Goal: Task Accomplishment & Management: Manage account settings

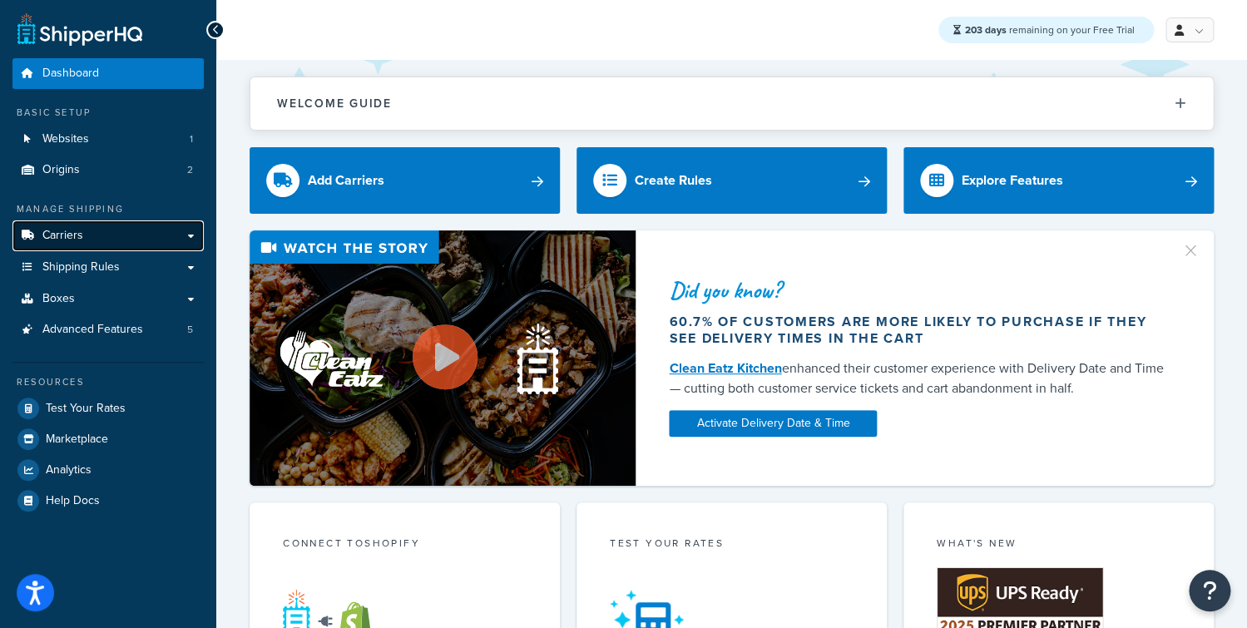
click at [110, 244] on link "Carriers" at bounding box center [107, 236] width 191 height 31
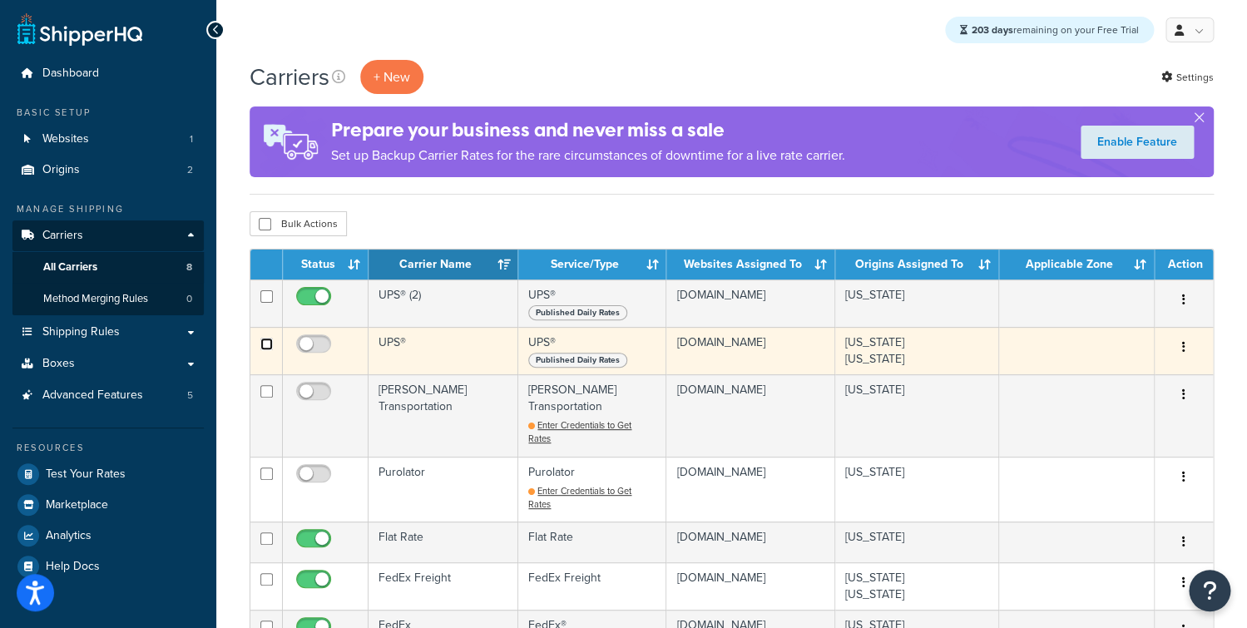
click at [265, 349] on input "checkbox" at bounding box center [266, 344] width 12 height 12
checkbox input "true"
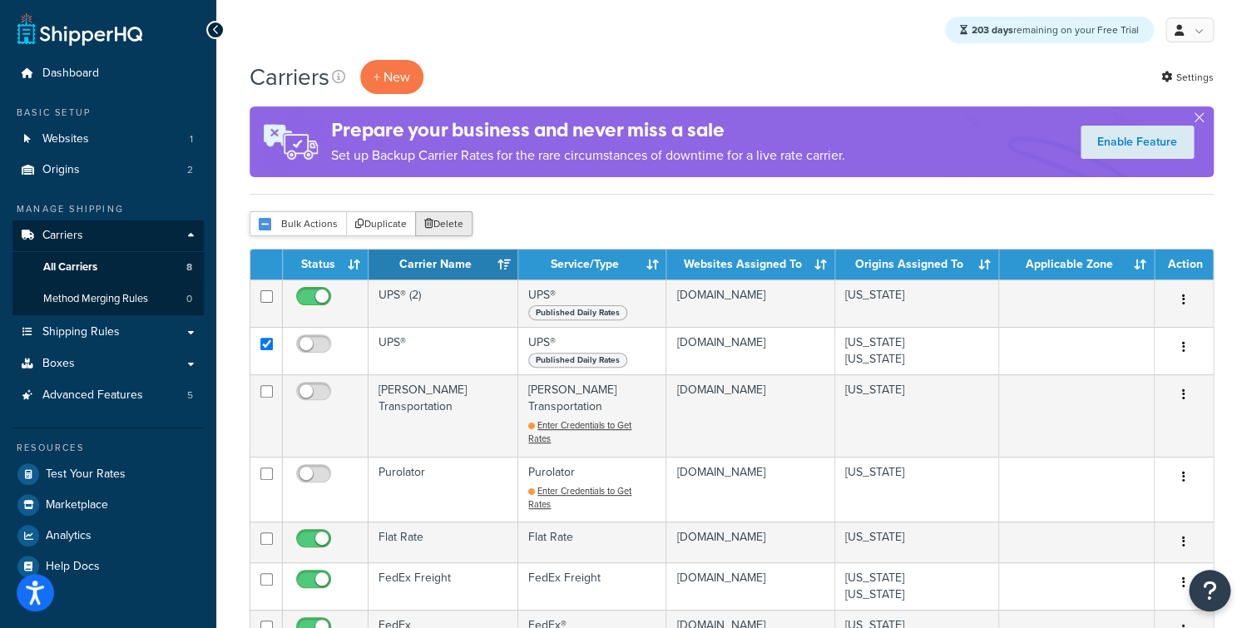
click at [448, 225] on button "Delete" at bounding box center [443, 223] width 57 height 25
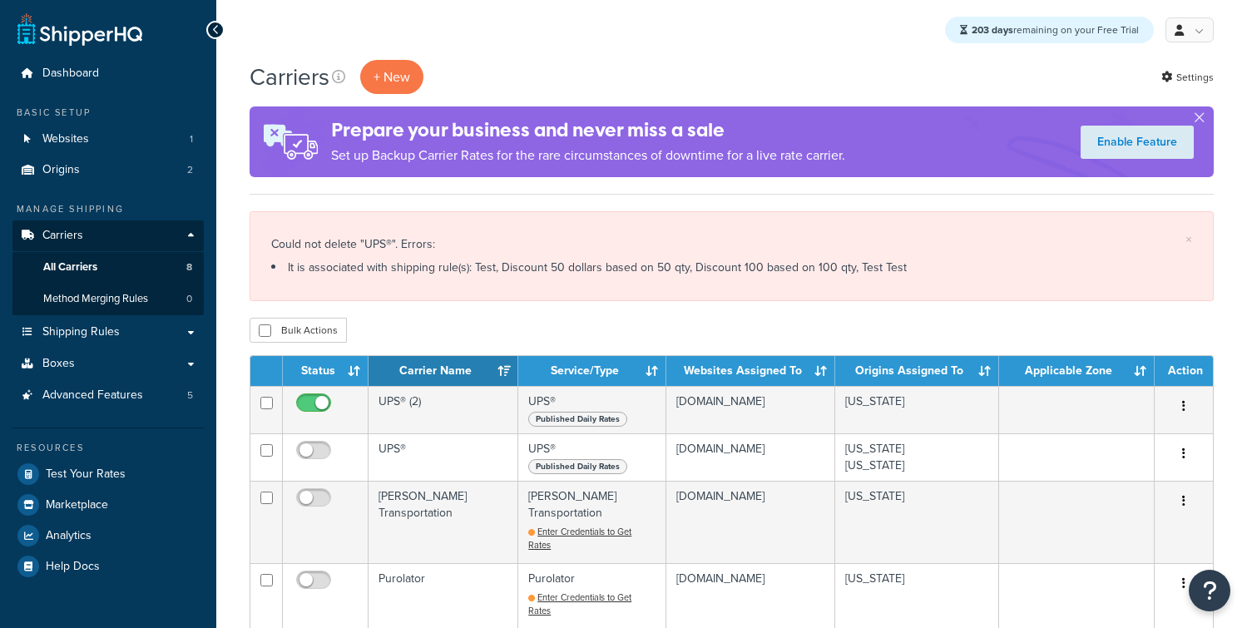
scroll to position [40, 0]
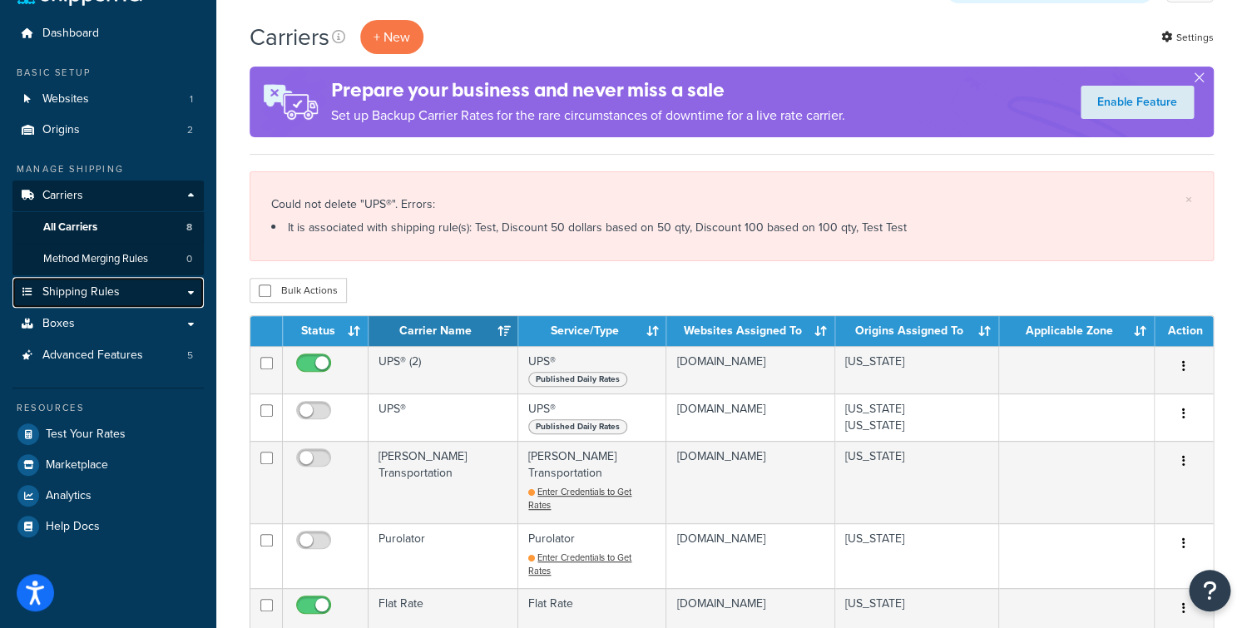
click at [104, 287] on span "Shipping Rules" at bounding box center [80, 292] width 77 height 14
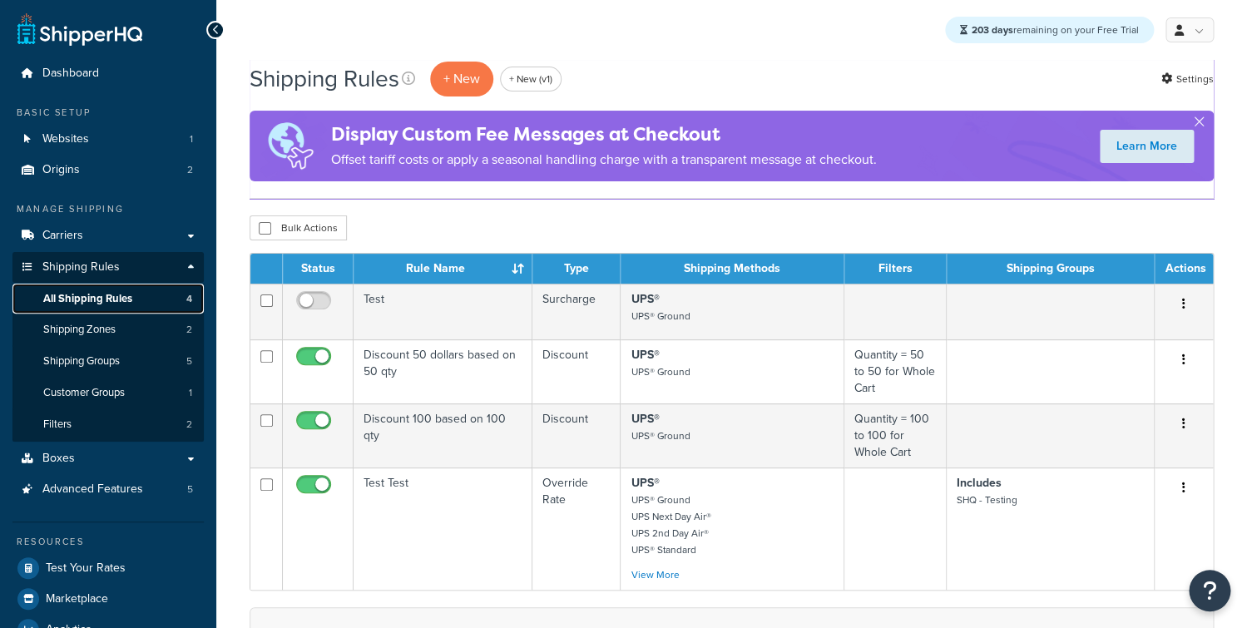
click at [92, 306] on span "All Shipping Rules" at bounding box center [87, 299] width 89 height 14
click at [263, 228] on input "checkbox" at bounding box center [265, 228] width 12 height 12
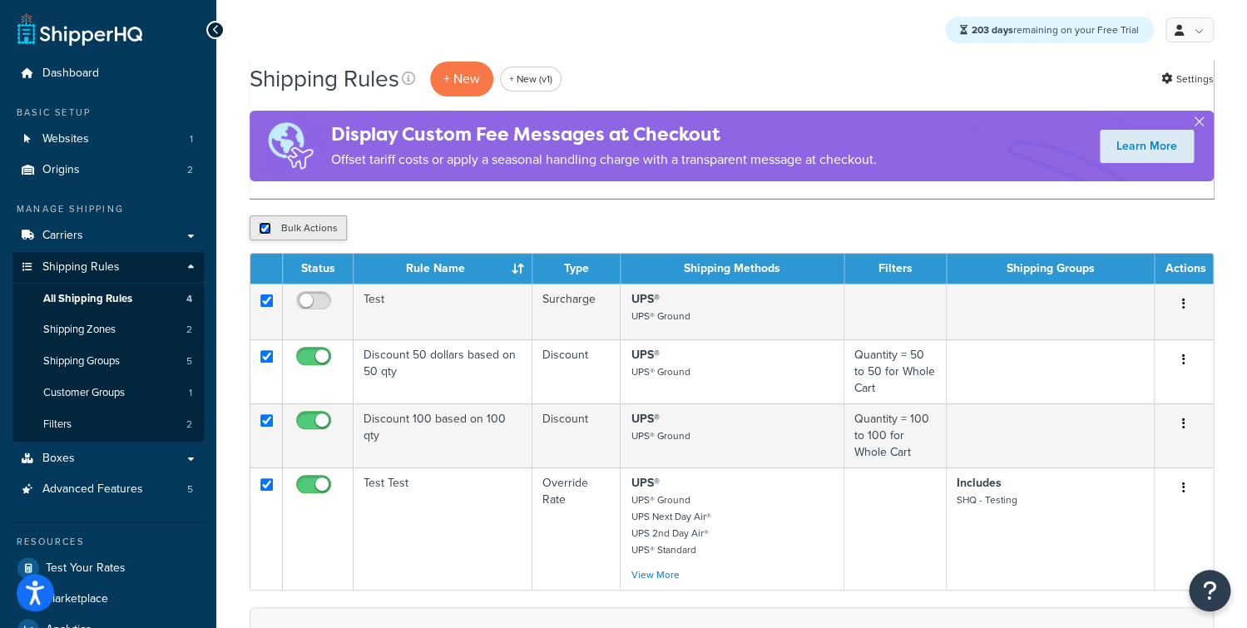
checkbox input "true"
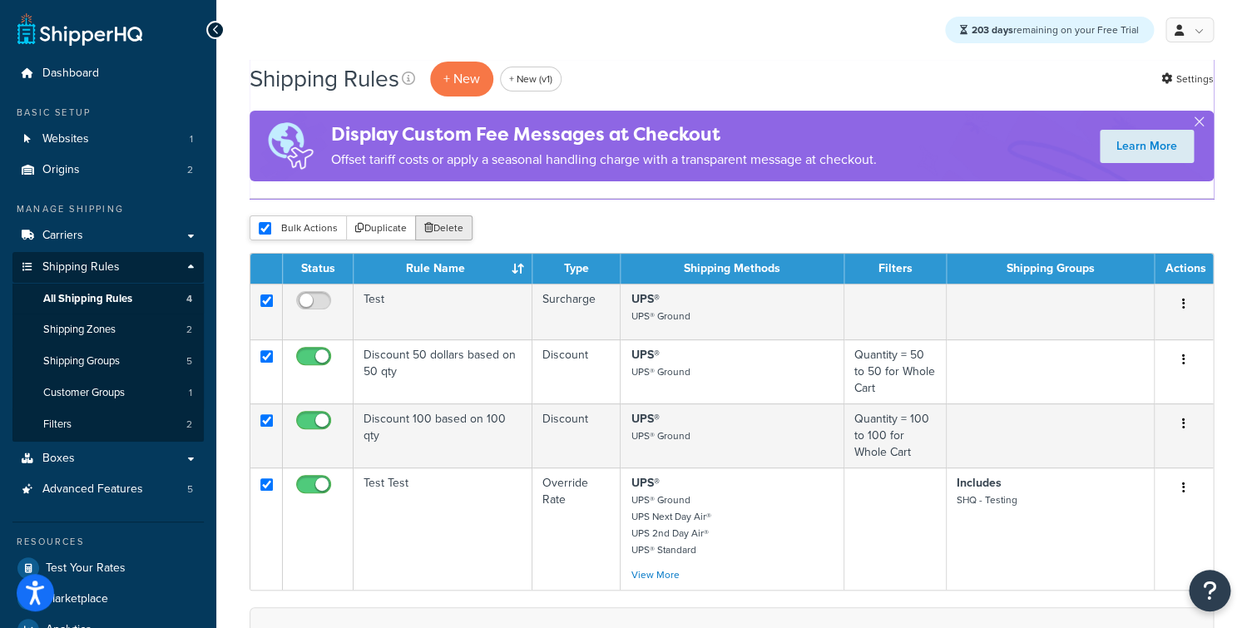
click at [440, 225] on button "Delete" at bounding box center [443, 228] width 57 height 25
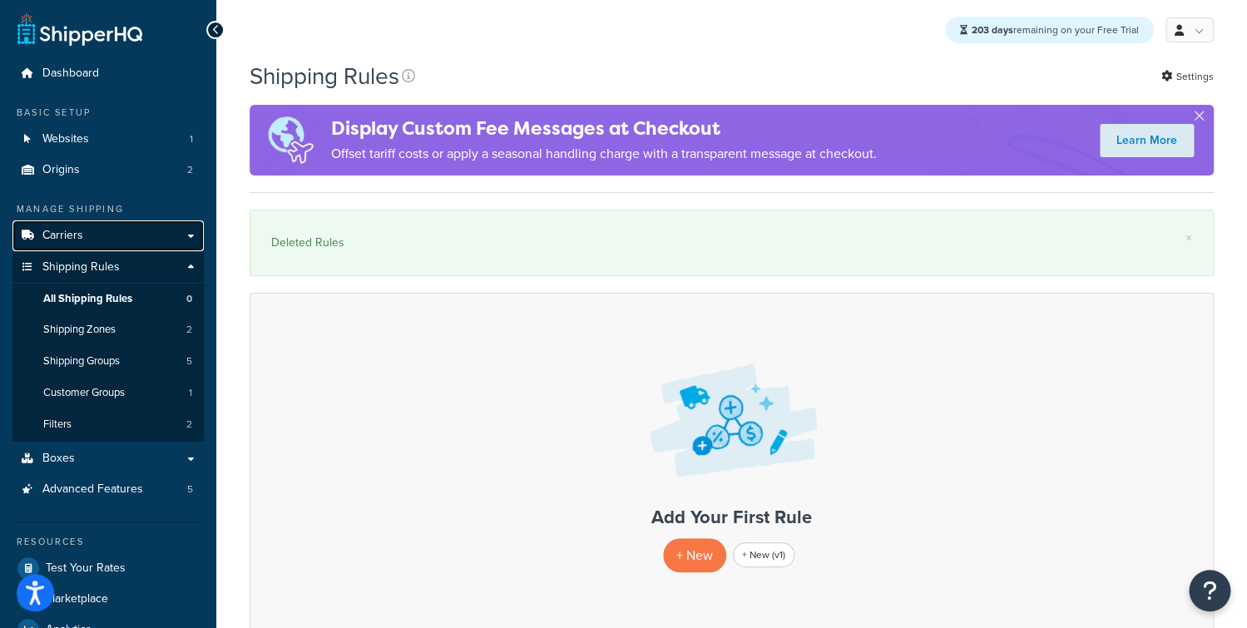
click at [92, 245] on link "Carriers" at bounding box center [107, 236] width 191 height 31
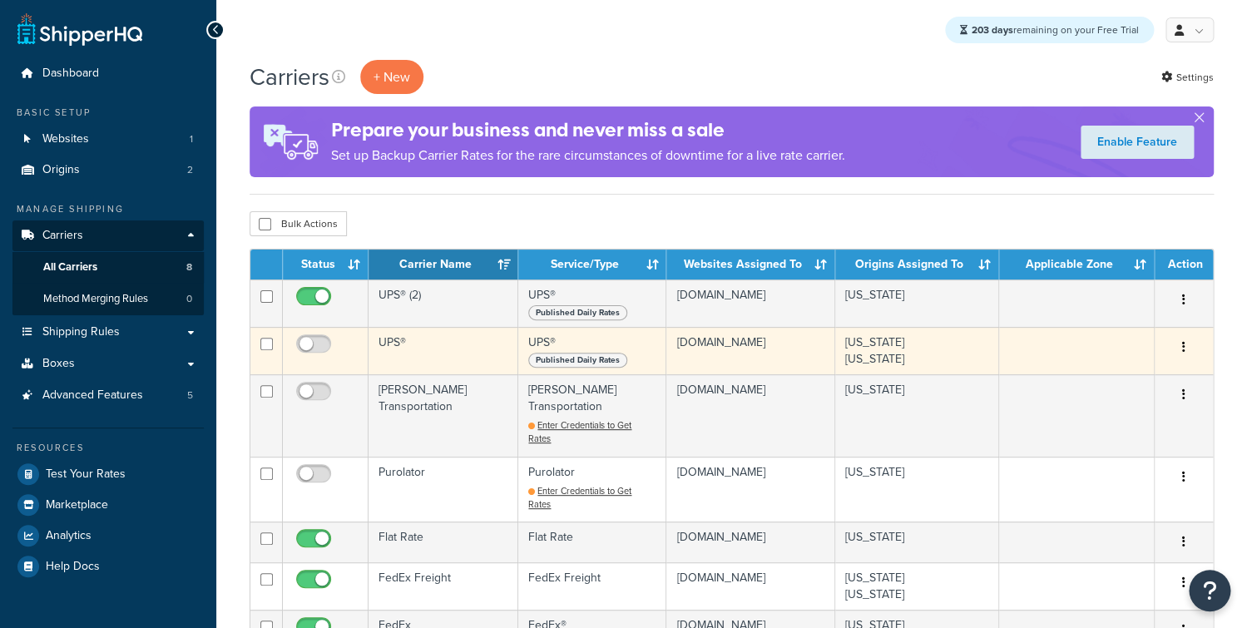
click at [261, 355] on td at bounding box center [266, 350] width 32 height 47
checkbox input "true"
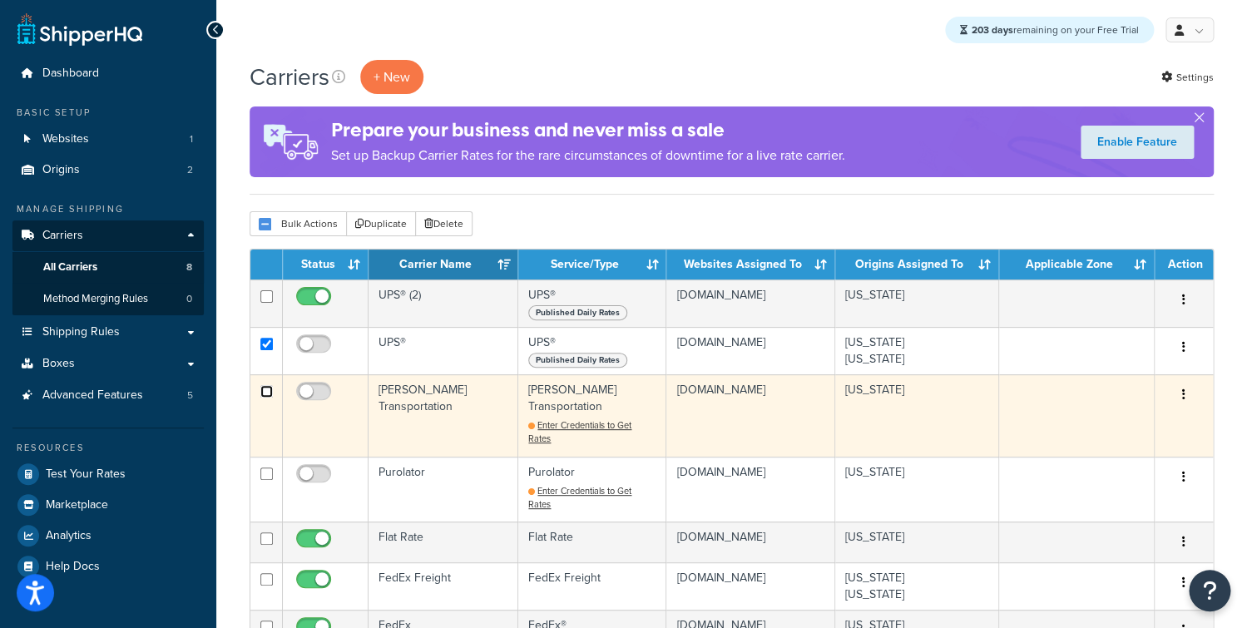
click at [263, 393] on input "checkbox" at bounding box center [266, 391] width 12 height 12
checkbox input "true"
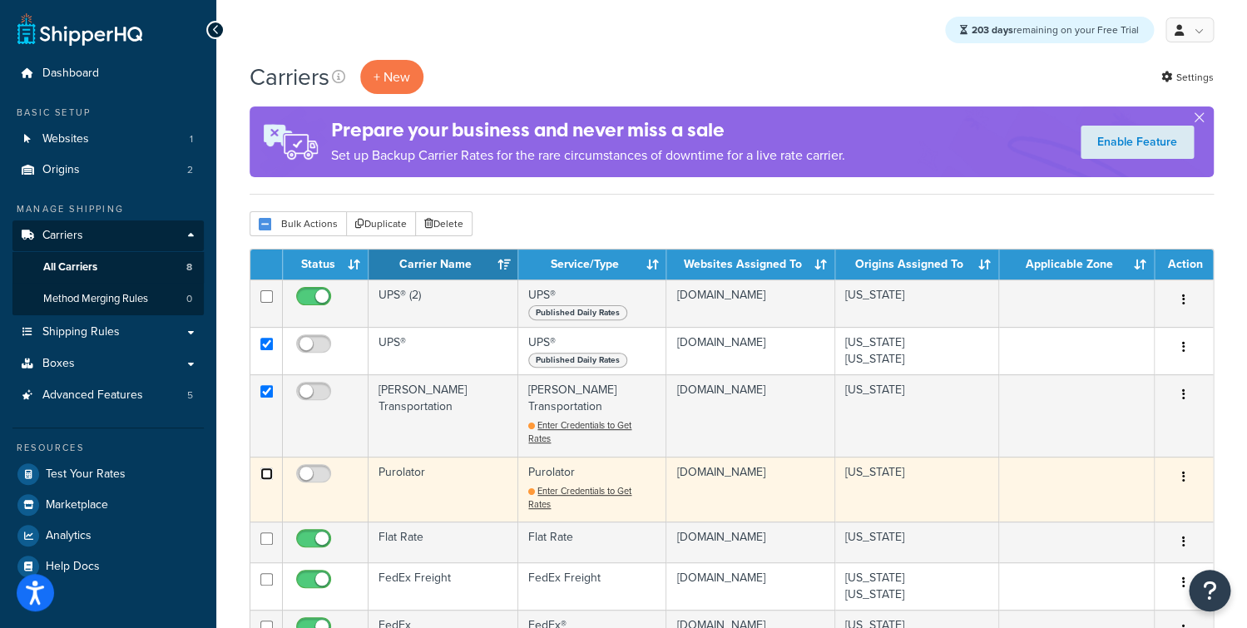
click at [265, 468] on input "checkbox" at bounding box center [266, 474] width 12 height 12
checkbox input "true"
click at [412, 463] on td "Purolator" at bounding box center [444, 489] width 150 height 65
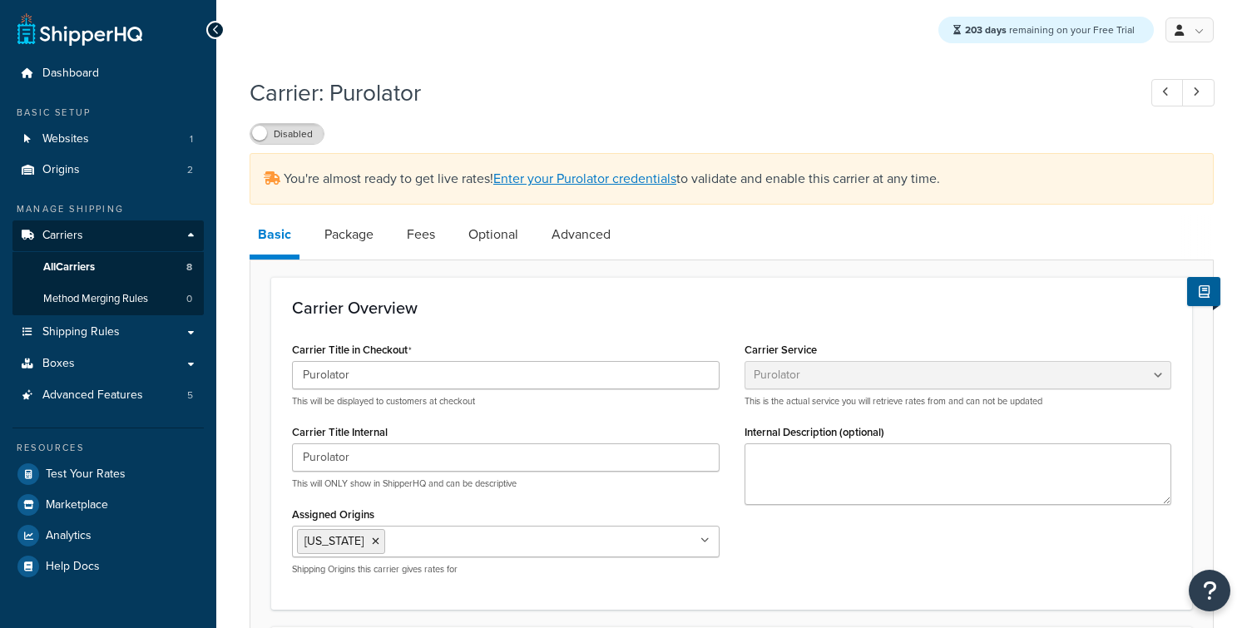
select select "purolator"
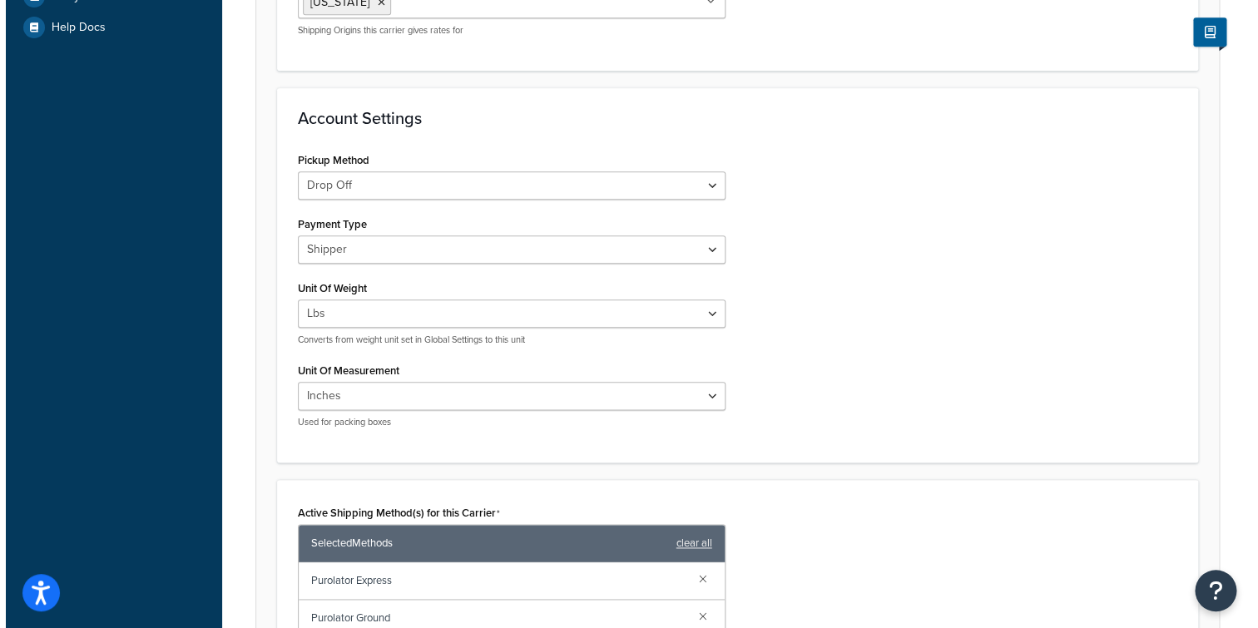
scroll to position [701, 0]
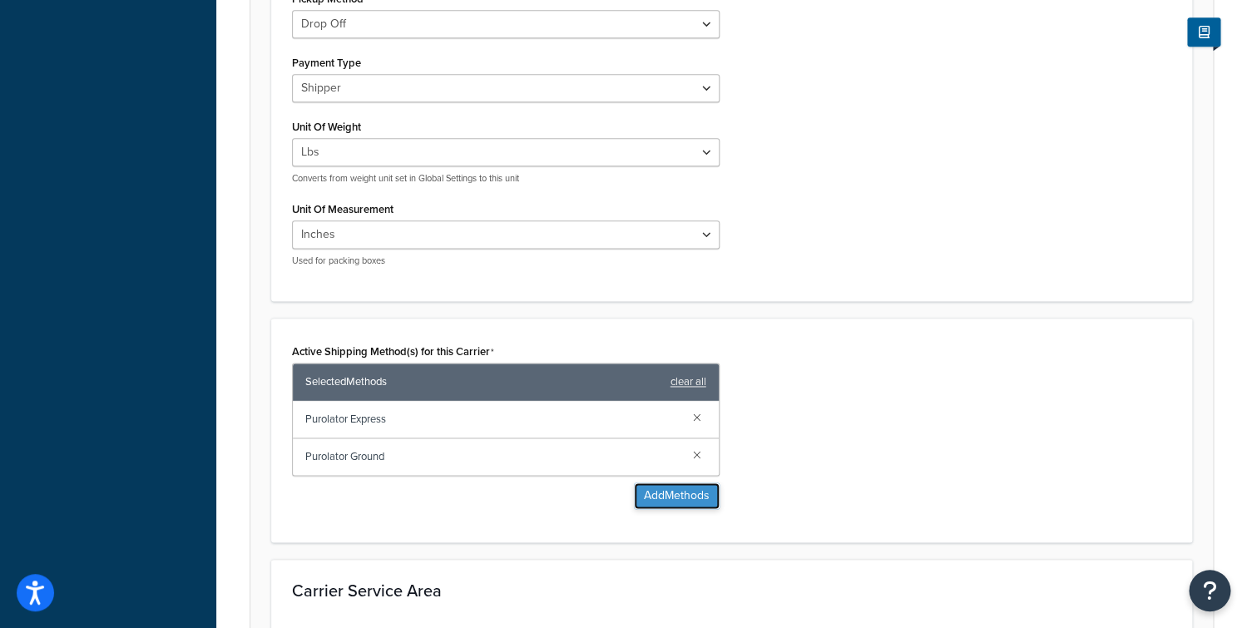
click at [677, 484] on button "Add Methods" at bounding box center [677, 496] width 86 height 27
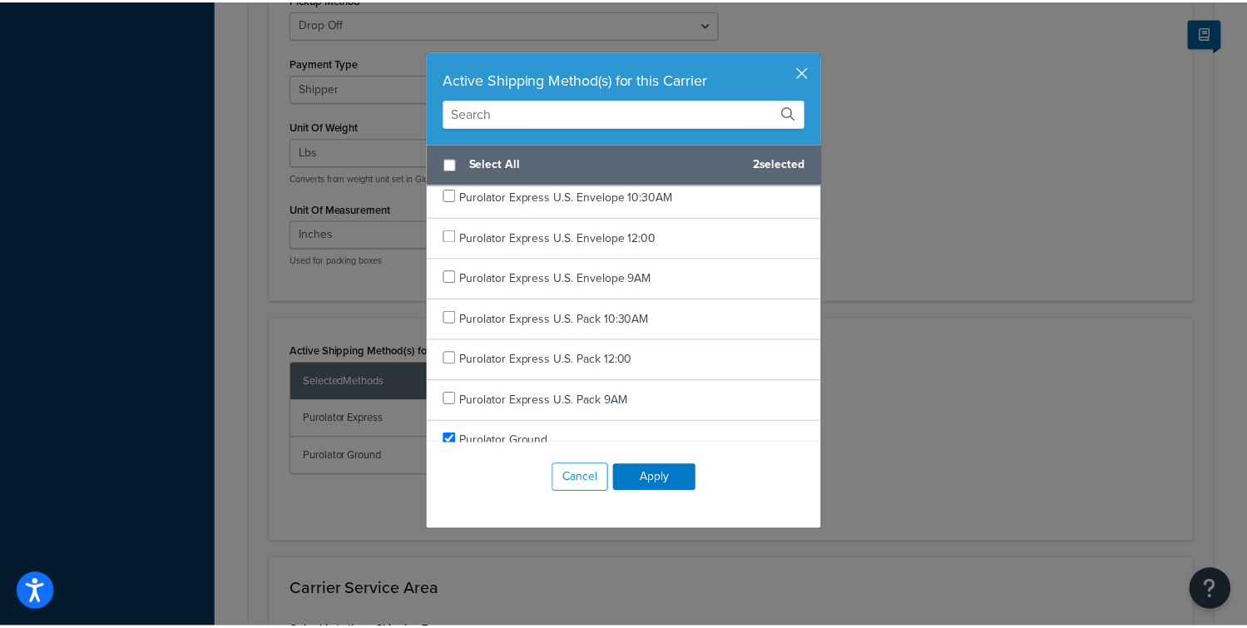
scroll to position [2303, 0]
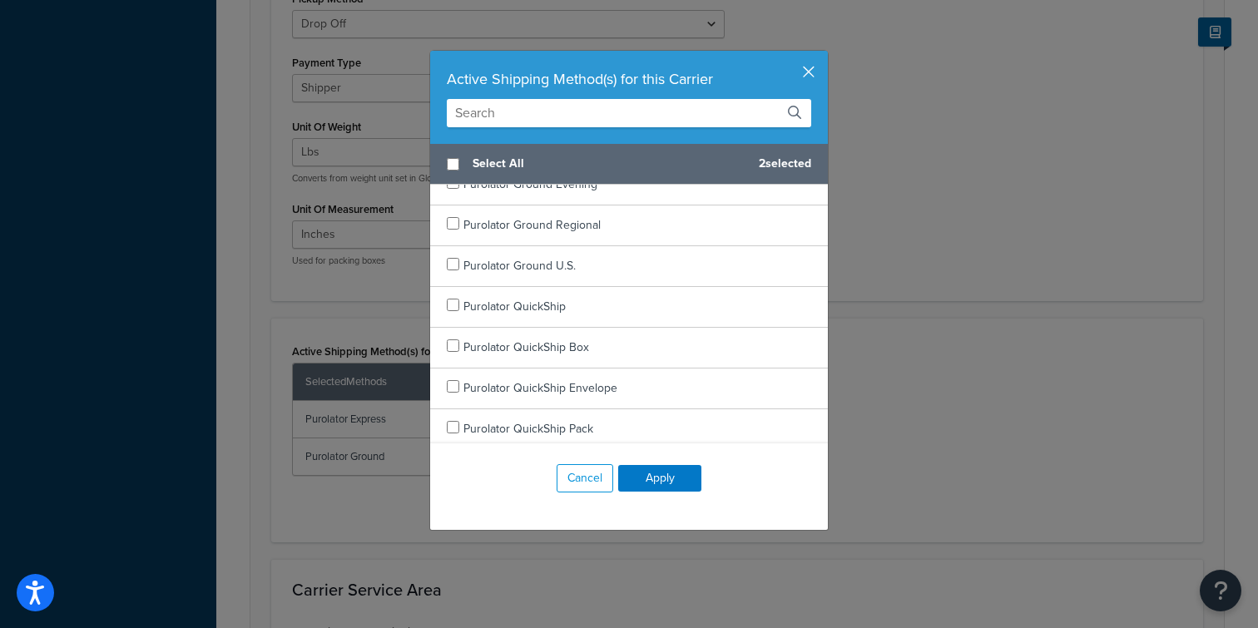
click at [824, 55] on button "button" at bounding box center [826, 53] width 4 height 4
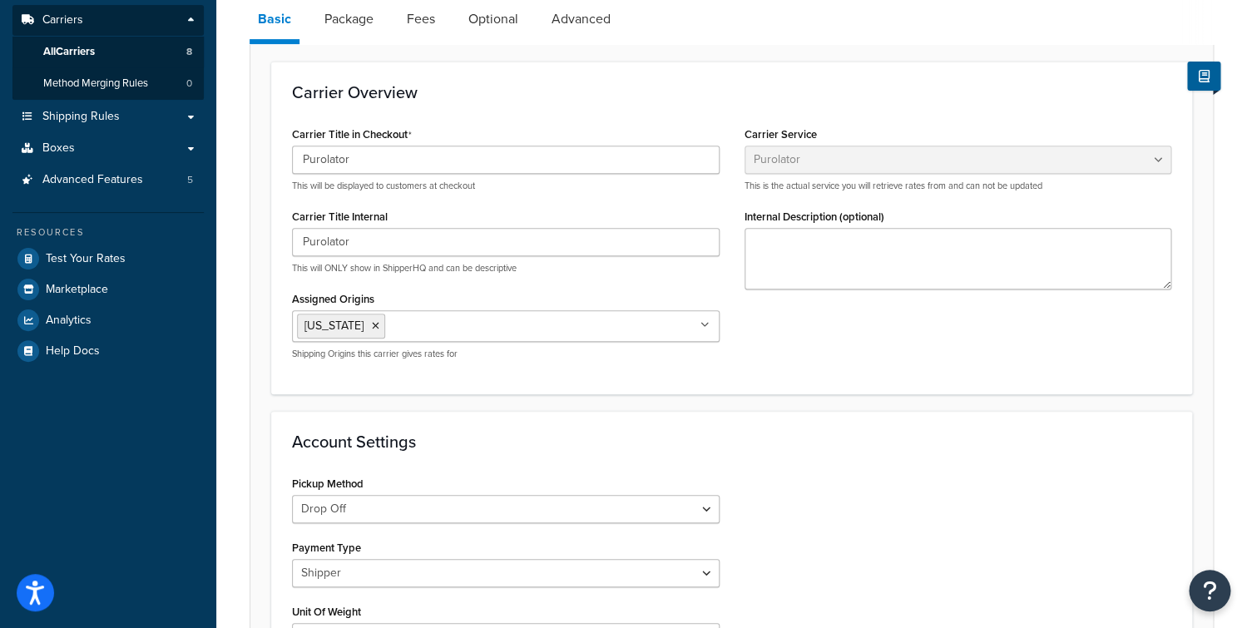
scroll to position [0, 0]
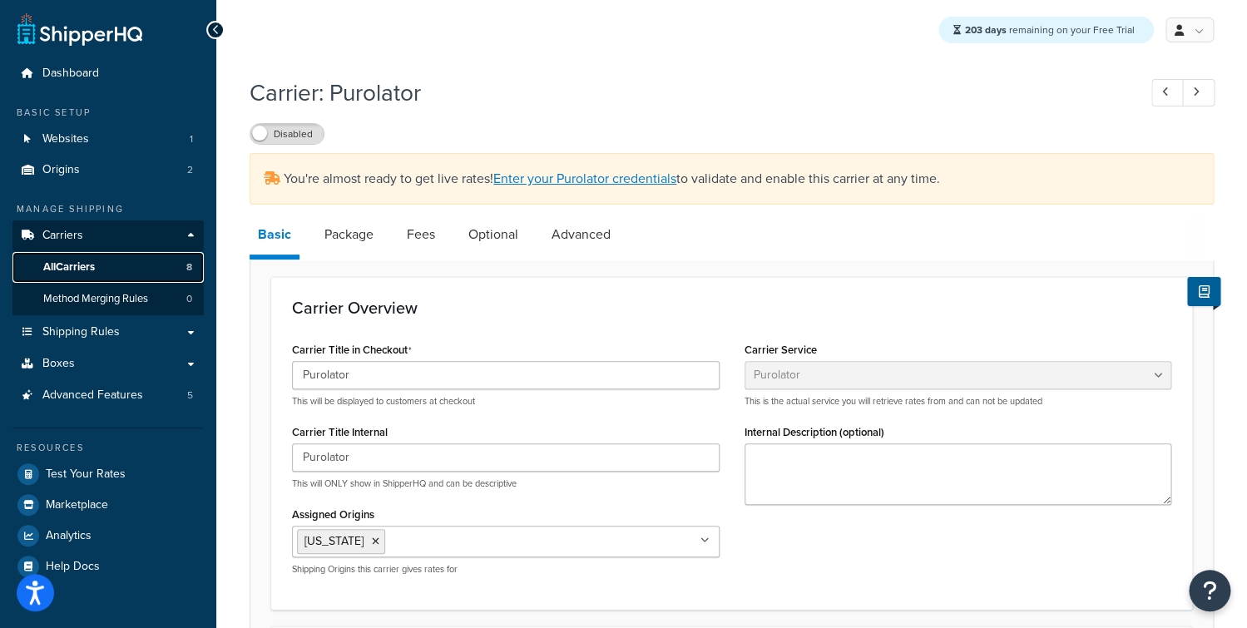
click at [98, 265] on link "All Carriers 8" at bounding box center [107, 267] width 191 height 31
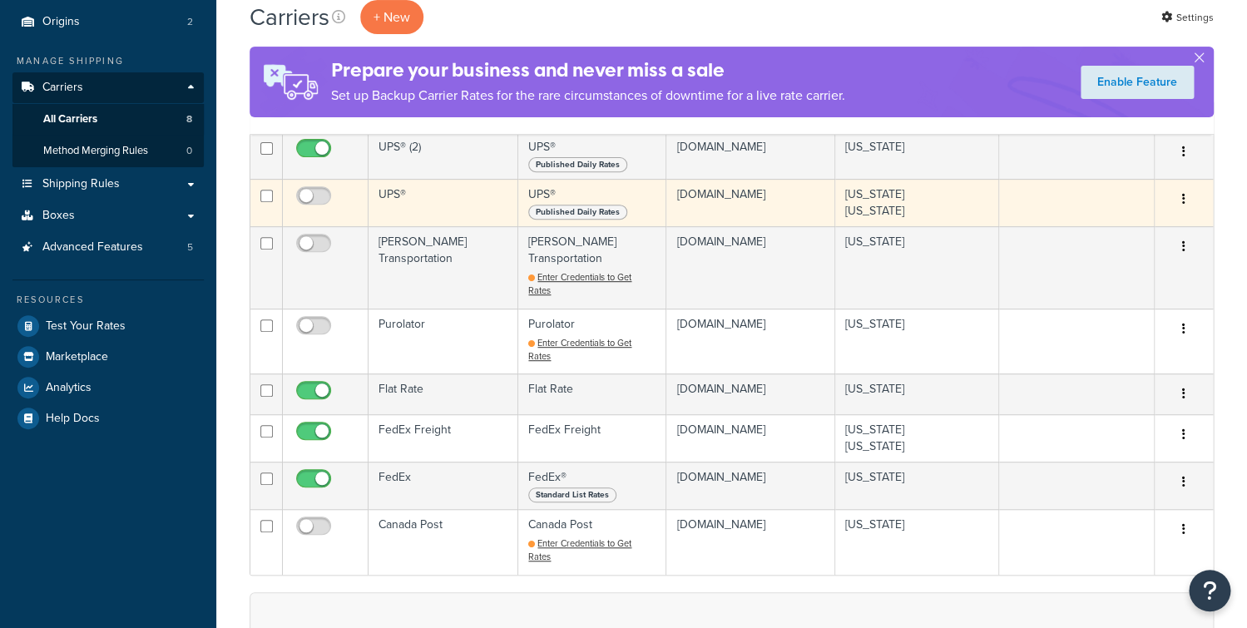
scroll to position [148, 0]
click at [269, 199] on input "checkbox" at bounding box center [266, 196] width 12 height 12
checkbox input "true"
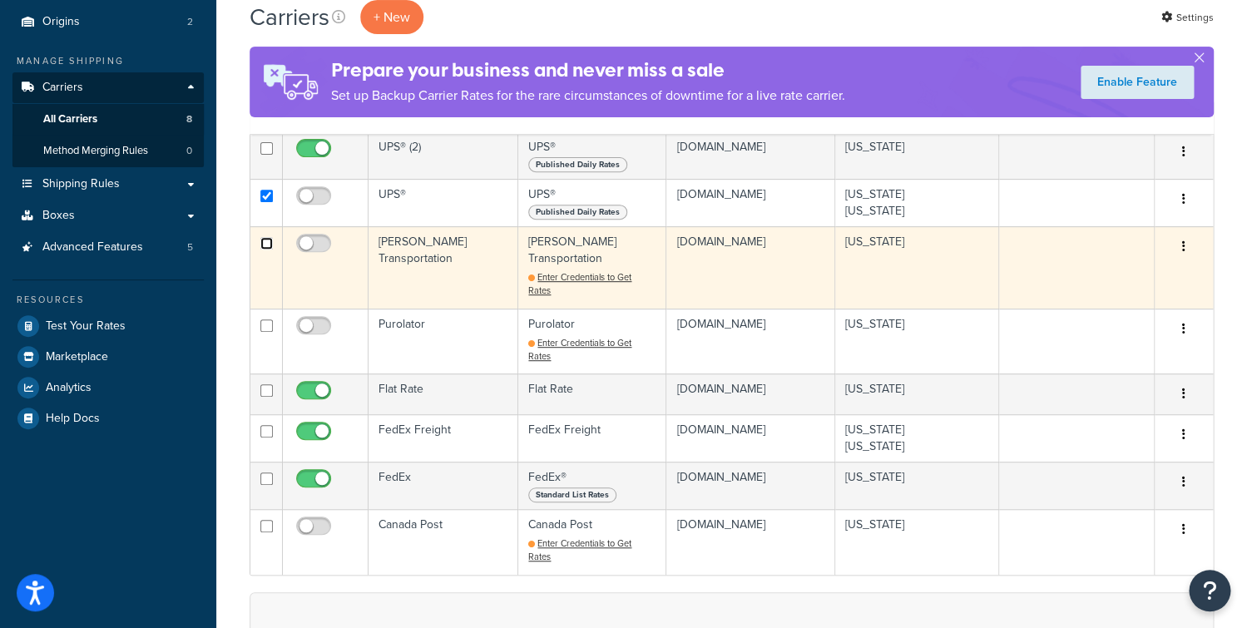
click at [265, 246] on input "checkbox" at bounding box center [266, 243] width 12 height 12
checkbox input "true"
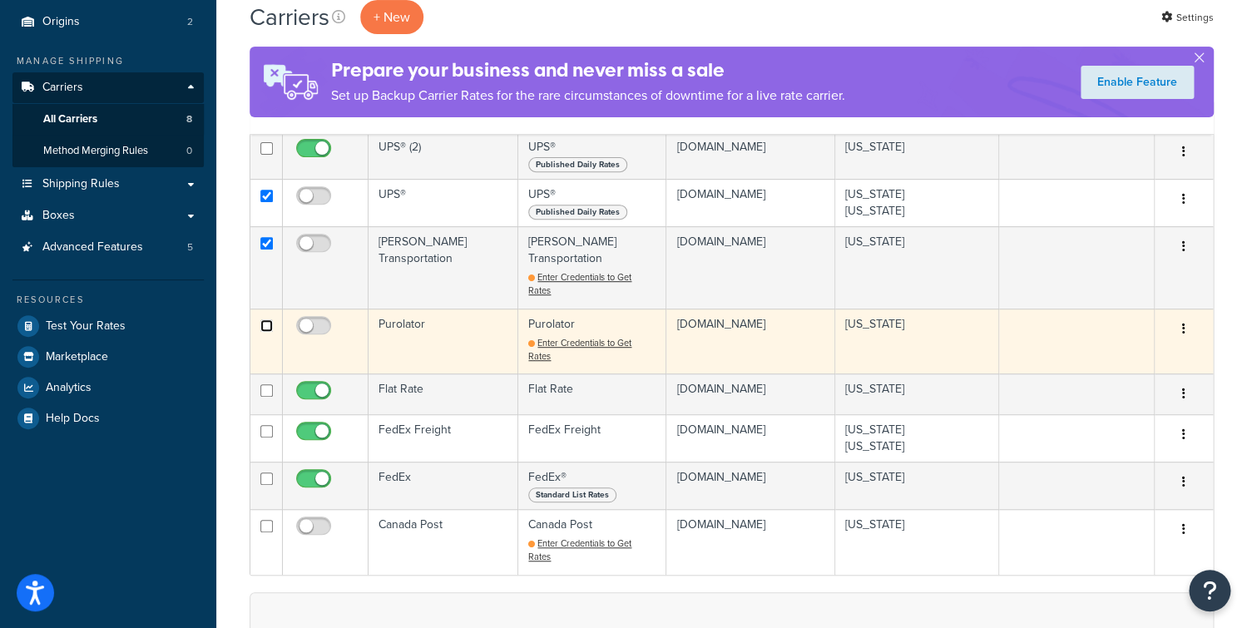
click at [270, 320] on input "checkbox" at bounding box center [266, 326] width 12 height 12
checkbox input "true"
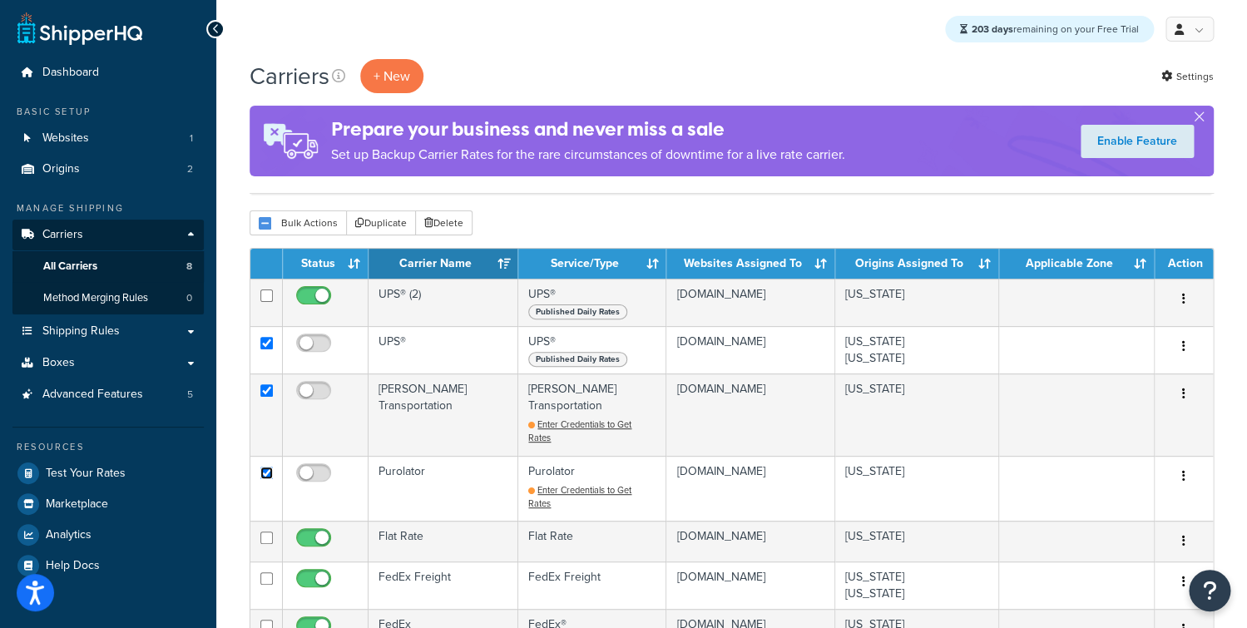
scroll to position [0, 0]
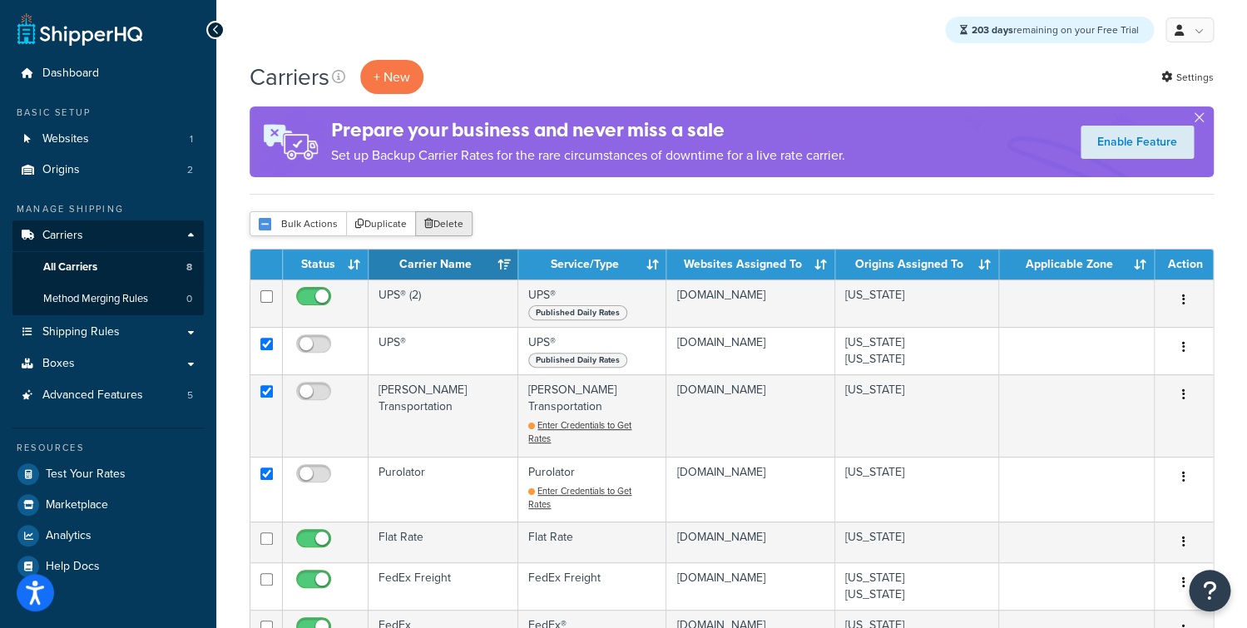
click at [452, 230] on button "Delete" at bounding box center [443, 223] width 57 height 25
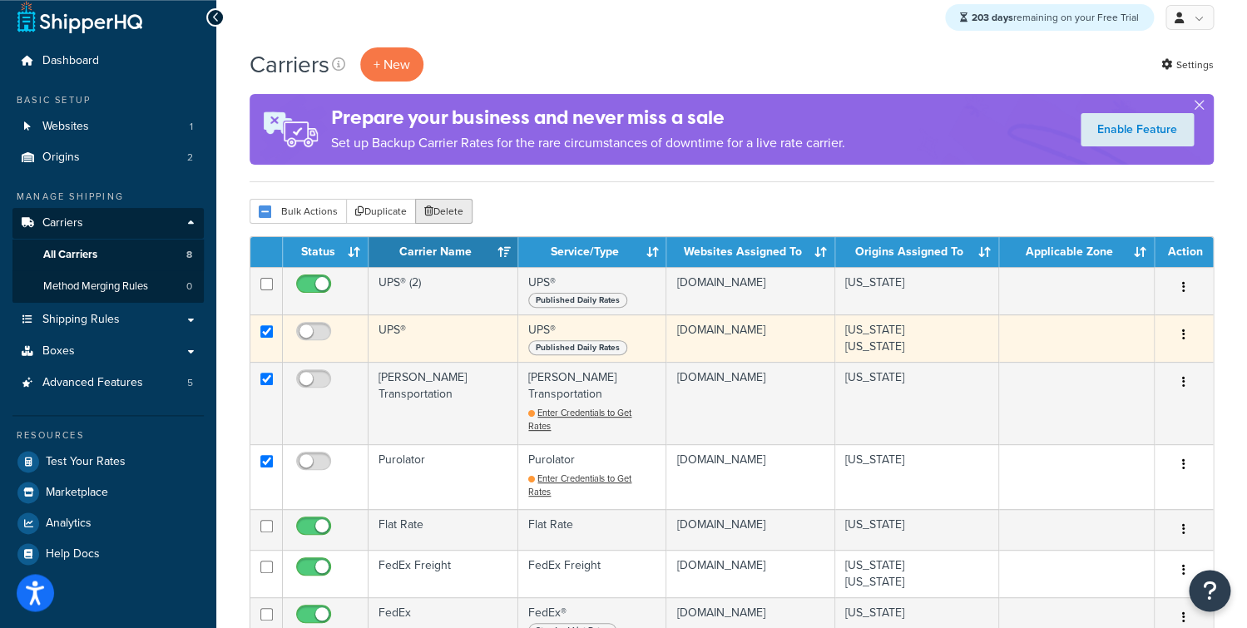
scroll to position [27, 0]
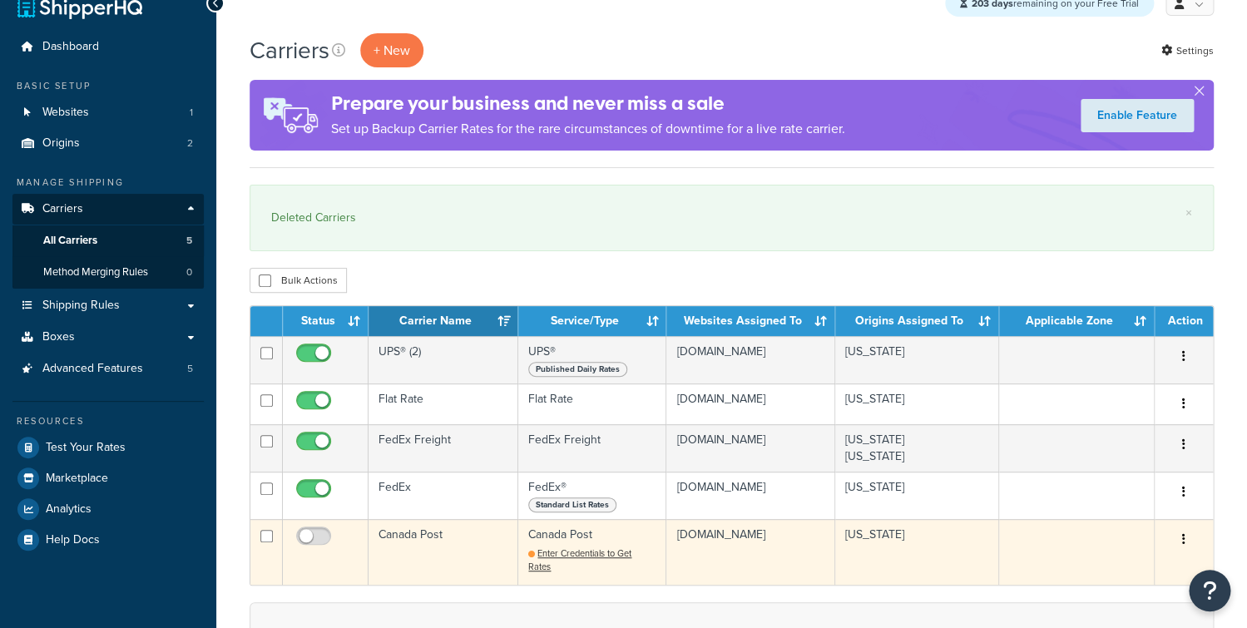
scroll to position [27, 0]
click at [264, 539] on input "checkbox" at bounding box center [266, 536] width 12 height 12
checkbox input "true"
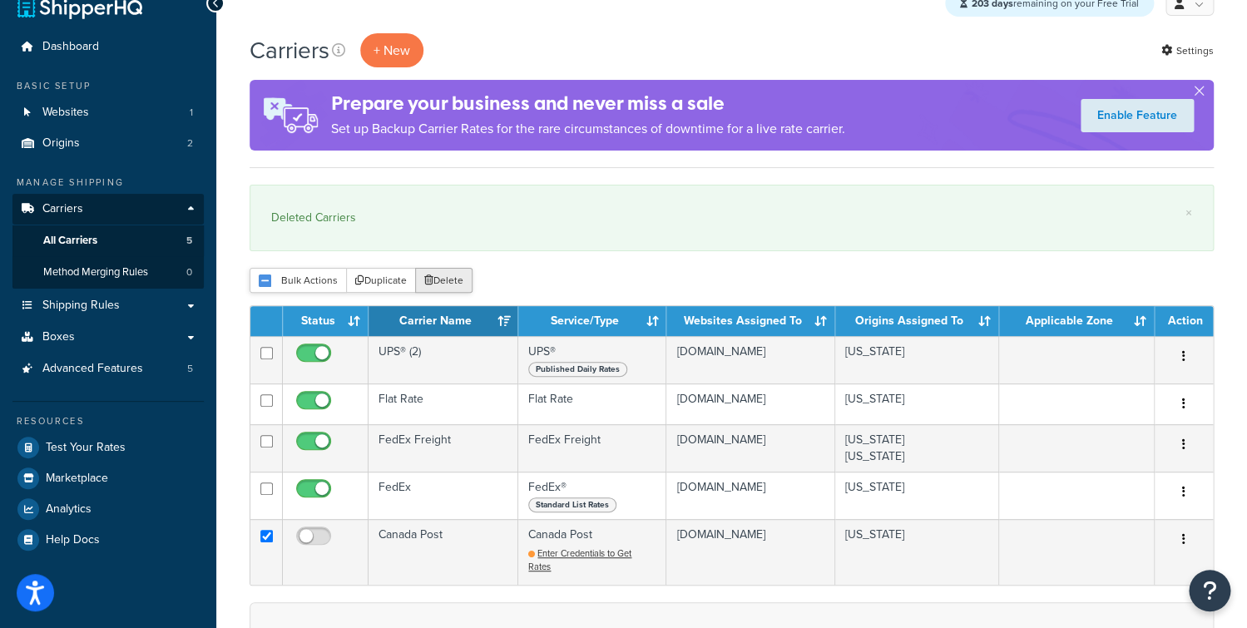
click at [456, 282] on button "Delete" at bounding box center [443, 280] width 57 height 25
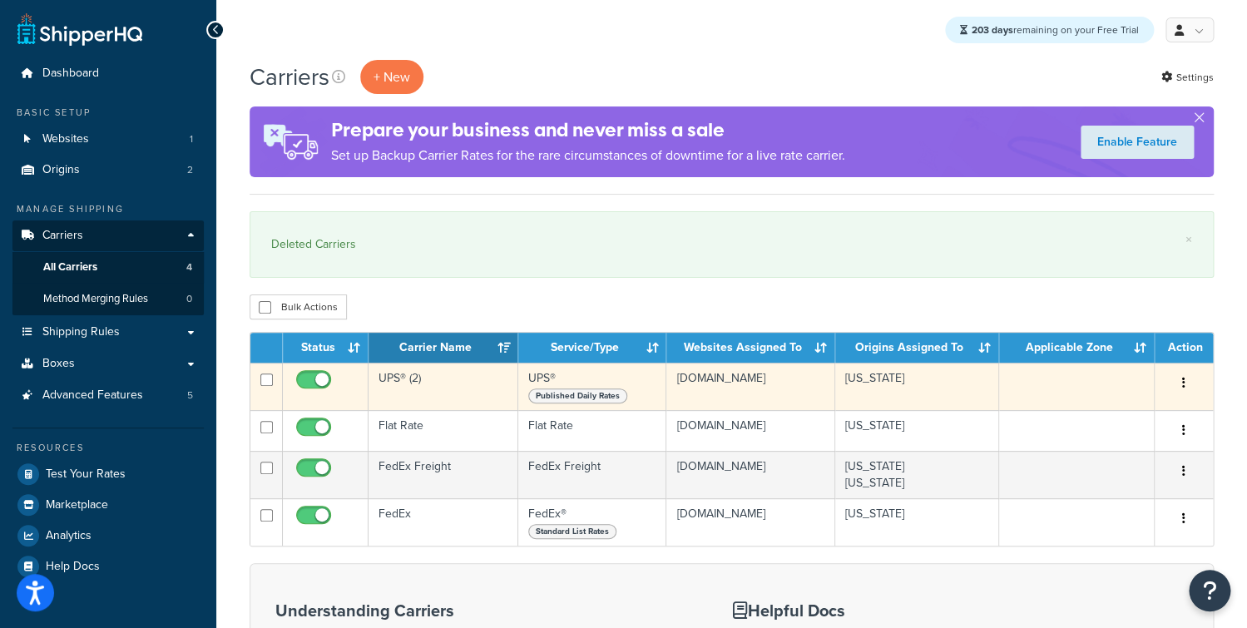
click at [314, 372] on span at bounding box center [313, 380] width 35 height 20
click at [314, 374] on input "checkbox" at bounding box center [316, 384] width 46 height 21
checkbox input "false"
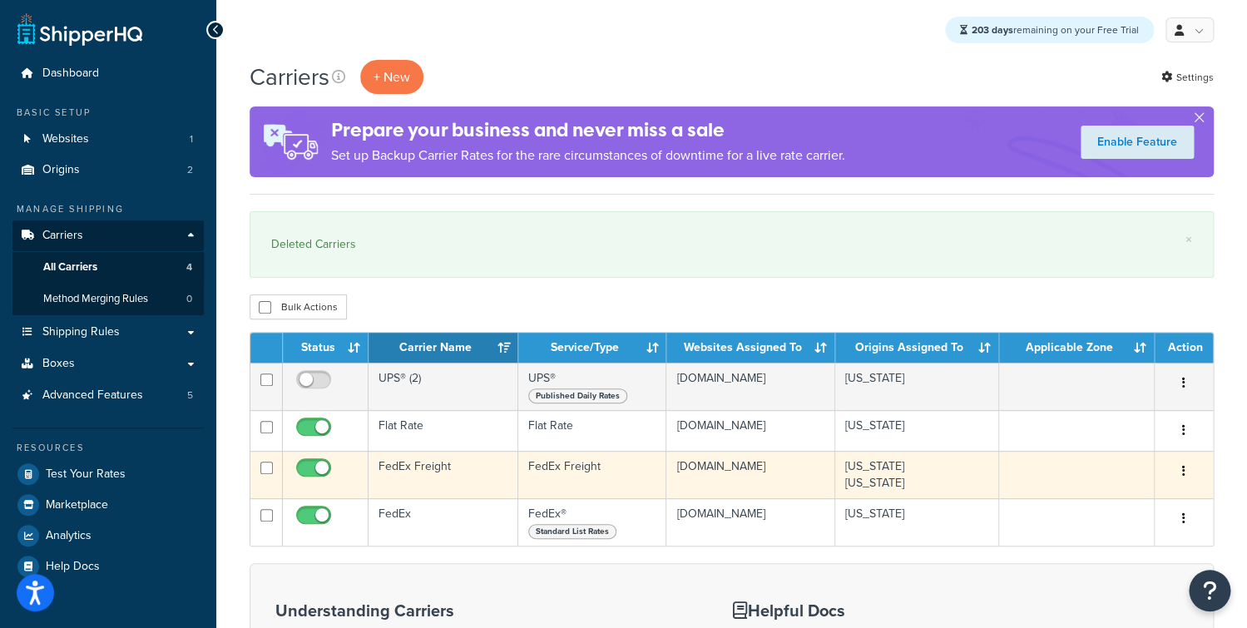
drag, startPoint x: 320, startPoint y: 418, endPoint x: 322, endPoint y: 461, distance: 43.3
click at [320, 419] on td at bounding box center [326, 430] width 86 height 41
click at [319, 466] on input "checkbox" at bounding box center [316, 472] width 46 height 21
checkbox input "false"
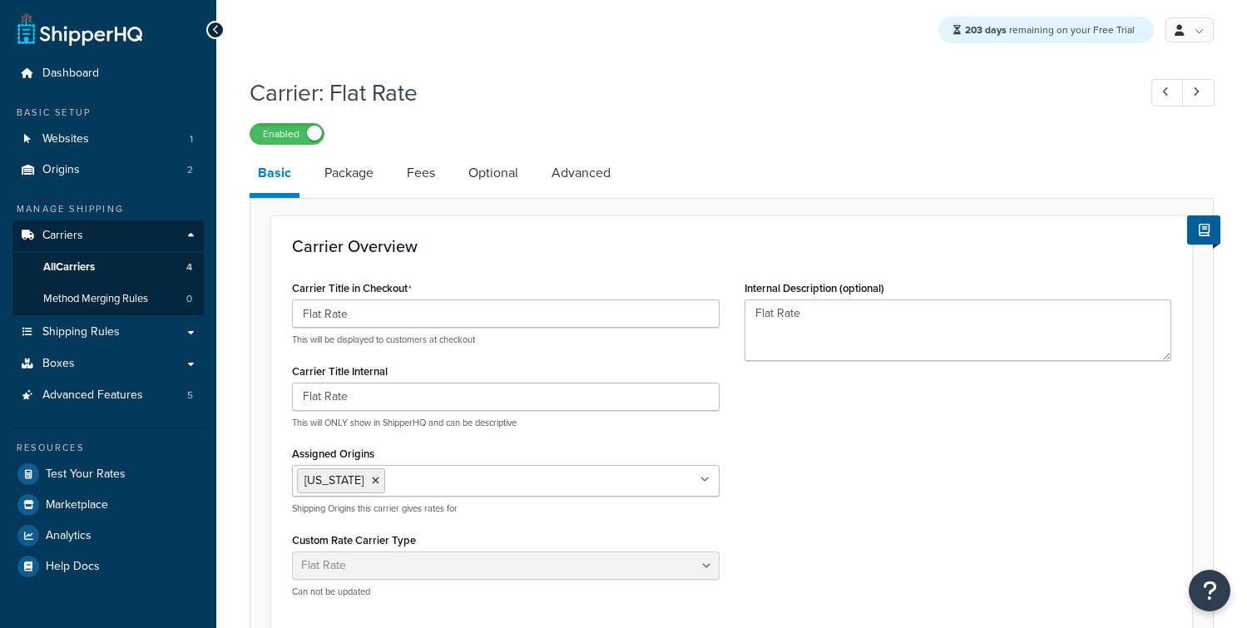
select select "flat"
click at [114, 261] on link "All Carriers 4" at bounding box center [107, 267] width 191 height 31
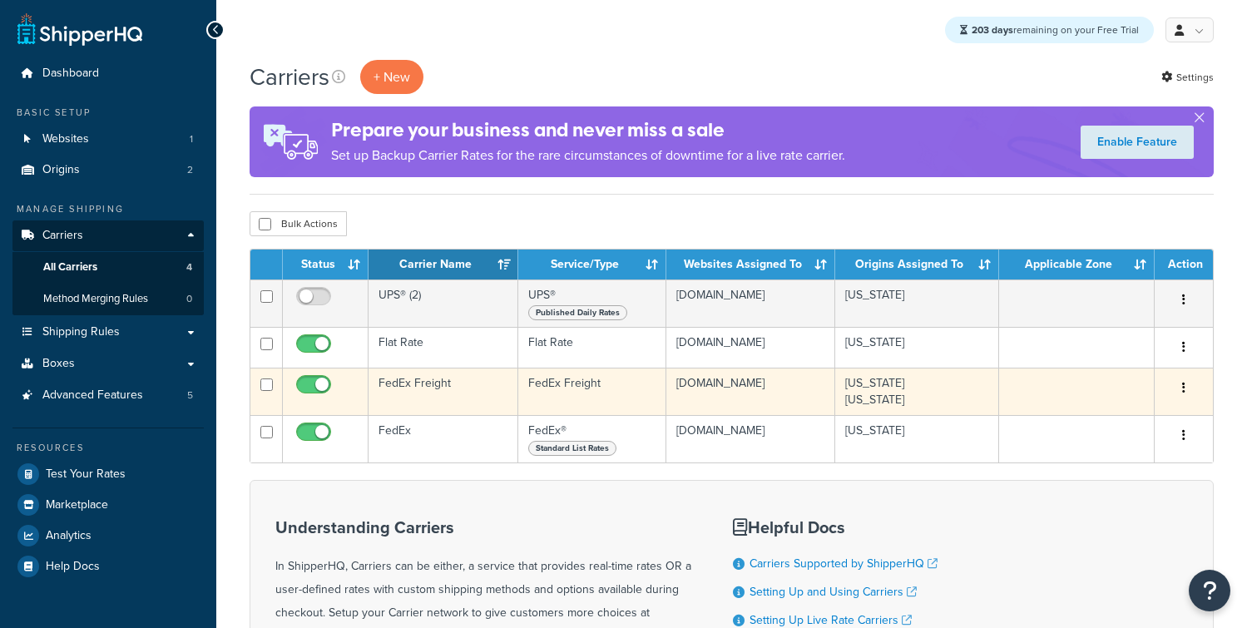
click at [315, 349] on input "checkbox" at bounding box center [316, 348] width 46 height 21
checkbox input "false"
click at [319, 379] on span at bounding box center [313, 385] width 35 height 20
click at [319, 379] on input "checkbox" at bounding box center [316, 389] width 46 height 21
checkbox input "false"
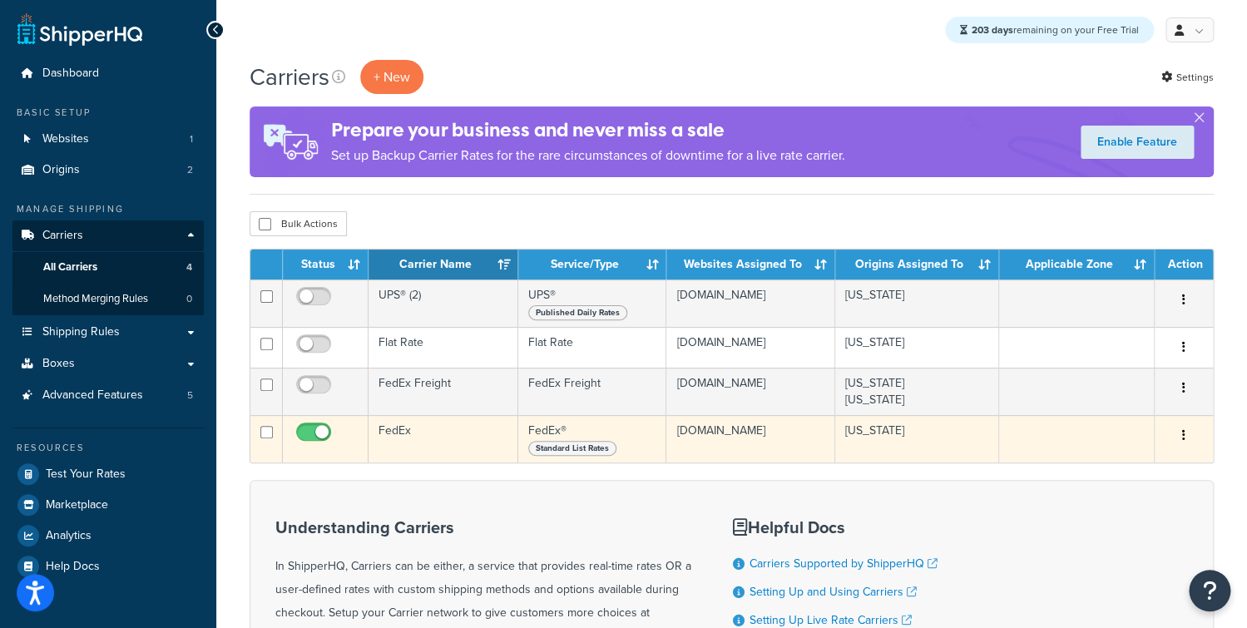
click at [433, 448] on td "FedEx" at bounding box center [444, 438] width 150 height 47
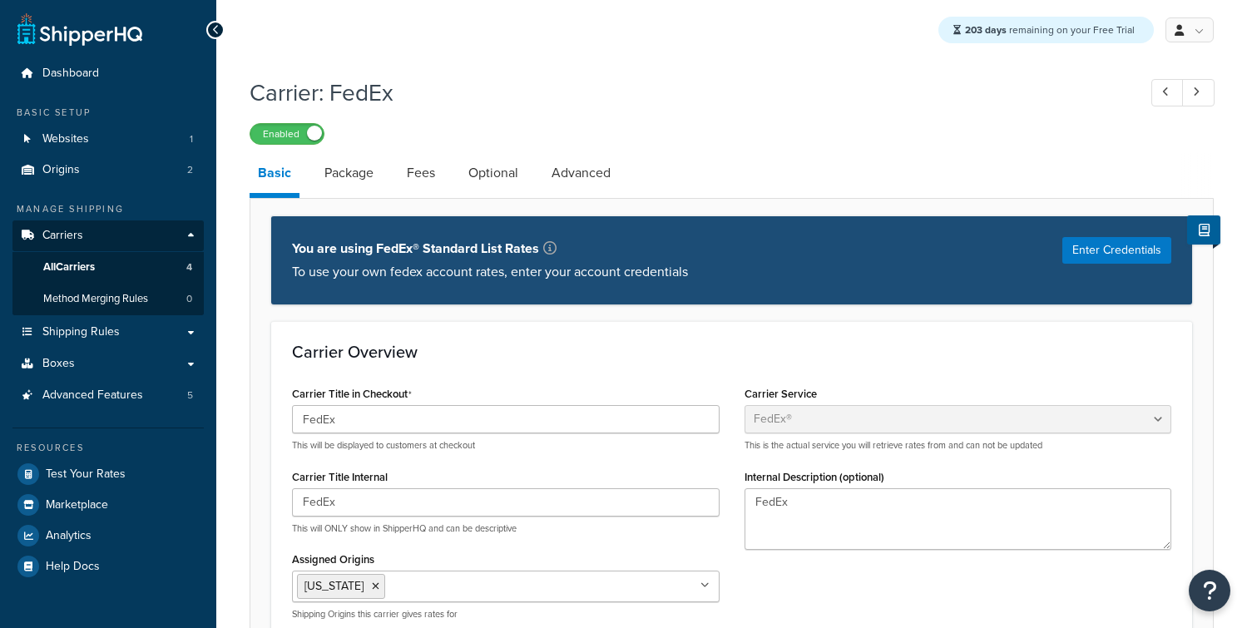
select select "fedEx"
select select "REGULAR_PICKUP"
select select "YOUR_PACKAGING"
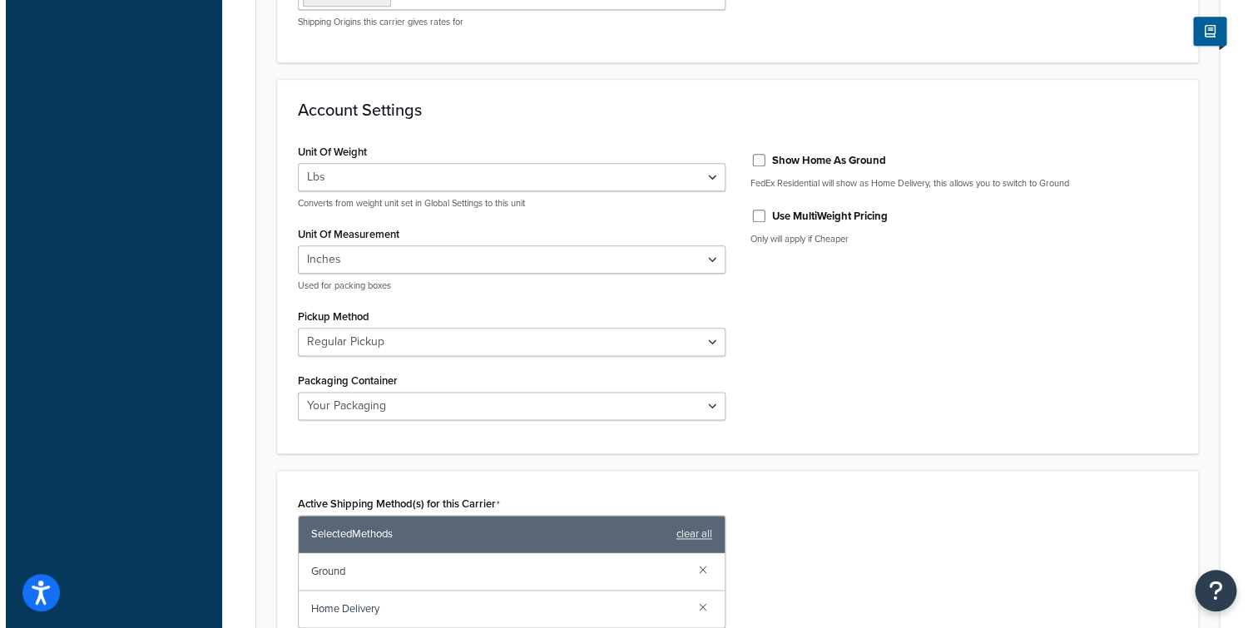
scroll to position [781, 0]
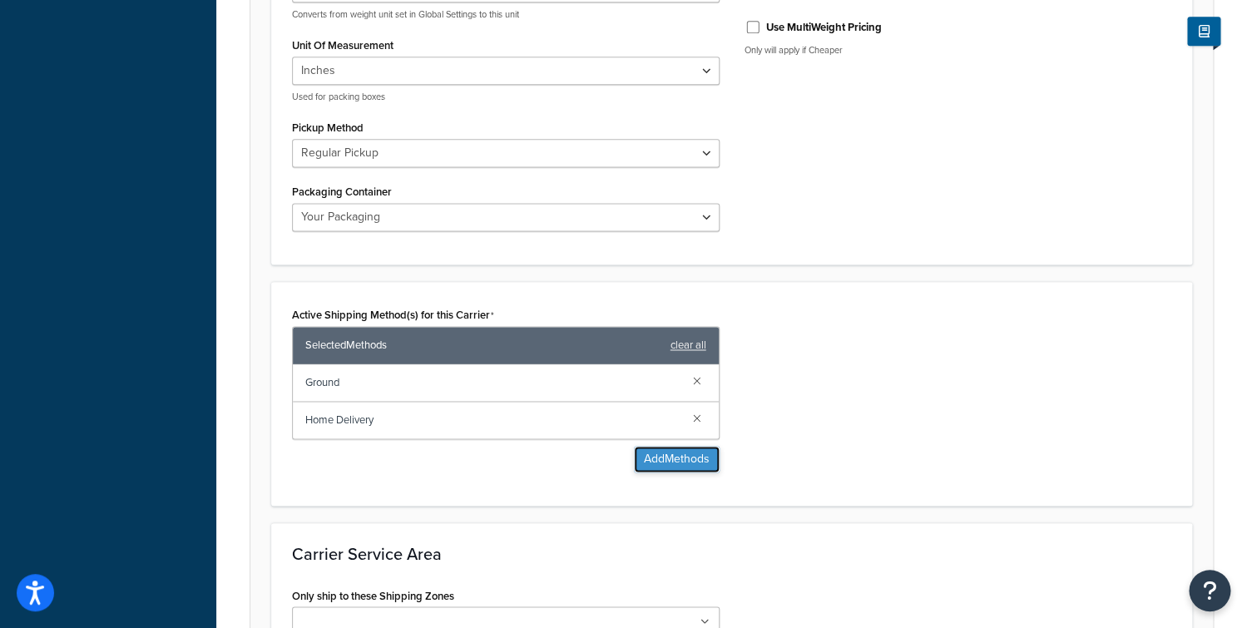
click at [674, 461] on button "Add Methods" at bounding box center [677, 459] width 86 height 27
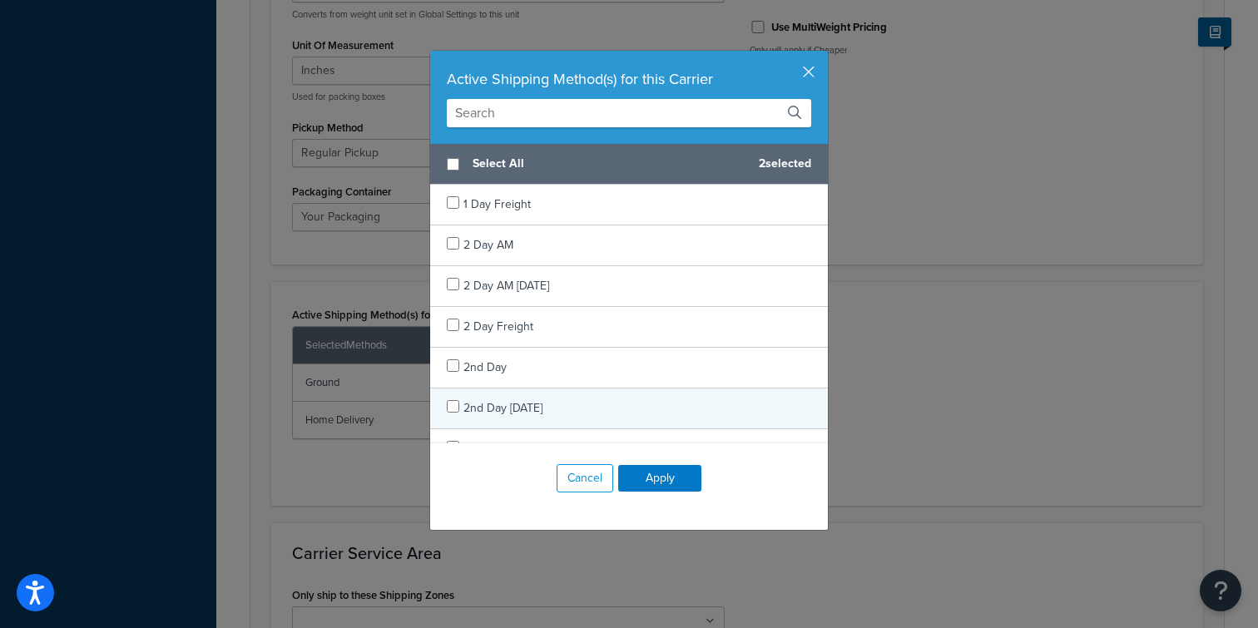
scroll to position [17, 0]
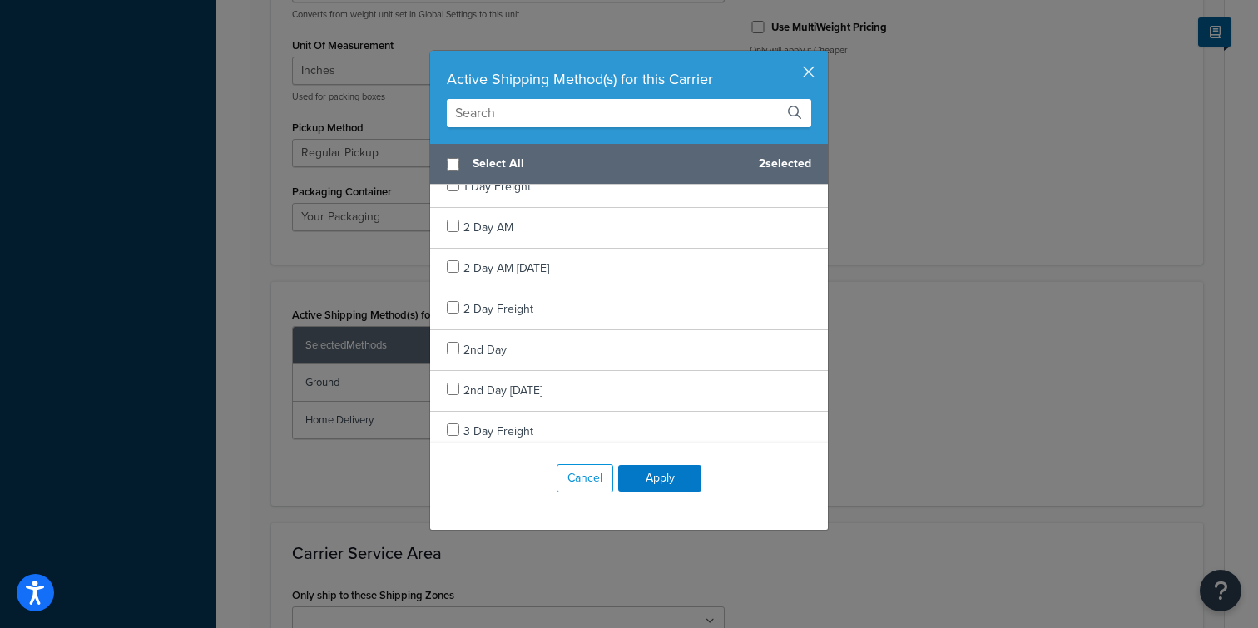
click at [538, 105] on input "text" at bounding box center [629, 113] width 364 height 28
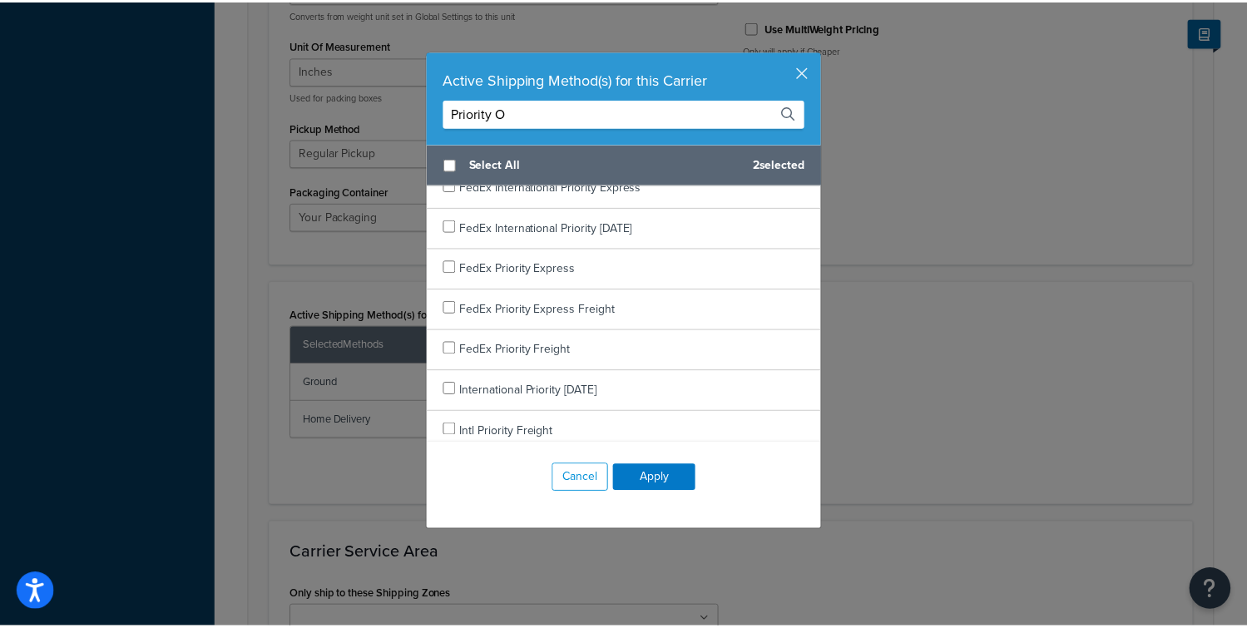
scroll to position [0, 0]
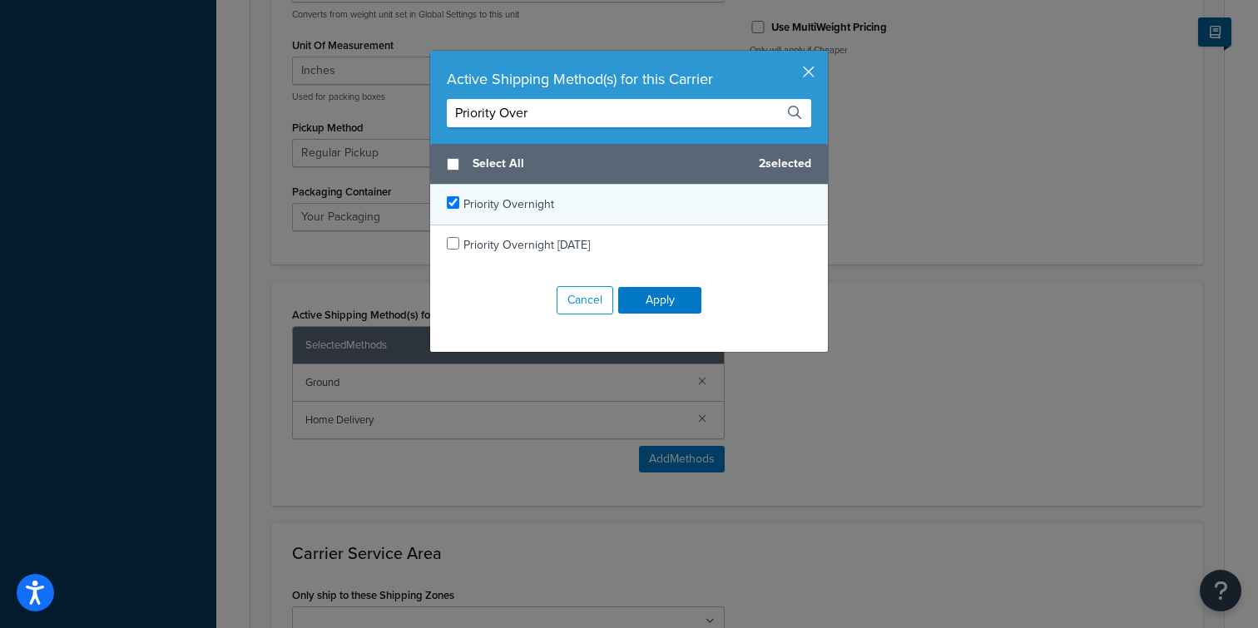
type input "Priority Over"
checkbox input "true"
click at [498, 202] on span "Priority Overnight" at bounding box center [508, 204] width 91 height 17
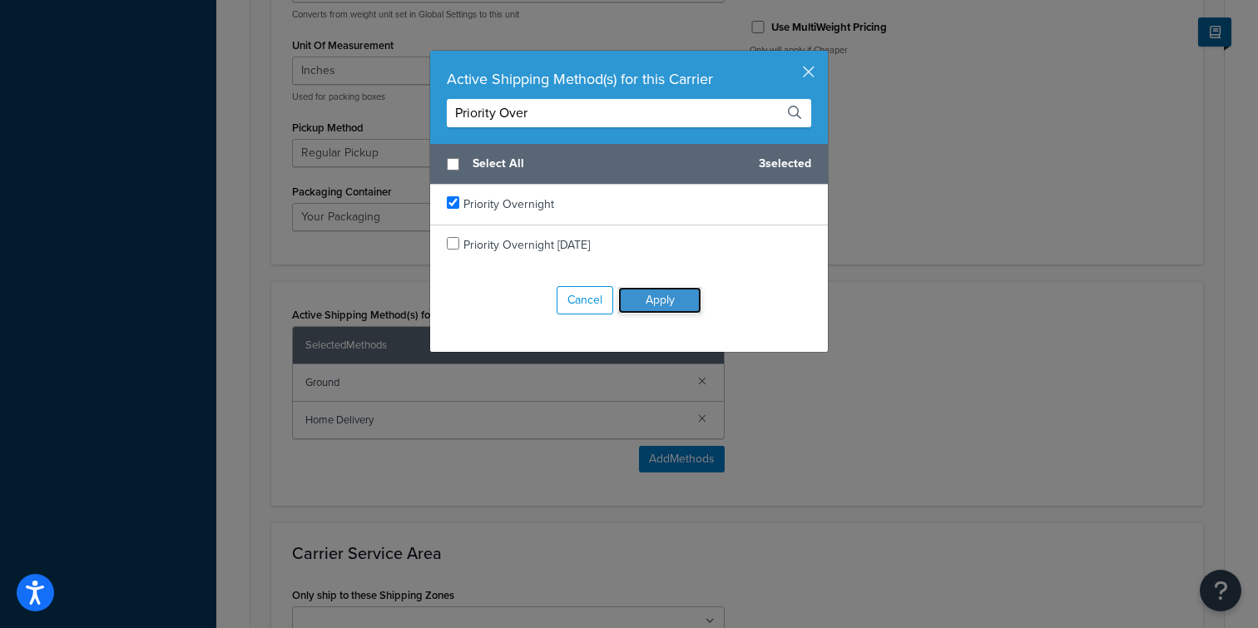
click at [667, 298] on button "Apply" at bounding box center [659, 300] width 83 height 27
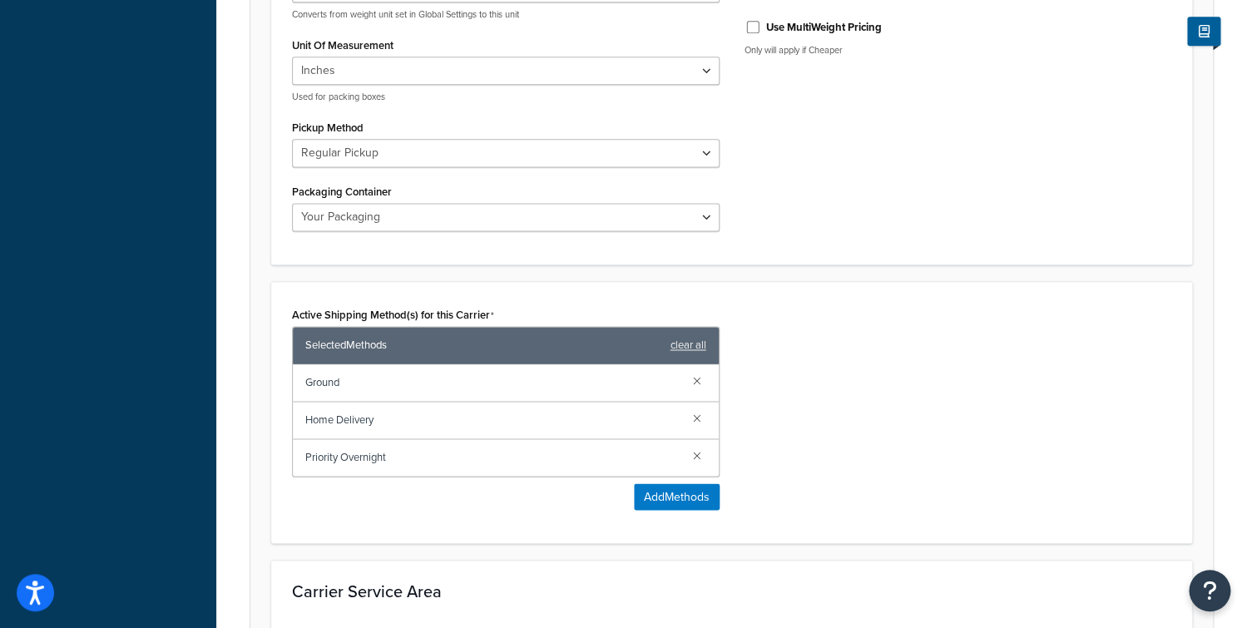
scroll to position [1041, 0]
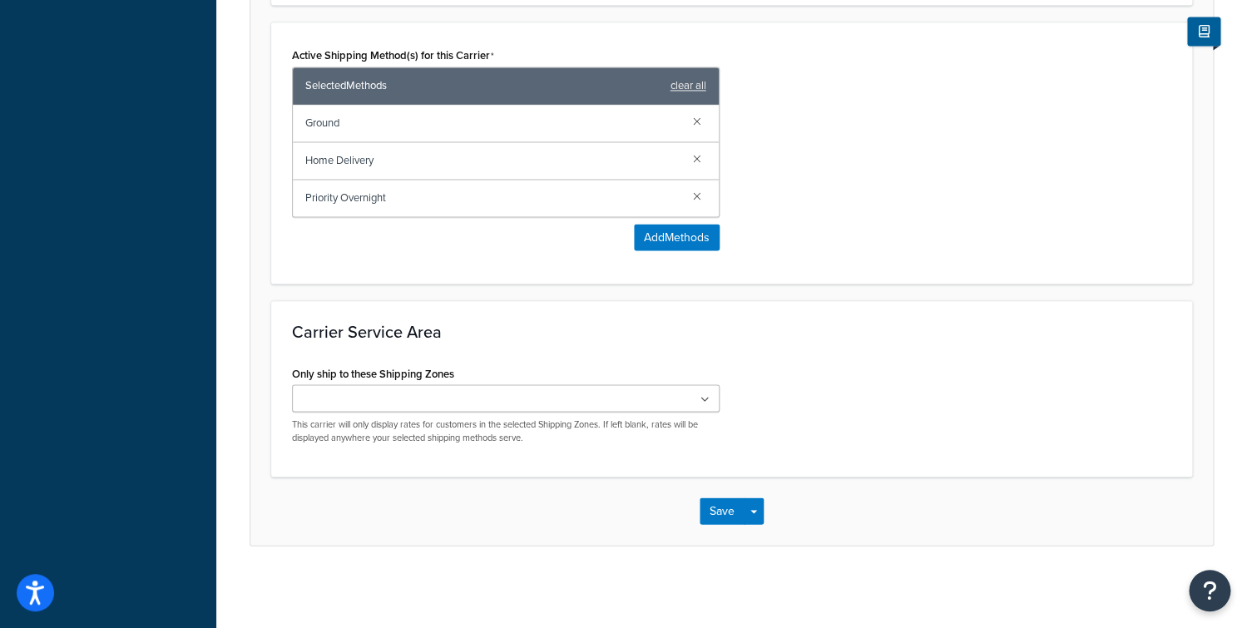
drag, startPoint x: 696, startPoint y: 118, endPoint x: 731, endPoint y: 151, distance: 48.3
click at [696, 118] on link at bounding box center [697, 121] width 18 height 18
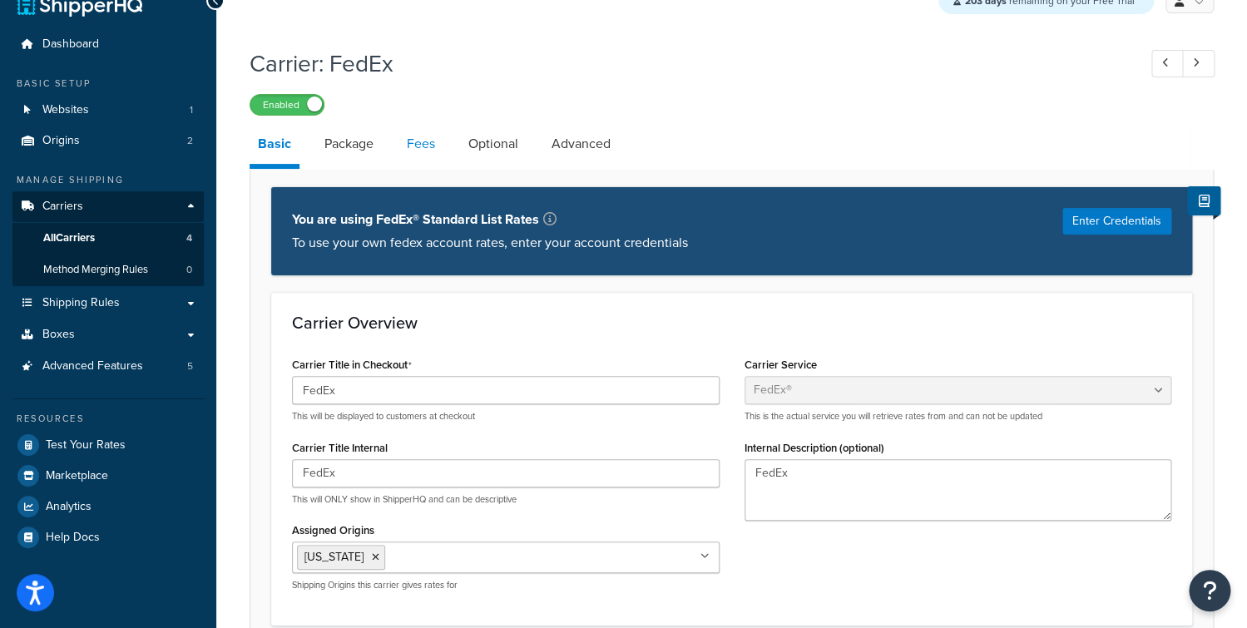
scroll to position [0, 0]
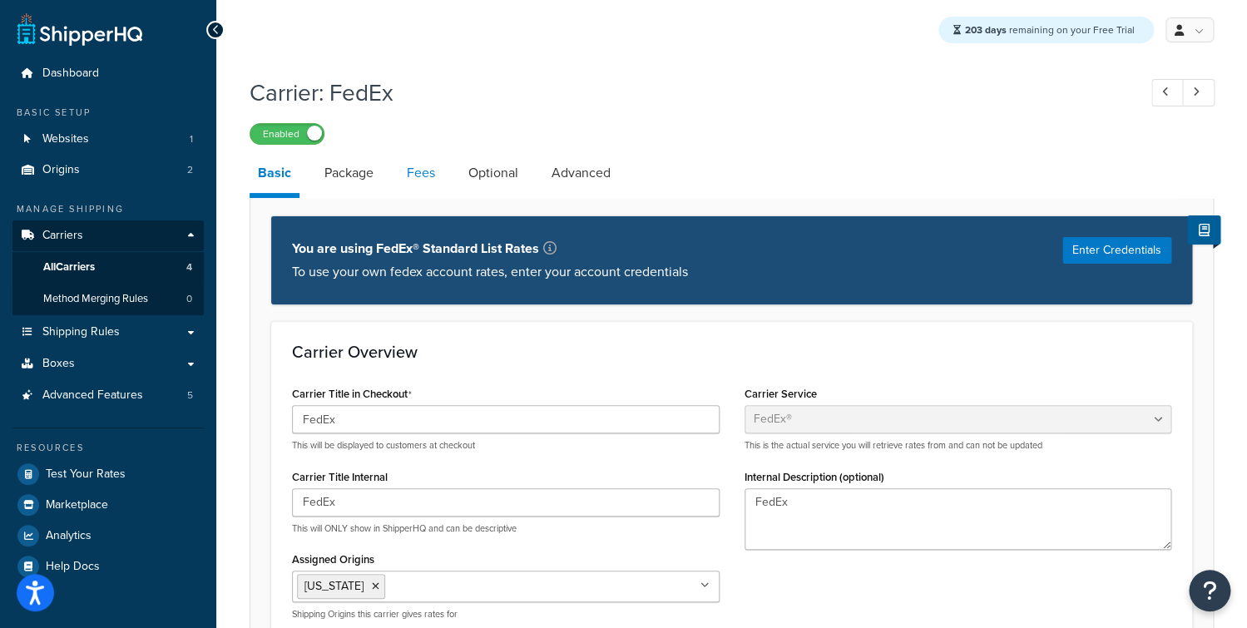
click at [436, 176] on link "Fees" at bounding box center [421, 173] width 45 height 40
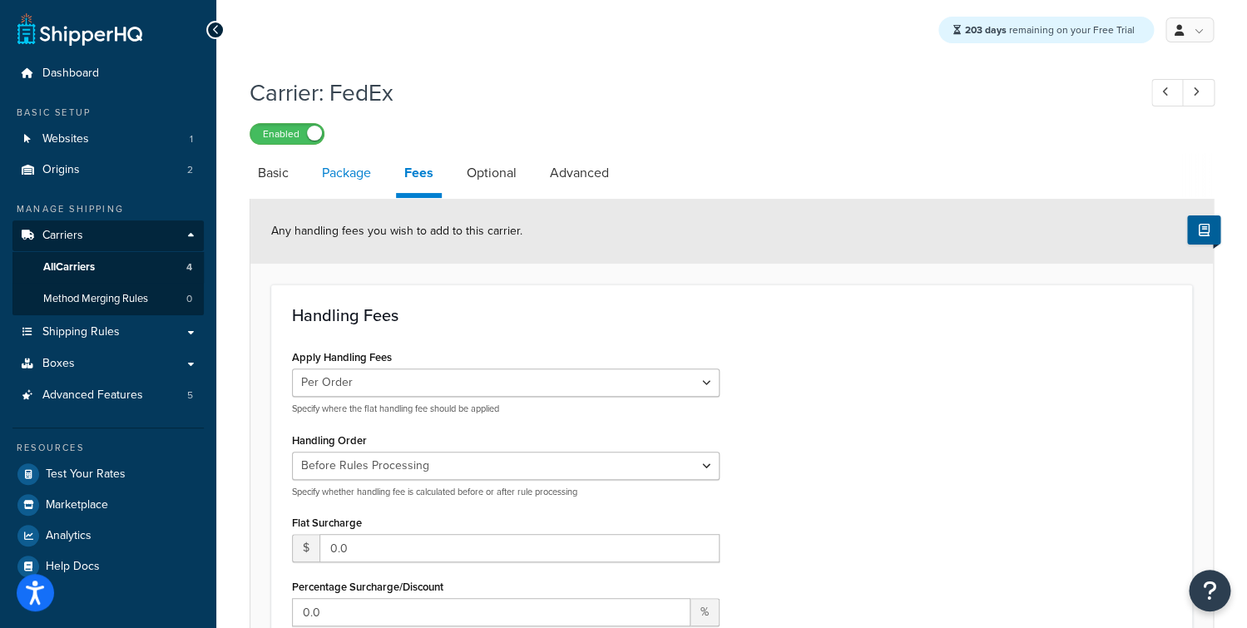
click at [373, 172] on link "Package" at bounding box center [347, 173] width 66 height 40
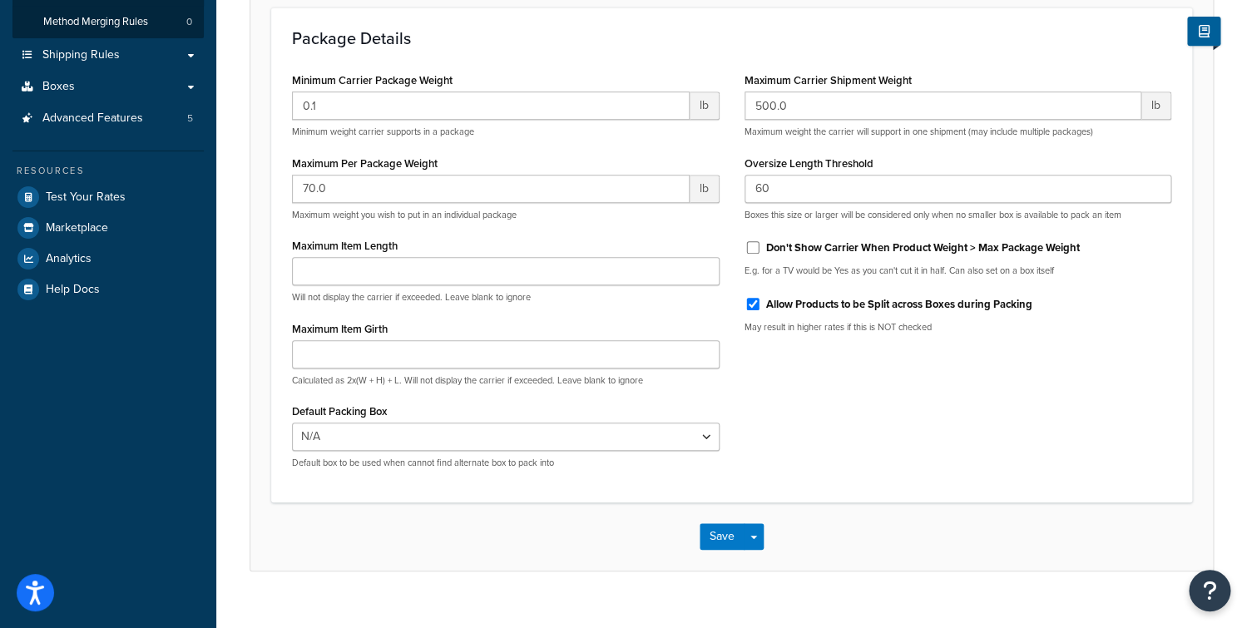
scroll to position [156, 0]
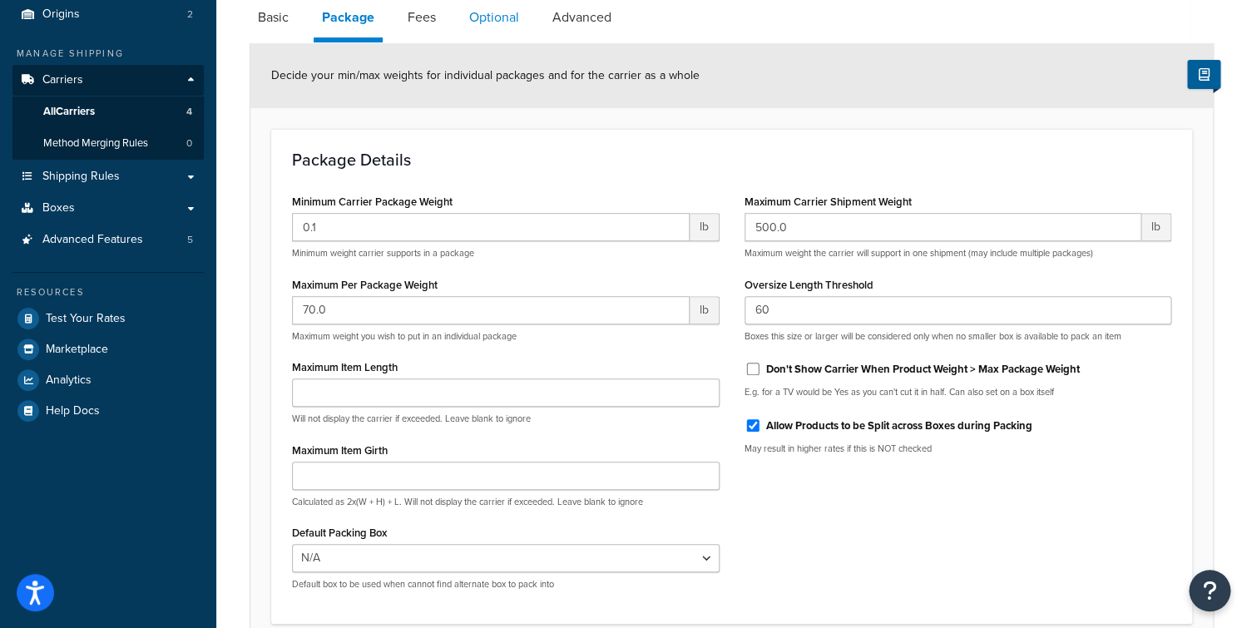
click at [487, 18] on link "Optional" at bounding box center [494, 18] width 67 height 40
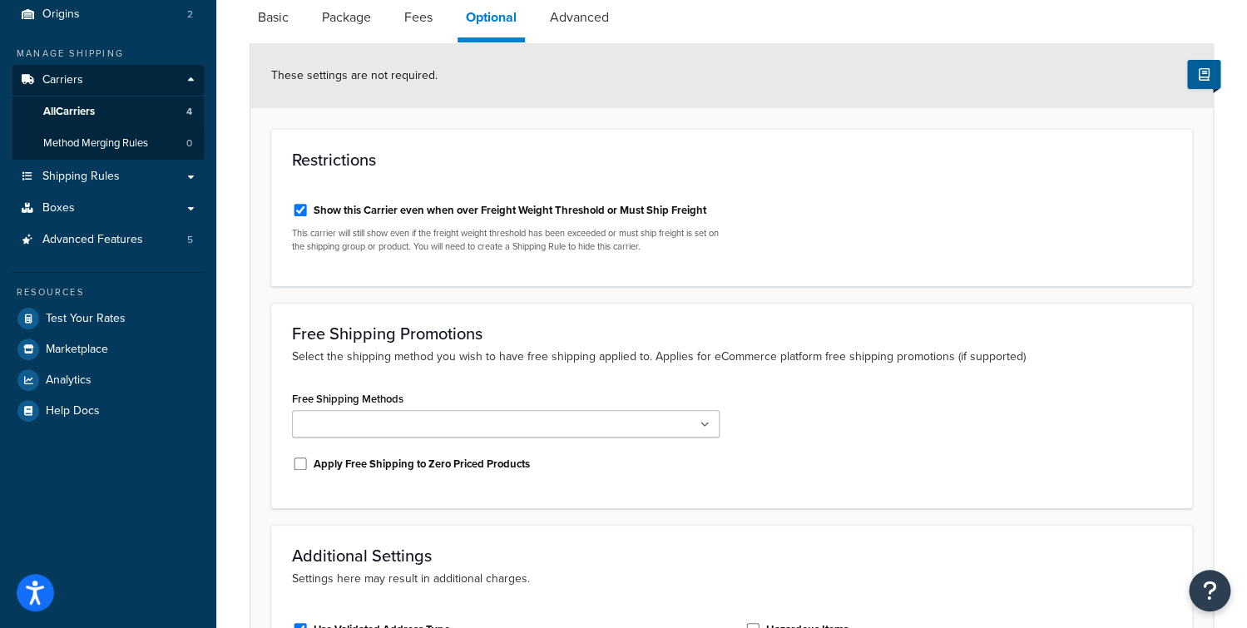
scroll to position [437, 0]
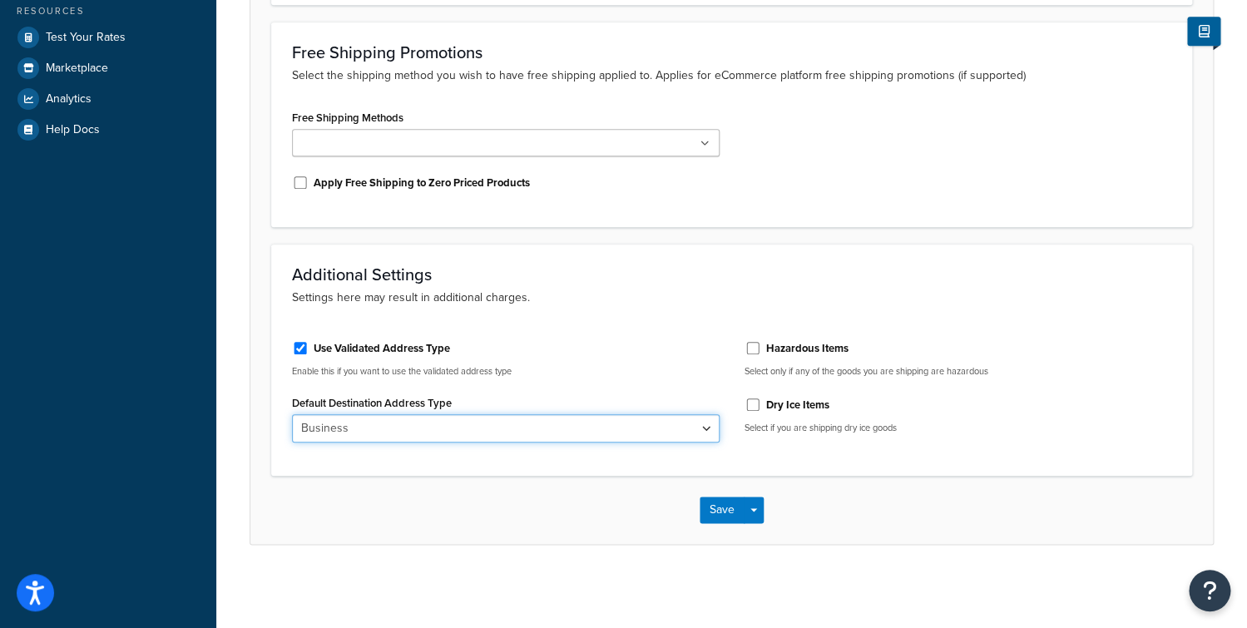
select select "residential"
click option "Residential" at bounding box center [0, 0] width 0 height 0
click at [719, 503] on button "Save" at bounding box center [722, 510] width 45 height 27
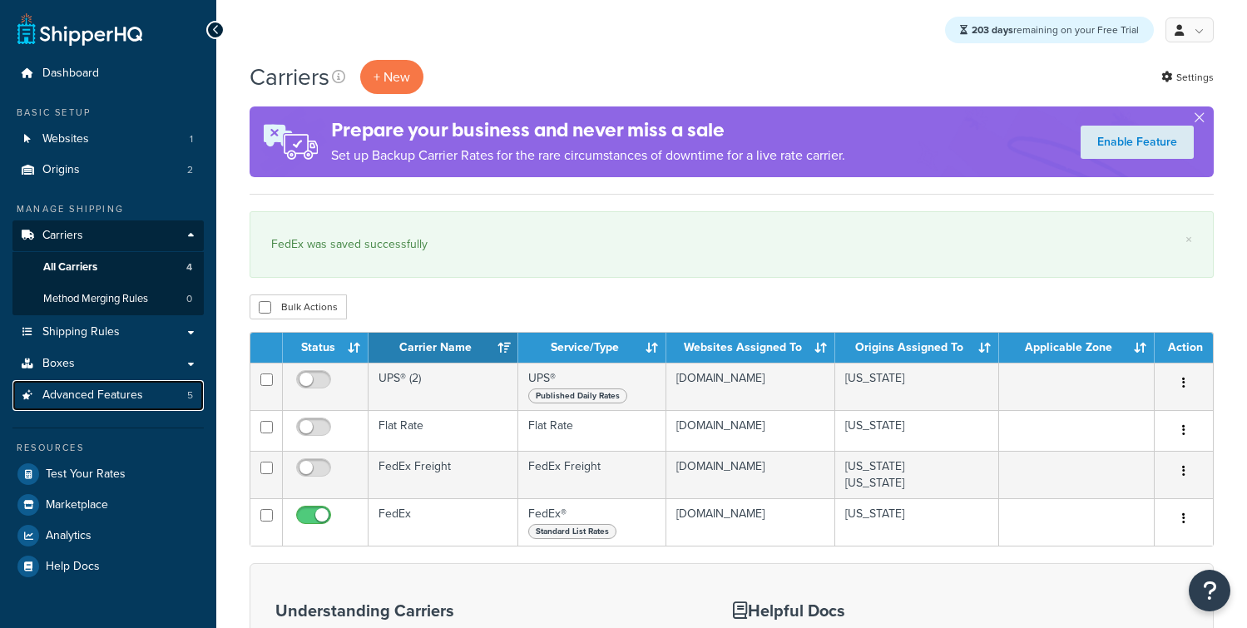
click at [97, 404] on link "Advanced Features 5" at bounding box center [107, 395] width 191 height 31
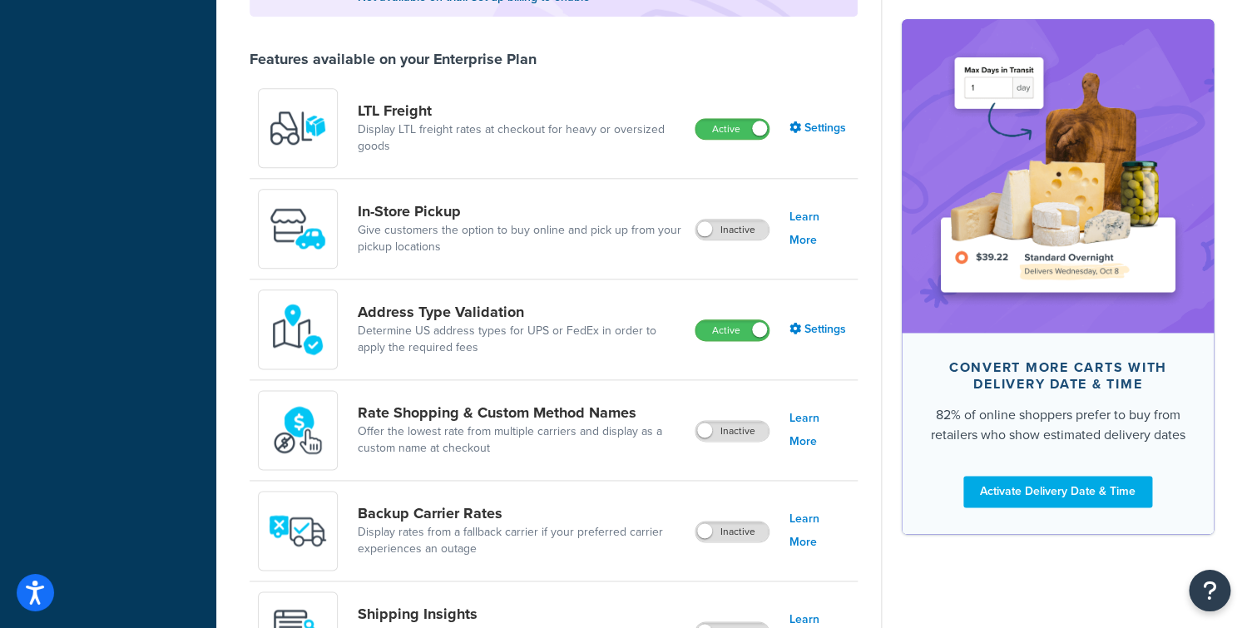
scroll to position [647, 0]
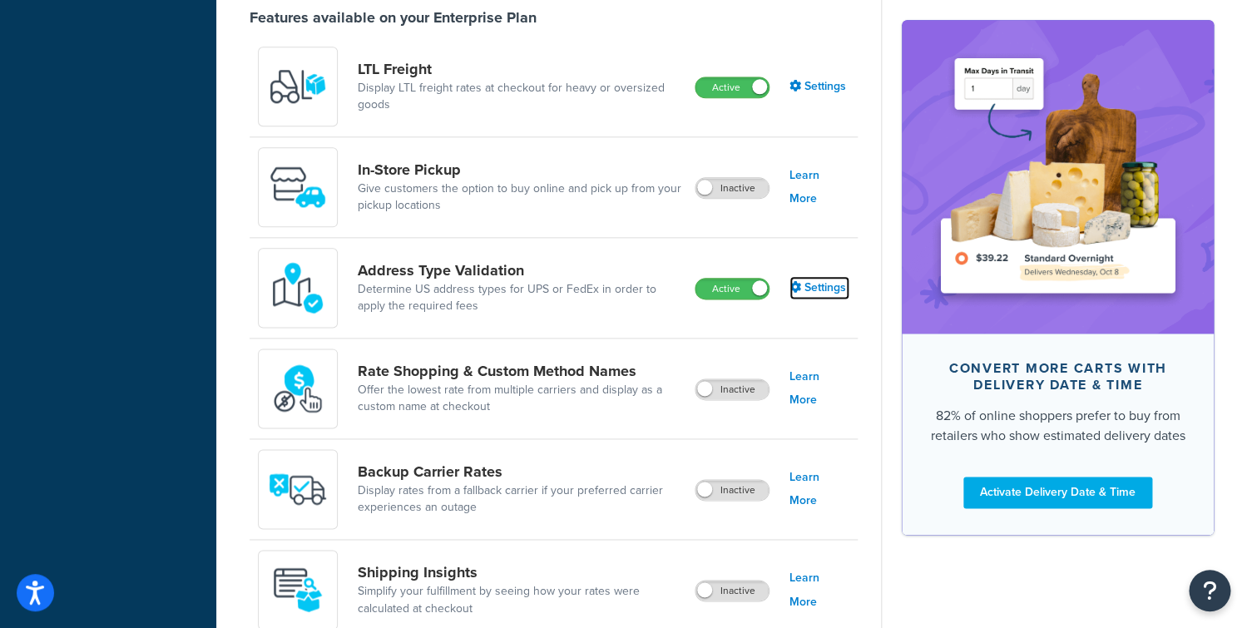
click at [820, 290] on link "Settings" at bounding box center [820, 287] width 60 height 23
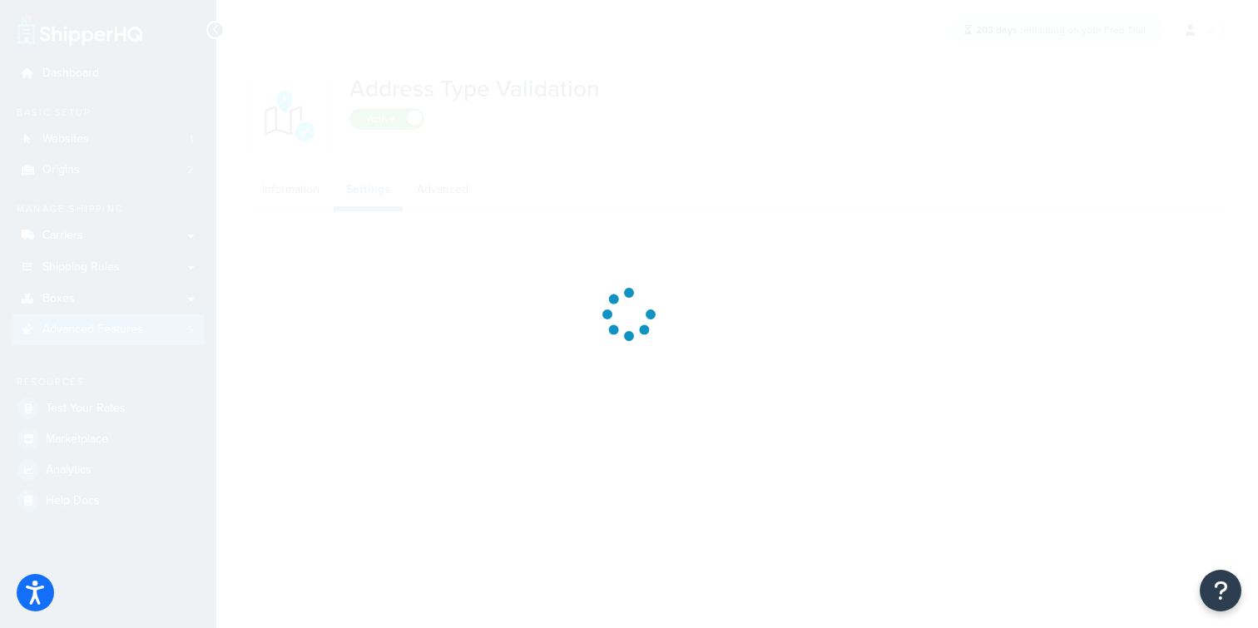
select select "164675"
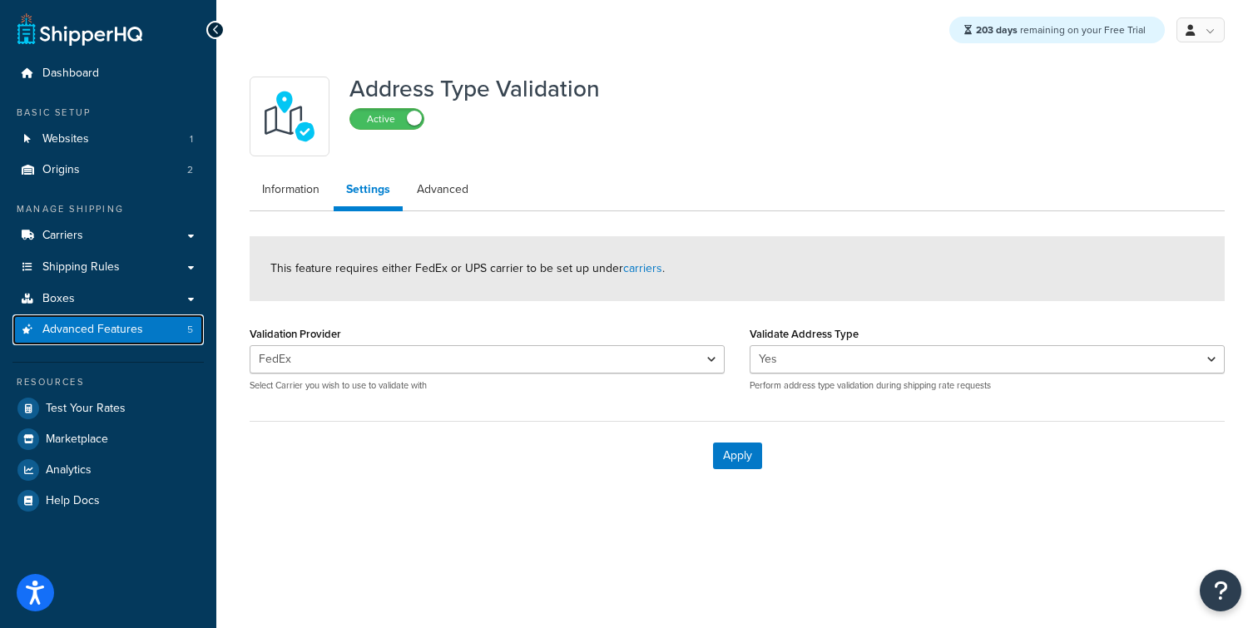
click at [147, 327] on link "Advanced Features 5" at bounding box center [107, 330] width 191 height 31
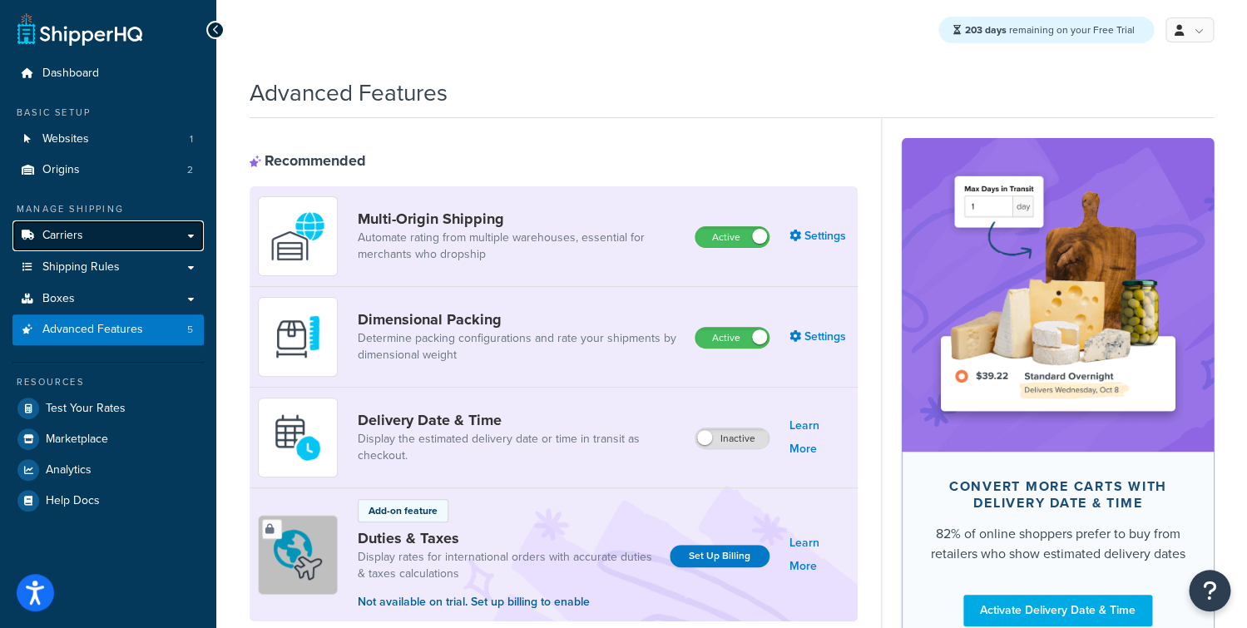
click at [194, 239] on link "Carriers" at bounding box center [107, 236] width 191 height 31
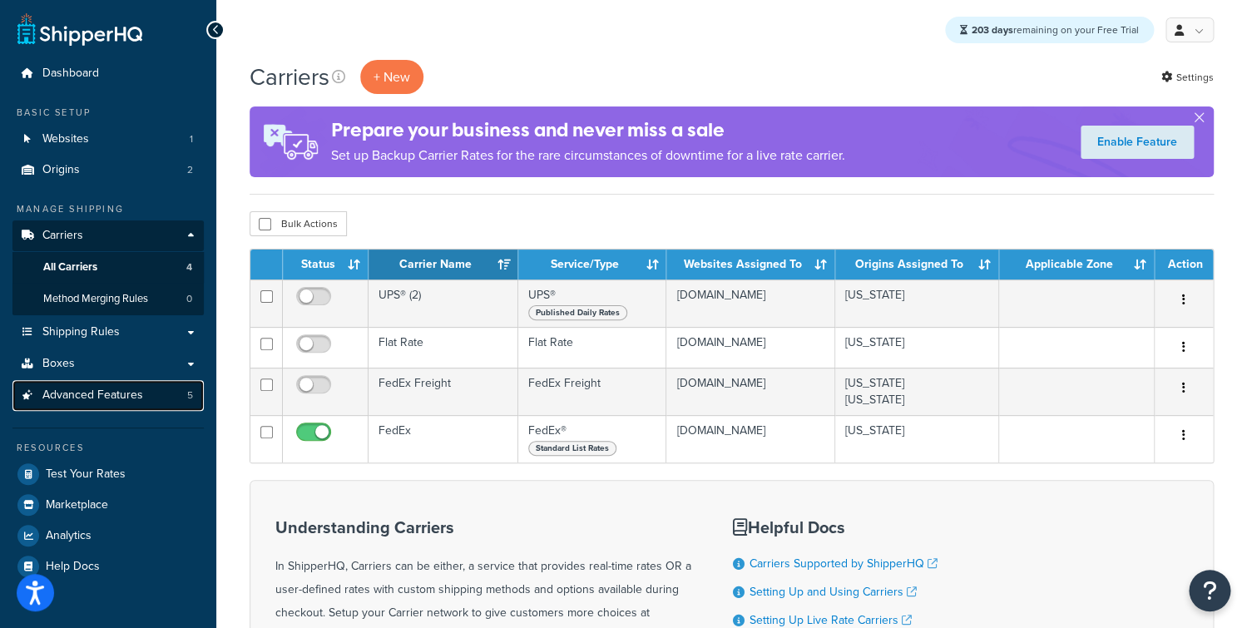
click at [121, 394] on span "Advanced Features" at bounding box center [92, 396] width 101 height 14
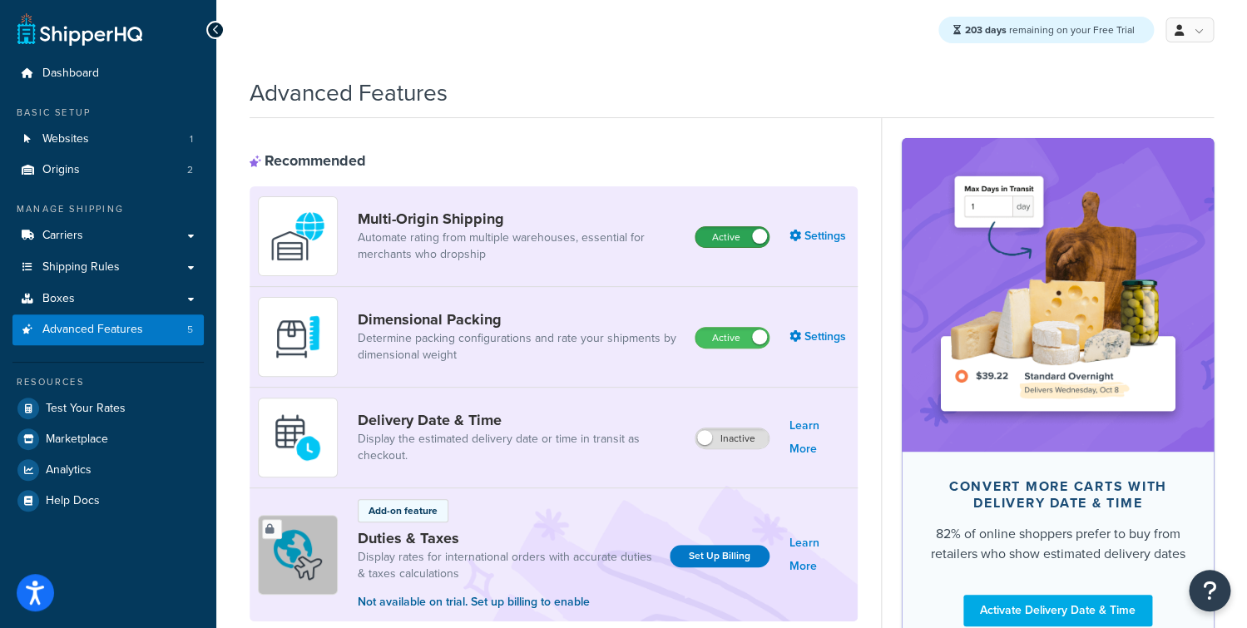
click at [732, 239] on label "Active" at bounding box center [732, 237] width 73 height 20
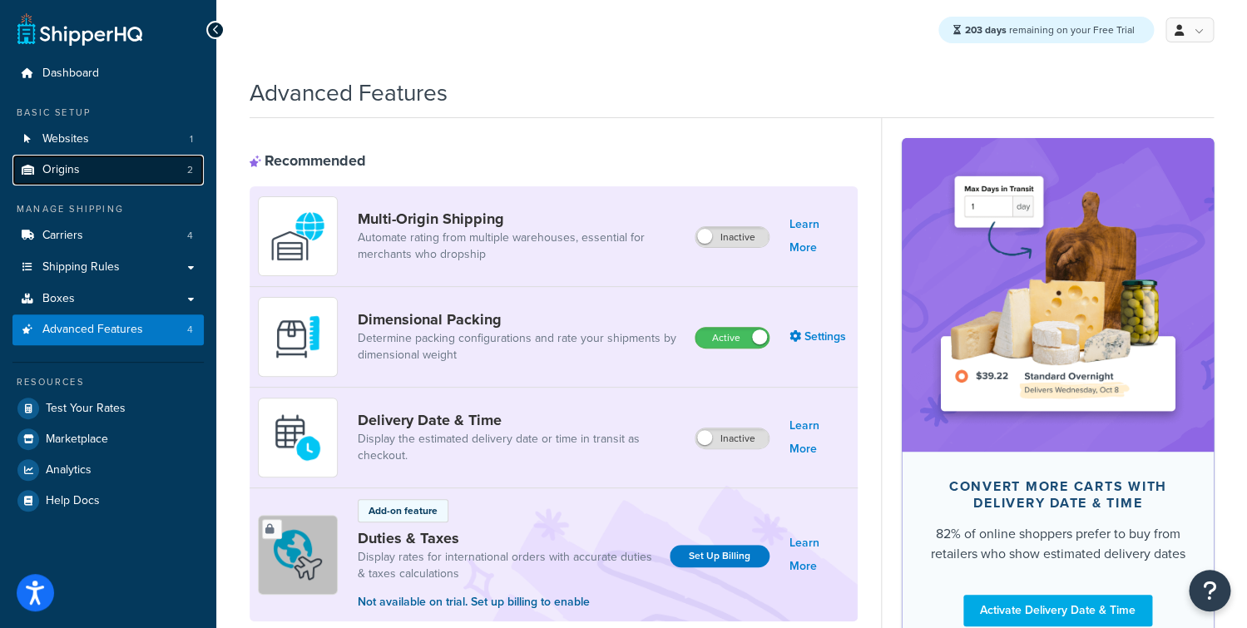
click at [142, 171] on link "Origins 2" at bounding box center [107, 170] width 191 height 31
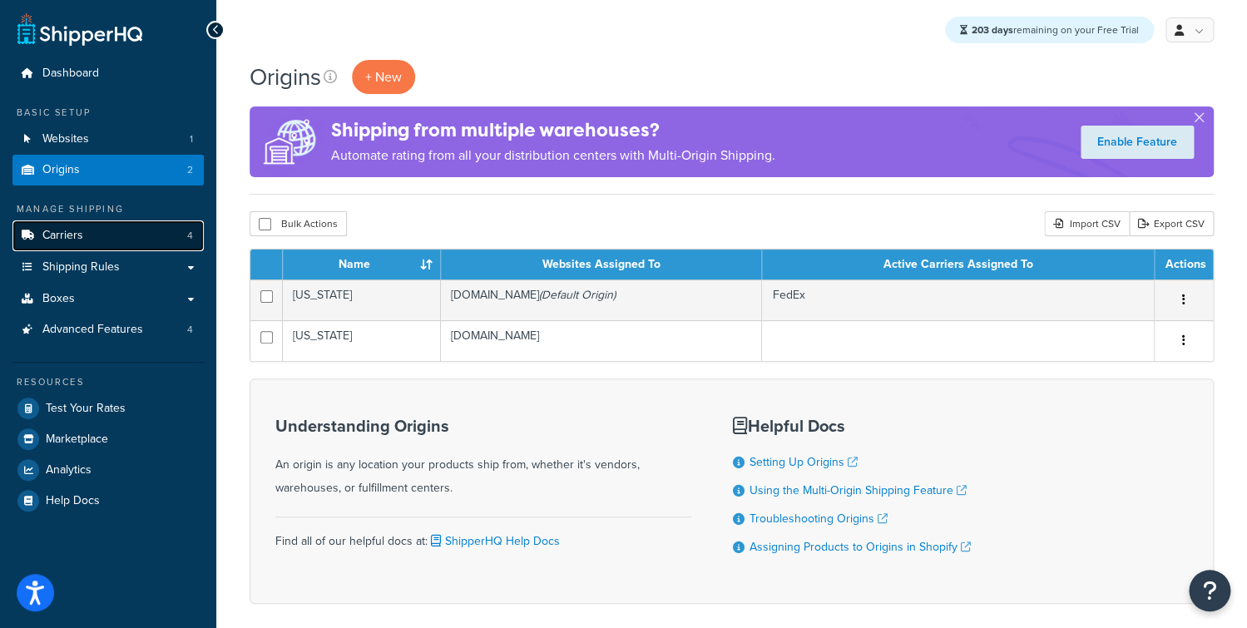
click at [122, 240] on link "Carriers 4" at bounding box center [107, 236] width 191 height 31
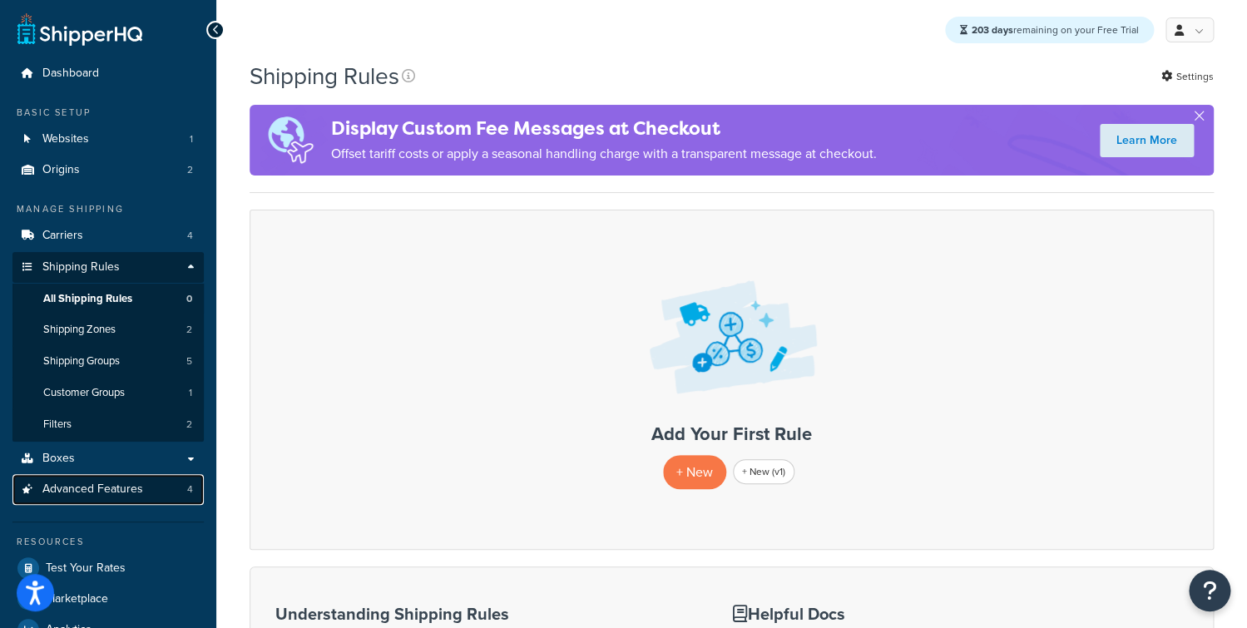
click at [97, 503] on link "Advanced Features 4" at bounding box center [107, 489] width 191 height 31
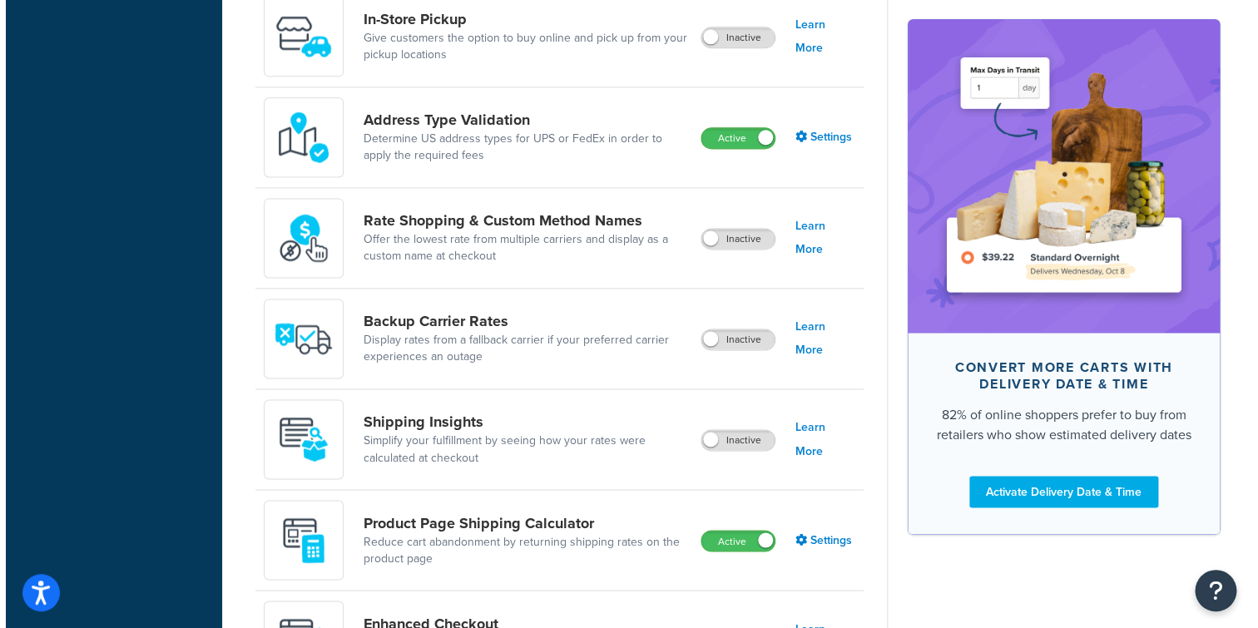
scroll to position [809, 0]
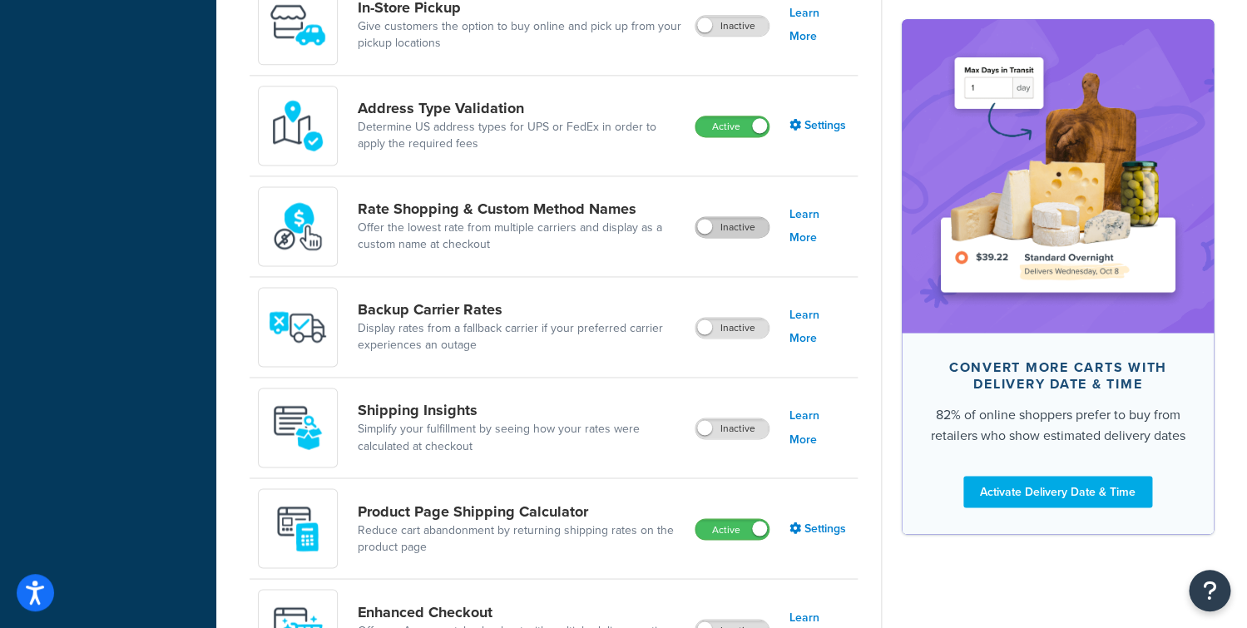
click at [724, 230] on label "Inactive" at bounding box center [732, 227] width 73 height 20
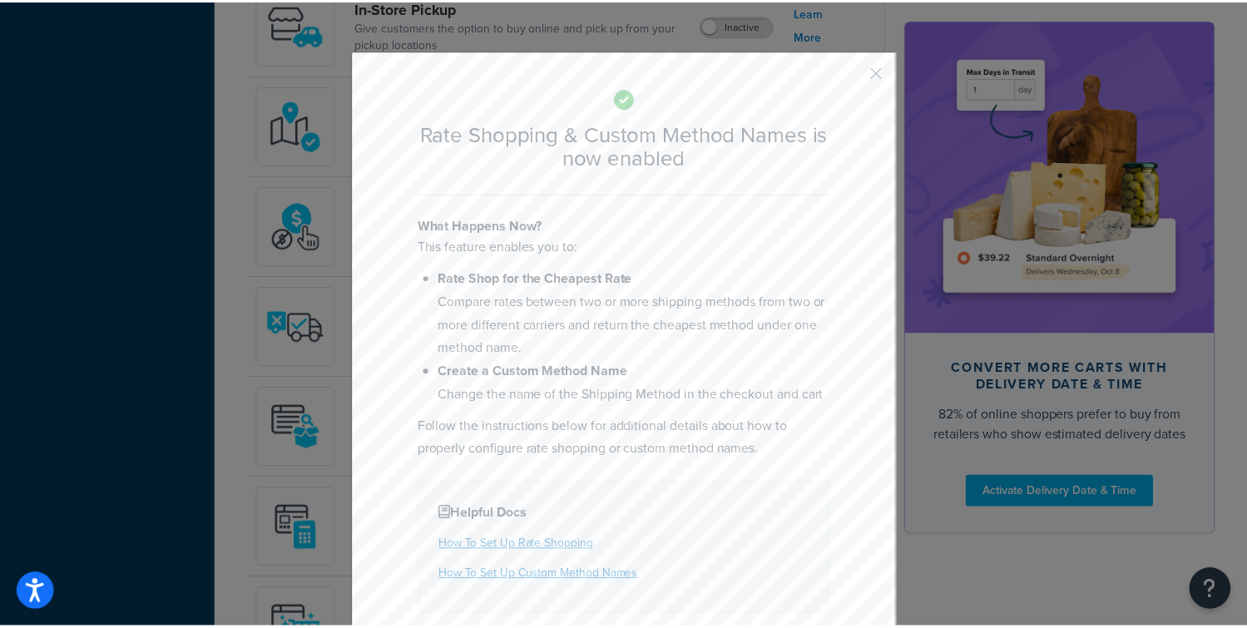
scroll to position [88, 0]
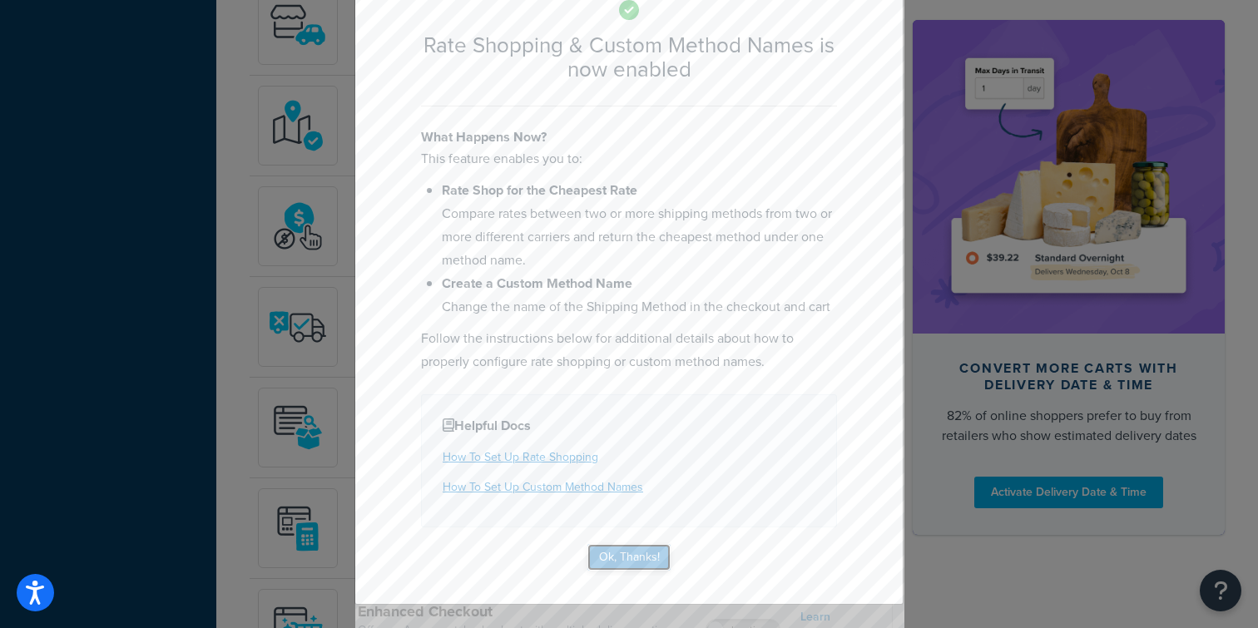
click at [603, 554] on button "Ok, Thanks!" at bounding box center [628, 557] width 83 height 27
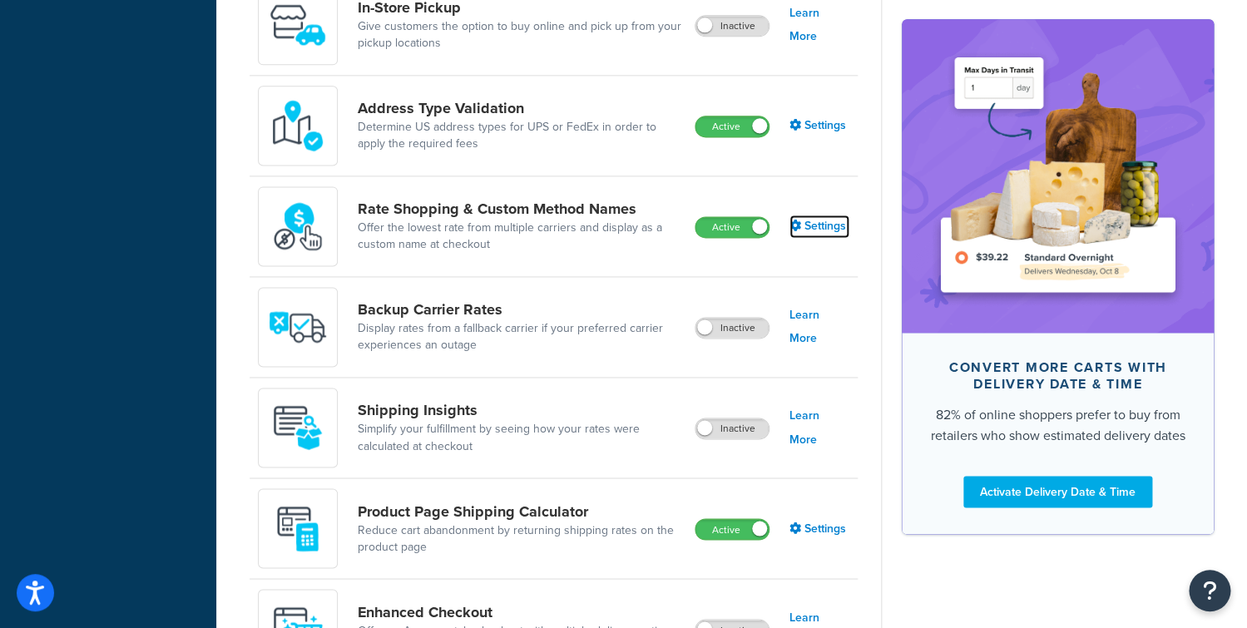
click at [835, 224] on link "Settings" at bounding box center [820, 226] width 60 height 23
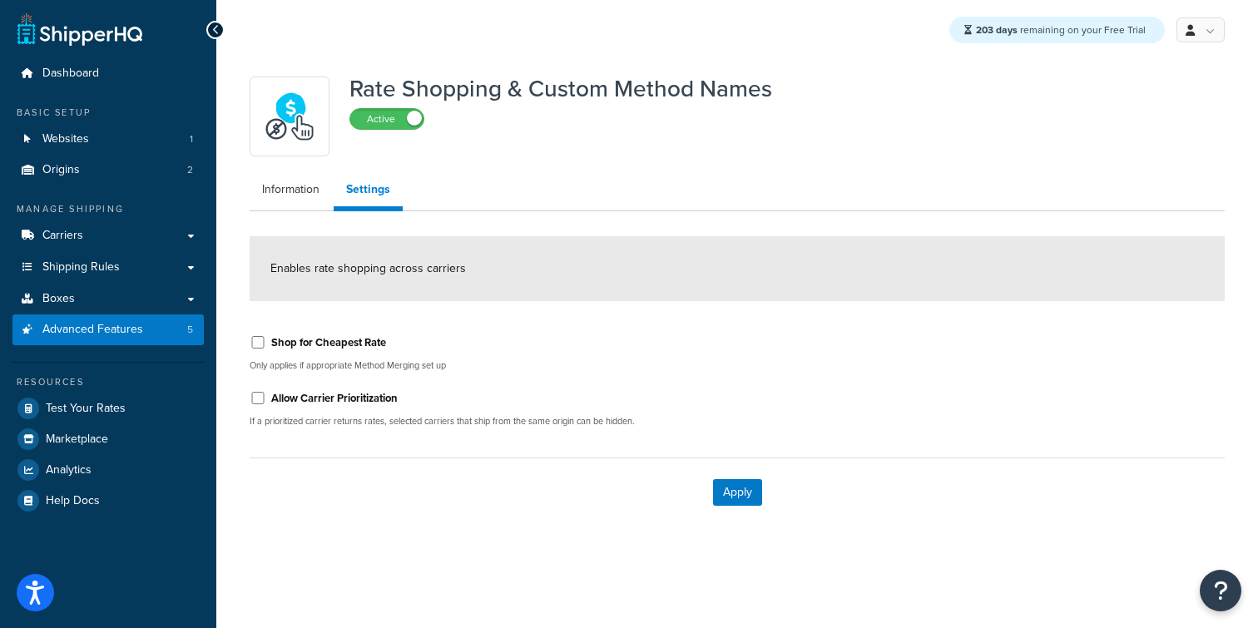
drag, startPoint x: 325, startPoint y: 348, endPoint x: 334, endPoint y: 346, distance: 9.3
click at [325, 347] on label "Shop for Cheapest Rate" at bounding box center [328, 342] width 115 height 15
click at [266, 347] on input "Shop for Cheapest Rate" at bounding box center [258, 342] width 17 height 12
checkbox input "true"
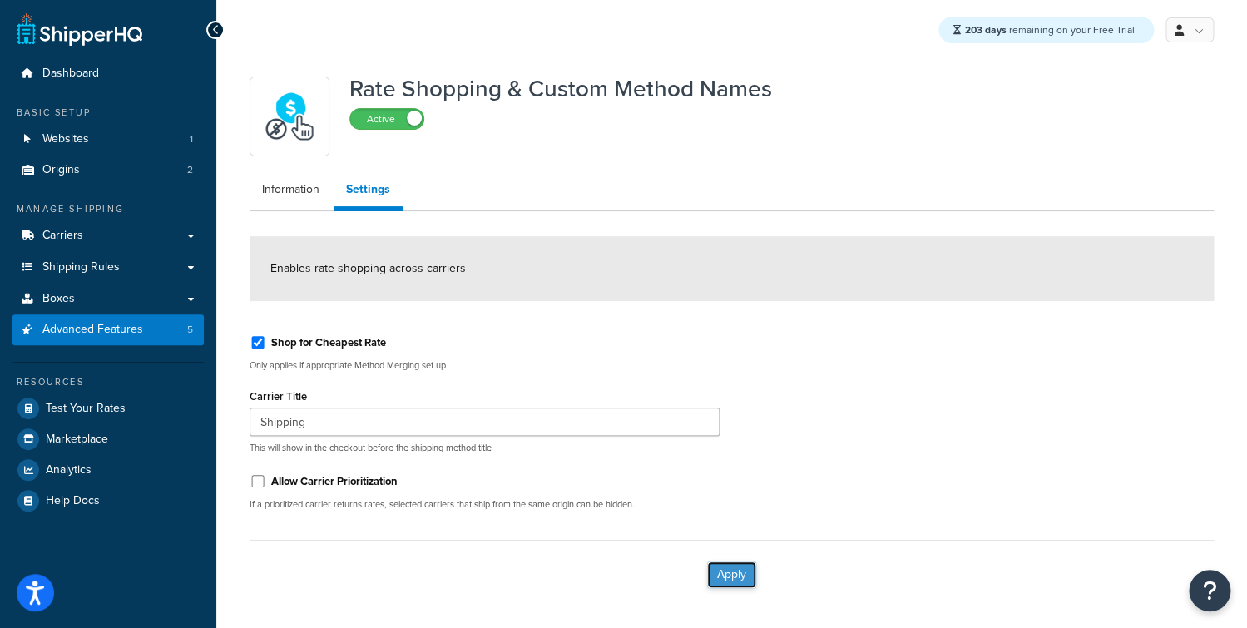
click at [732, 563] on button "Apply" at bounding box center [731, 575] width 49 height 27
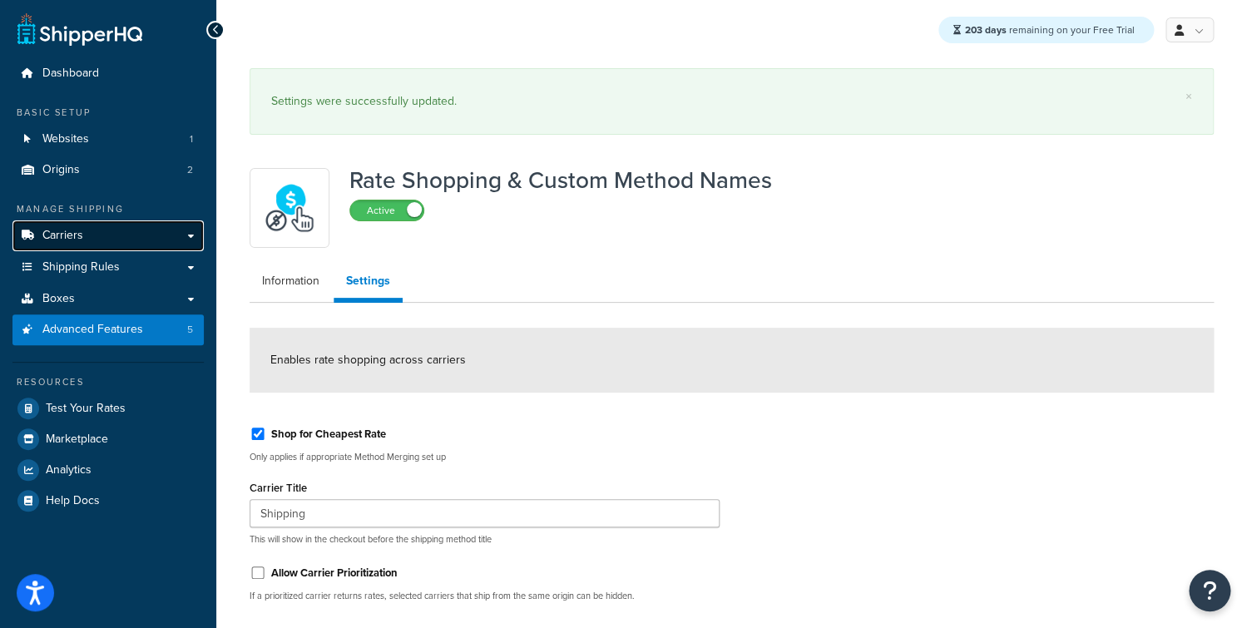
click at [135, 245] on link "Carriers" at bounding box center [107, 236] width 191 height 31
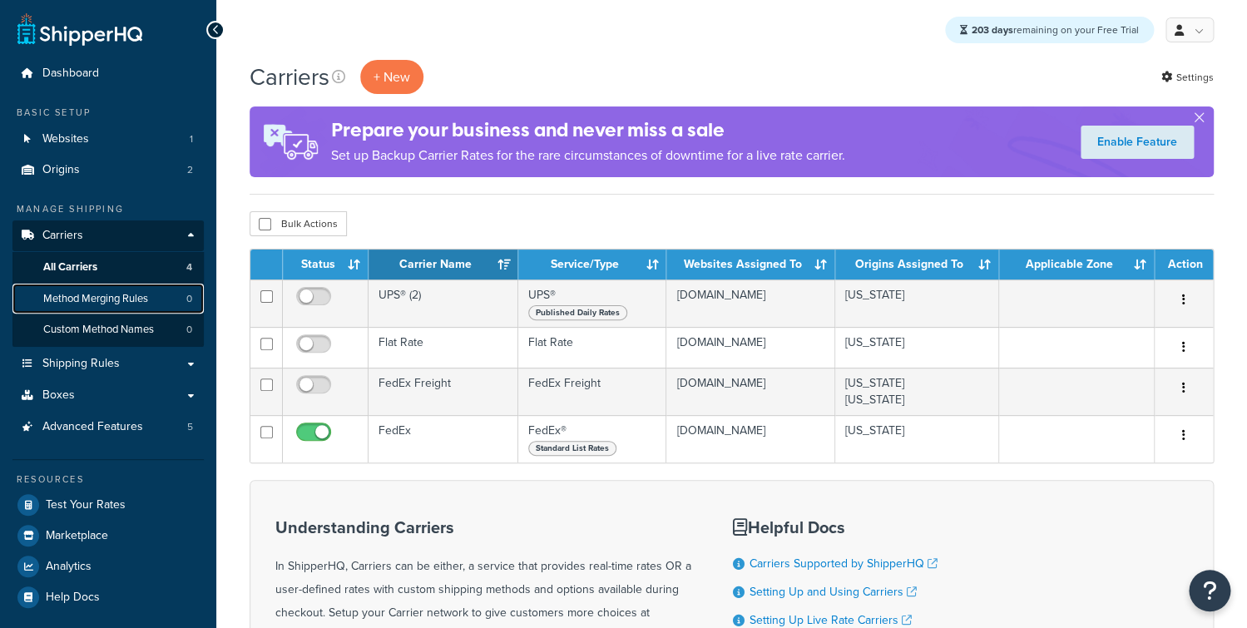
click at [131, 309] on link "Method Merging Rules 0" at bounding box center [107, 299] width 191 height 31
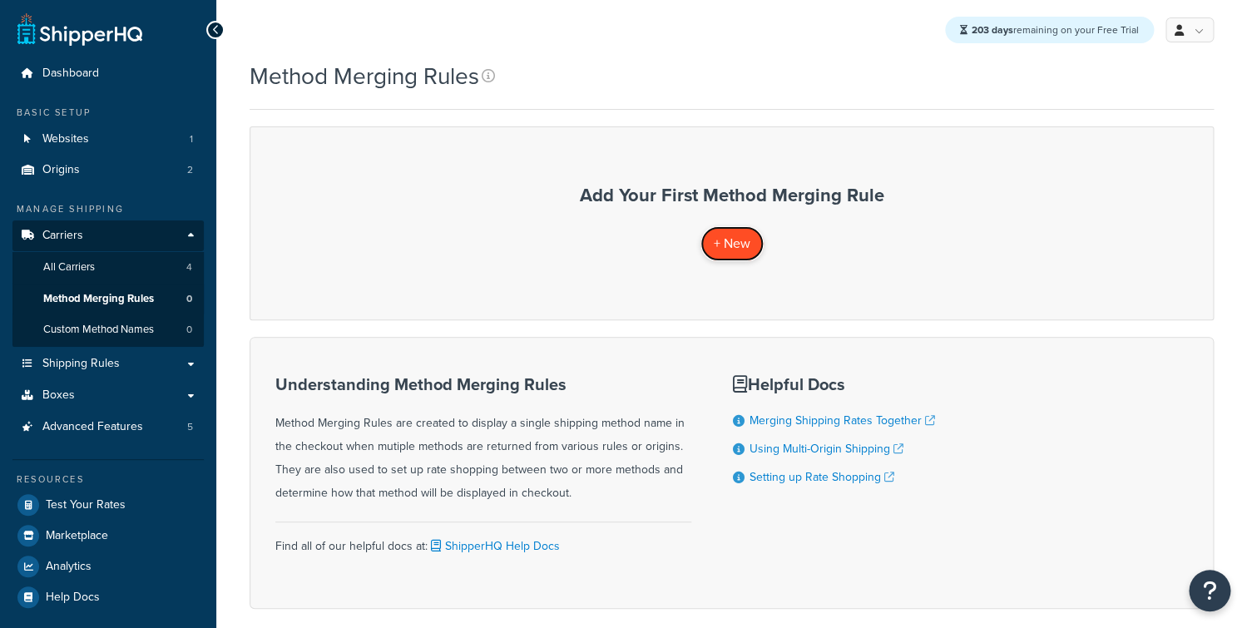
click at [731, 247] on span "+ New" at bounding box center [732, 243] width 37 height 19
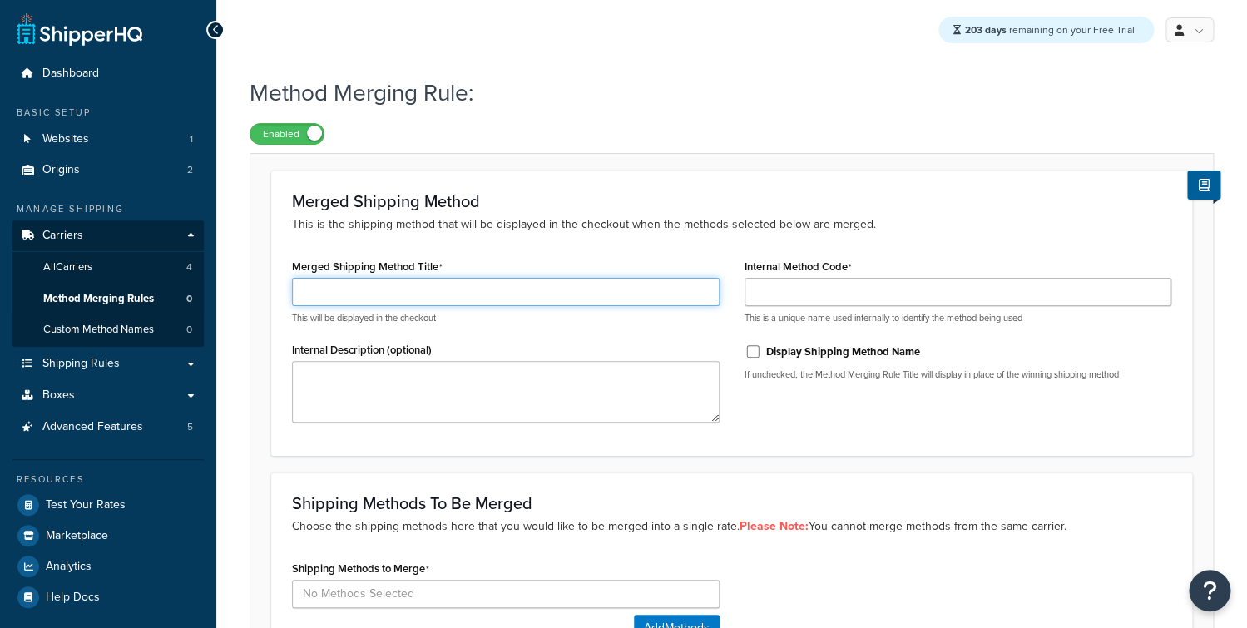
click at [548, 281] on input "Merged Shipping Method Title" at bounding box center [506, 292] width 428 height 28
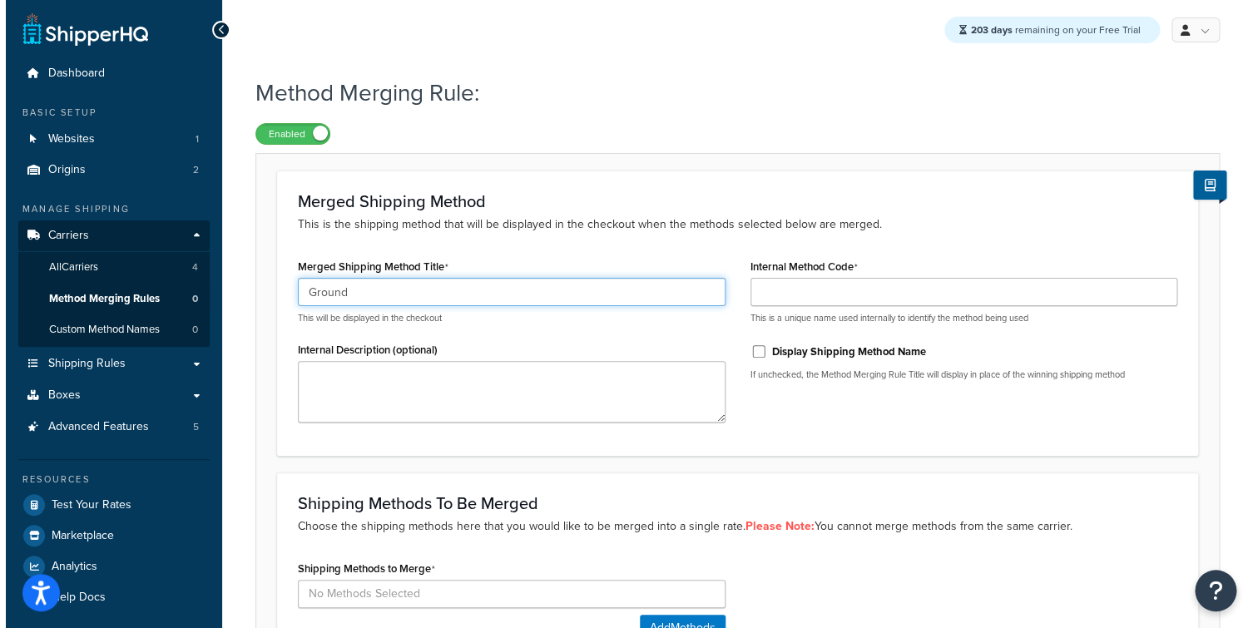
scroll to position [188, 0]
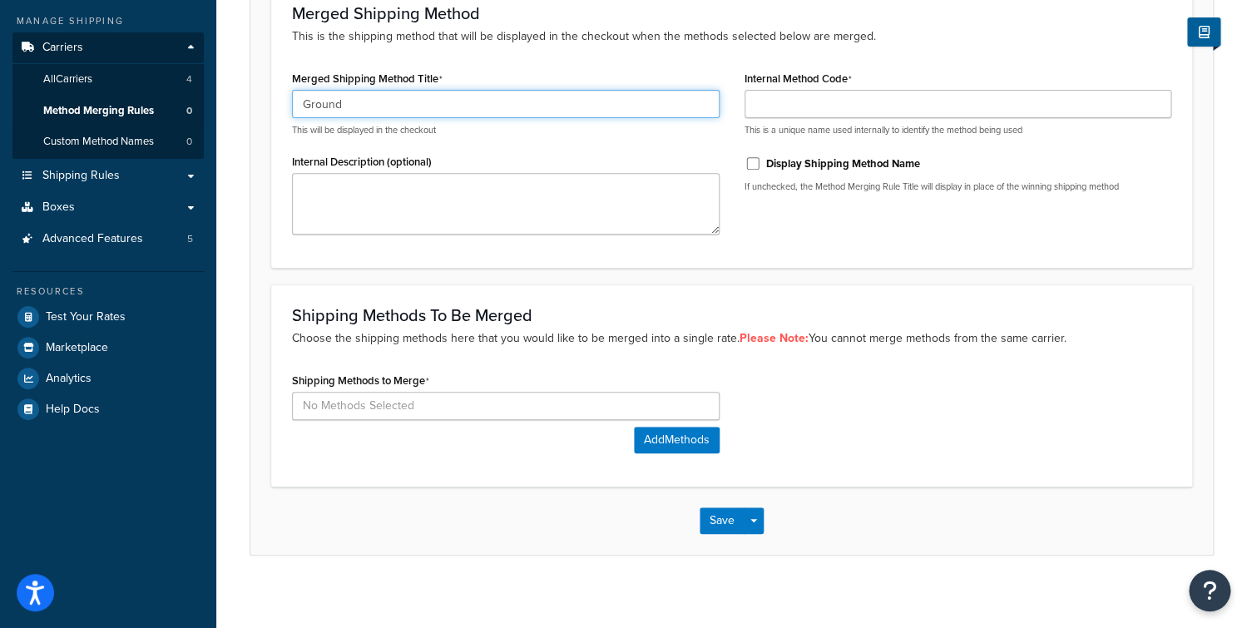
type input "Ground"
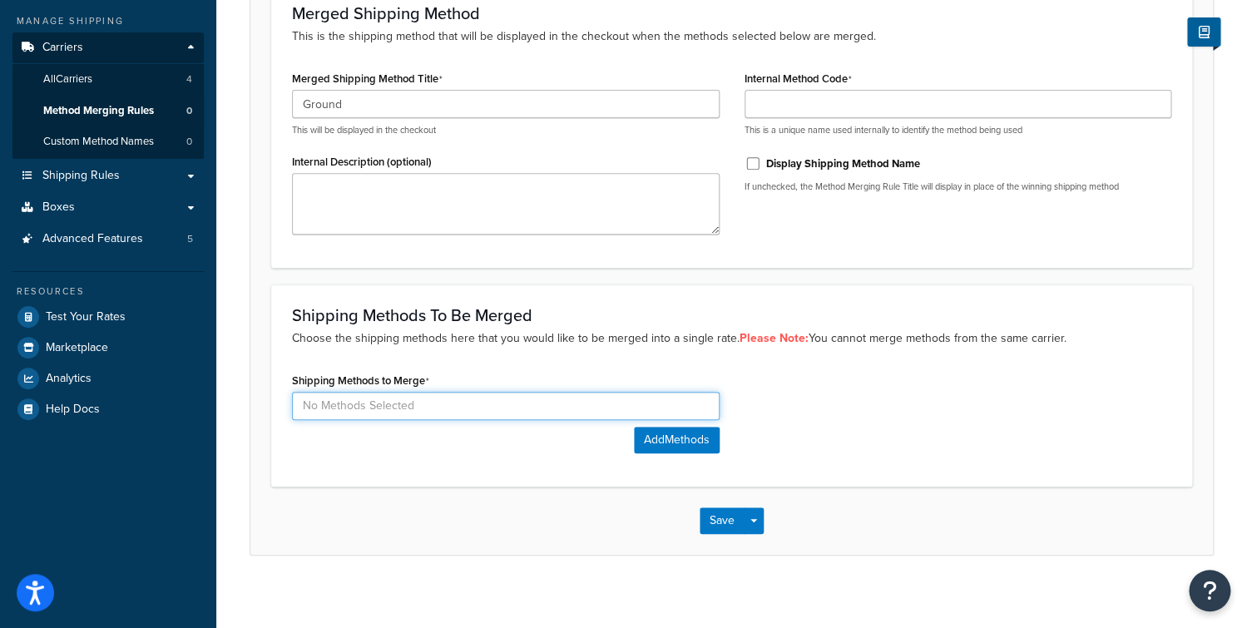
click at [443, 406] on input at bounding box center [506, 406] width 428 height 28
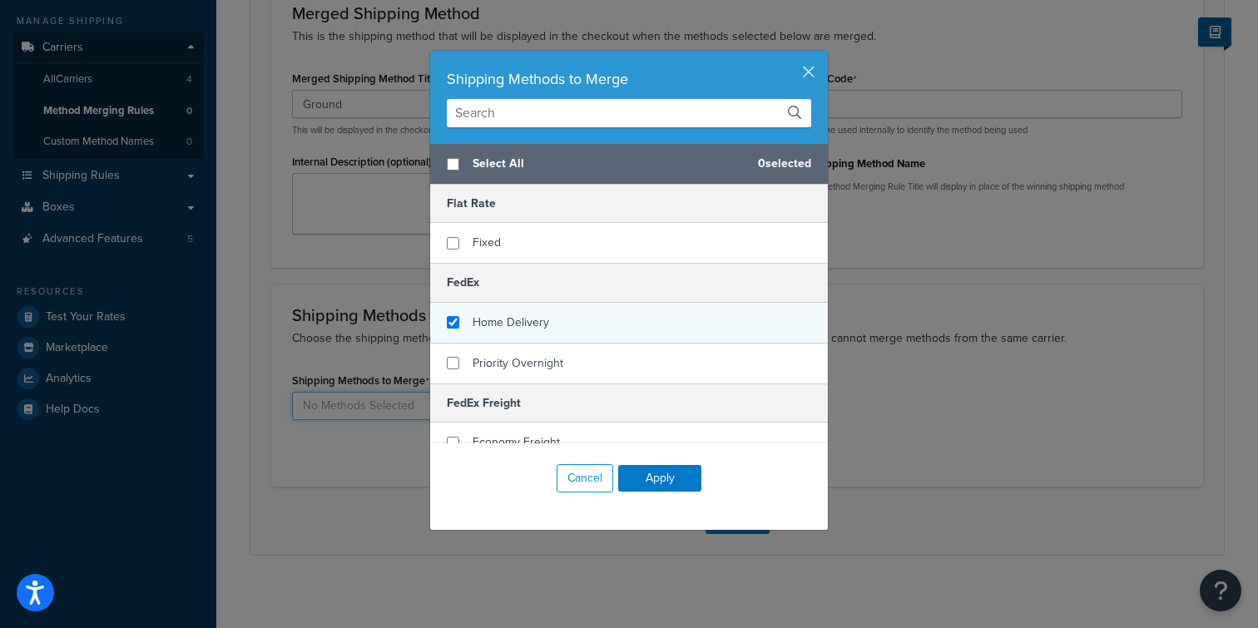
checkbox input "true"
click at [534, 330] on span "Home Delivery" at bounding box center [511, 322] width 77 height 17
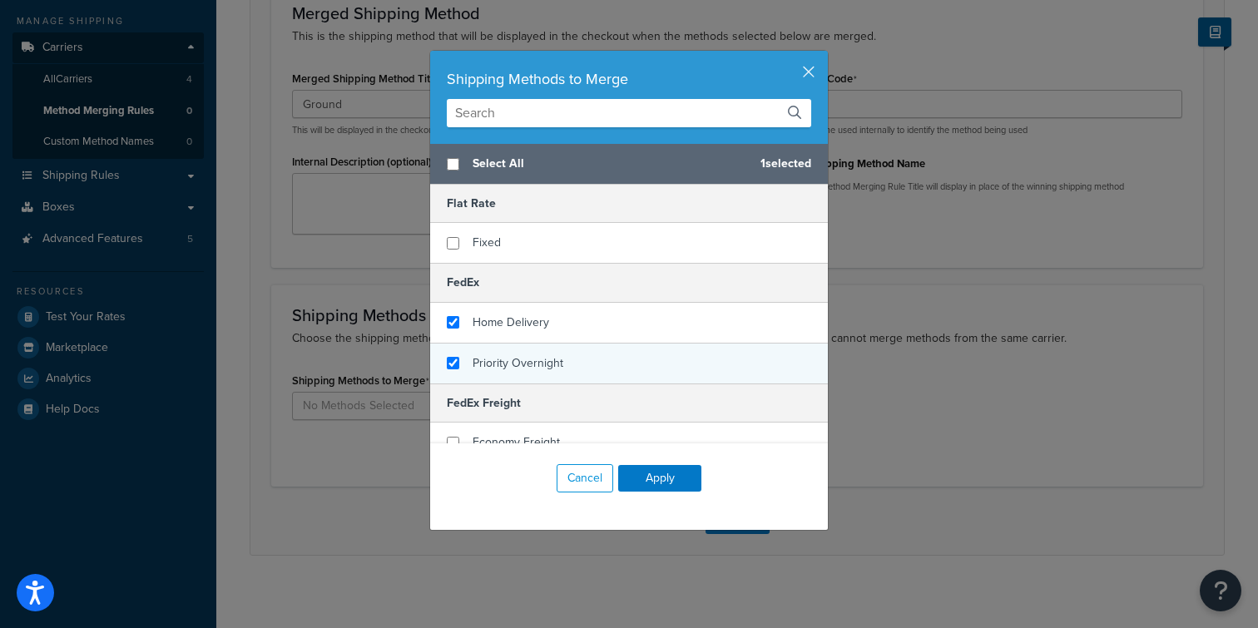
checkbox input "true"
click at [528, 364] on span "Priority Overnight" at bounding box center [518, 362] width 91 height 17
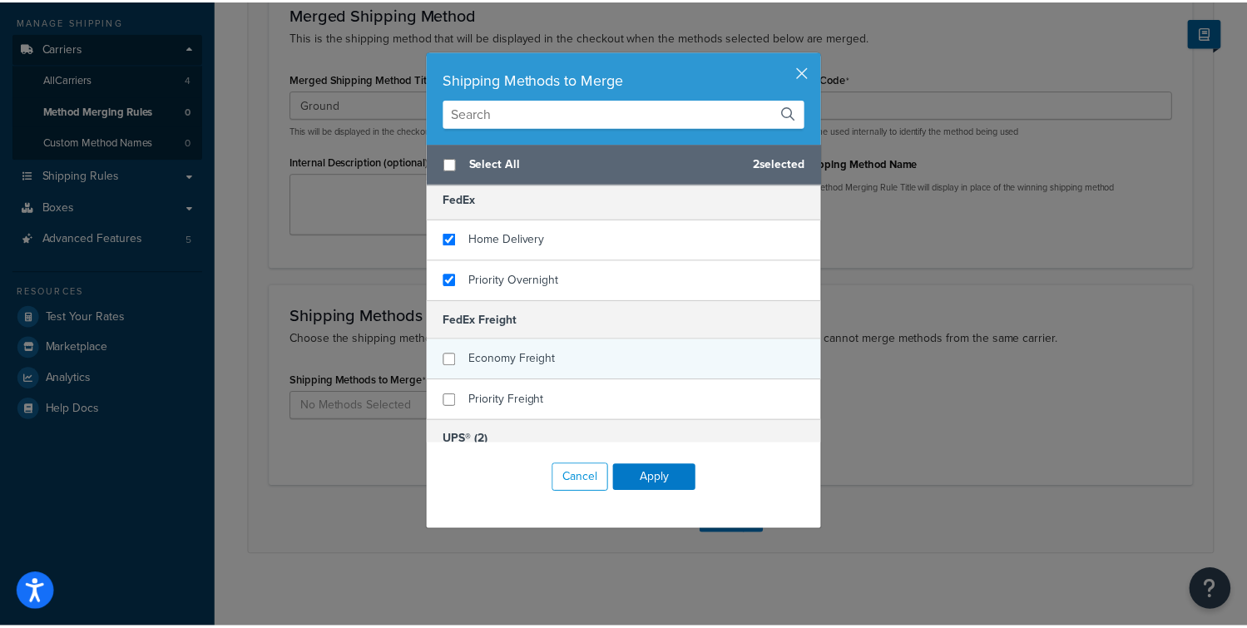
scroll to position [0, 0]
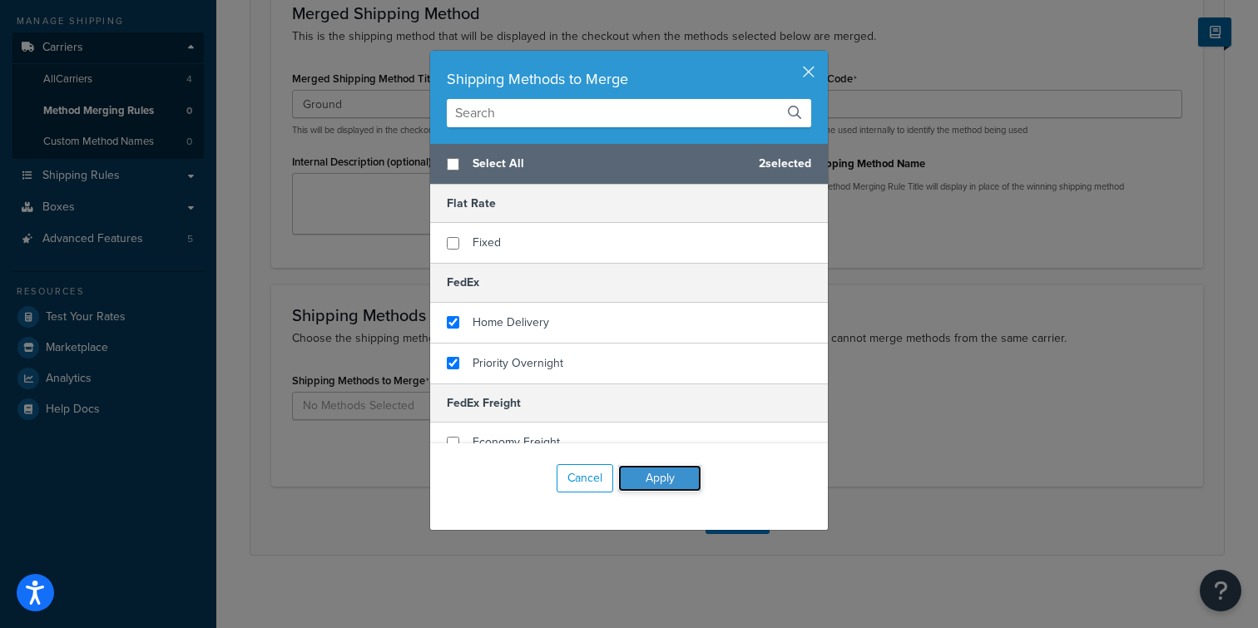
click at [653, 487] on button "Apply" at bounding box center [659, 478] width 83 height 27
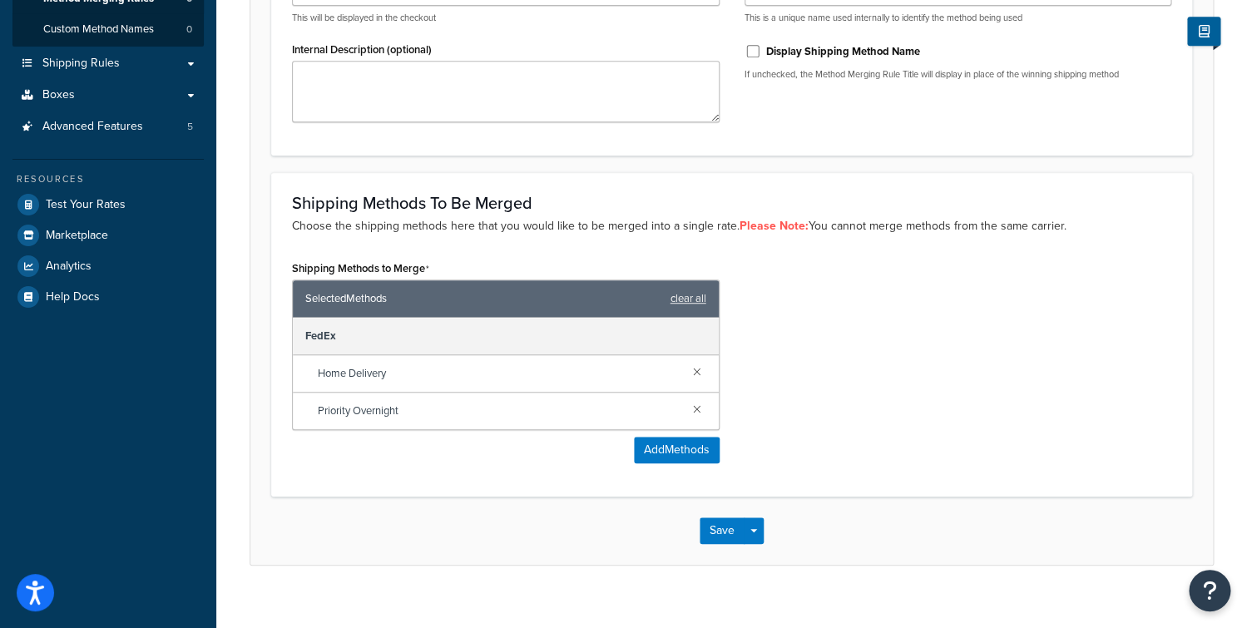
scroll to position [320, 0]
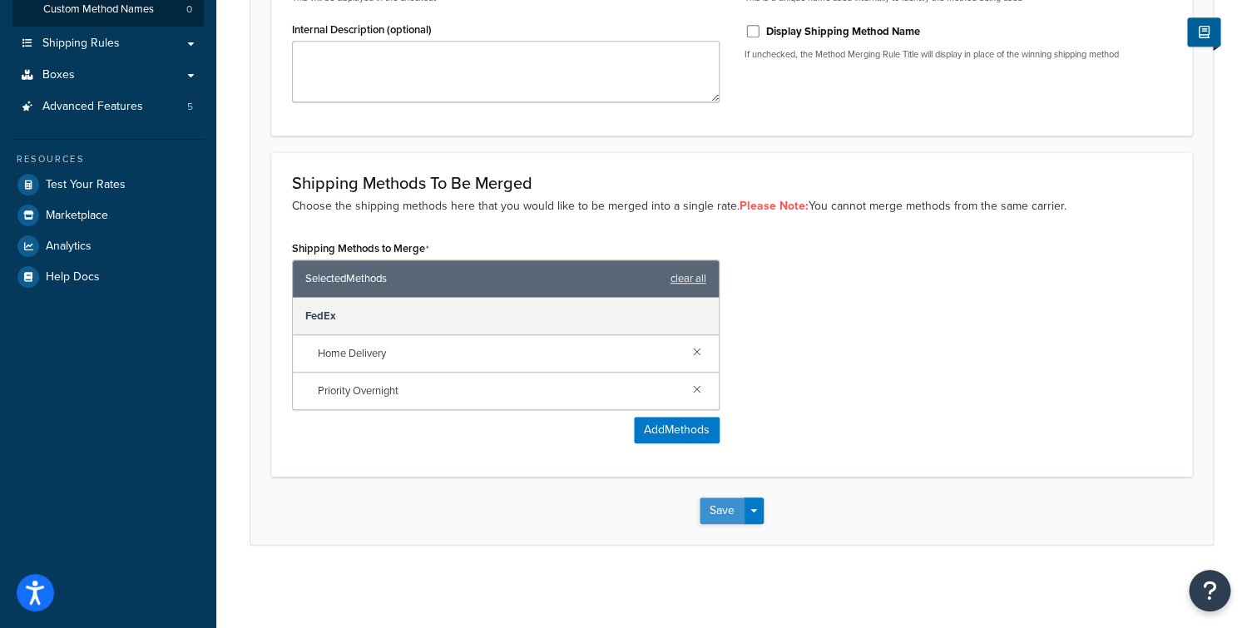
click at [729, 509] on button "Save" at bounding box center [722, 511] width 45 height 27
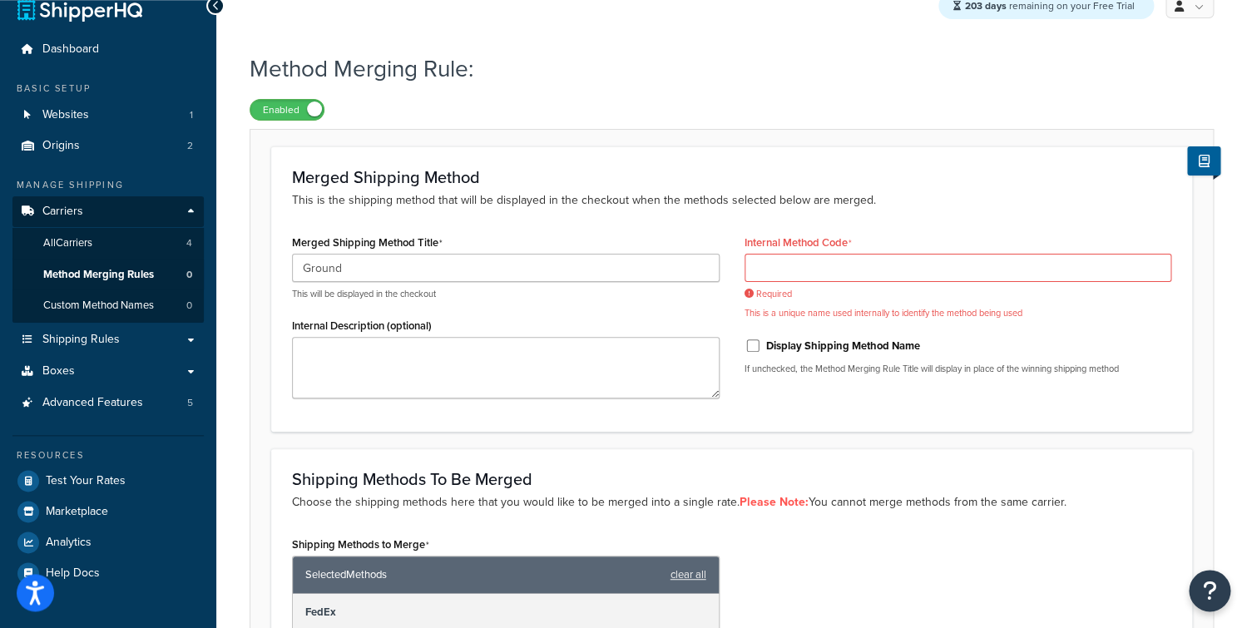
scroll to position [23, 0]
click at [816, 253] on div "Internal Method Code Required This is a unique name used internally to identify…" at bounding box center [959, 275] width 428 height 89
click at [814, 277] on input "Internal Method Code" at bounding box center [959, 269] width 428 height 28
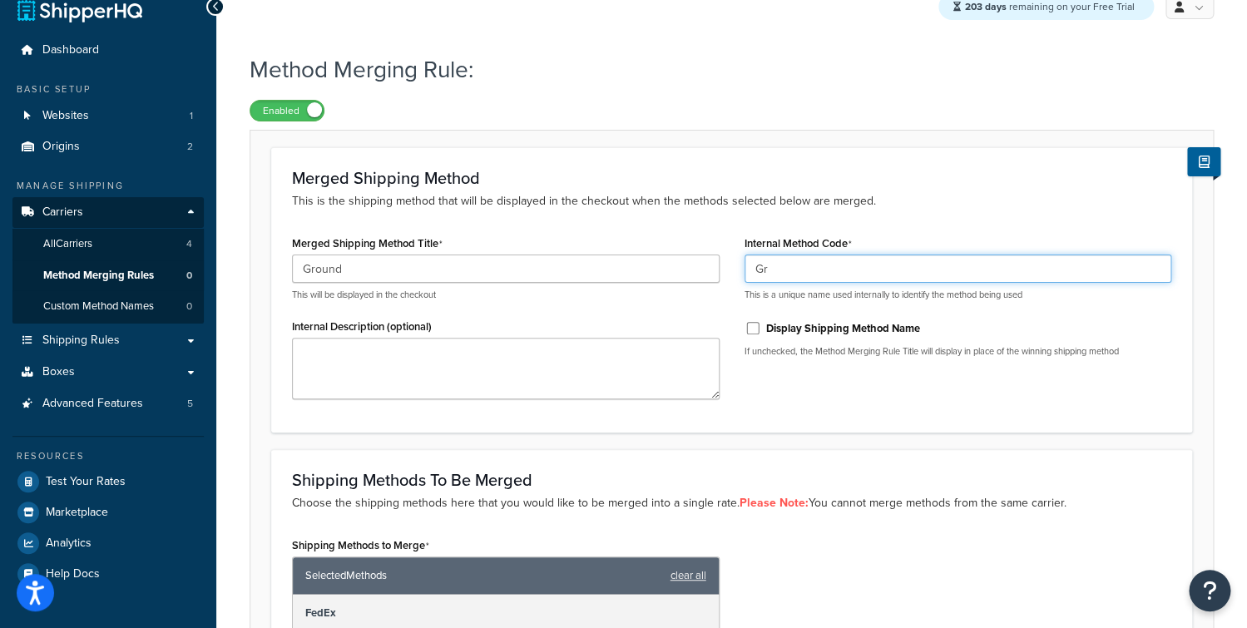
type input "G"
type input "groundtest"
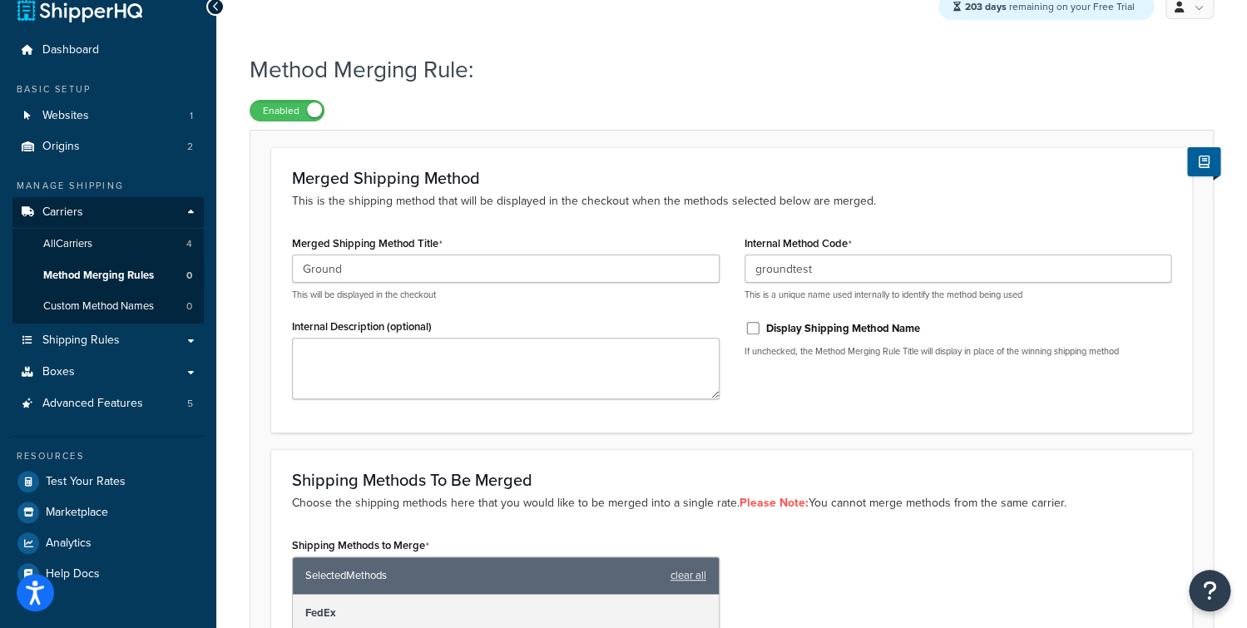
click at [892, 424] on div "Merged Shipping Method This is the shipping method that will be displayed in th…" at bounding box center [731, 289] width 921 height 285
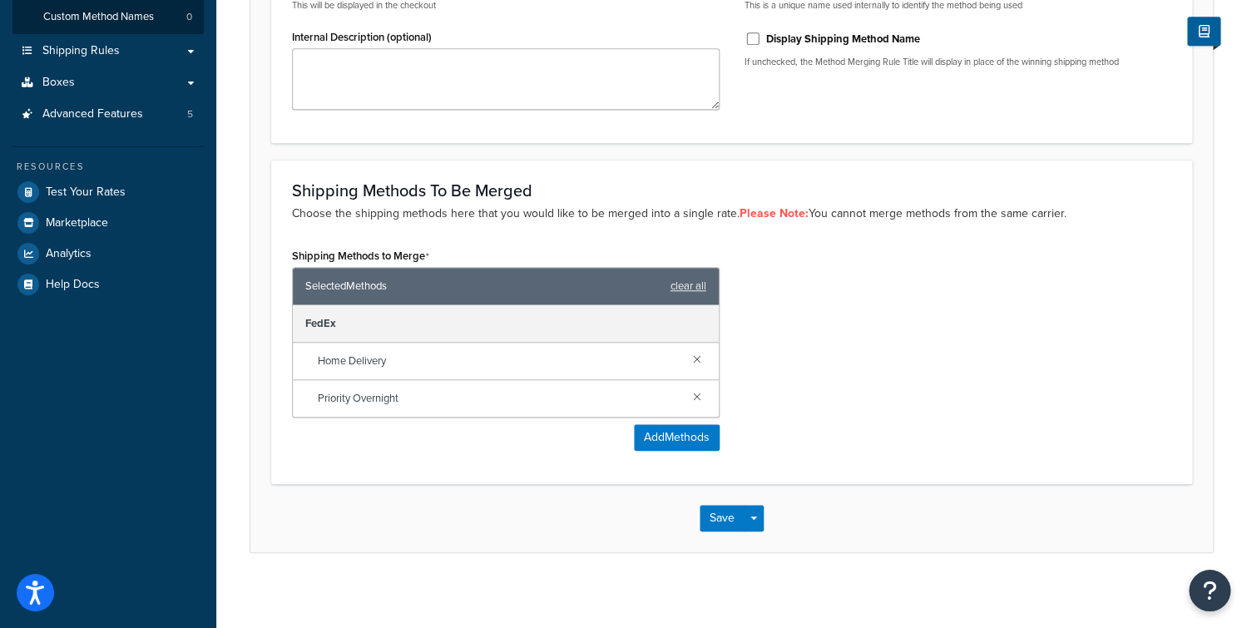
scroll to position [307, 0]
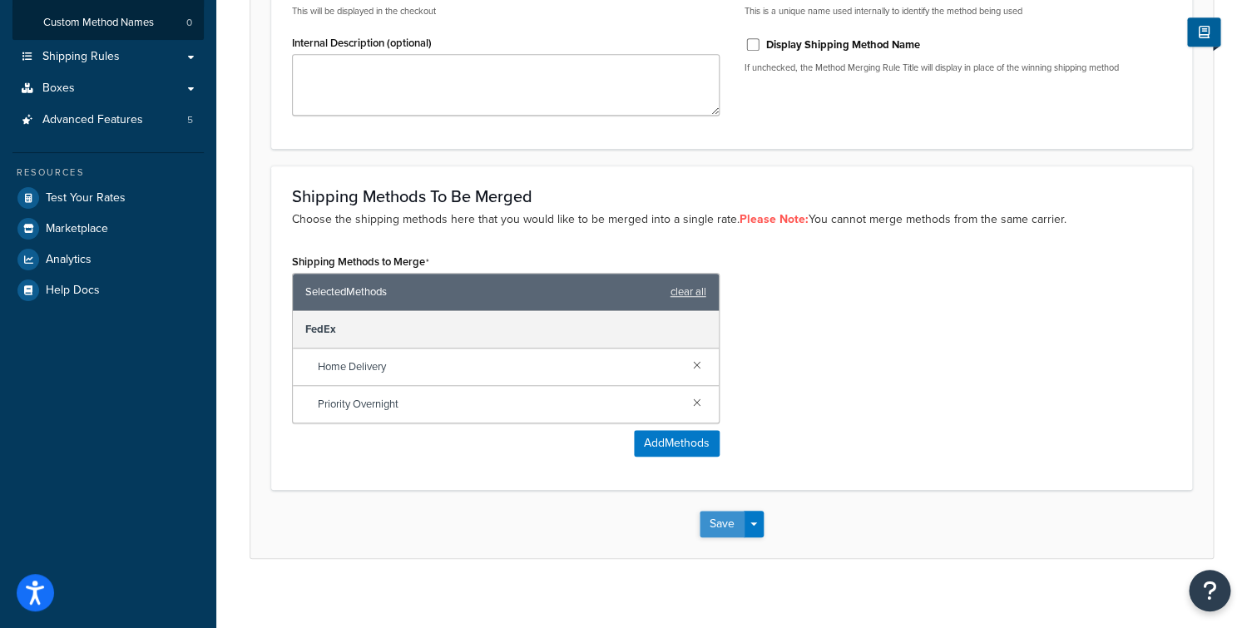
click at [726, 524] on button "Save" at bounding box center [722, 524] width 45 height 27
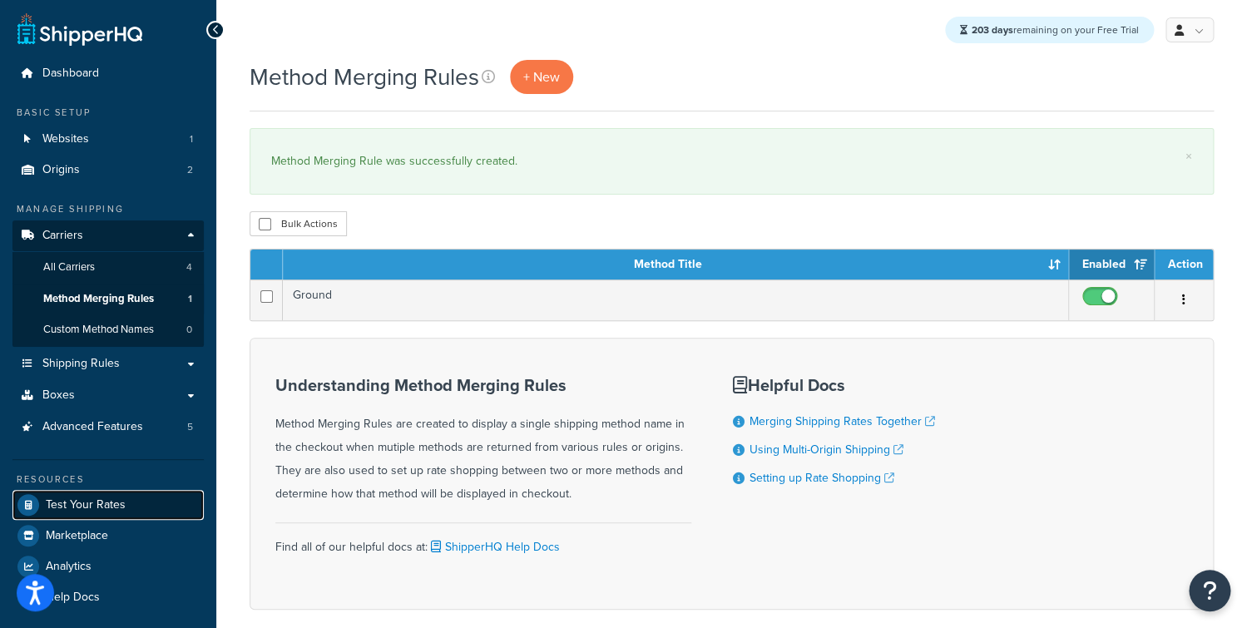
click at [126, 511] on link "Test Your Rates" at bounding box center [107, 505] width 191 height 30
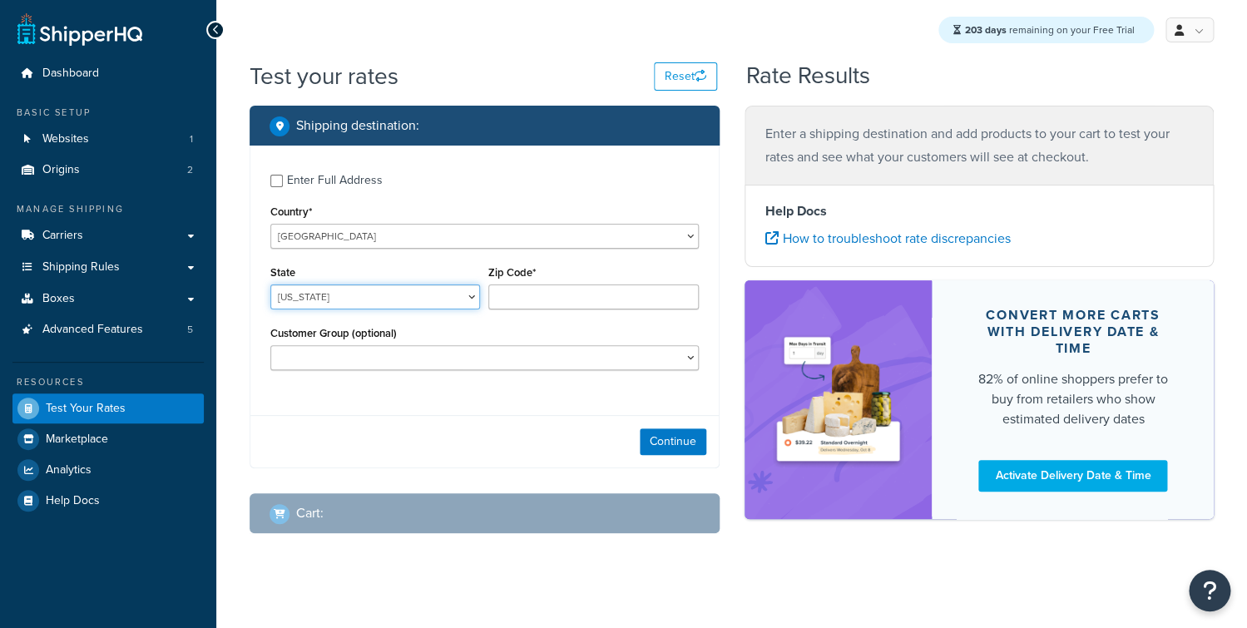
click at [270, 285] on select "[US_STATE] [US_STATE] [US_STATE] [US_STATE] [US_STATE] Armed Forces Americas Ar…" at bounding box center [375, 297] width 210 height 25
select select "[GEOGRAPHIC_DATA]"
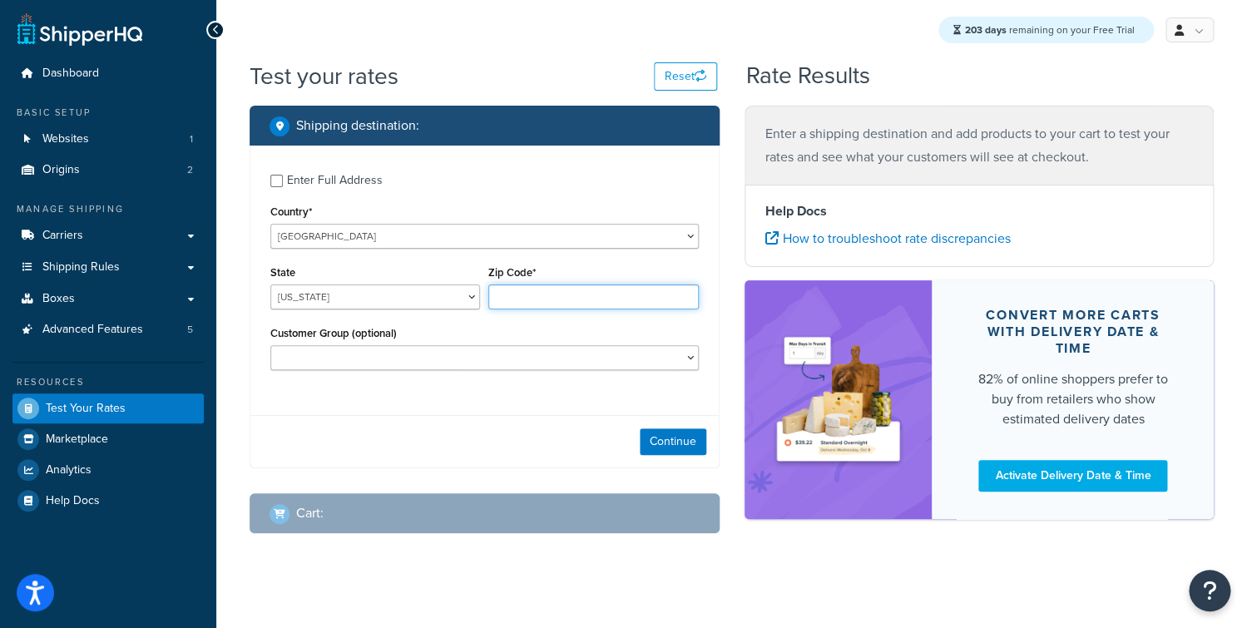
click at [561, 295] on input "Zip Code*" at bounding box center [593, 297] width 210 height 25
type input "78750"
click at [326, 184] on div "Enter Full Address" at bounding box center [335, 180] width 96 height 23
click at [283, 184] on input "Enter Full Address" at bounding box center [276, 181] width 12 height 12
checkbox input "true"
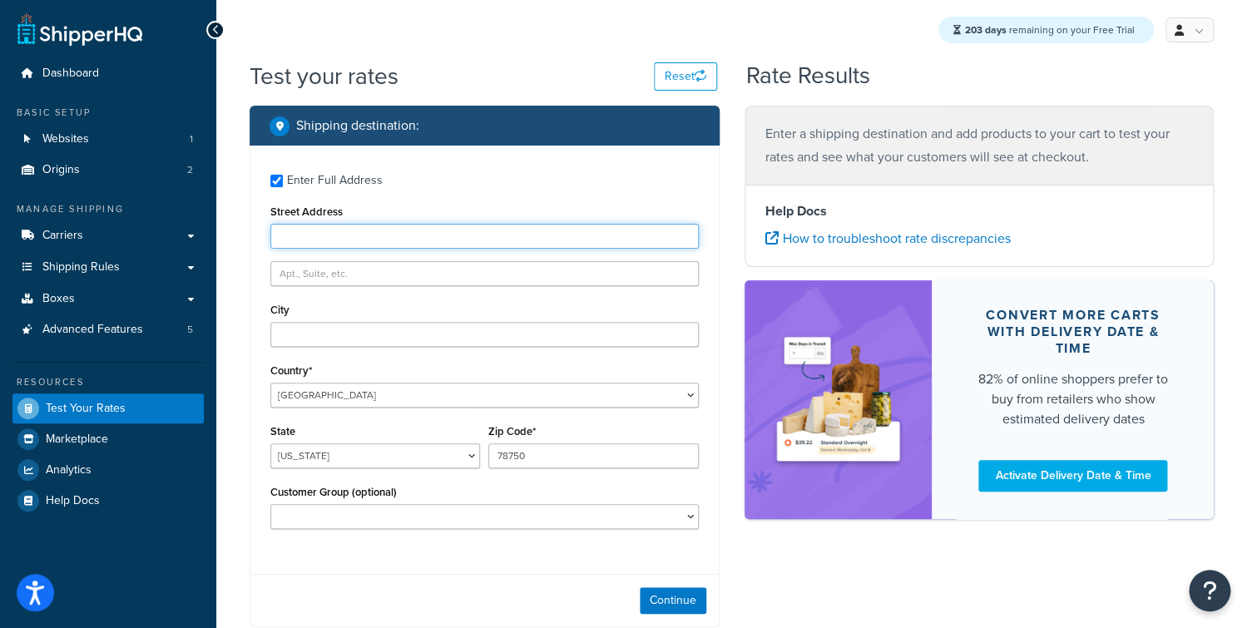
click at [320, 249] on input "Street Address" at bounding box center [484, 236] width 429 height 25
type input "[STREET_ADDRESS]"
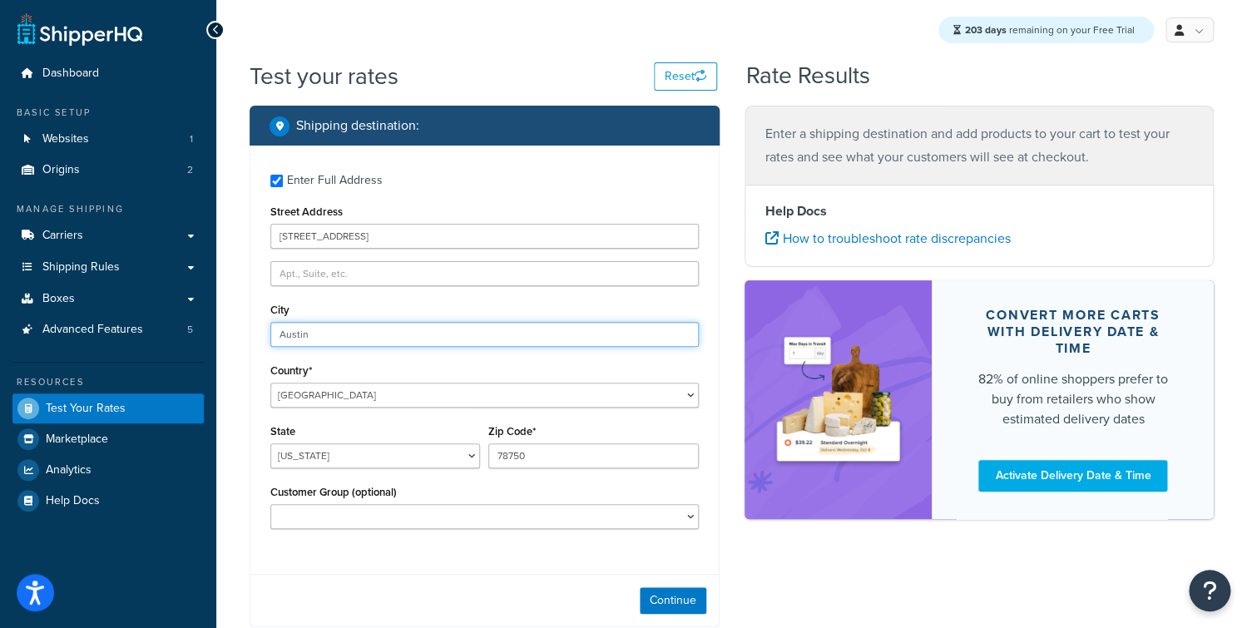
type input "Austin"
click at [664, 588] on div "Continue" at bounding box center [484, 600] width 468 height 52
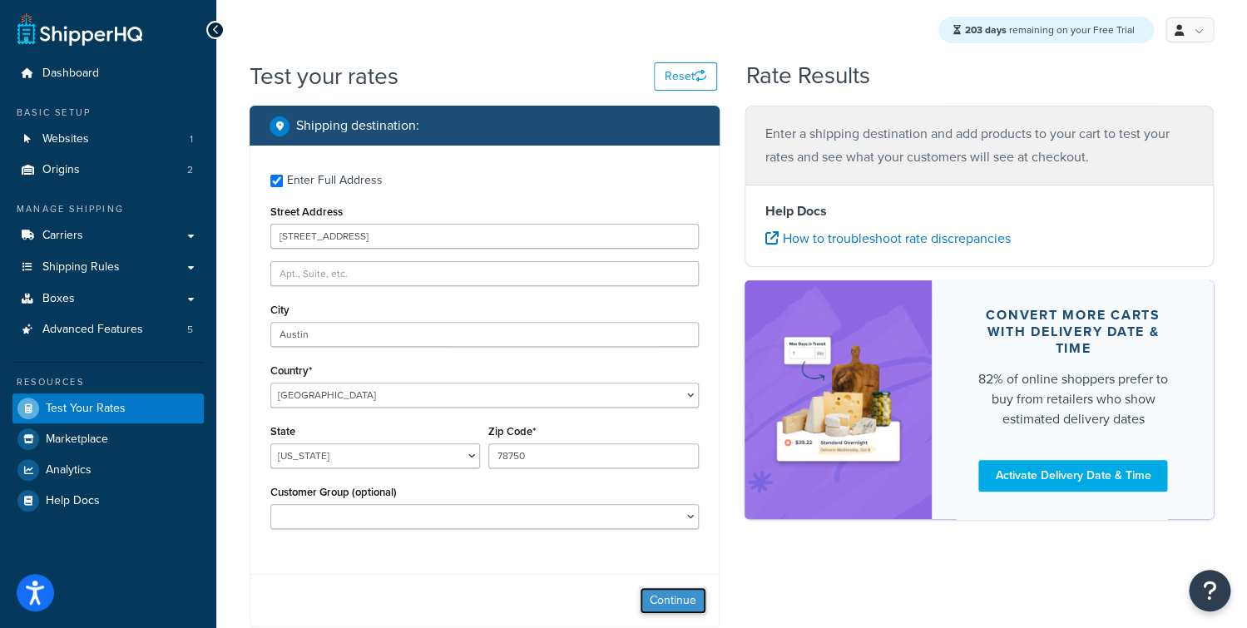
click at [670, 599] on button "Continue" at bounding box center [673, 600] width 67 height 27
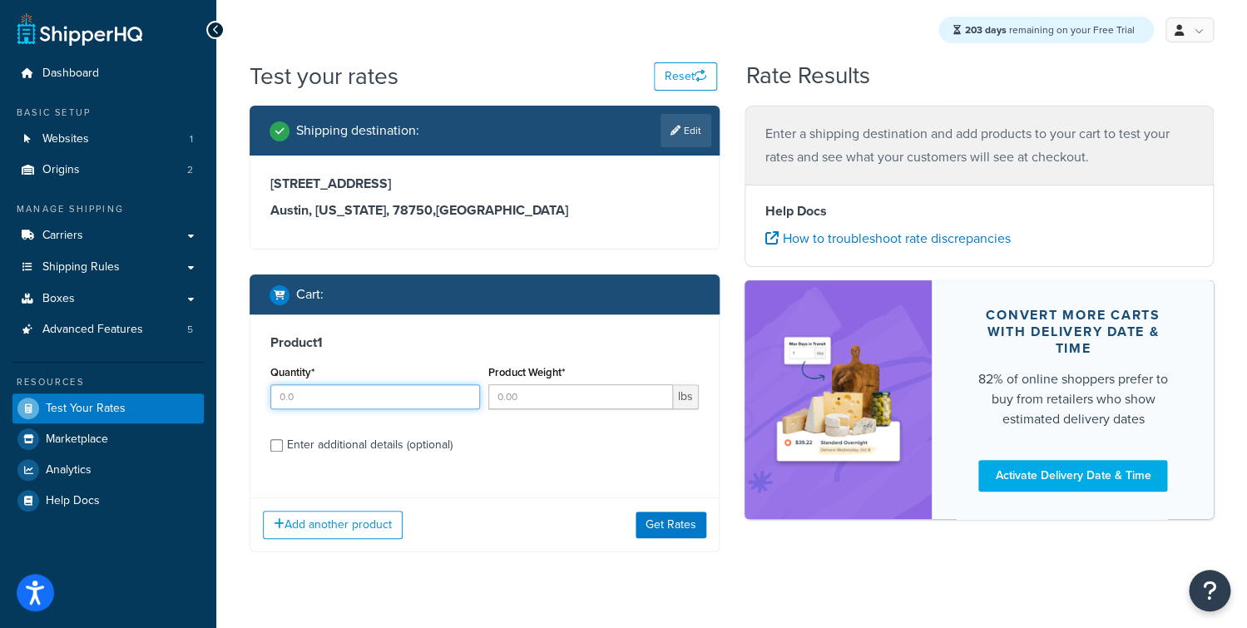
click at [391, 389] on input "Quantity*" at bounding box center [375, 396] width 210 height 25
type input "1"
drag, startPoint x: 542, startPoint y: 403, endPoint x: 623, endPoint y: 446, distance: 92.3
click at [542, 404] on input "Product Weight*" at bounding box center [580, 396] width 184 height 25
type input "1"
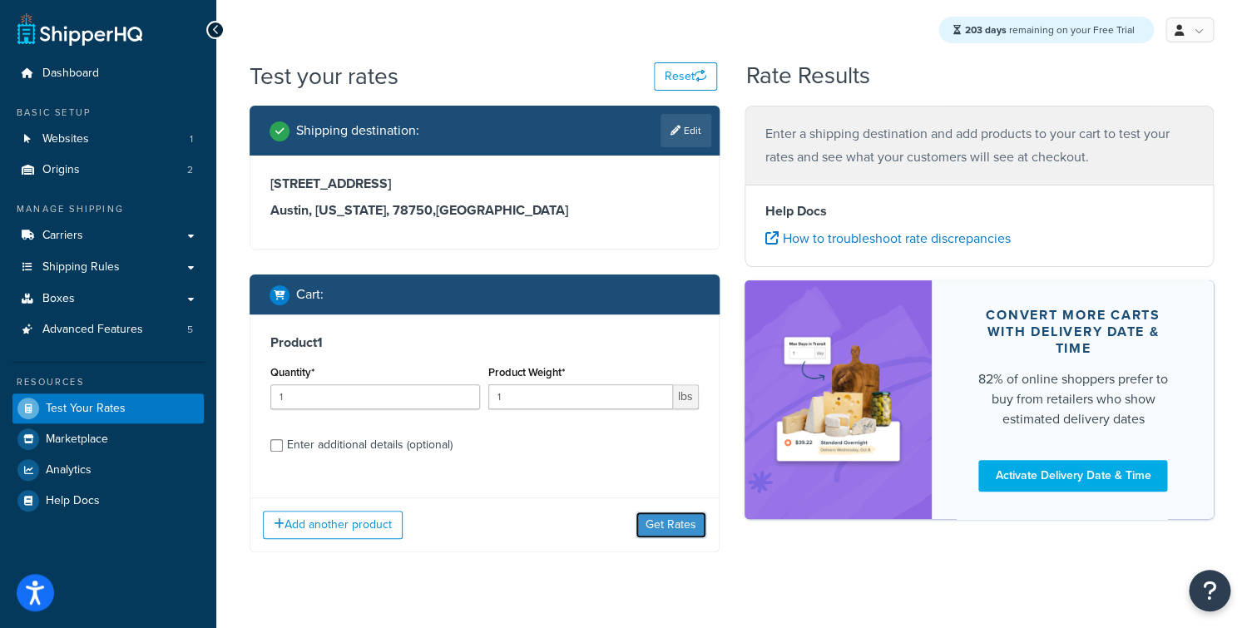
click at [667, 516] on button "Get Rates" at bounding box center [671, 525] width 71 height 27
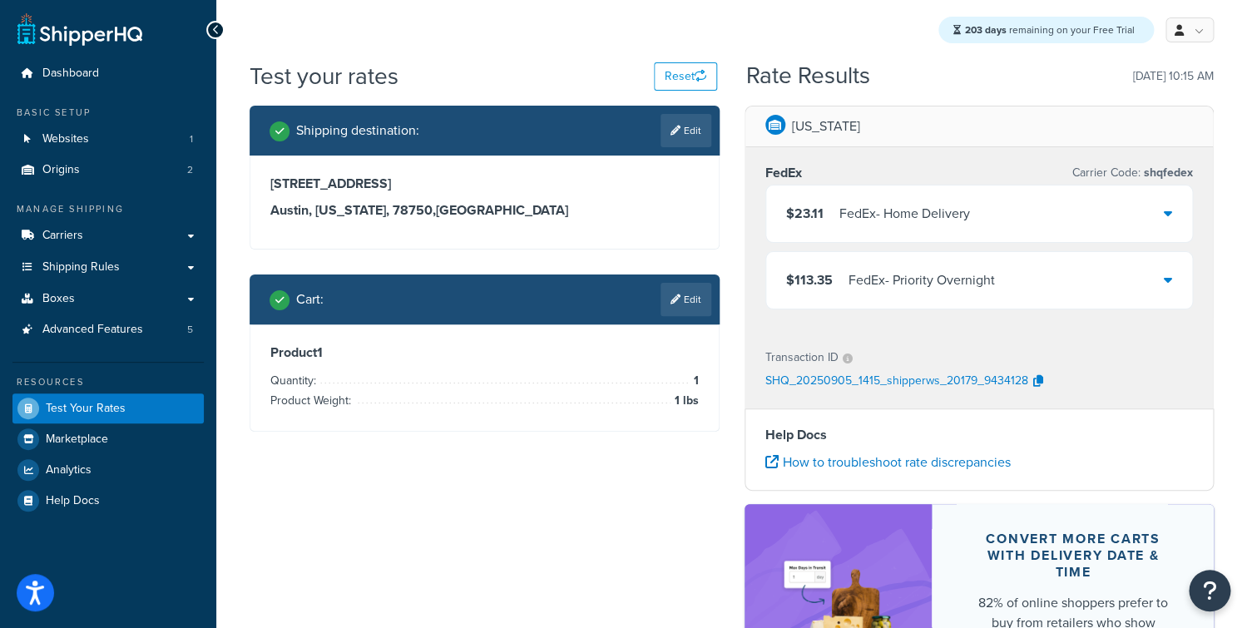
click at [696, 213] on h3 "[GEOGRAPHIC_DATA], [US_STATE][GEOGRAPHIC_DATA]" at bounding box center [484, 210] width 429 height 17
click at [880, 206] on div "FedEx - Home Delivery" at bounding box center [905, 213] width 131 height 23
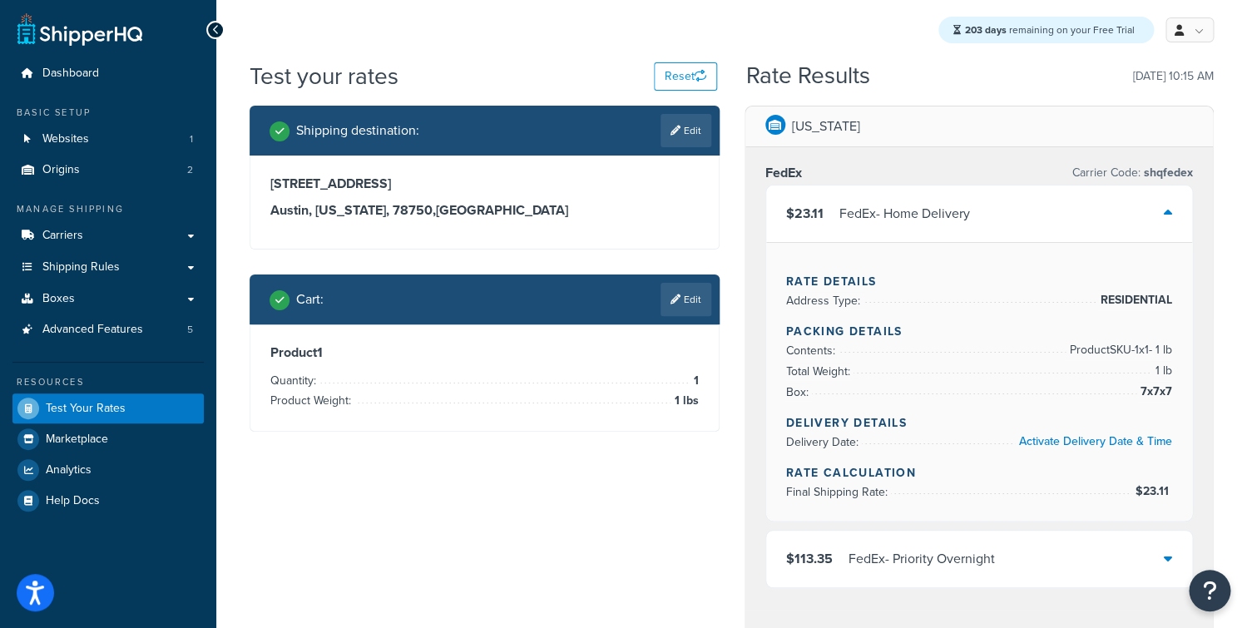
click at [864, 209] on div "FedEx - Home Delivery" at bounding box center [905, 213] width 131 height 23
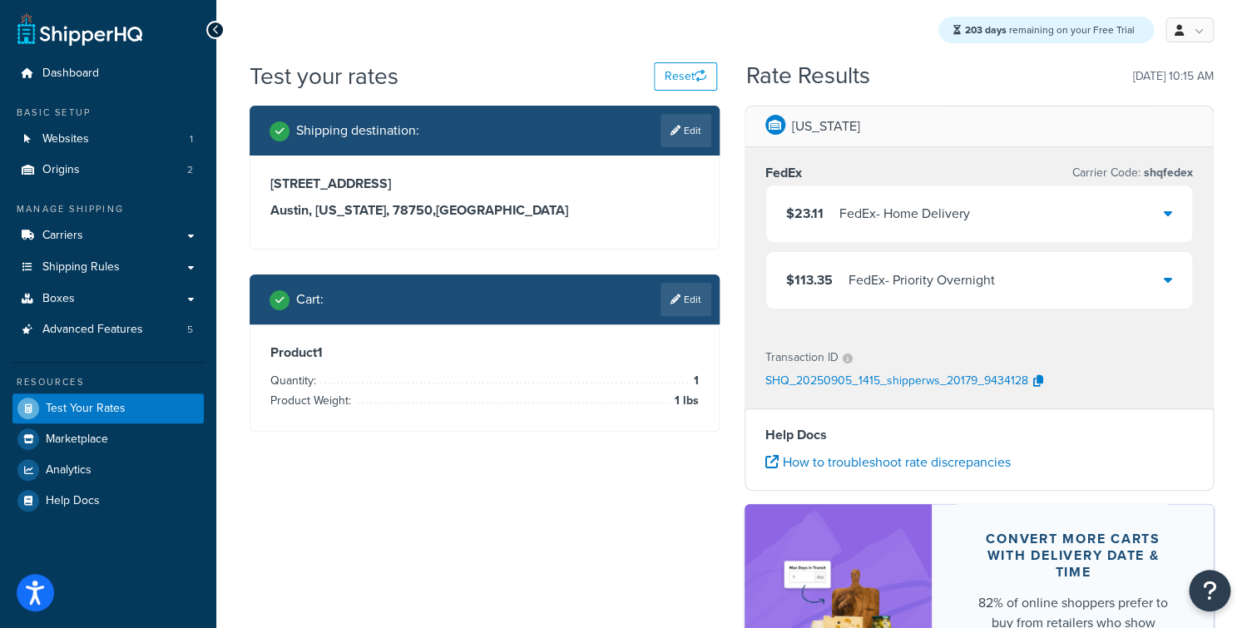
click at [879, 281] on div "FedEx - Priority Overnight" at bounding box center [922, 280] width 146 height 23
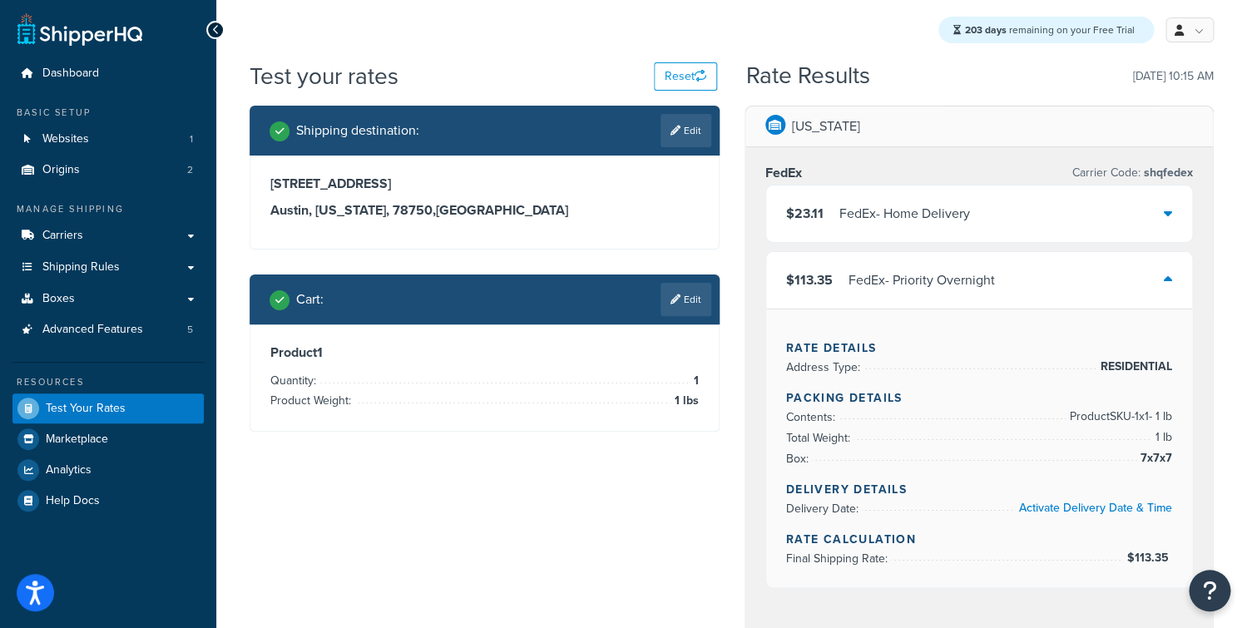
click at [867, 275] on div "FedEx - Priority Overnight" at bounding box center [922, 280] width 146 height 23
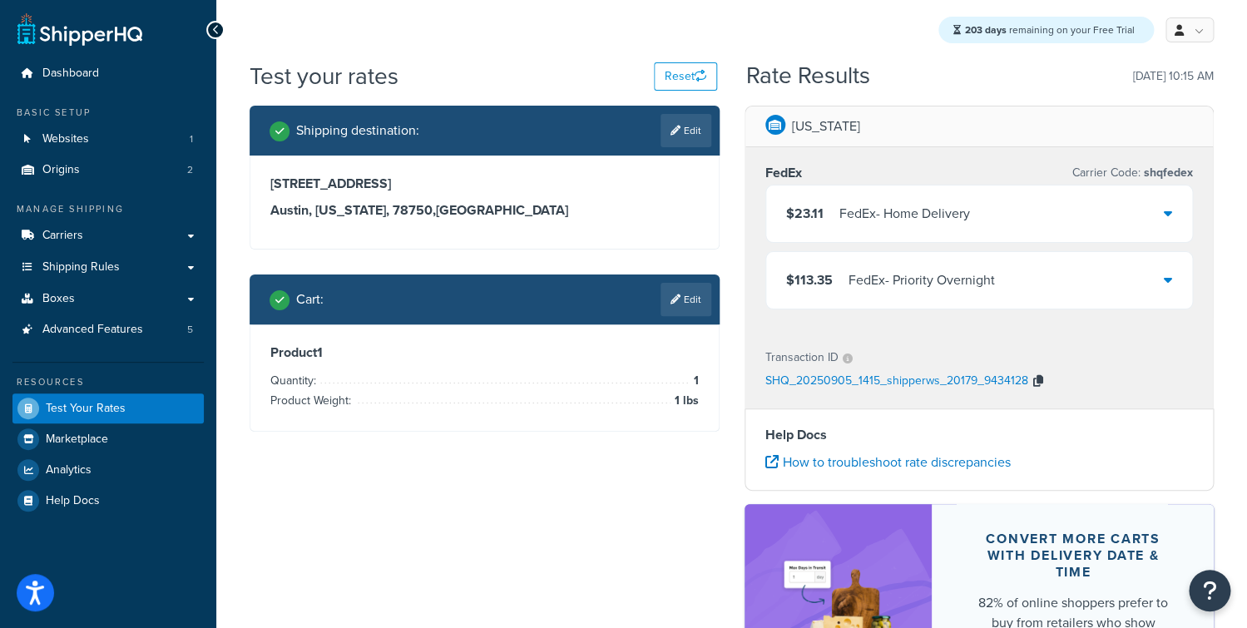
click at [1034, 385] on icon "button" at bounding box center [1039, 381] width 10 height 12
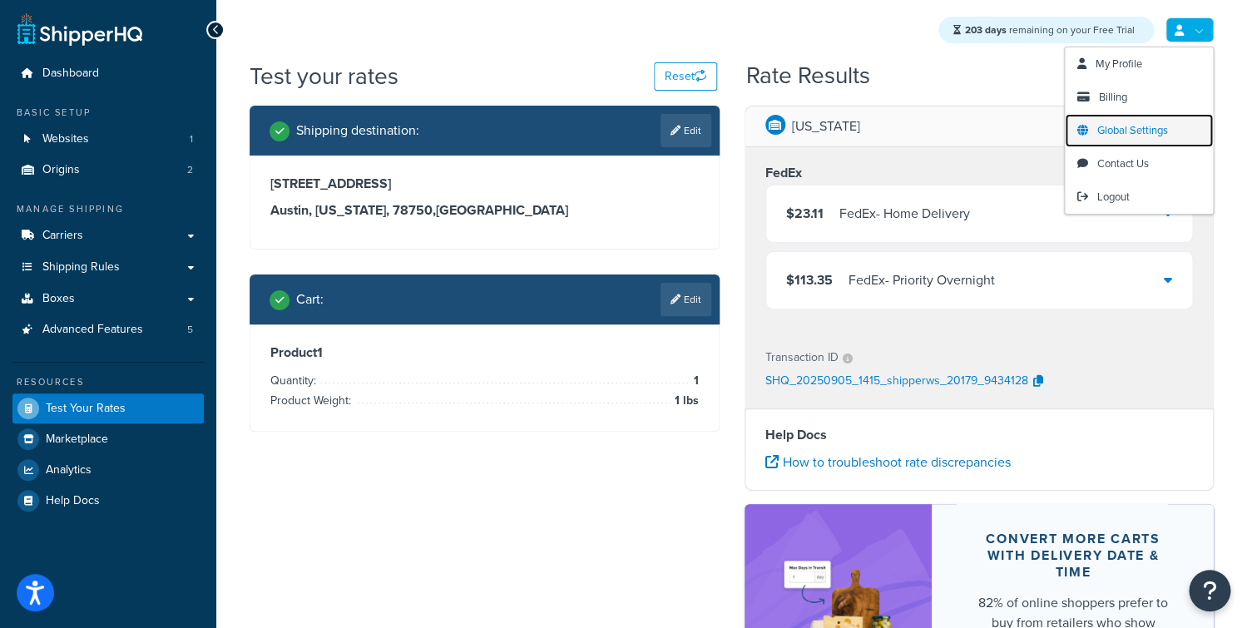
click at [1134, 137] on span "Global Settings" at bounding box center [1133, 130] width 71 height 16
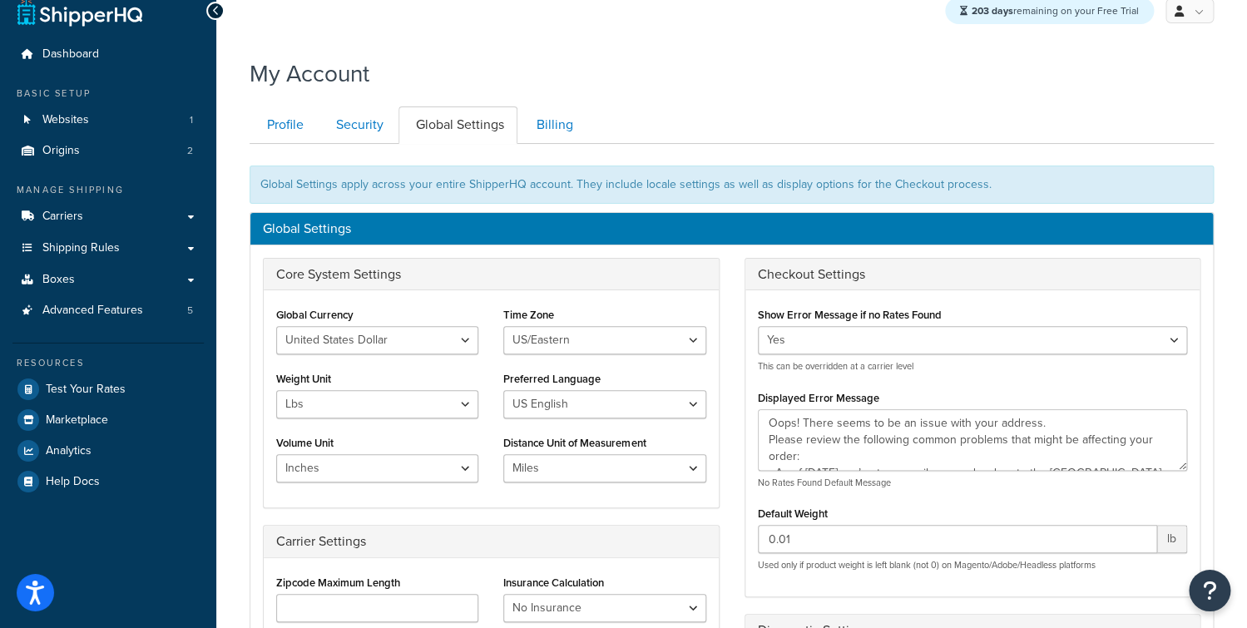
scroll to position [310, 0]
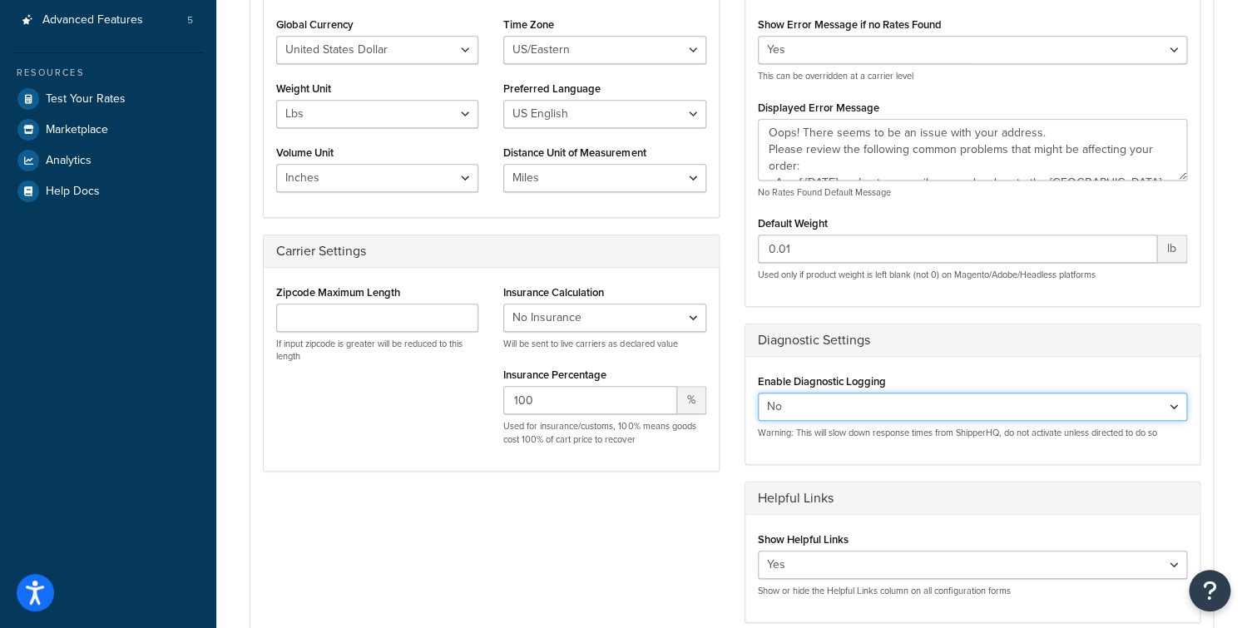
select select "true"
click option "Yes" at bounding box center [0, 0] width 0 height 0
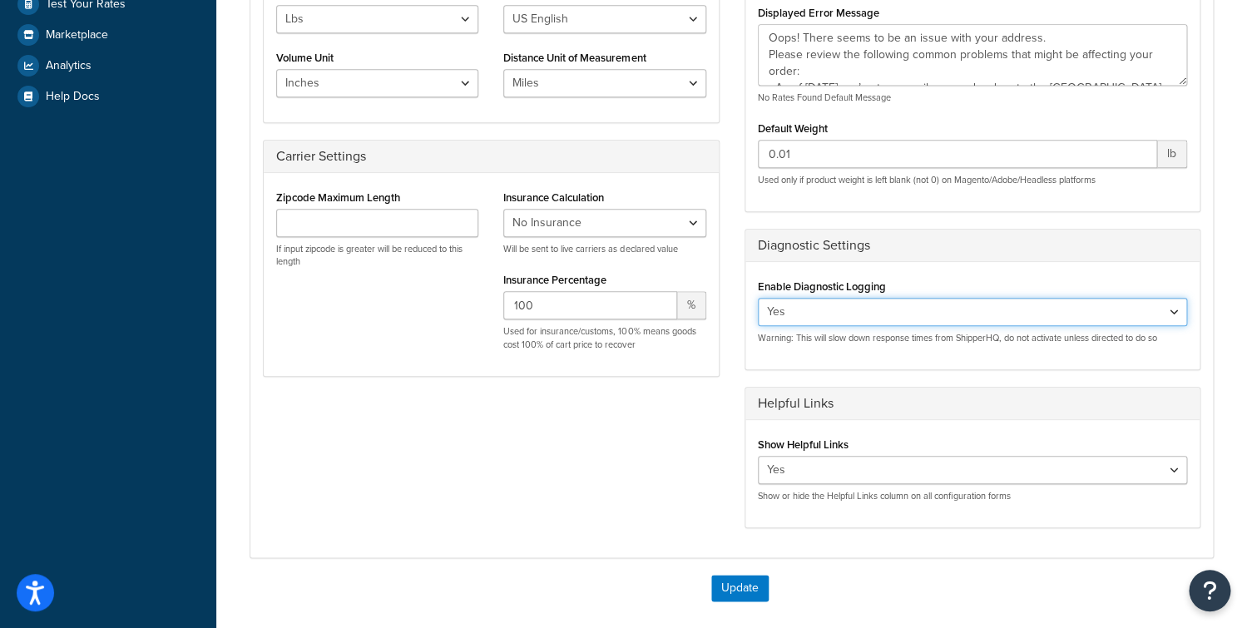
scroll to position [567, 0]
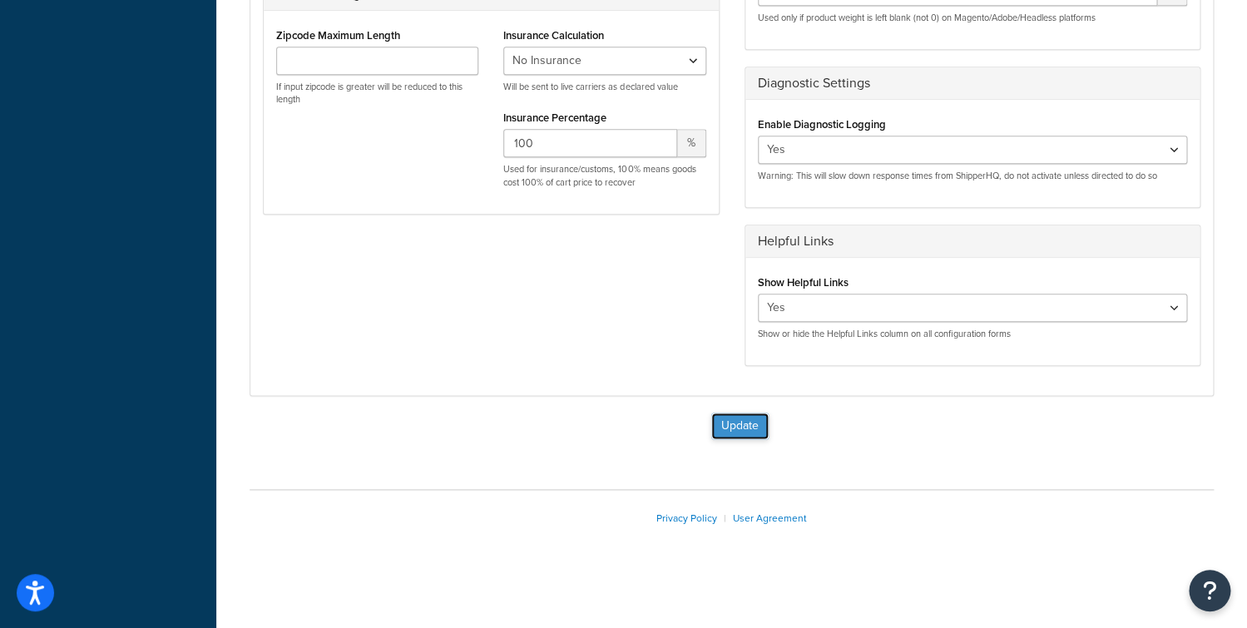
click at [726, 420] on button "Update" at bounding box center [739, 426] width 57 height 27
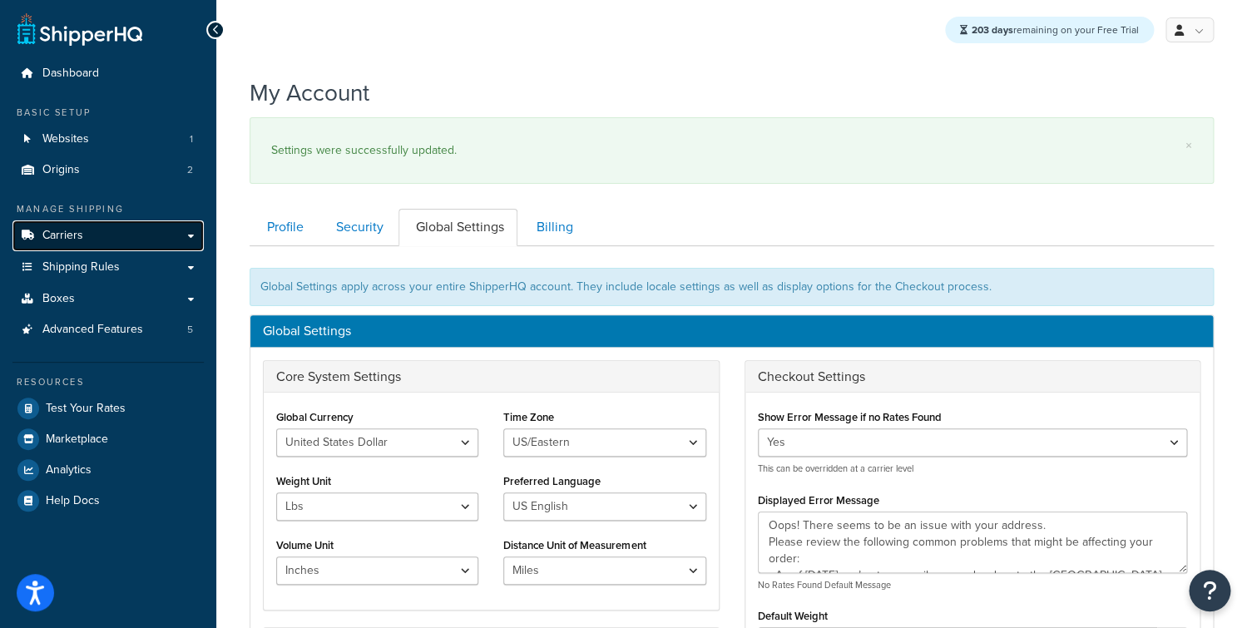
click at [97, 235] on link "Carriers" at bounding box center [107, 236] width 191 height 31
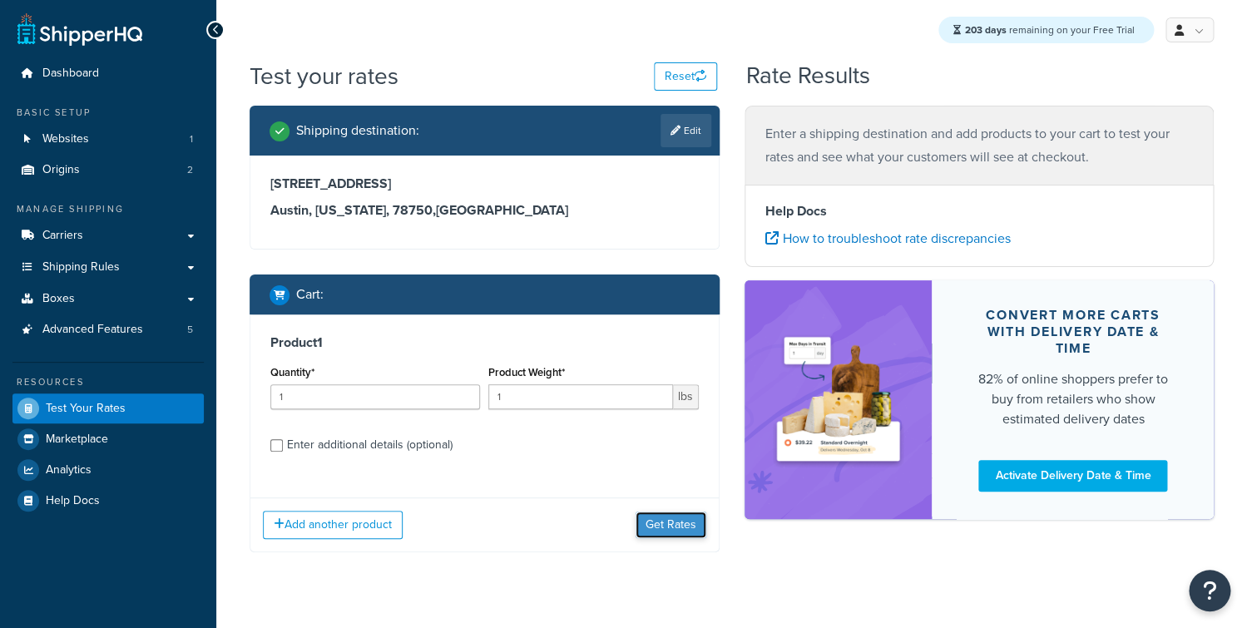
click at [673, 517] on button "Get Rates" at bounding box center [671, 525] width 71 height 27
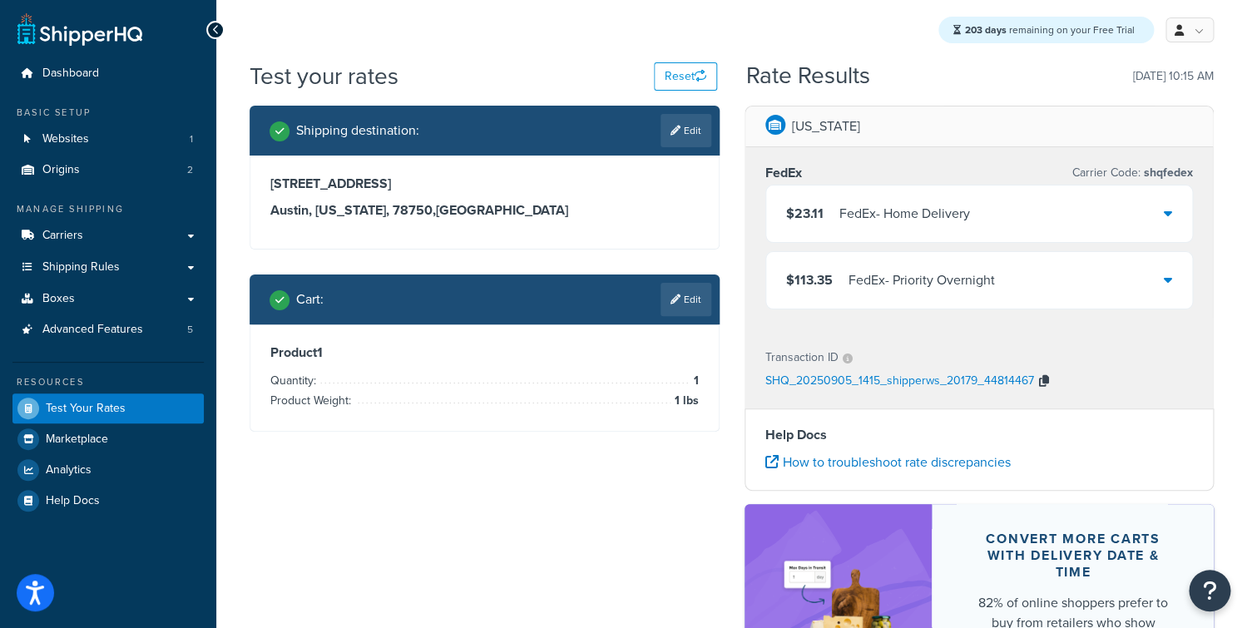
click at [1041, 379] on icon "button" at bounding box center [1044, 381] width 10 height 12
drag, startPoint x: 95, startPoint y: 336, endPoint x: 252, endPoint y: 169, distance: 229.6
click at [95, 336] on span "Advanced Features" at bounding box center [92, 330] width 101 height 14
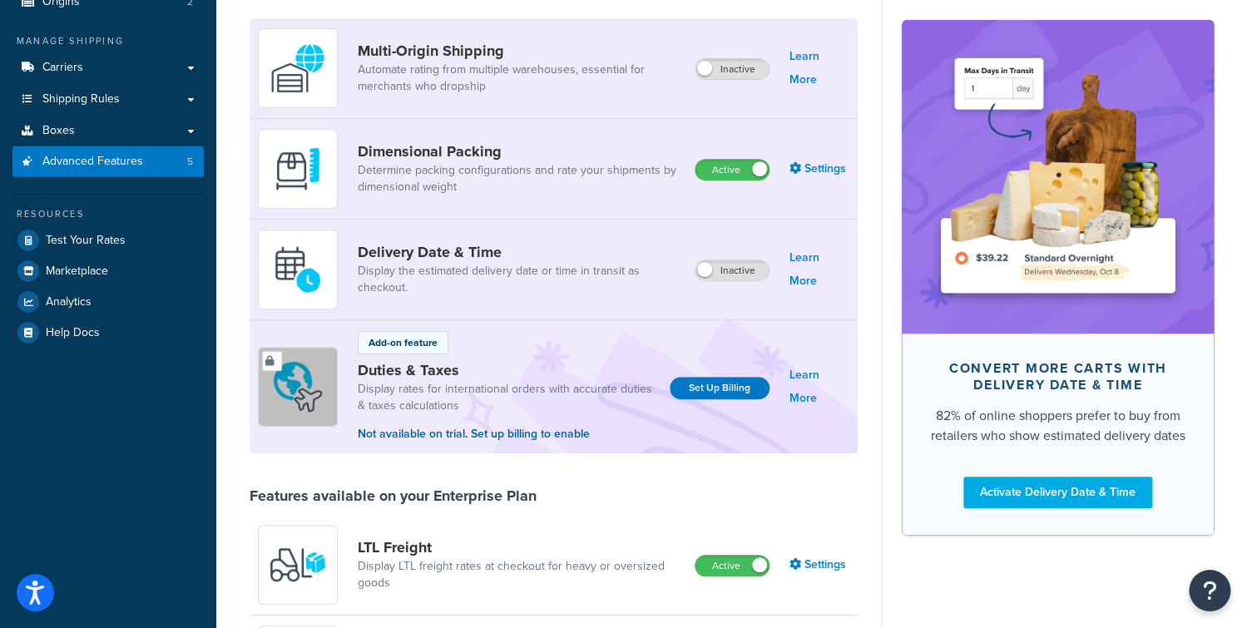
scroll to position [404, 0]
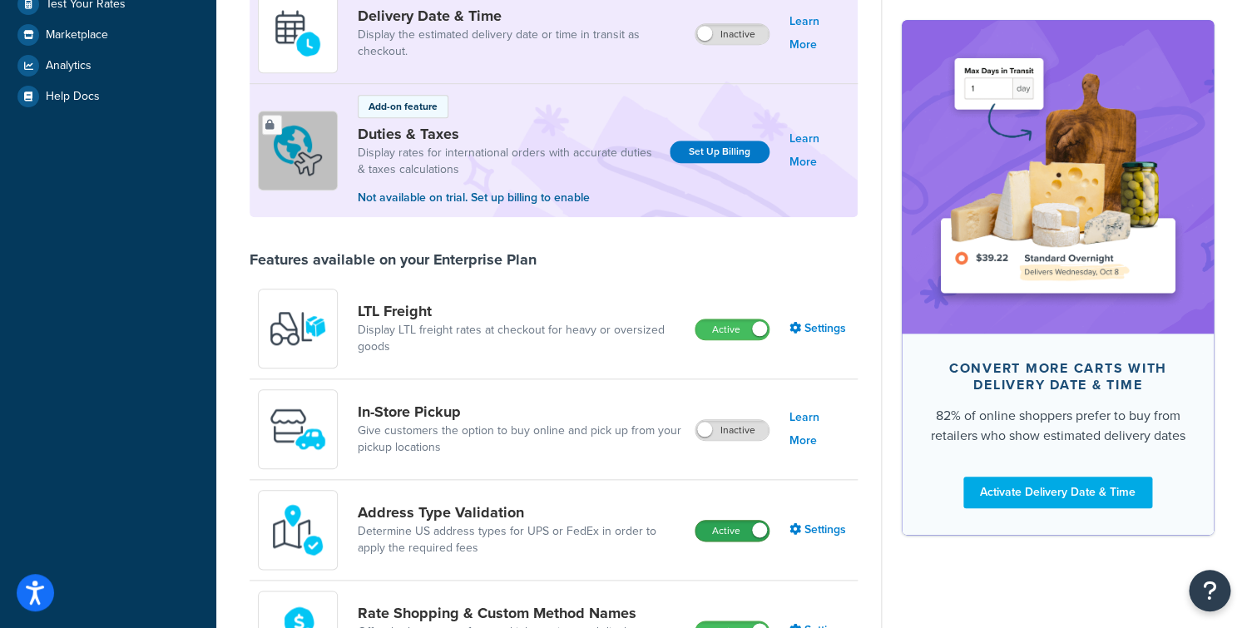
click at [732, 541] on label "Active" at bounding box center [732, 531] width 73 height 20
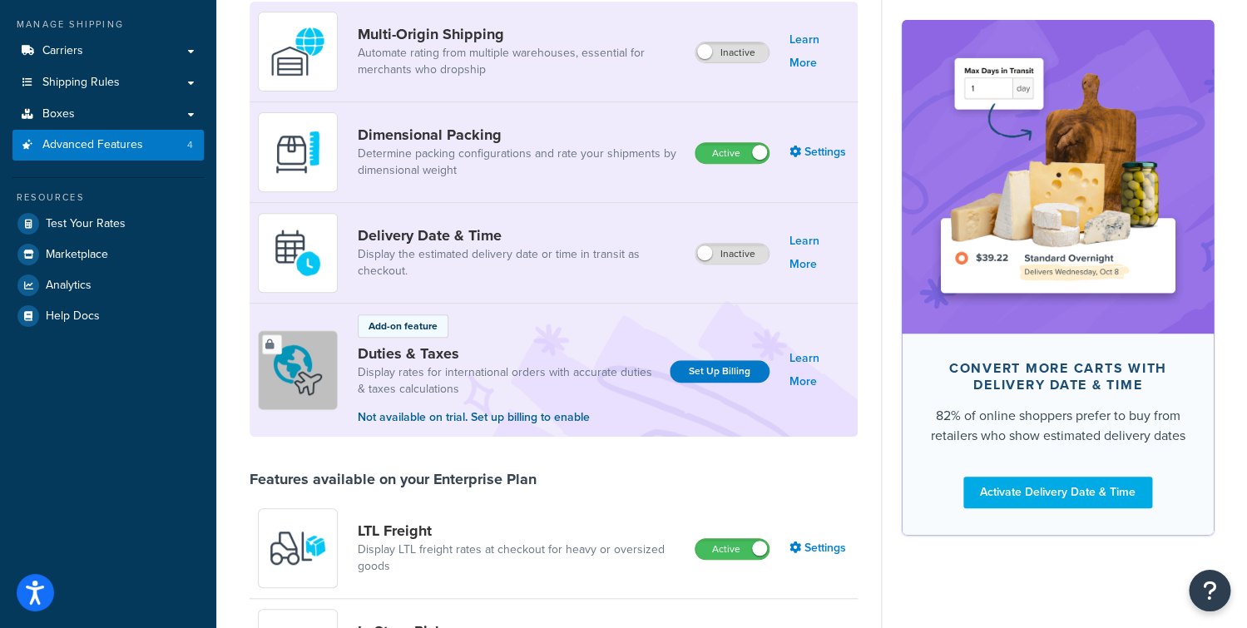
scroll to position [0, 0]
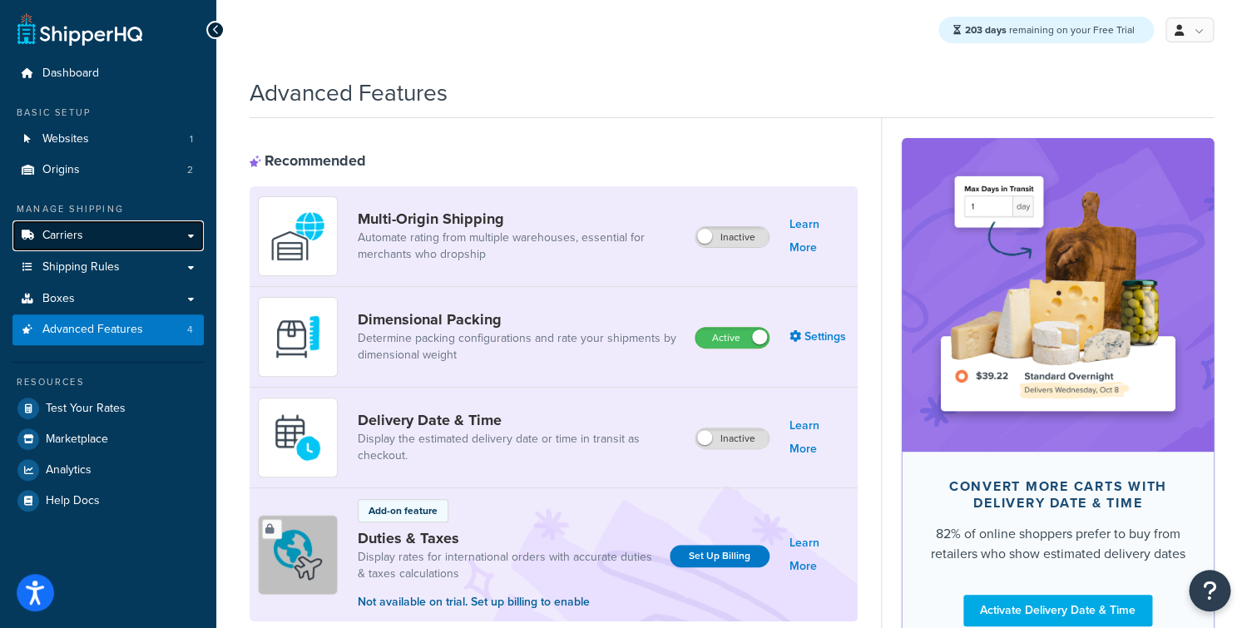
click at [94, 241] on link "Carriers" at bounding box center [107, 236] width 191 height 31
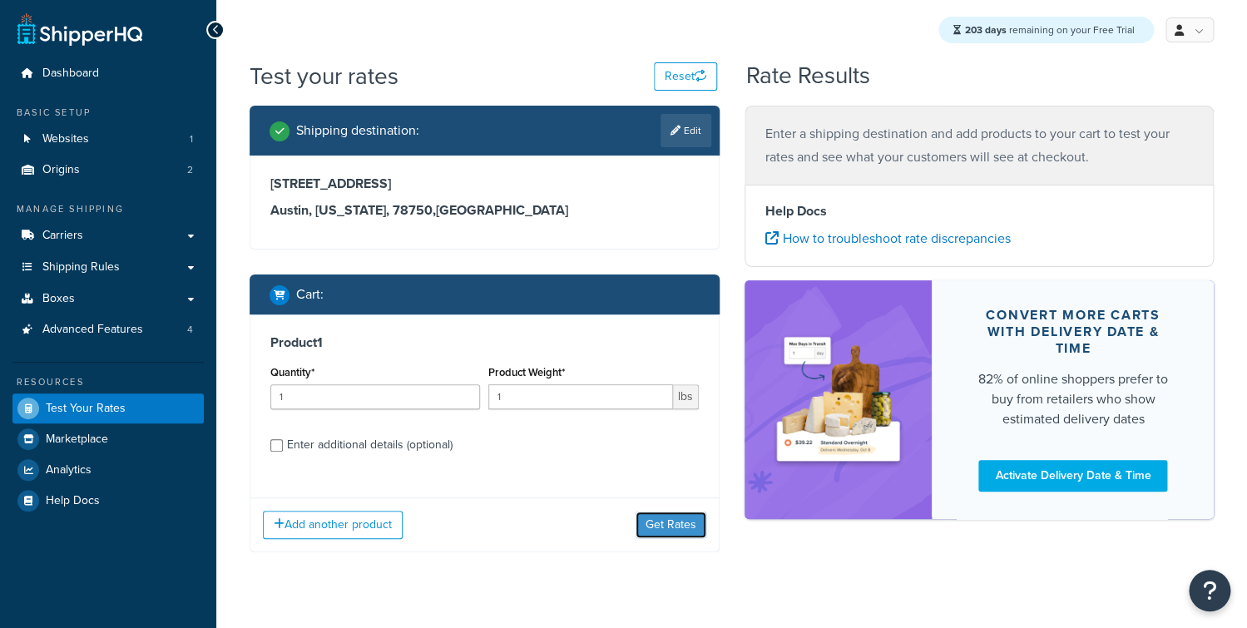
click at [663, 520] on button "Get Rates" at bounding box center [671, 525] width 71 height 27
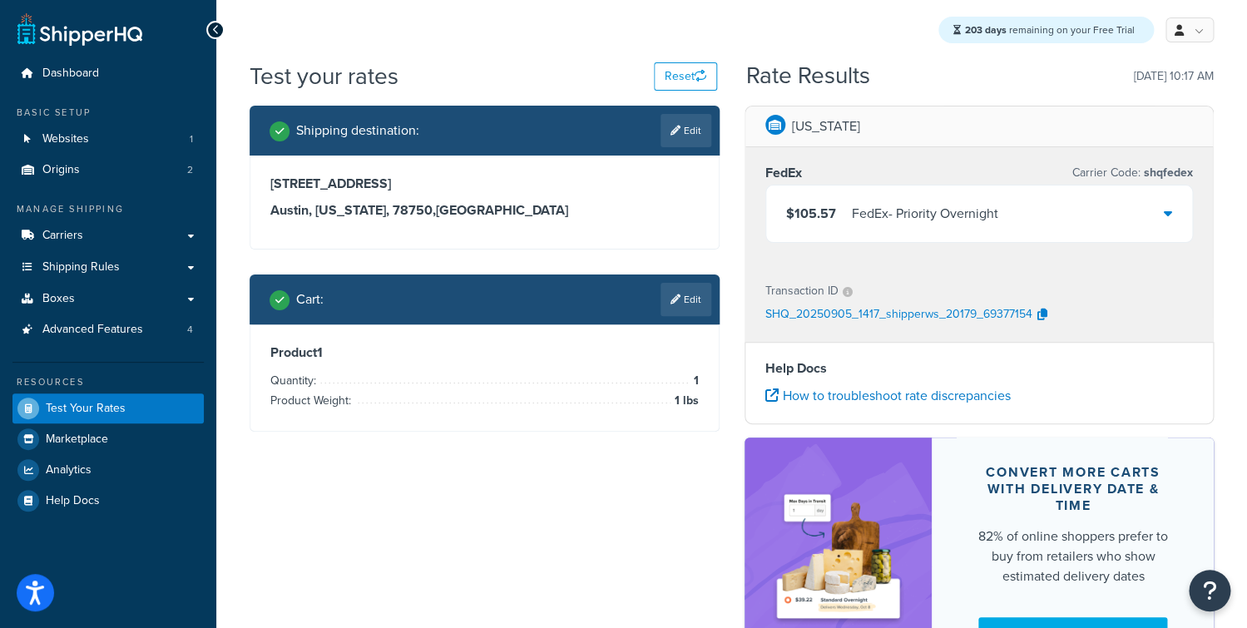
click at [865, 226] on div "$105.57 FedEx - Priority Overnight" at bounding box center [979, 214] width 427 height 57
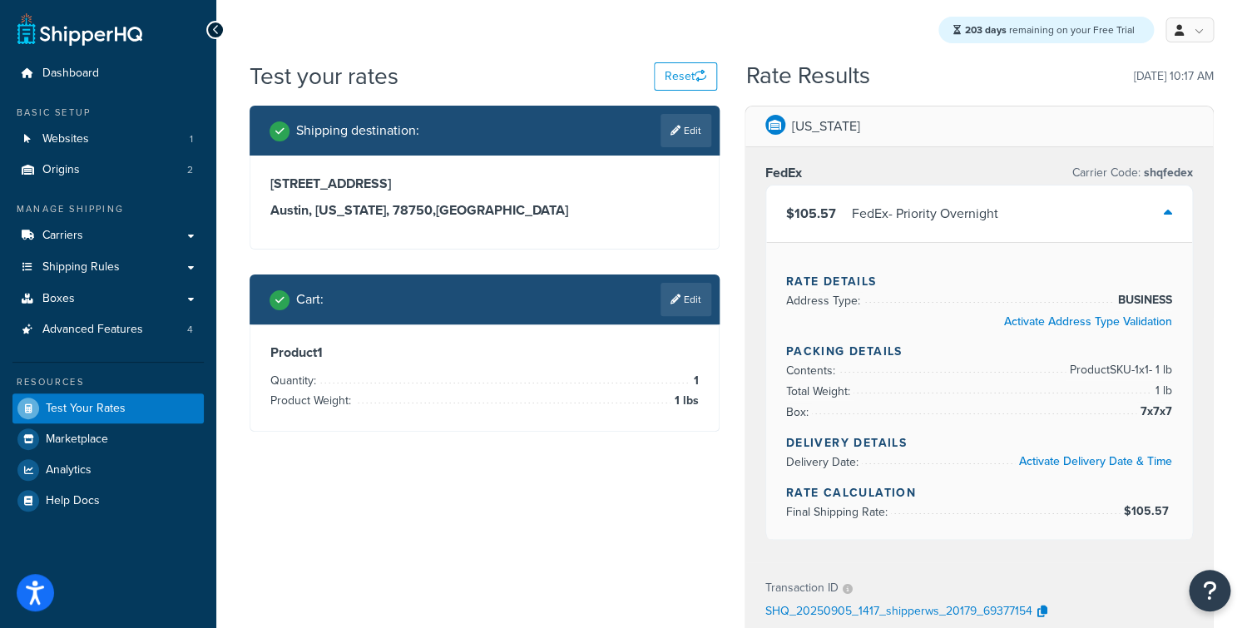
click at [860, 220] on div "FedEx - Priority Overnight" at bounding box center [925, 213] width 146 height 23
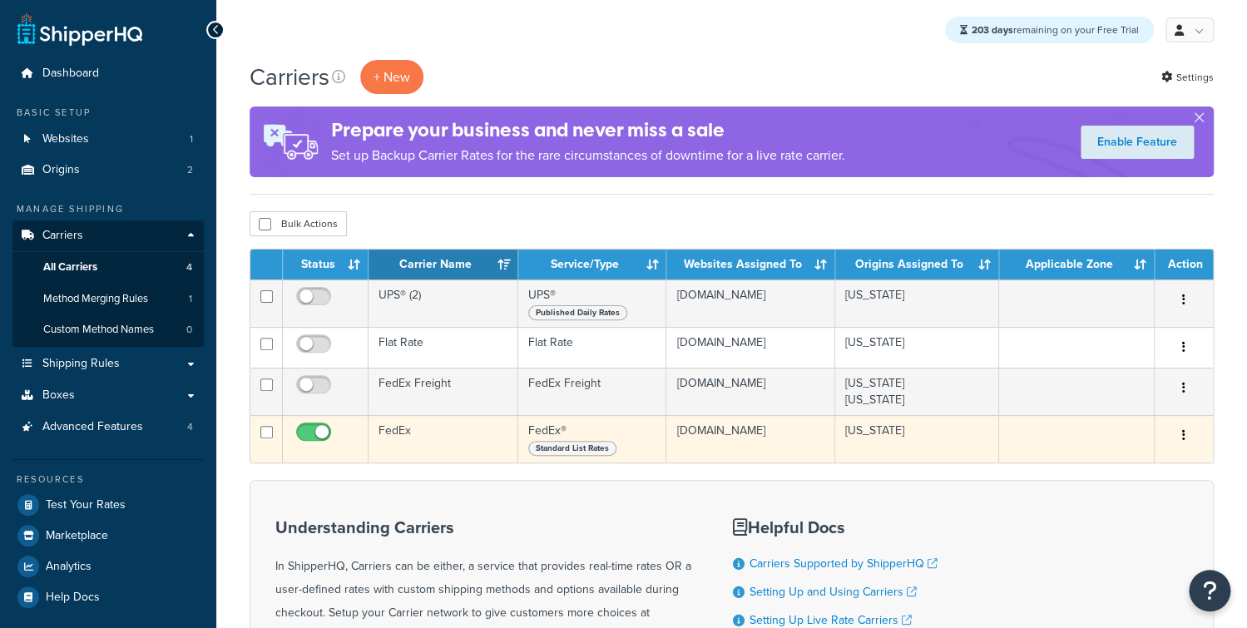
click at [399, 436] on td "FedEx" at bounding box center [444, 438] width 150 height 47
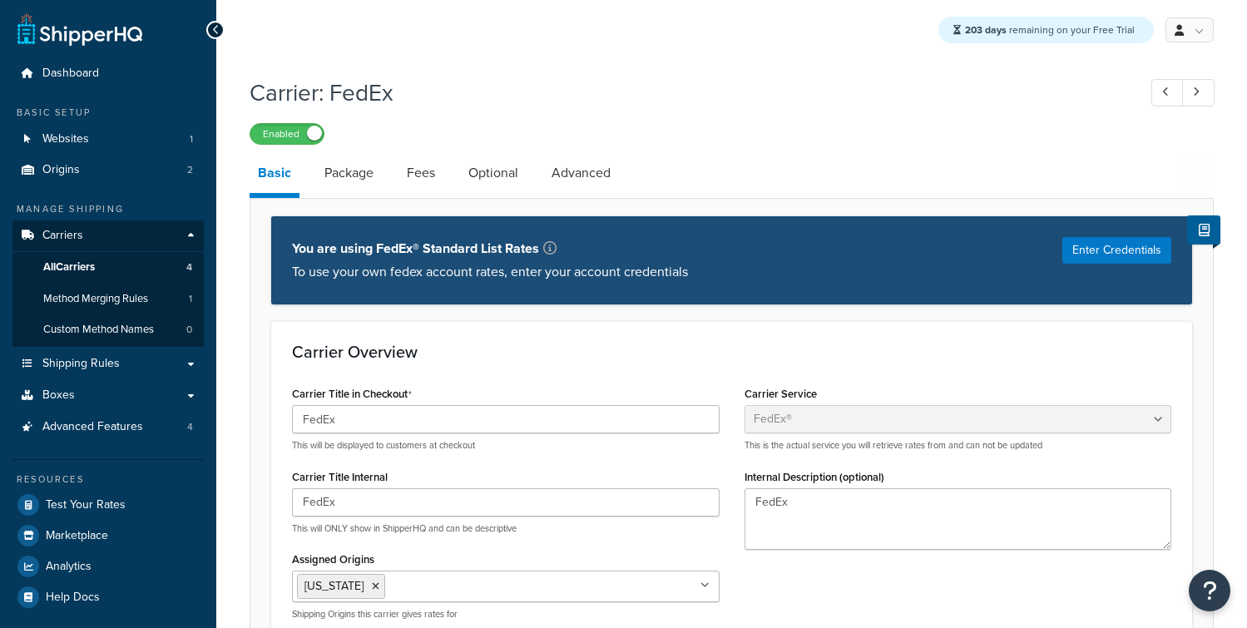
select select "fedEx"
select select "REGULAR_PICKUP"
select select "YOUR_PACKAGING"
click at [480, 173] on link "Optional" at bounding box center [493, 173] width 67 height 40
select select "business"
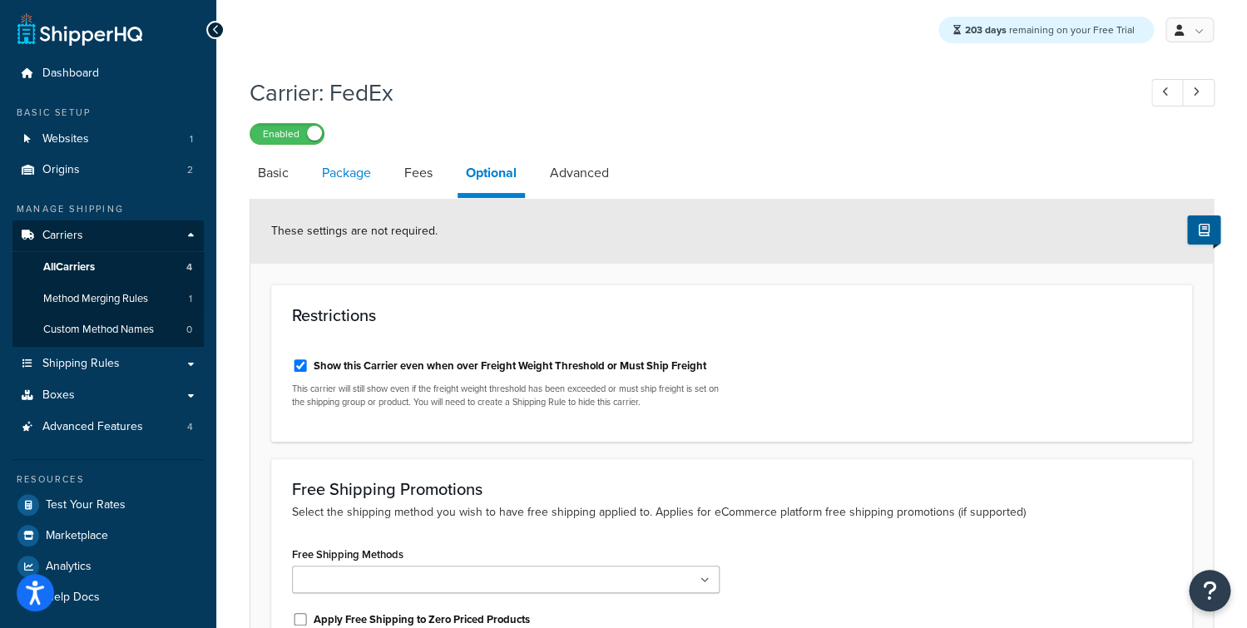
click at [325, 177] on link "Package" at bounding box center [347, 173] width 66 height 40
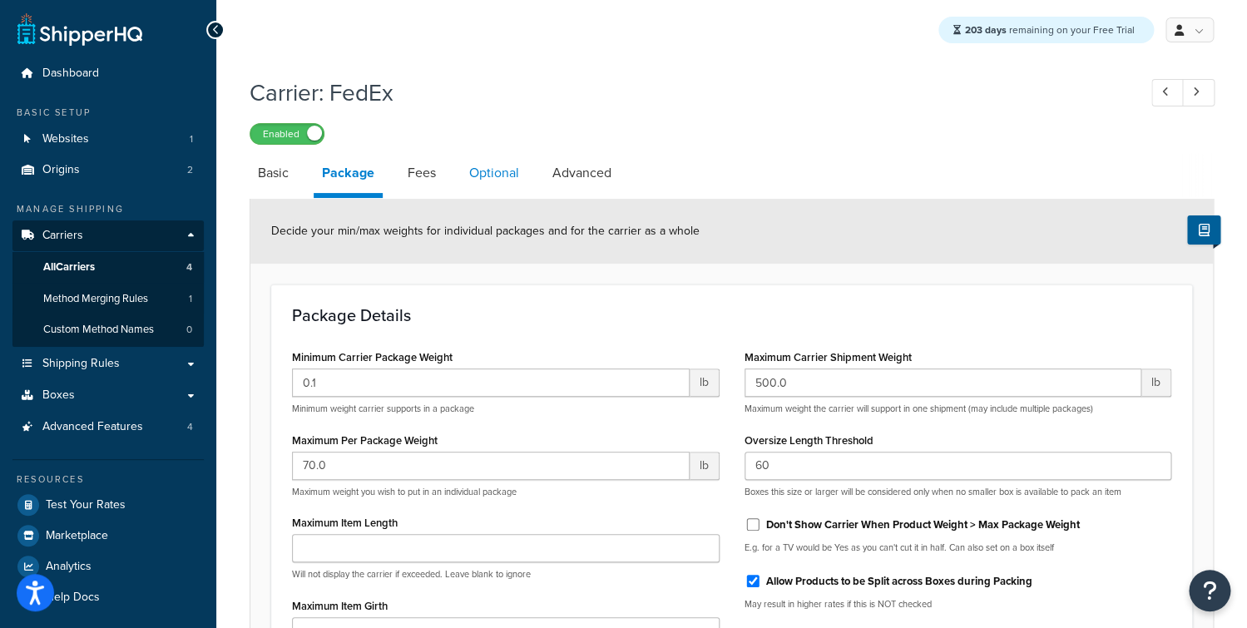
click at [489, 179] on link "Optional" at bounding box center [494, 173] width 67 height 40
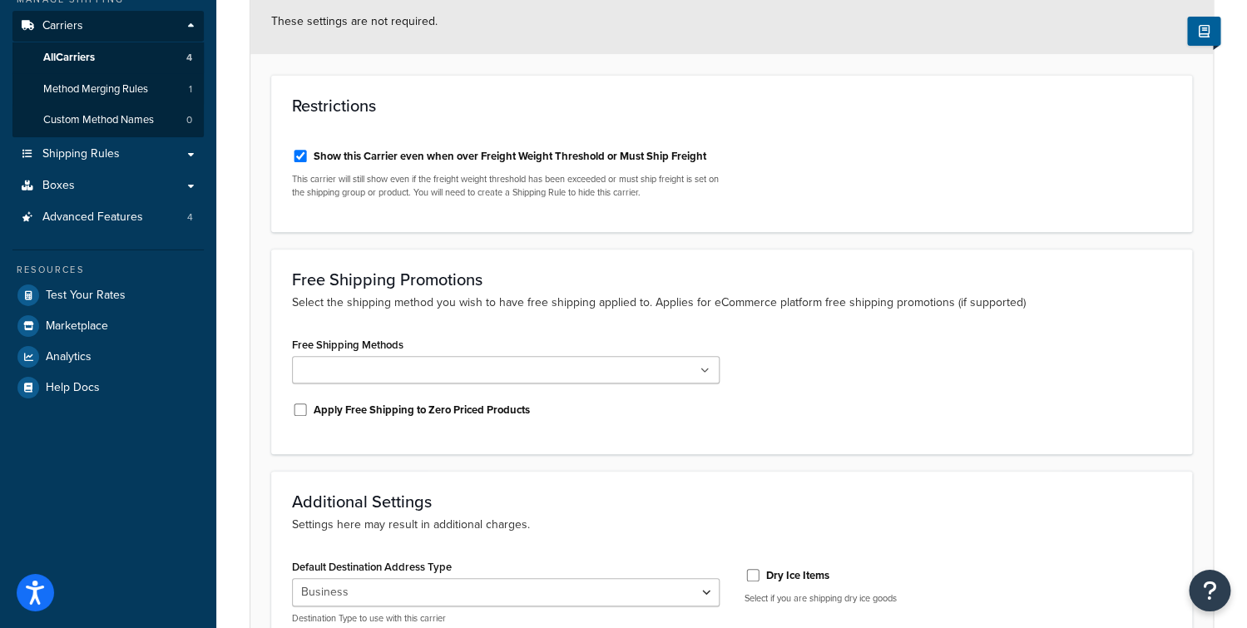
scroll to position [449, 0]
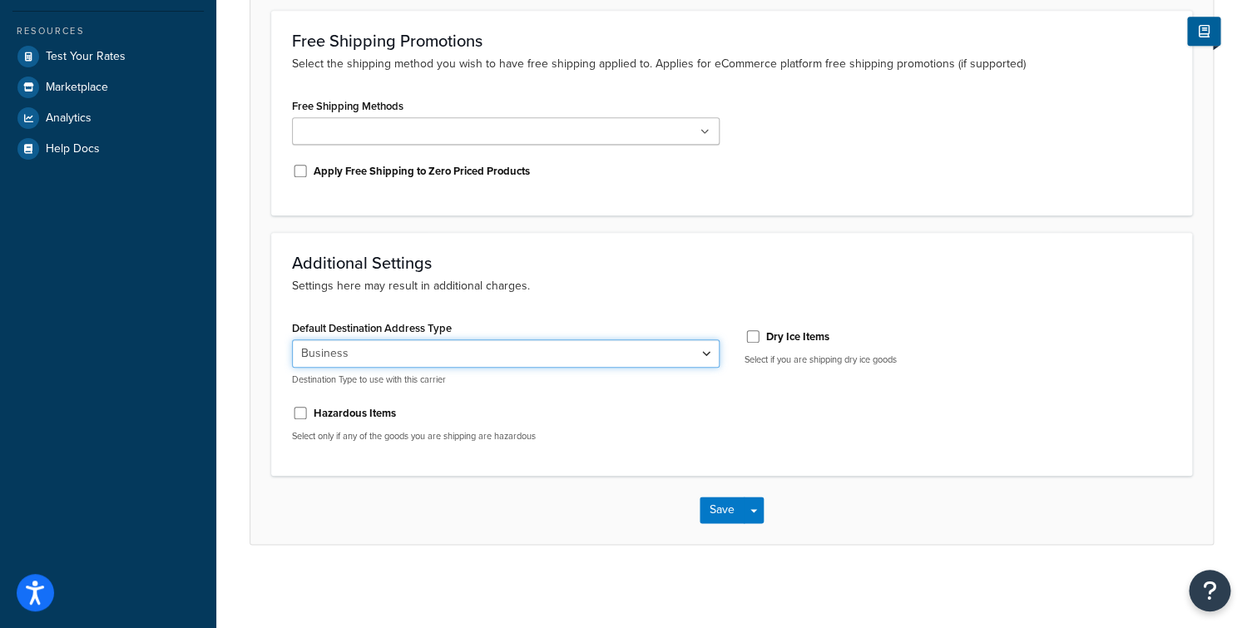
select select "residential"
click option "Residential" at bounding box center [0, 0] width 0 height 0
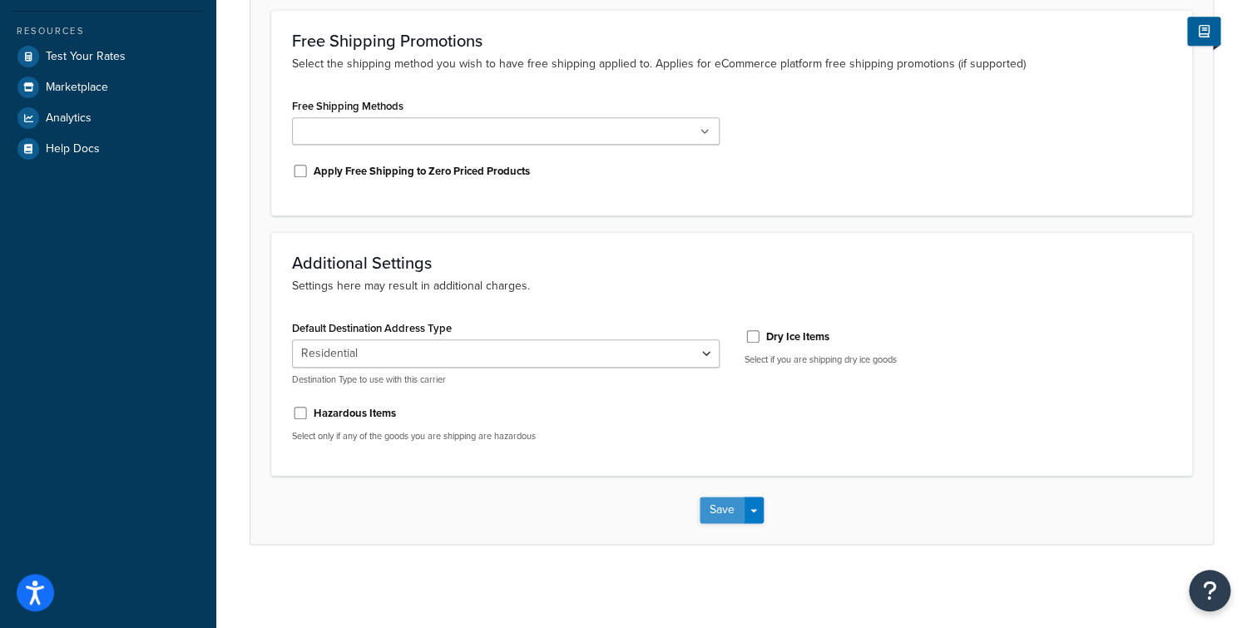
click at [705, 508] on button "Save" at bounding box center [722, 510] width 45 height 27
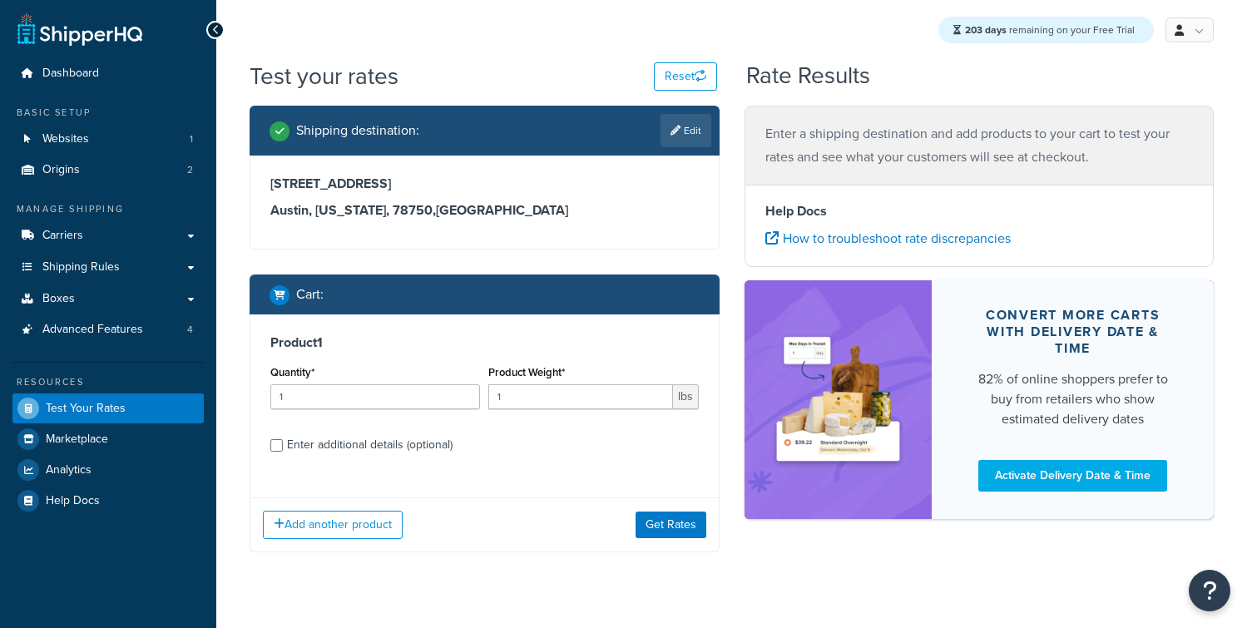
click at [680, 519] on button "Get Rates" at bounding box center [671, 525] width 71 height 27
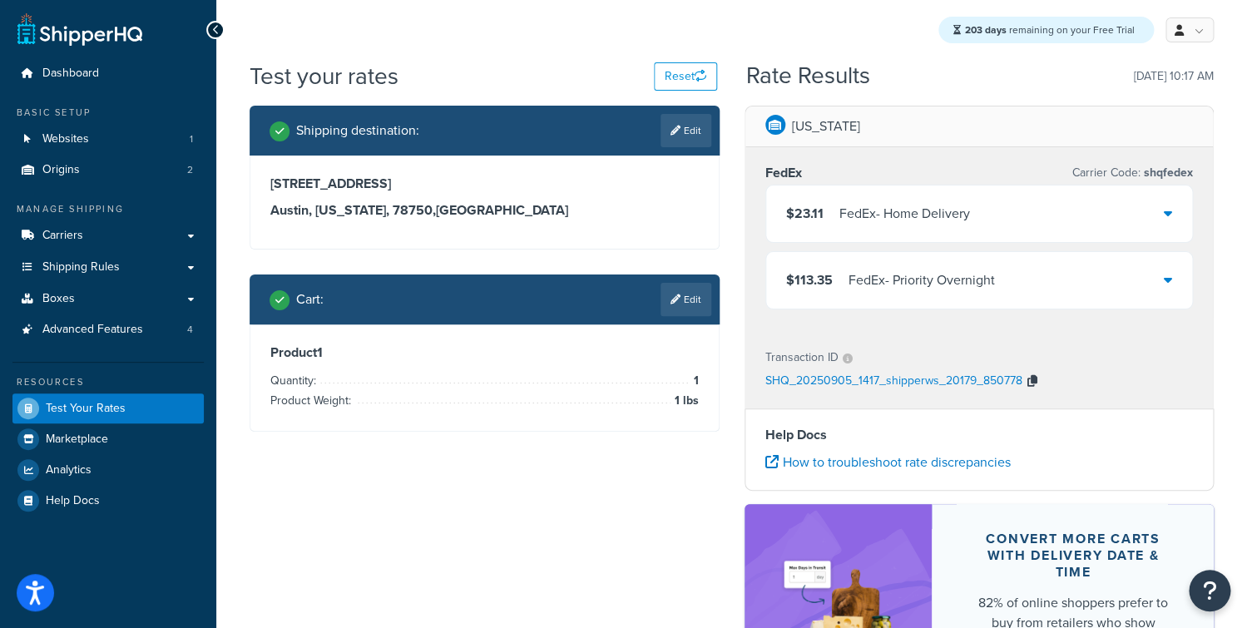
click at [1028, 382] on icon "button" at bounding box center [1033, 381] width 10 height 12
click at [121, 239] on link "Carriers" at bounding box center [107, 236] width 191 height 31
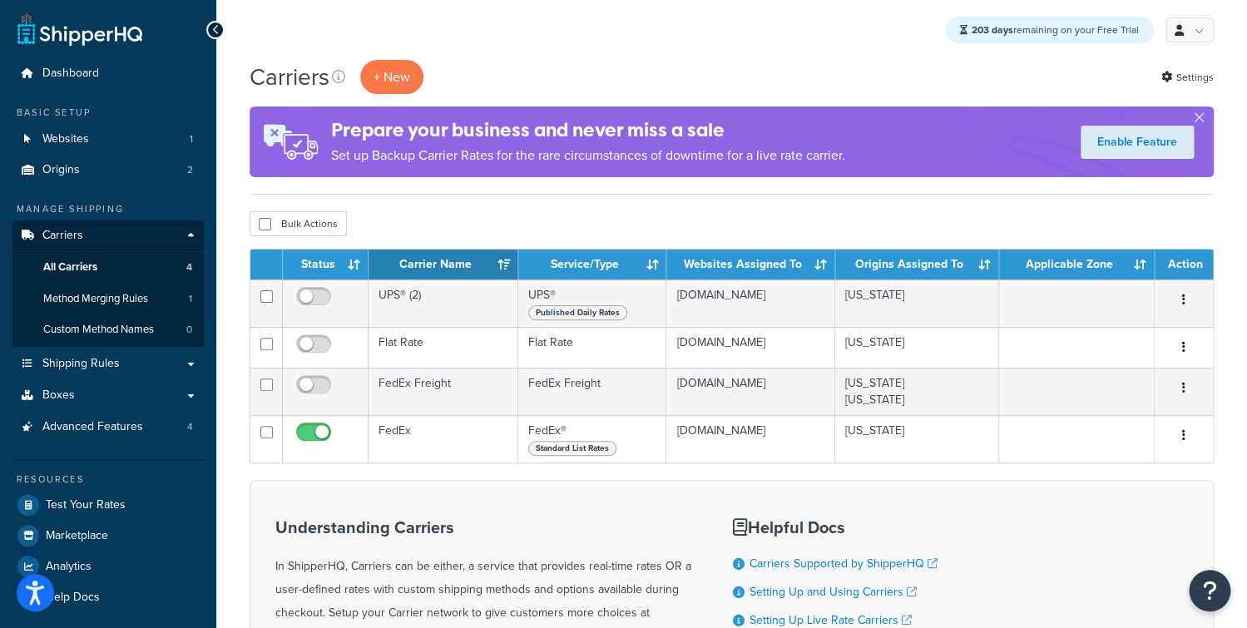
click at [430, 486] on div "Understanding Carriers In ShipperHQ, Carriers can be either, a service that pro…" at bounding box center [732, 639] width 964 height 319
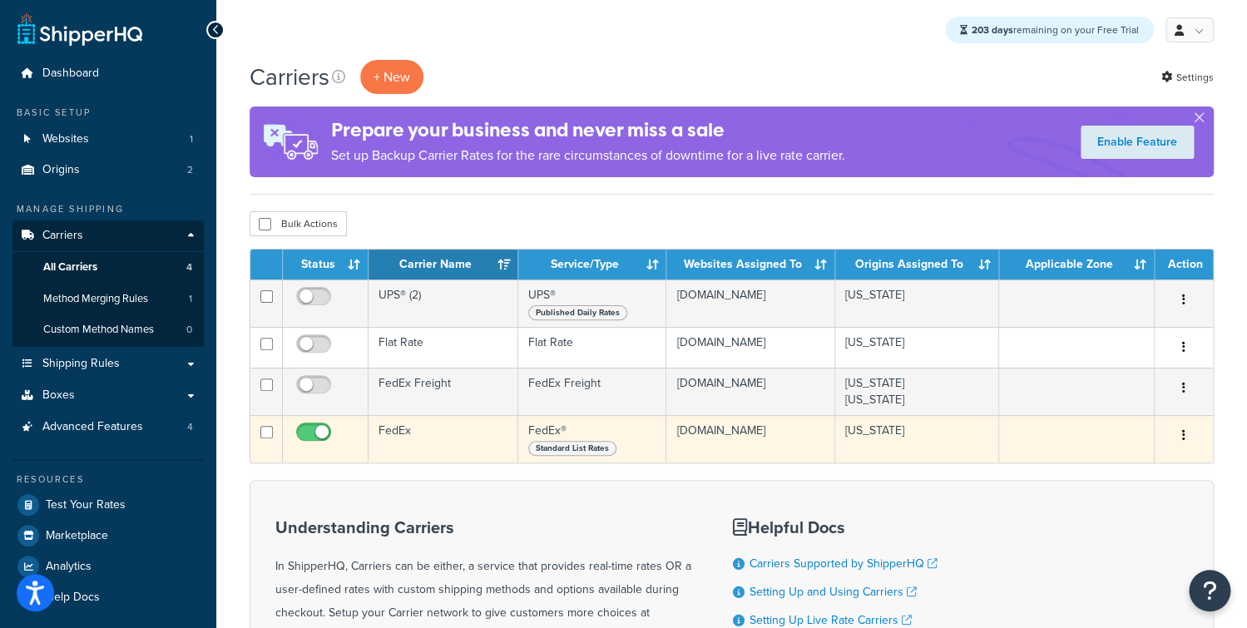
click at [435, 434] on td "FedEx" at bounding box center [444, 438] width 150 height 47
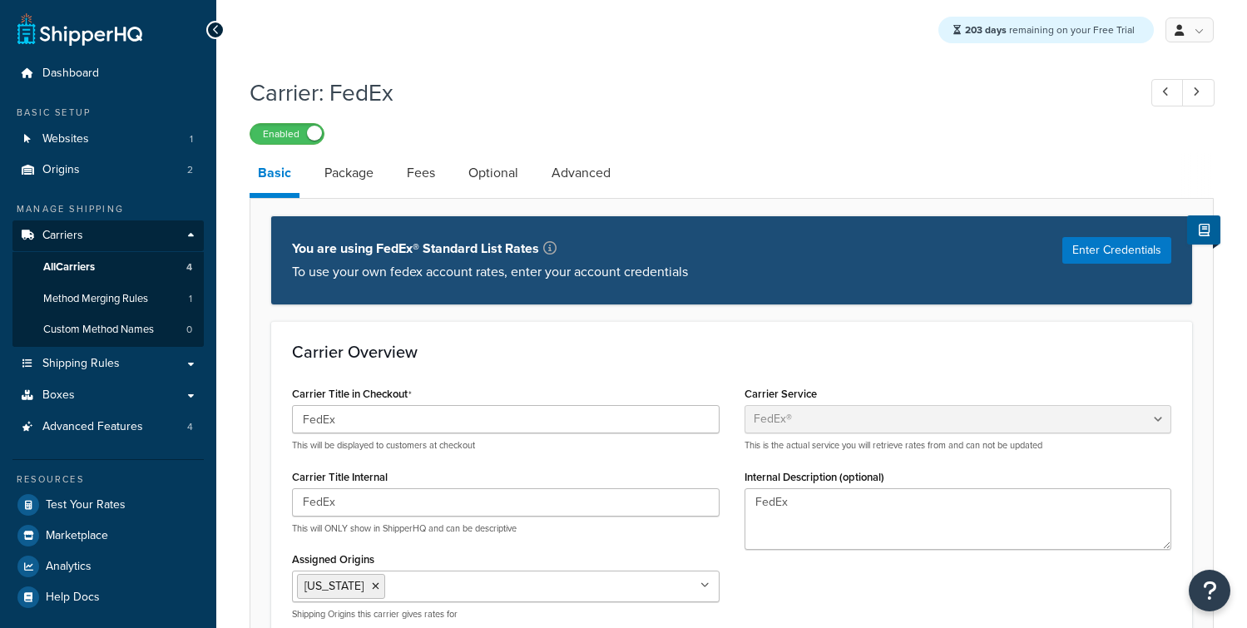
select select "fedEx"
select select "REGULAR_PICKUP"
select select "YOUR_PACKAGING"
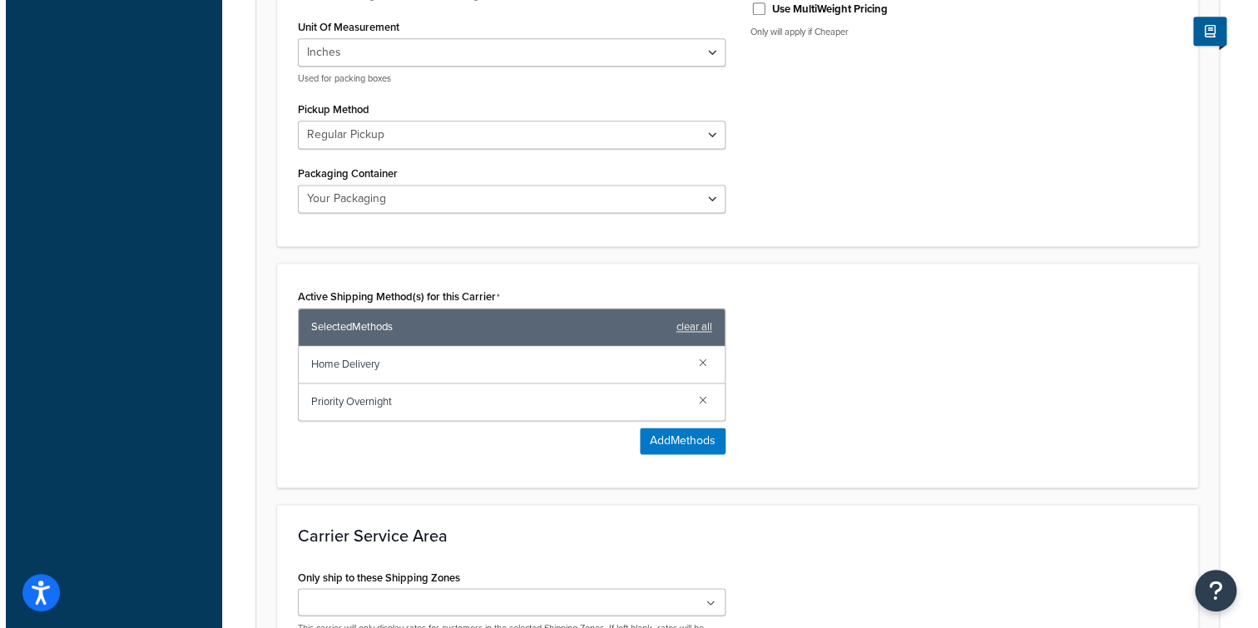
scroll to position [822, 0]
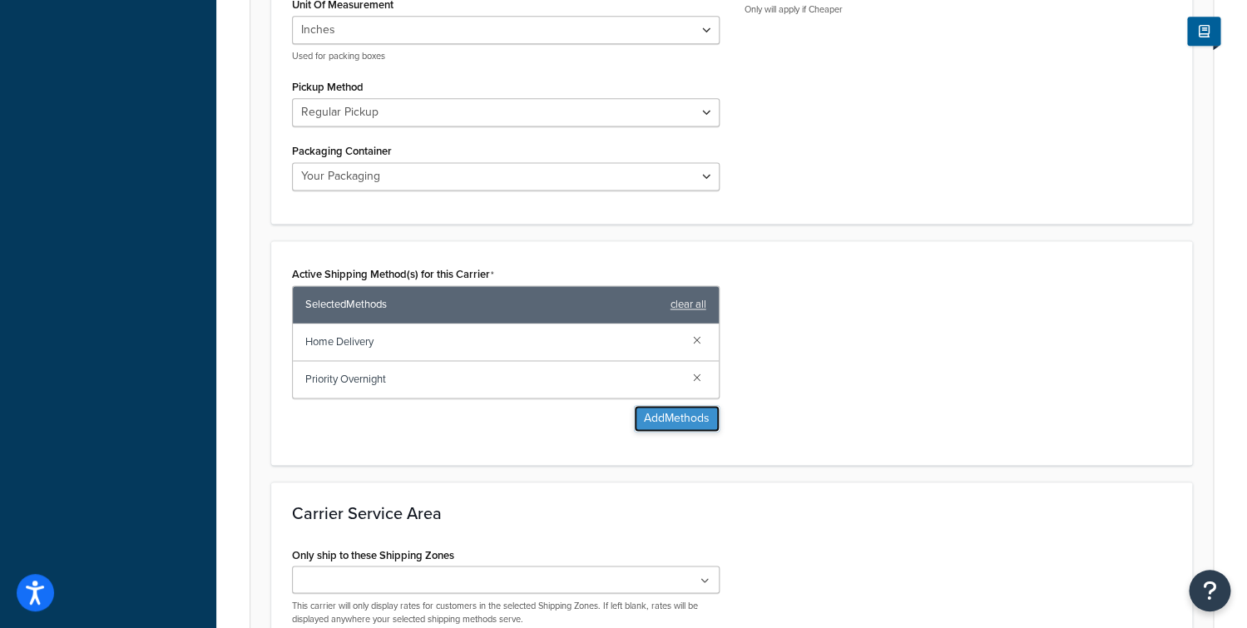
click at [662, 416] on button "Add Methods" at bounding box center [677, 418] width 86 height 27
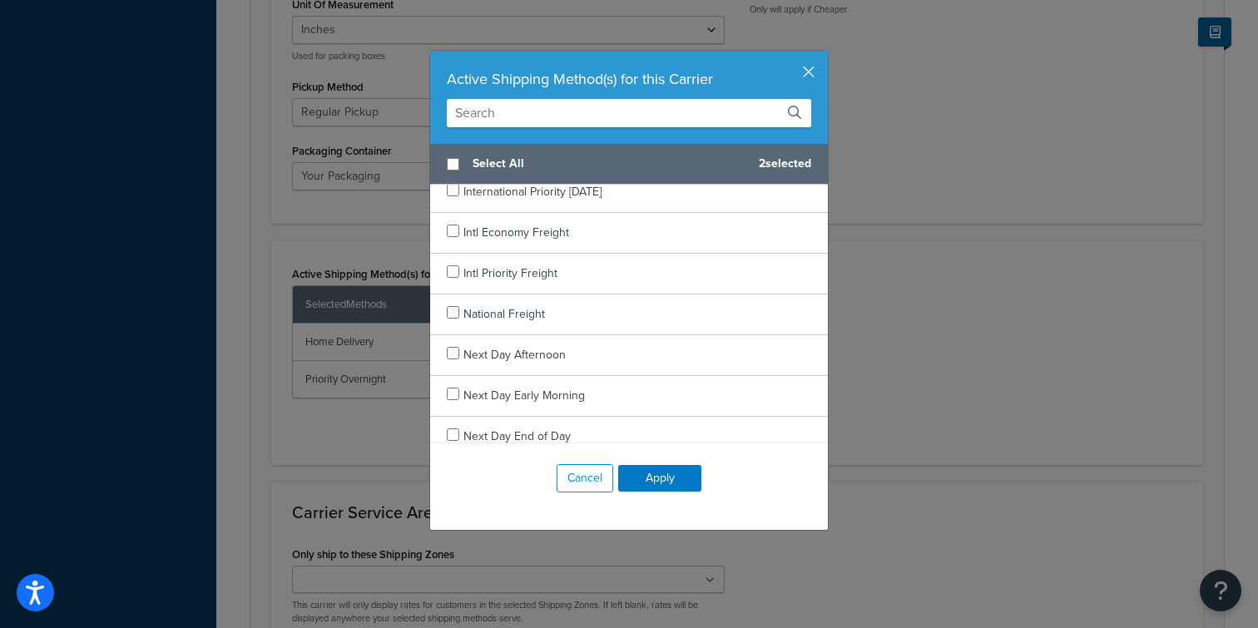
scroll to position [1185, 0]
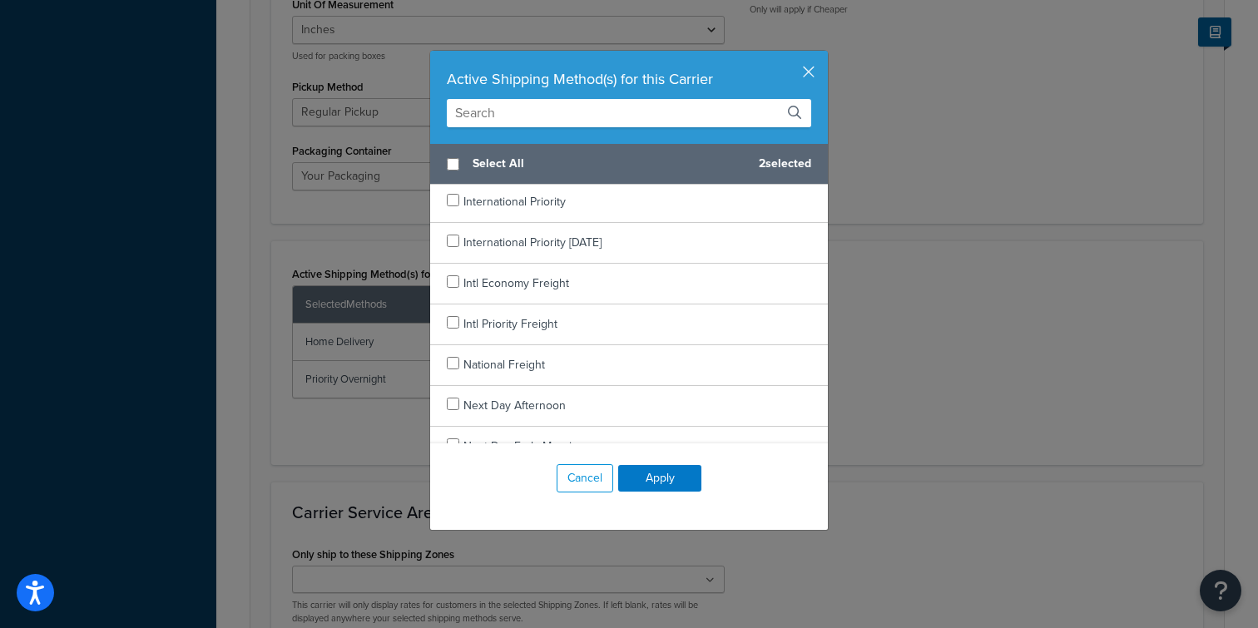
click at [511, 129] on div "Active Shipping Method(s) for this Carrier" at bounding box center [629, 97] width 398 height 93
click at [510, 108] on input "text" at bounding box center [629, 113] width 364 height 28
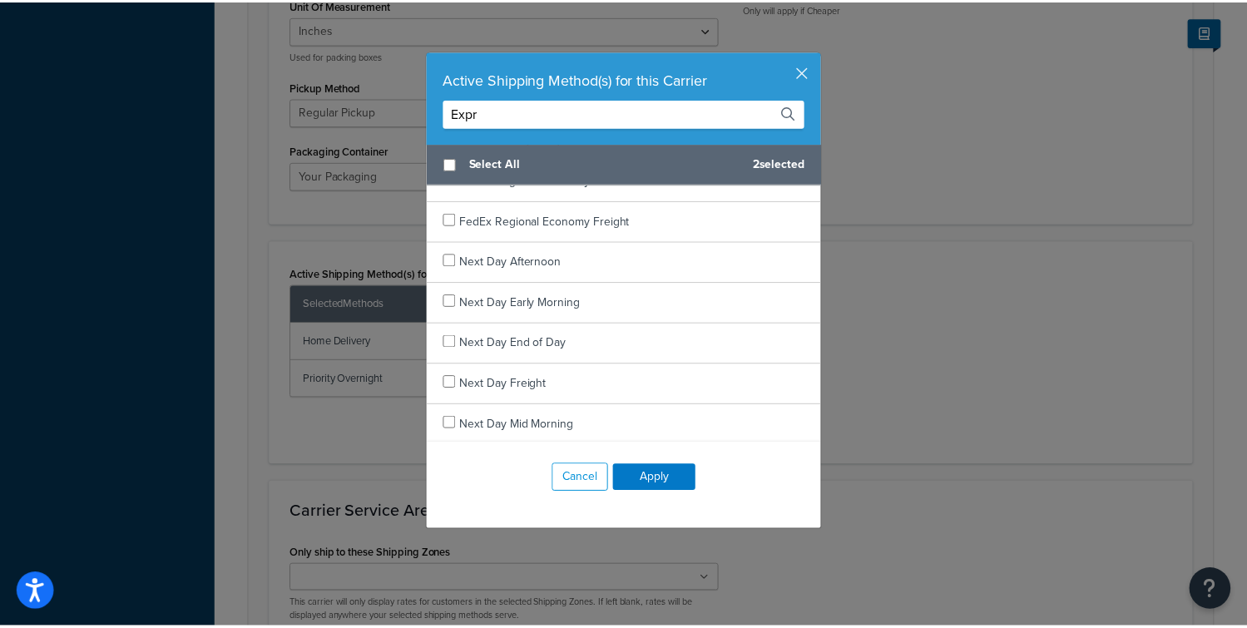
scroll to position [0, 0]
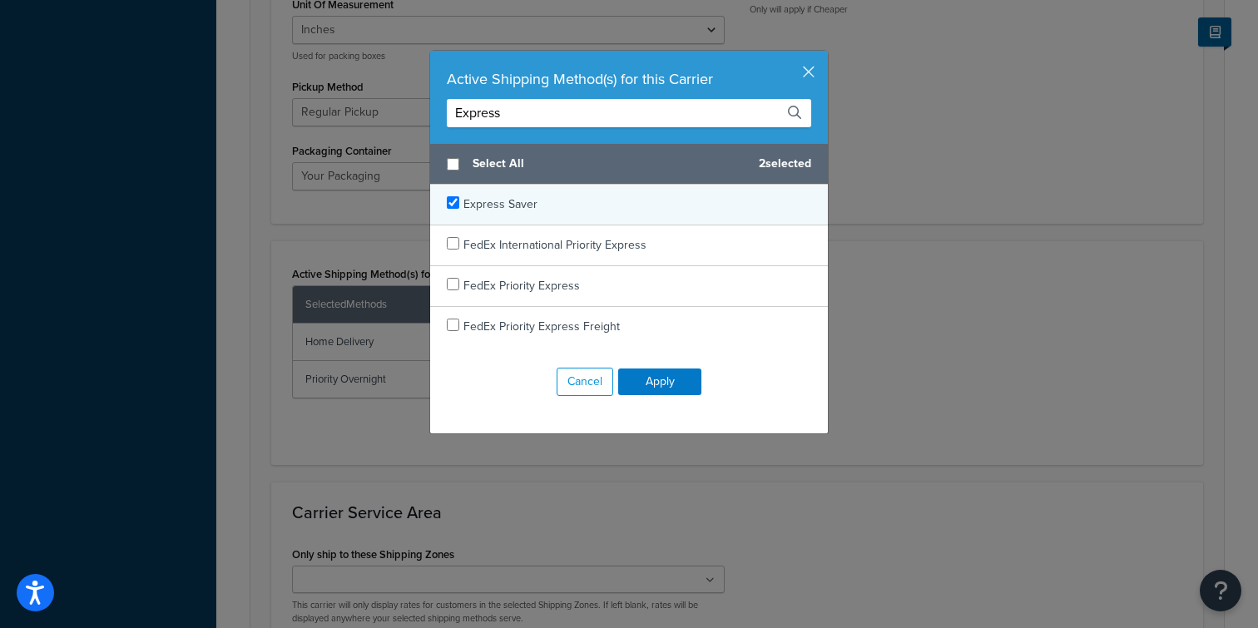
type input "Express"
checkbox input "true"
click at [500, 210] on span "Express Saver" at bounding box center [500, 204] width 74 height 17
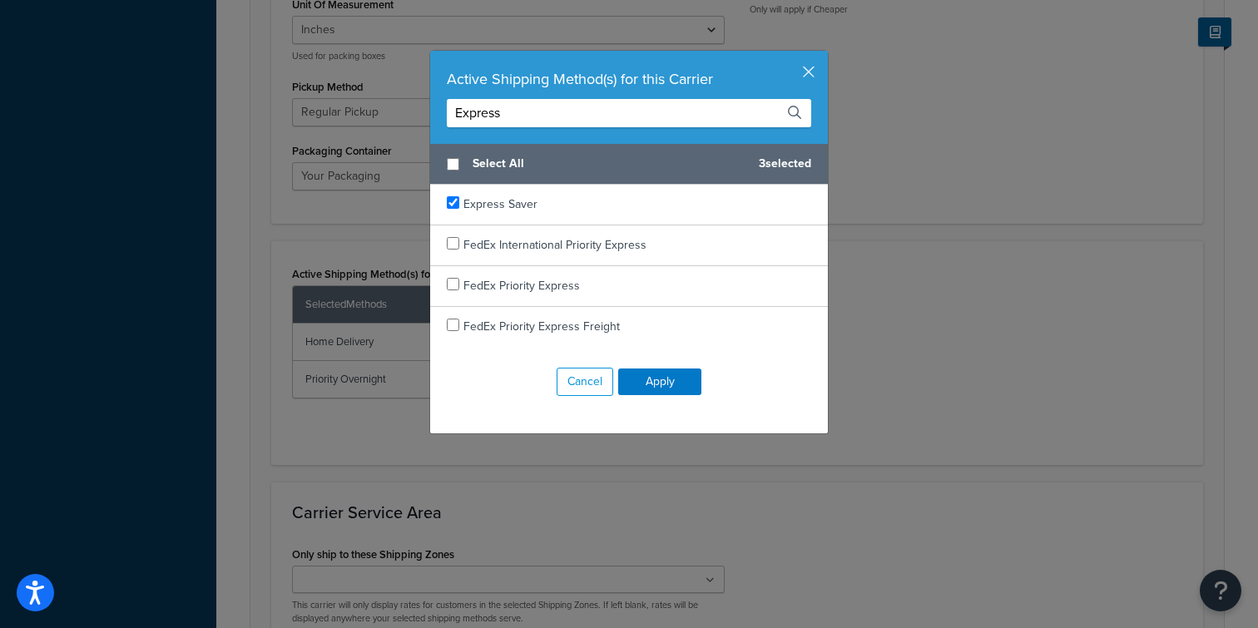
click at [534, 106] on input "Express" at bounding box center [629, 113] width 364 height 28
click at [533, 107] on input "Express" at bounding box center [629, 113] width 364 height 28
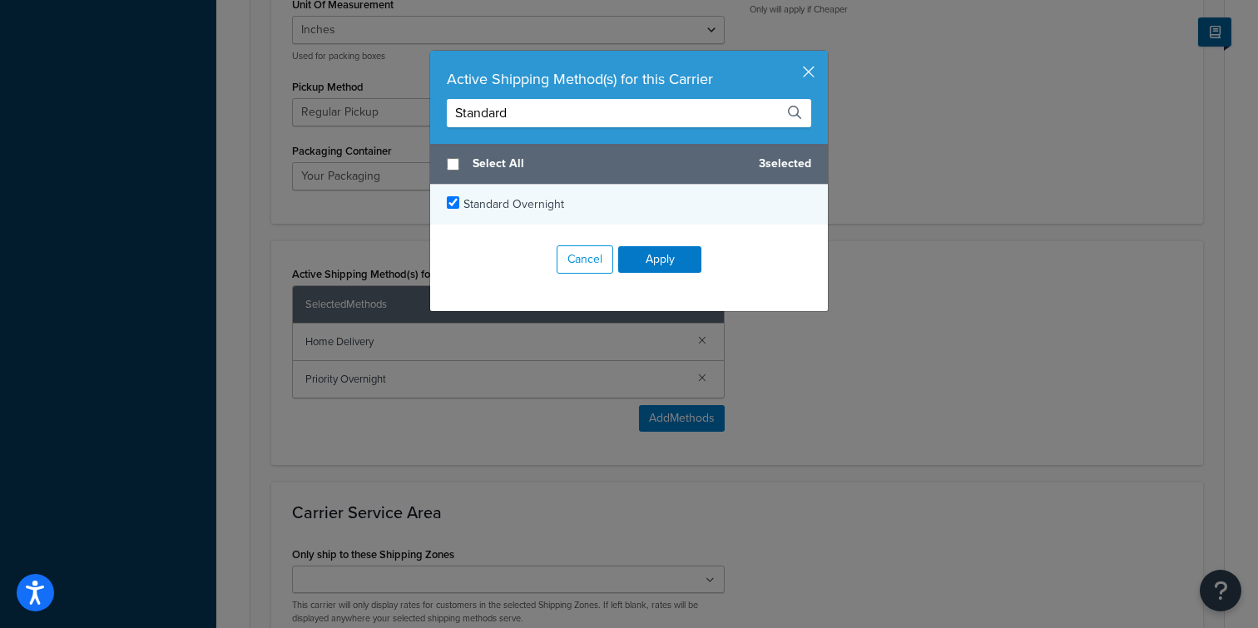
type input "Standard"
checkbox input "true"
click at [543, 209] on span "Standard Overnight" at bounding box center [513, 204] width 101 height 17
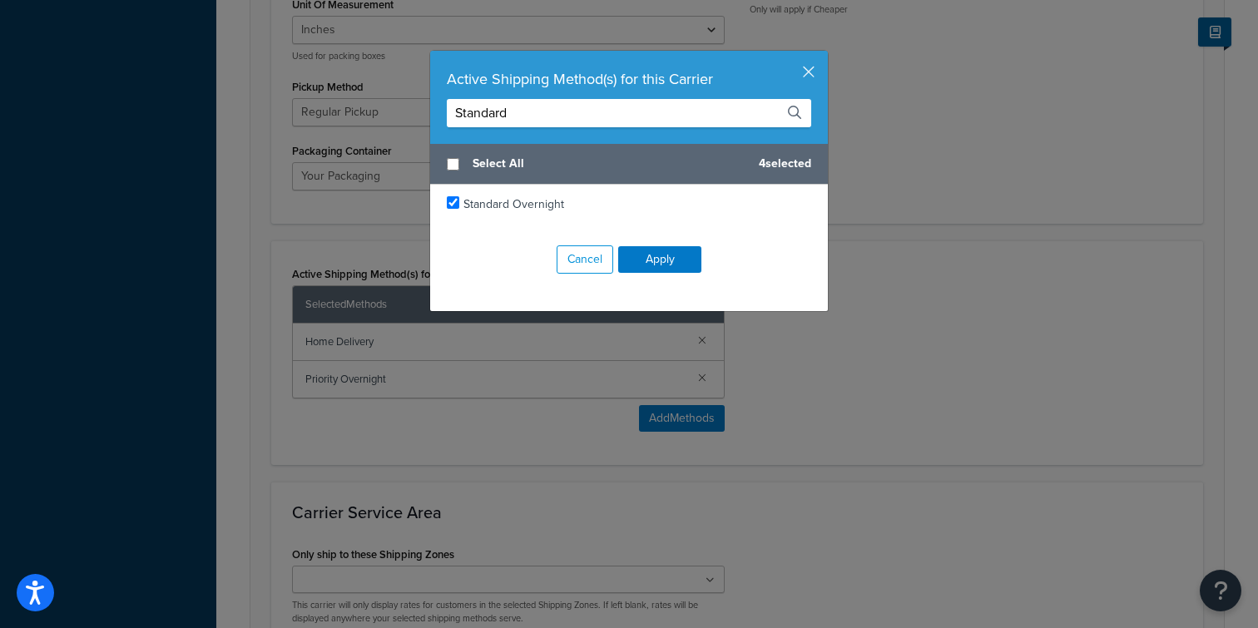
click at [570, 117] on input "Standard" at bounding box center [629, 113] width 364 height 28
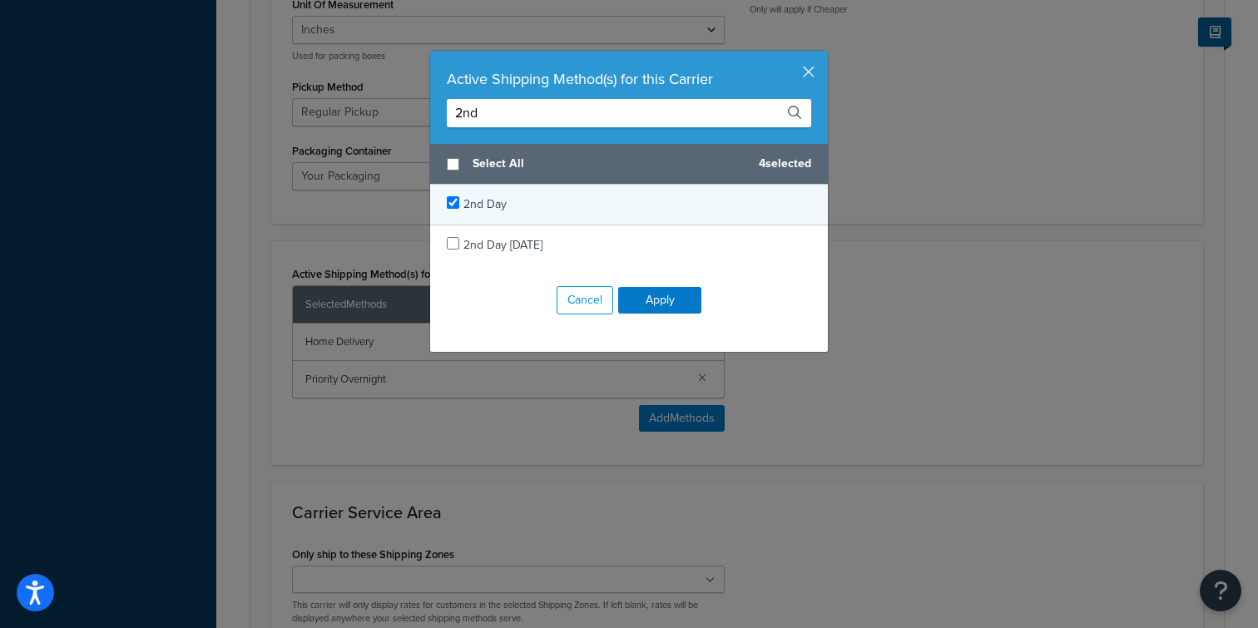
type input "2nd"
checkbox input "true"
click at [549, 201] on div "2nd Day" at bounding box center [629, 205] width 398 height 41
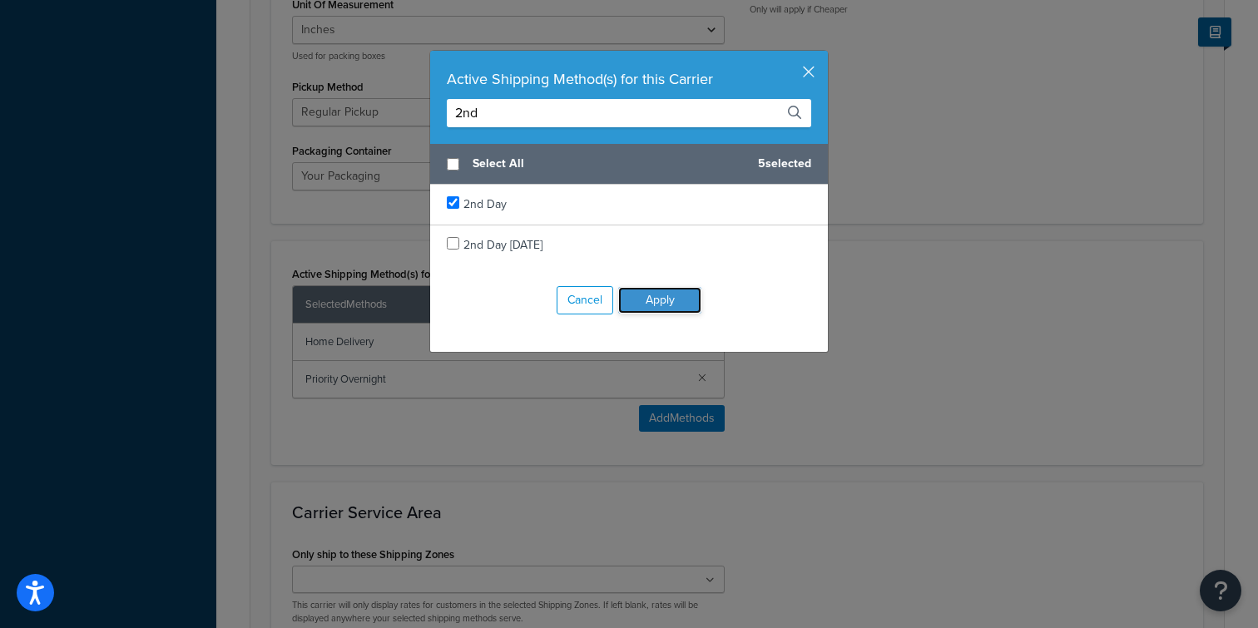
click at [682, 300] on button "Apply" at bounding box center [659, 300] width 83 height 27
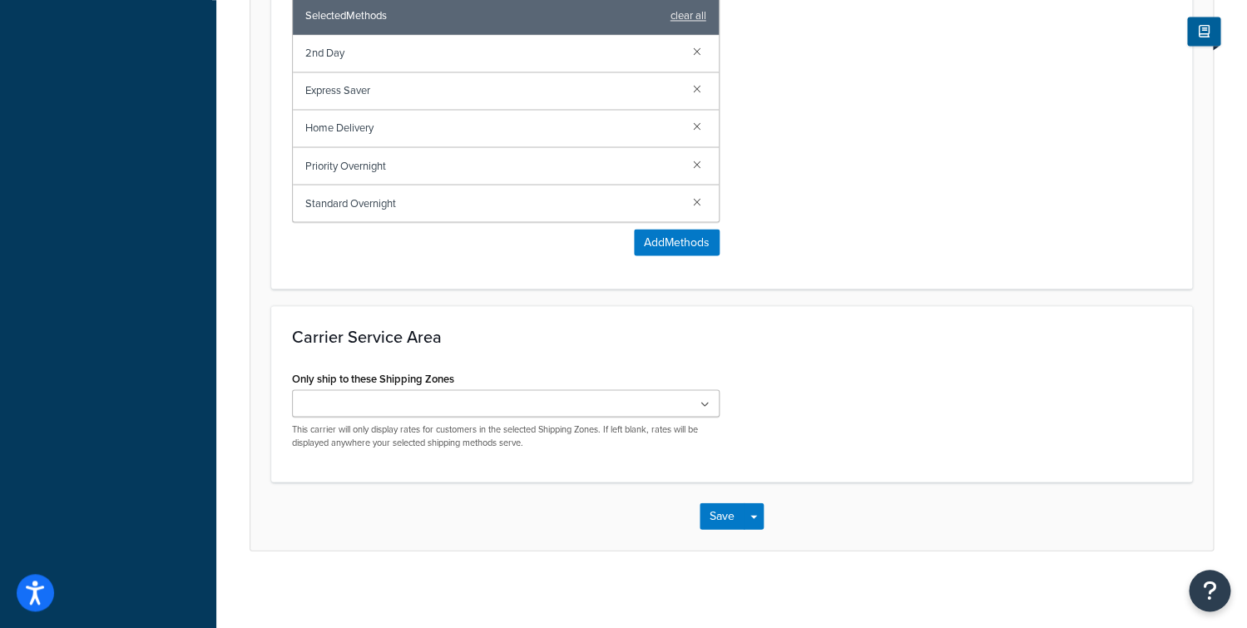
scroll to position [1116, 0]
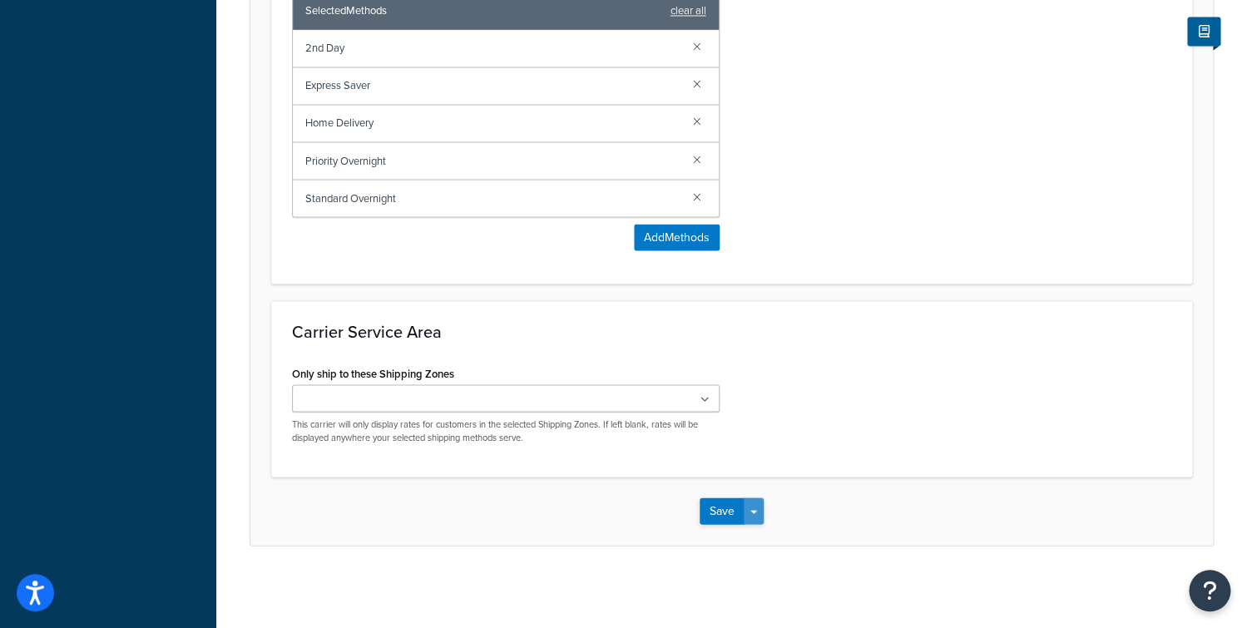
click at [758, 513] on button "Save Dropdown" at bounding box center [754, 511] width 20 height 27
click at [762, 547] on button "Save and Edit" at bounding box center [760, 541] width 121 height 35
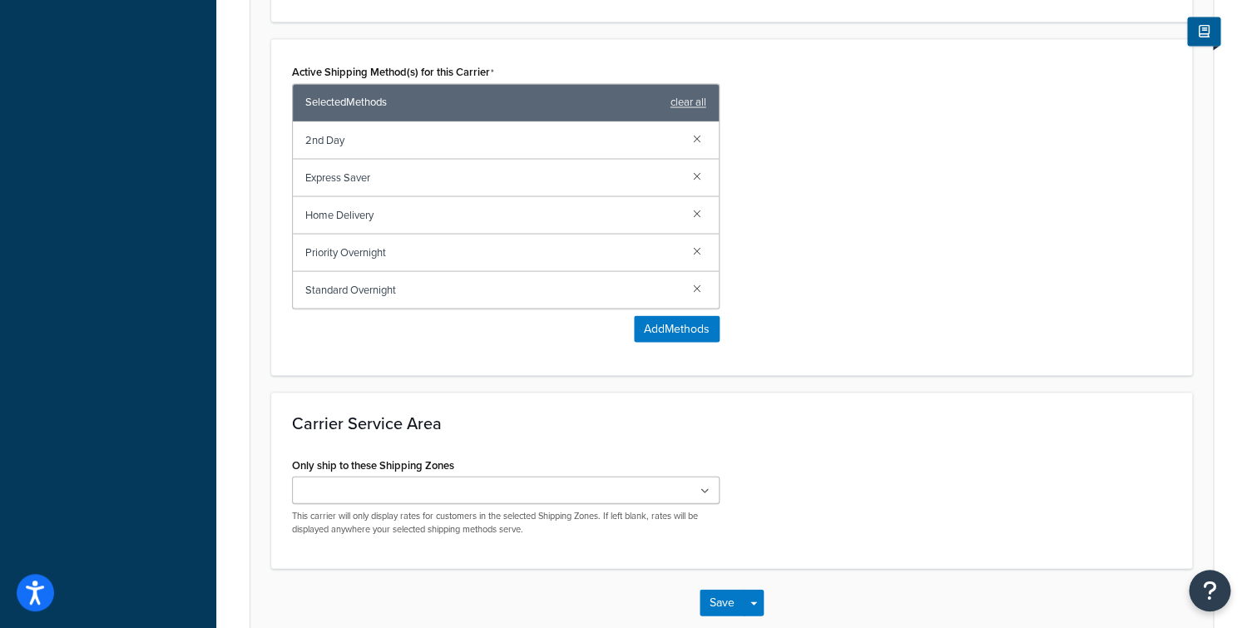
scroll to position [0, 0]
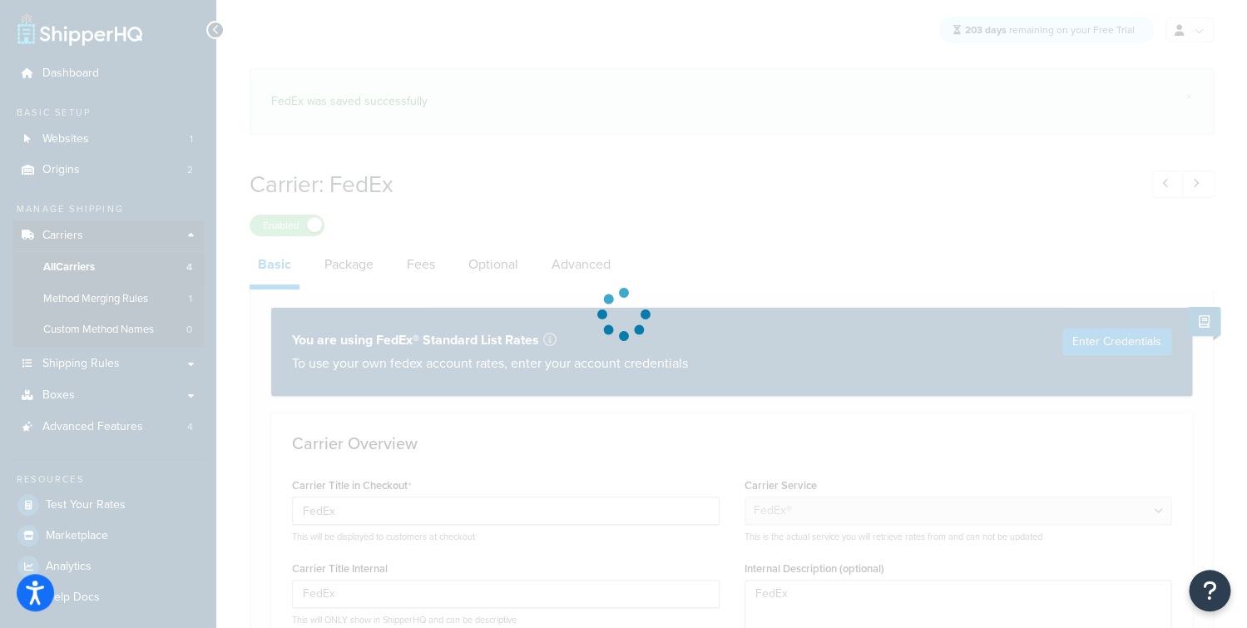
select select "fedEx"
select select "REGULAR_PICKUP"
select select "YOUR_PACKAGING"
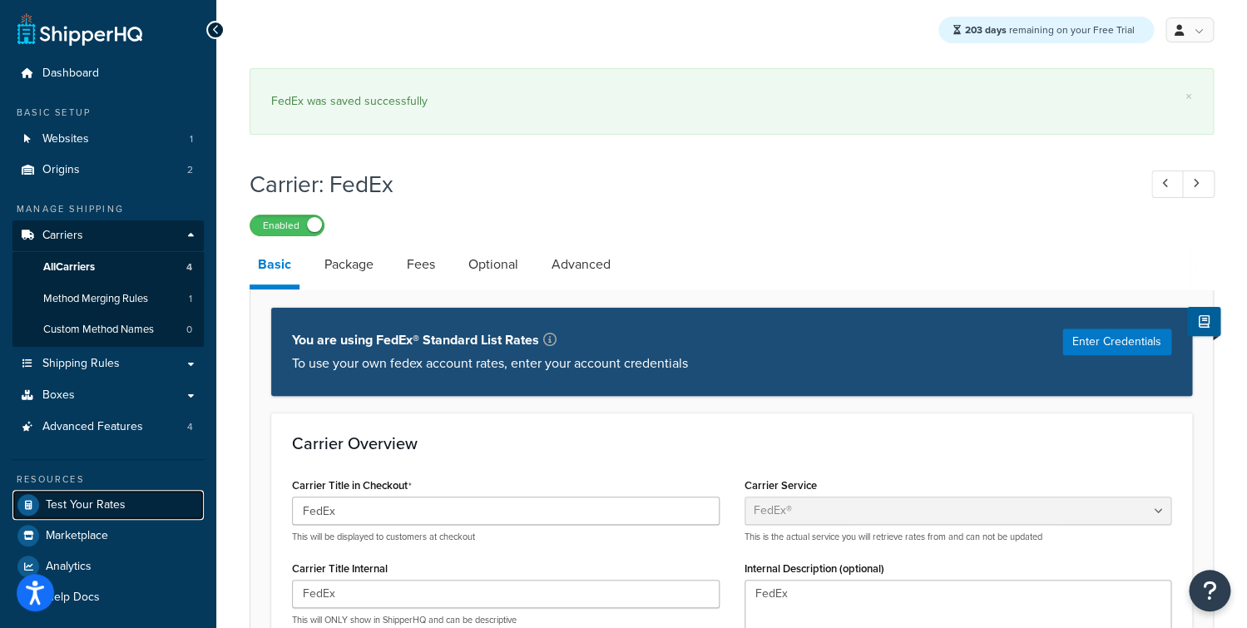
click at [117, 501] on span "Test Your Rates" at bounding box center [86, 505] width 80 height 14
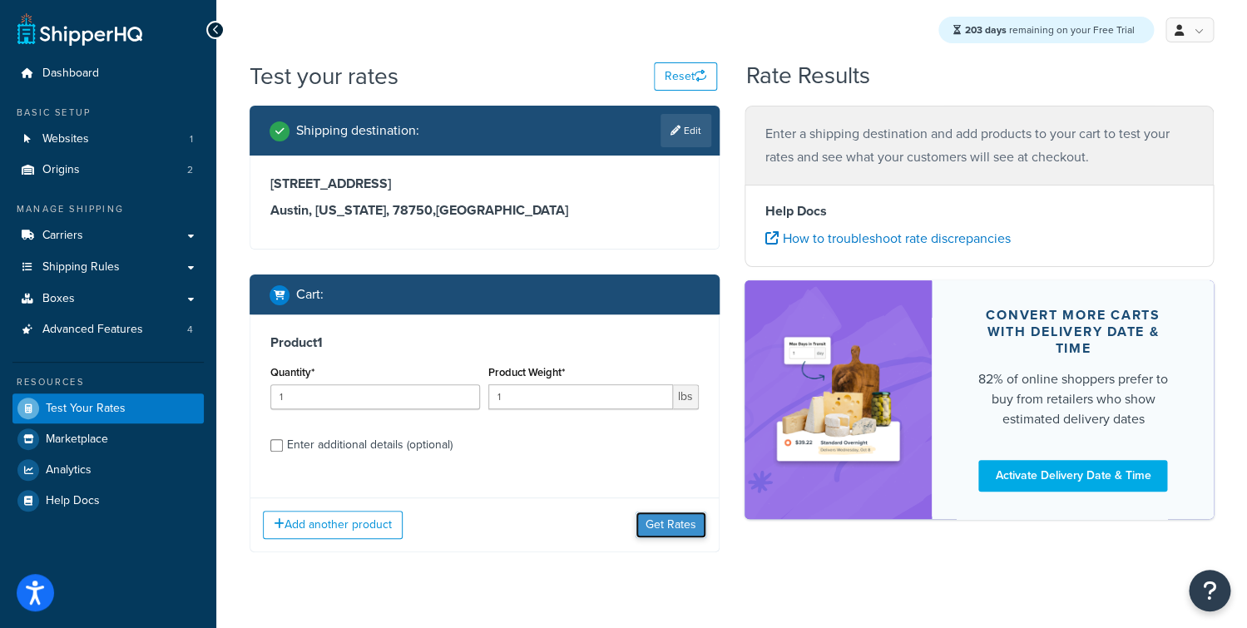
click at [667, 515] on button "Get Rates" at bounding box center [671, 525] width 71 height 27
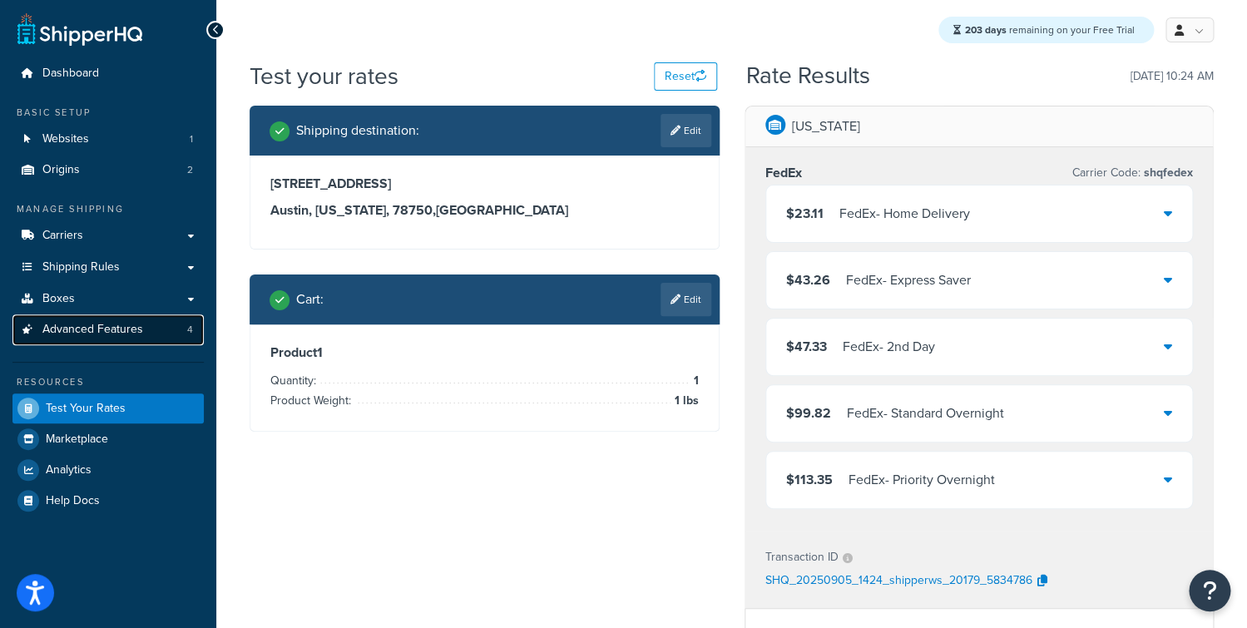
click at [131, 327] on span "Advanced Features" at bounding box center [92, 330] width 101 height 14
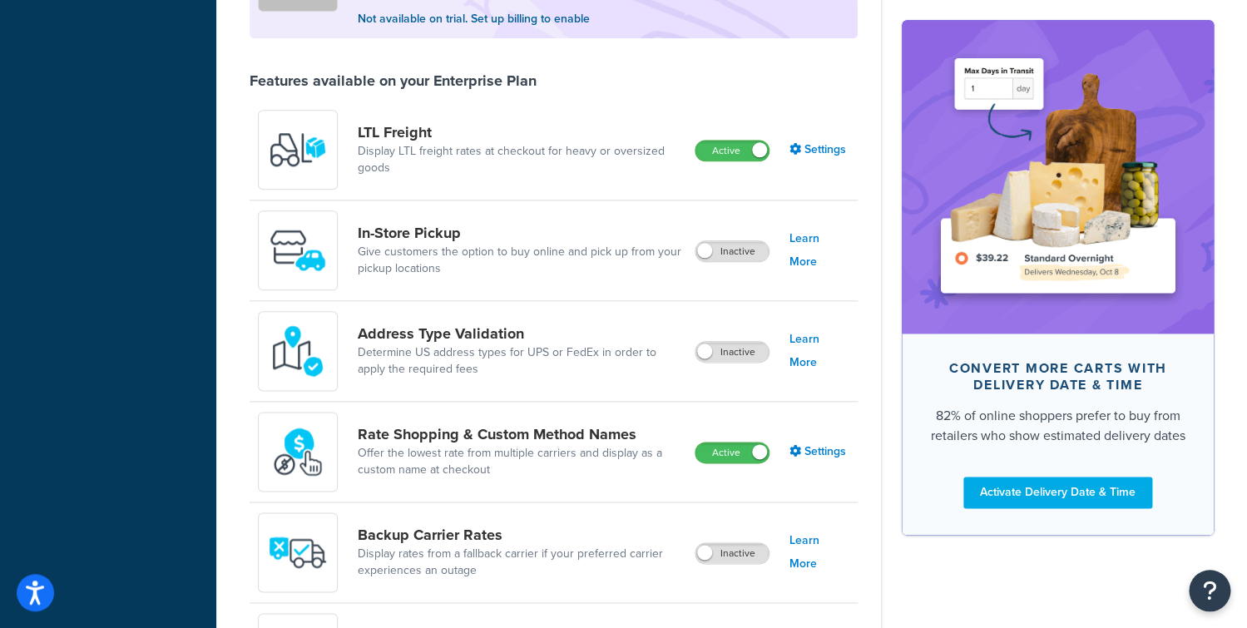
scroll to position [647, 0]
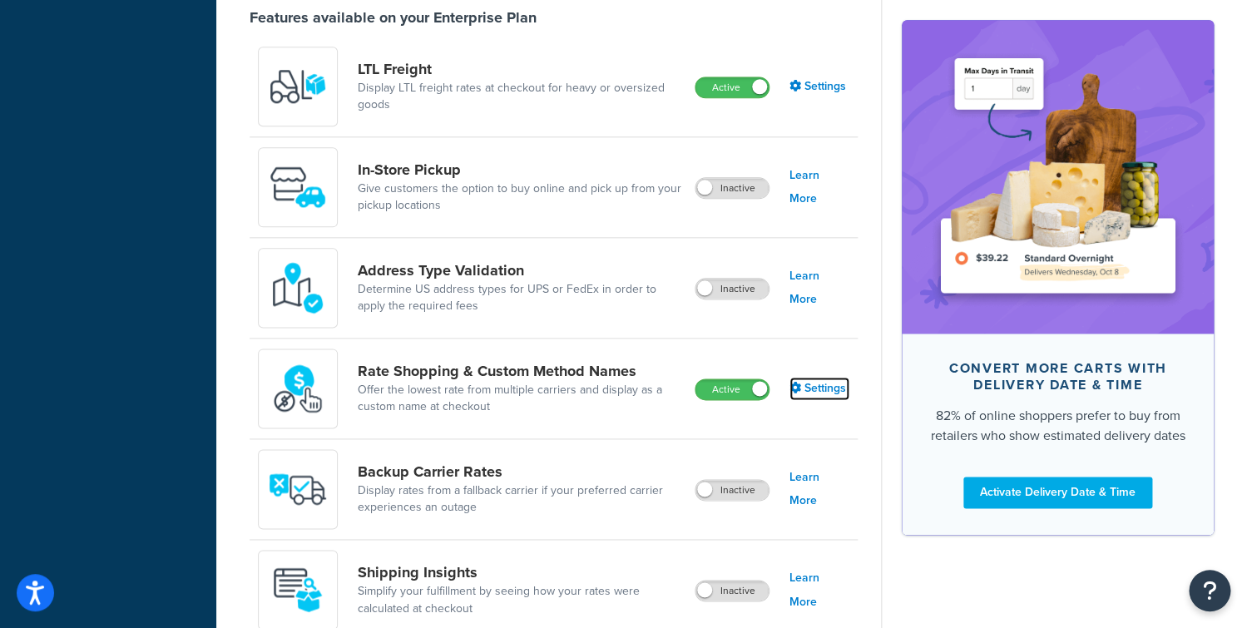
click at [807, 384] on link "Settings" at bounding box center [820, 388] width 60 height 23
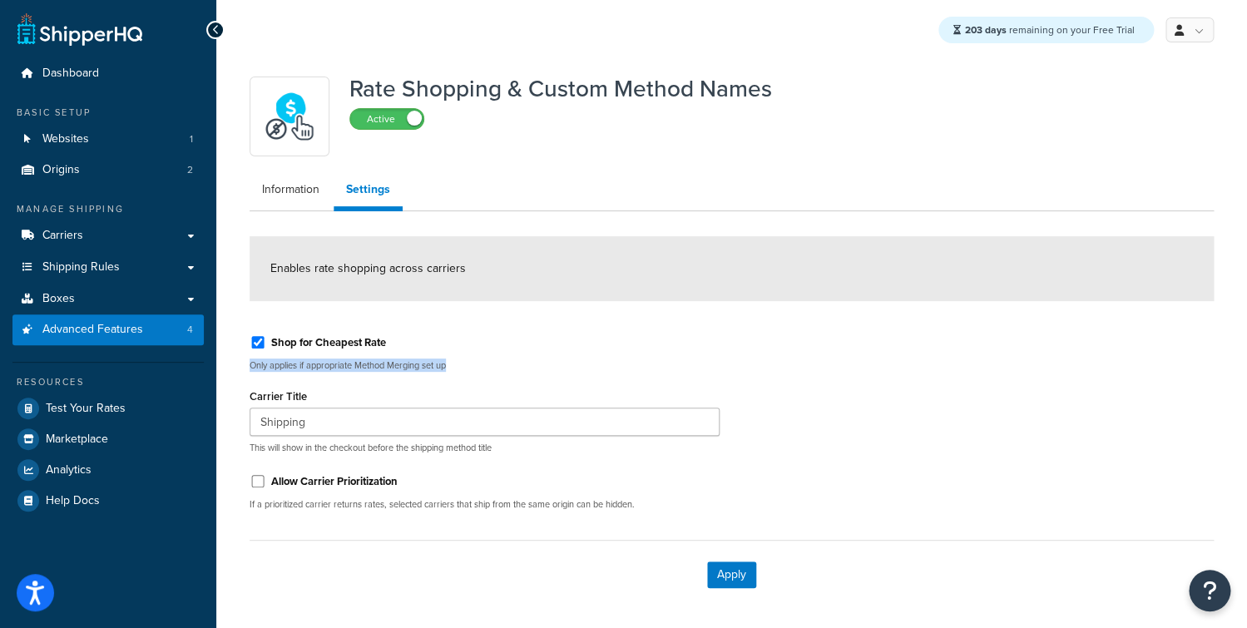
drag, startPoint x: 493, startPoint y: 379, endPoint x: 250, endPoint y: 371, distance: 242.3
click at [250, 371] on div "Shop for Cheapest Rate Only applies if appropriate Method Merging set up Carrie…" at bounding box center [484, 422] width 495 height 201
click at [82, 229] on span "Carriers" at bounding box center [62, 236] width 41 height 14
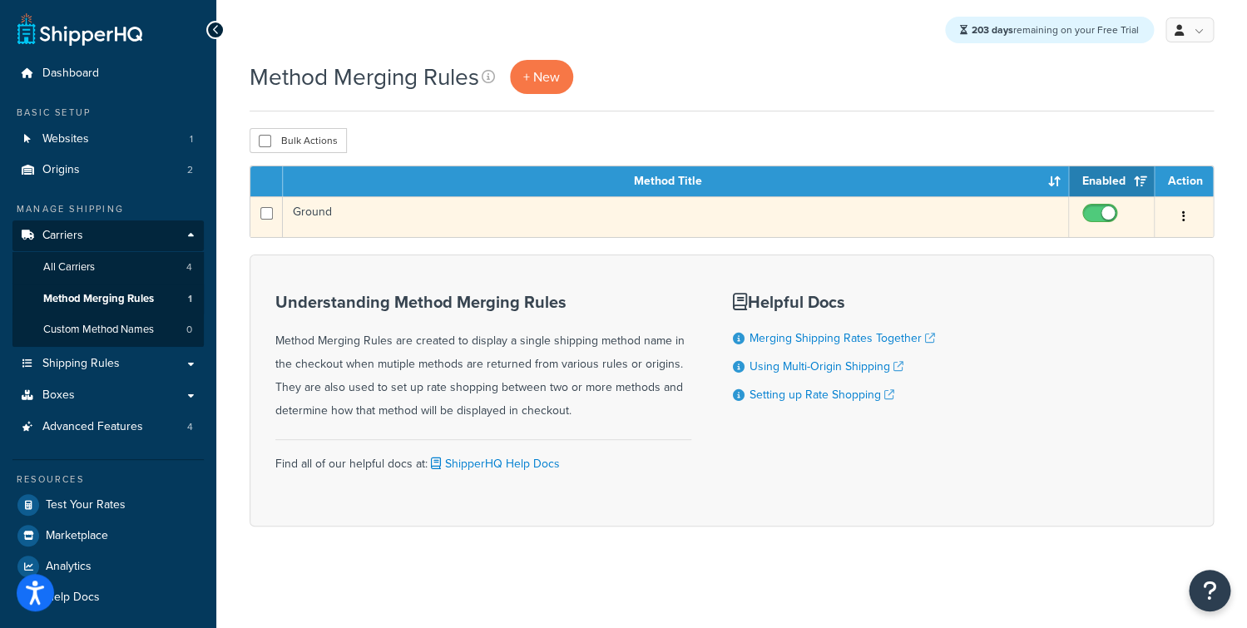
click at [526, 223] on td "Ground" at bounding box center [676, 216] width 786 height 41
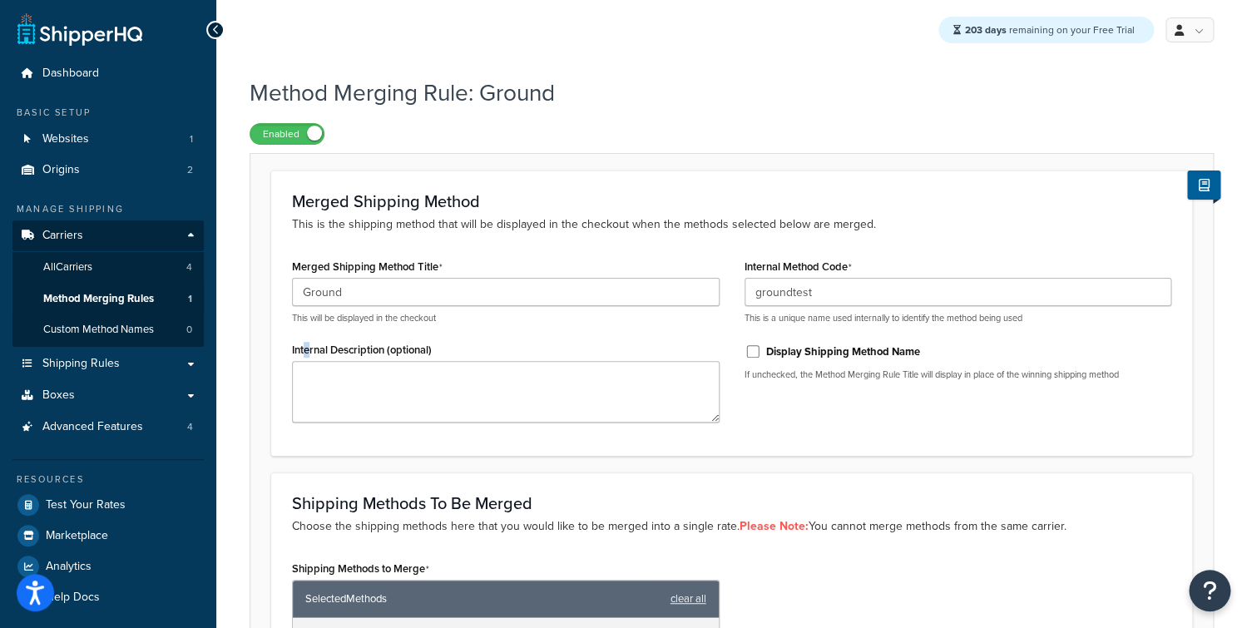
click at [305, 347] on label "Internal Description (optional)" at bounding box center [362, 350] width 140 height 12
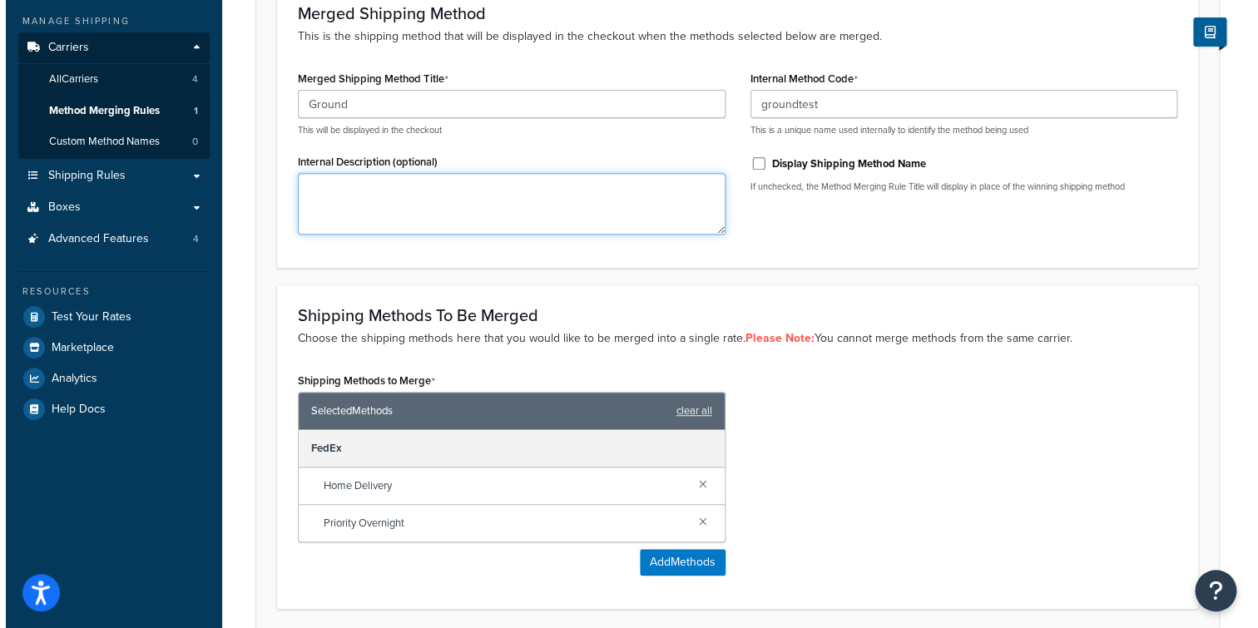
scroll to position [320, 0]
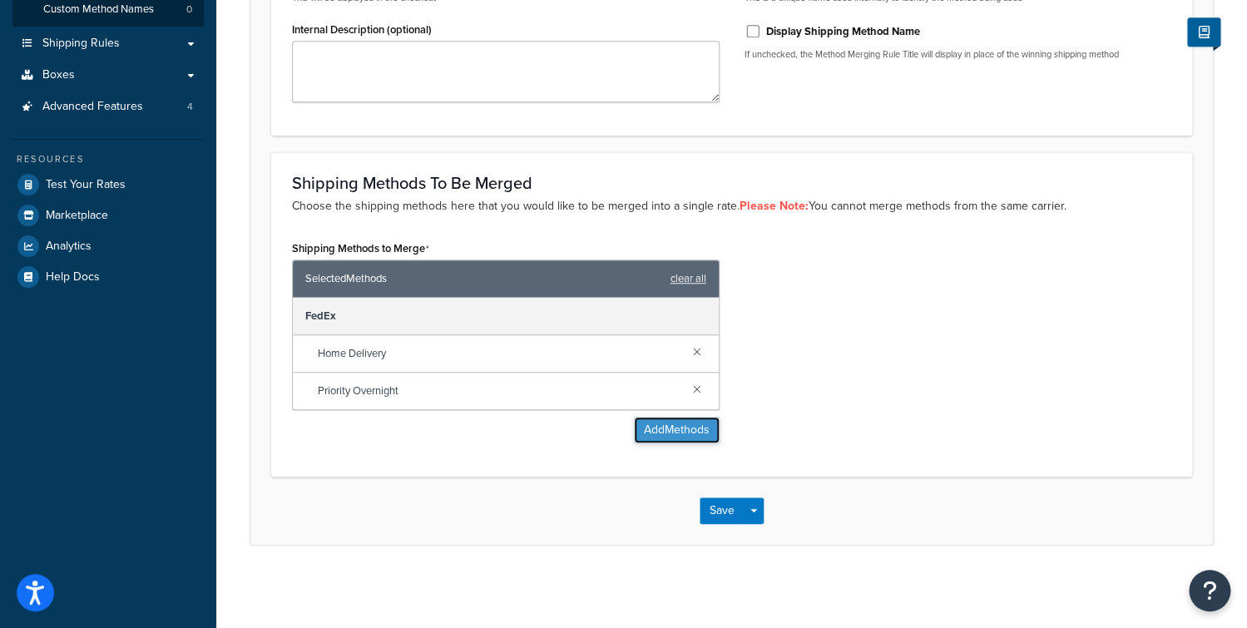
click at [669, 430] on button "Add Methods" at bounding box center [677, 430] width 86 height 27
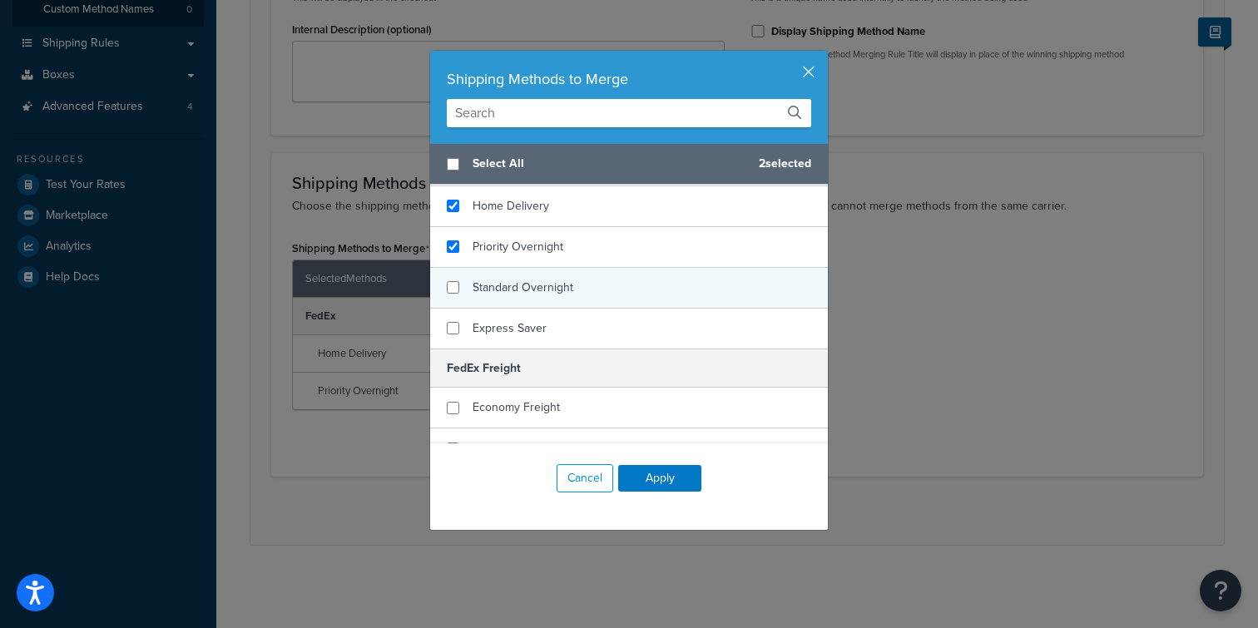
scroll to position [158, 0]
checkbox input "true"
click at [588, 290] on div "Standard Overnight" at bounding box center [629, 287] width 398 height 41
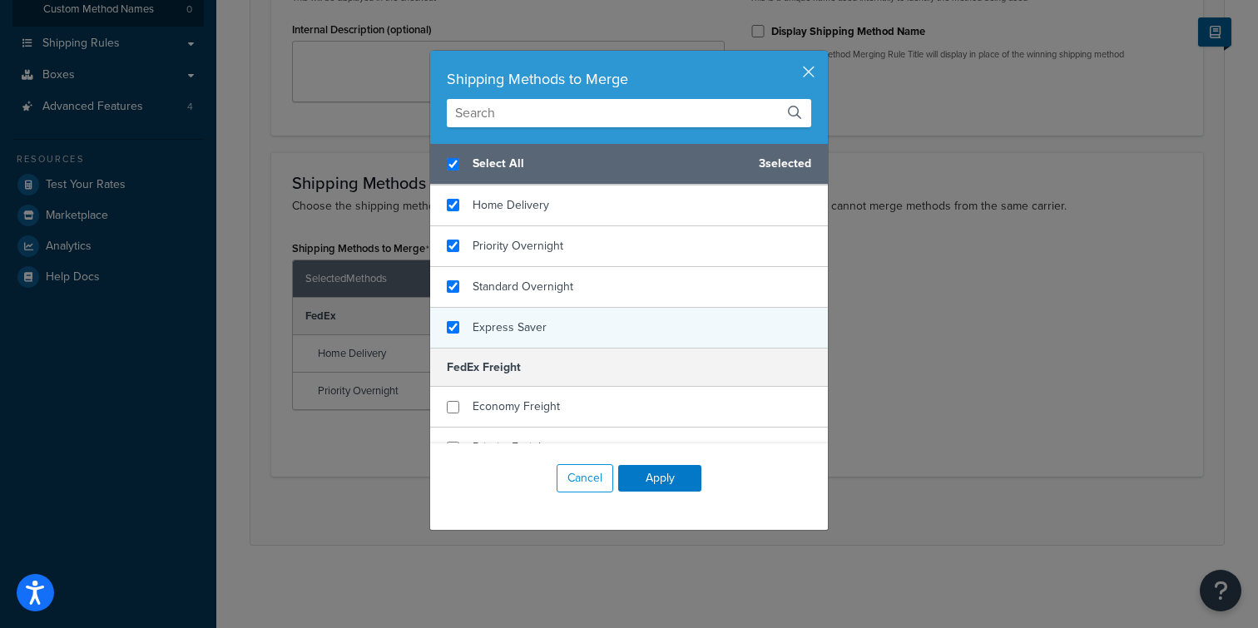
checkbox input "true"
click at [570, 320] on div "Express Saver" at bounding box center [629, 328] width 398 height 40
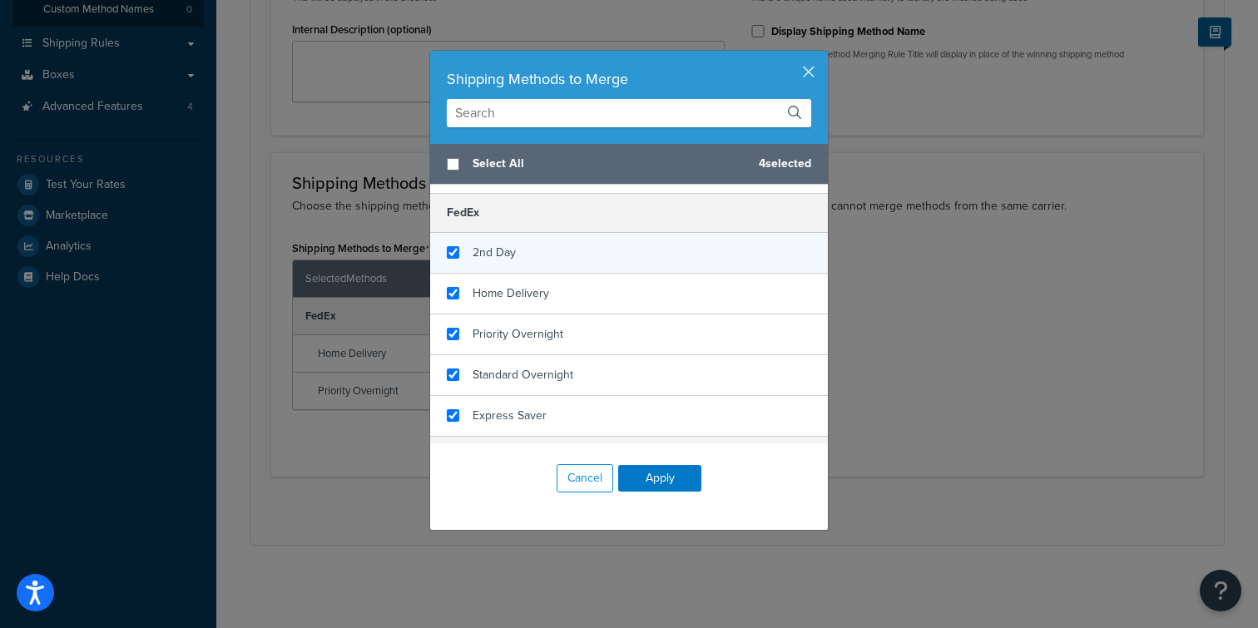
checkbox input "false"
checkbox input "true"
drag, startPoint x: 513, startPoint y: 248, endPoint x: 543, endPoint y: 268, distance: 36.0
click at [513, 247] on div "2nd Day" at bounding box center [629, 253] width 398 height 41
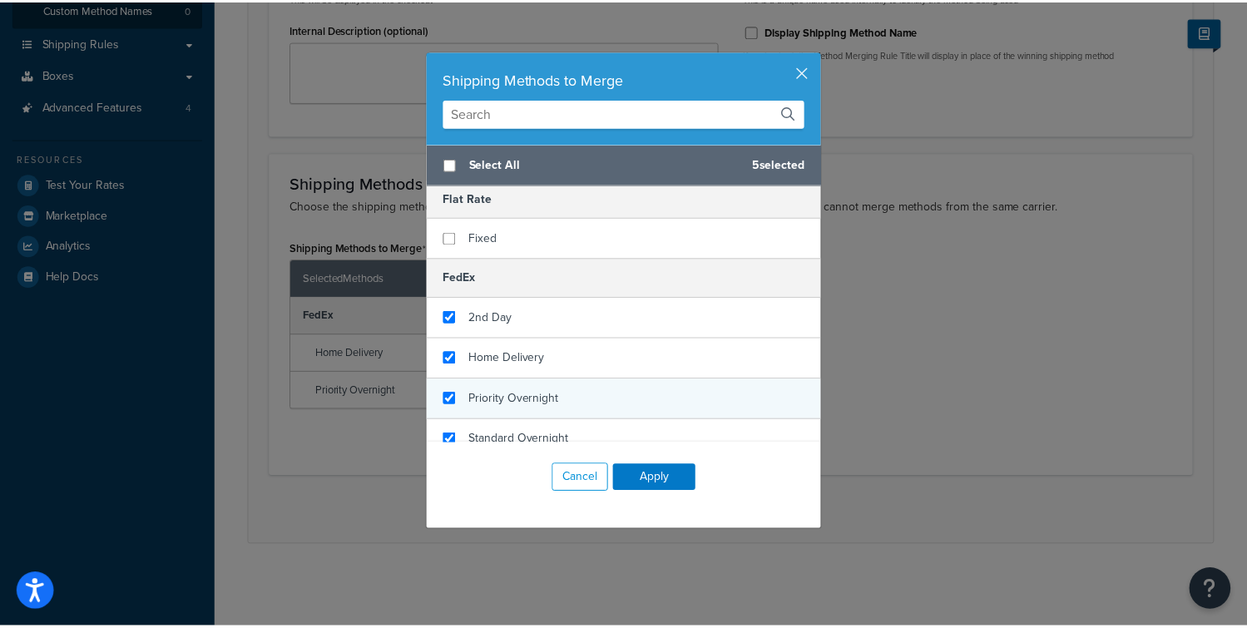
scroll to position [0, 0]
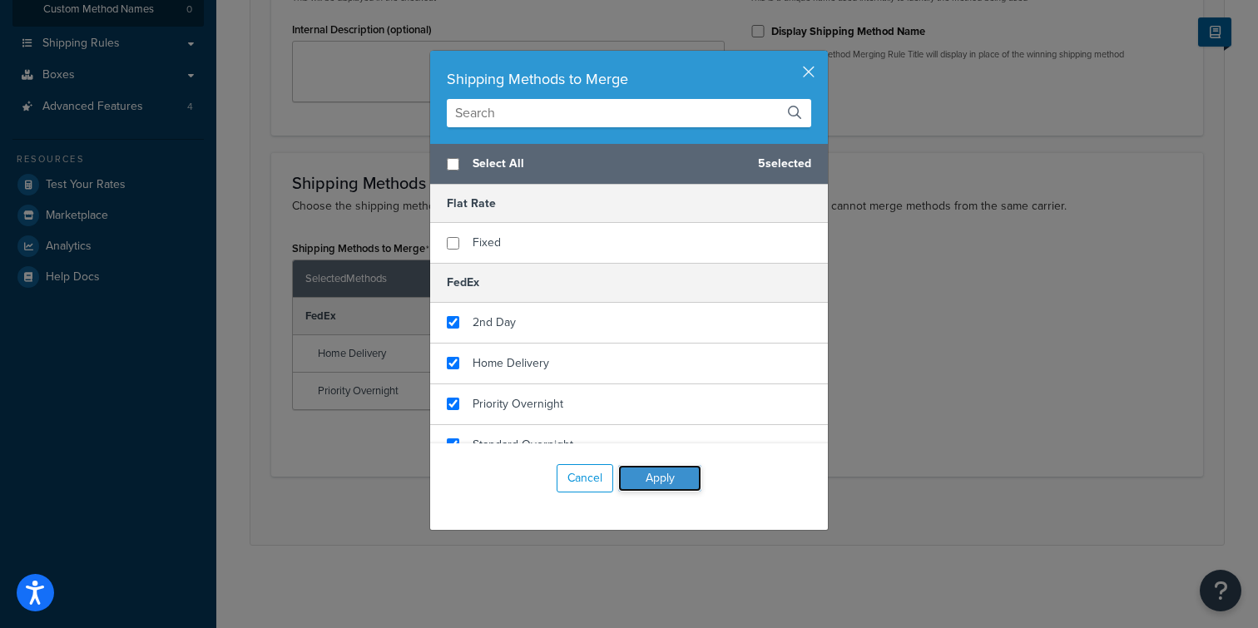
click at [662, 480] on button "Apply" at bounding box center [659, 478] width 83 height 27
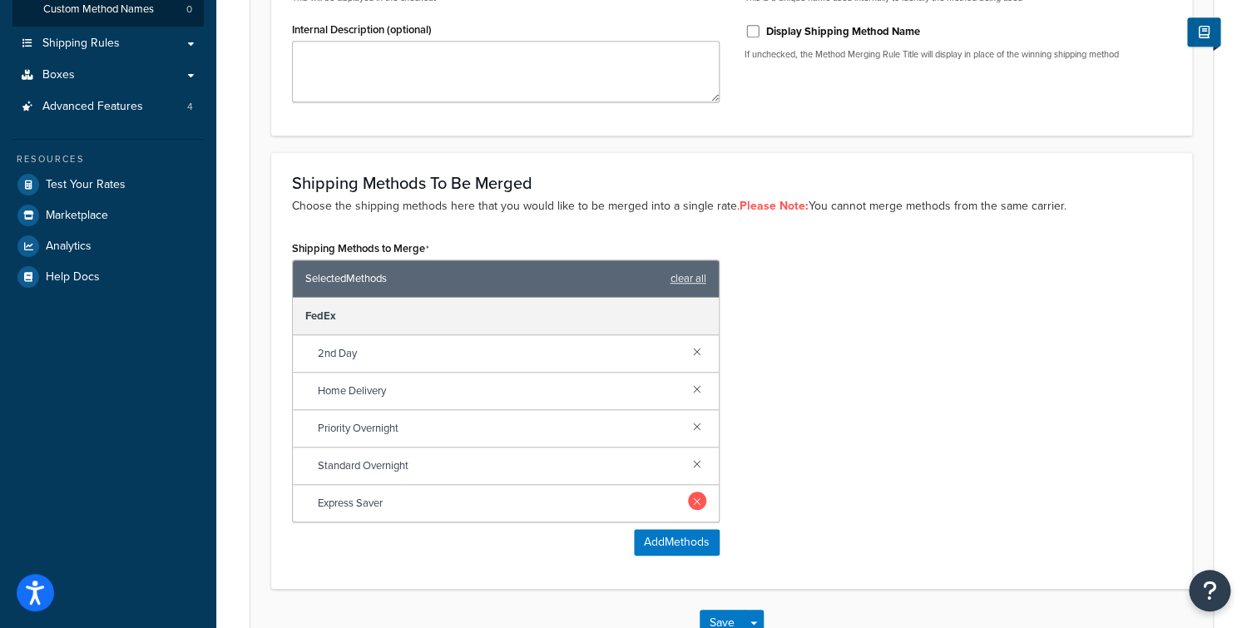
scroll to position [433, 0]
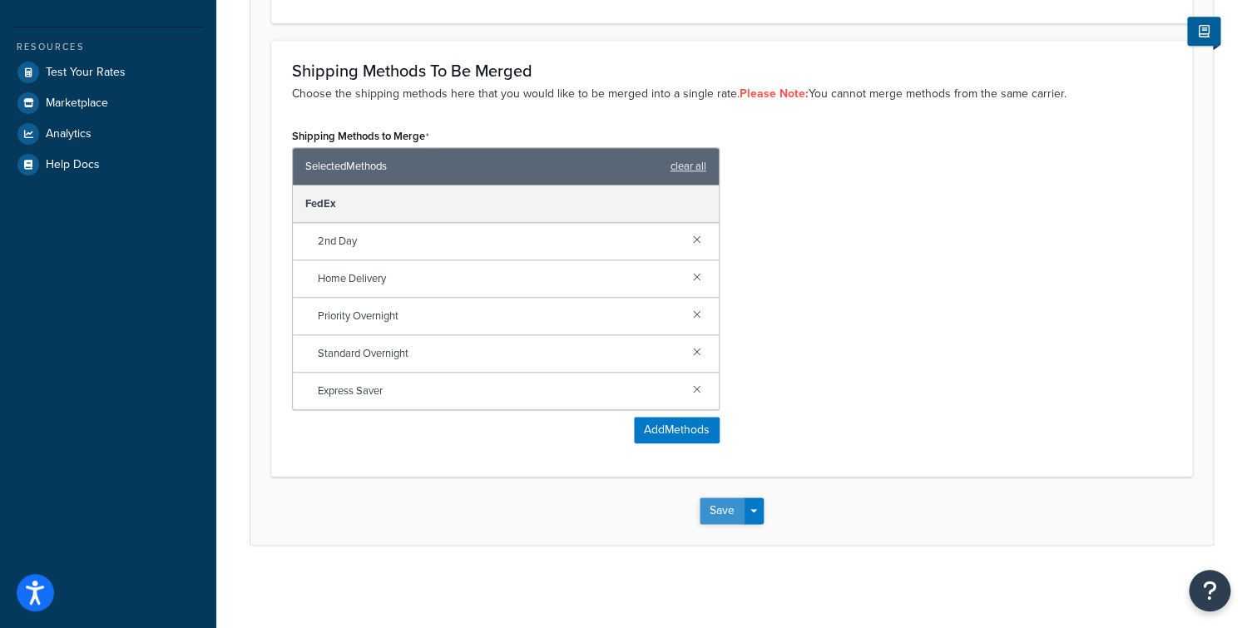
click at [704, 507] on button "Save" at bounding box center [722, 511] width 45 height 27
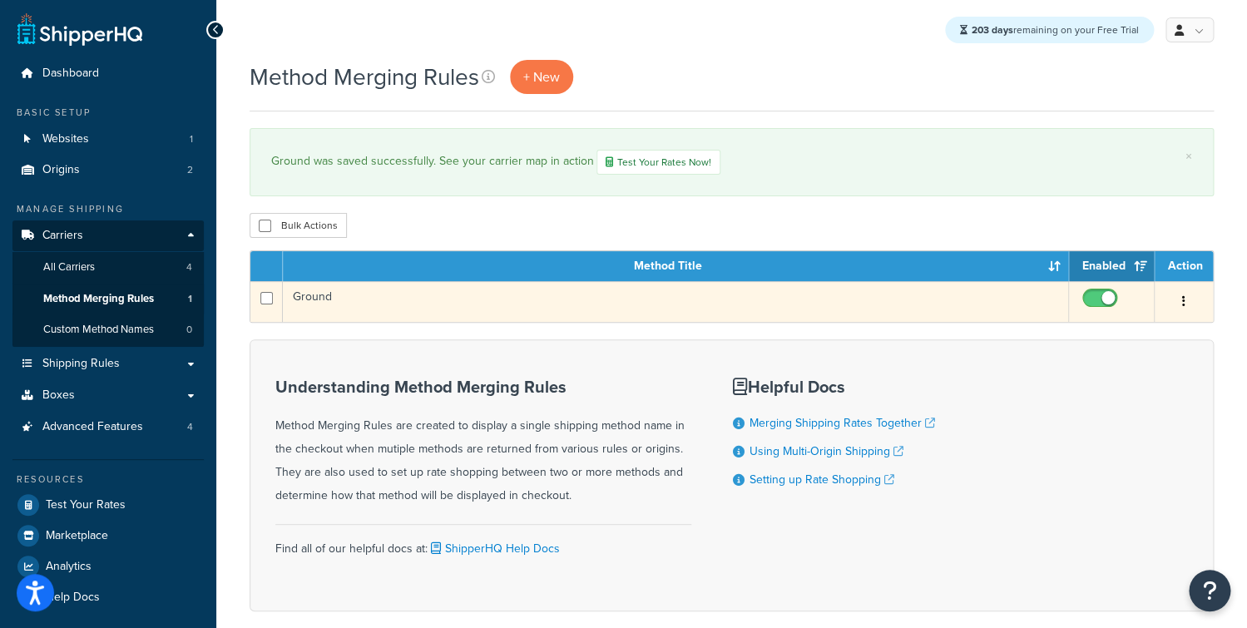
click at [375, 305] on td "Ground" at bounding box center [676, 301] width 786 height 41
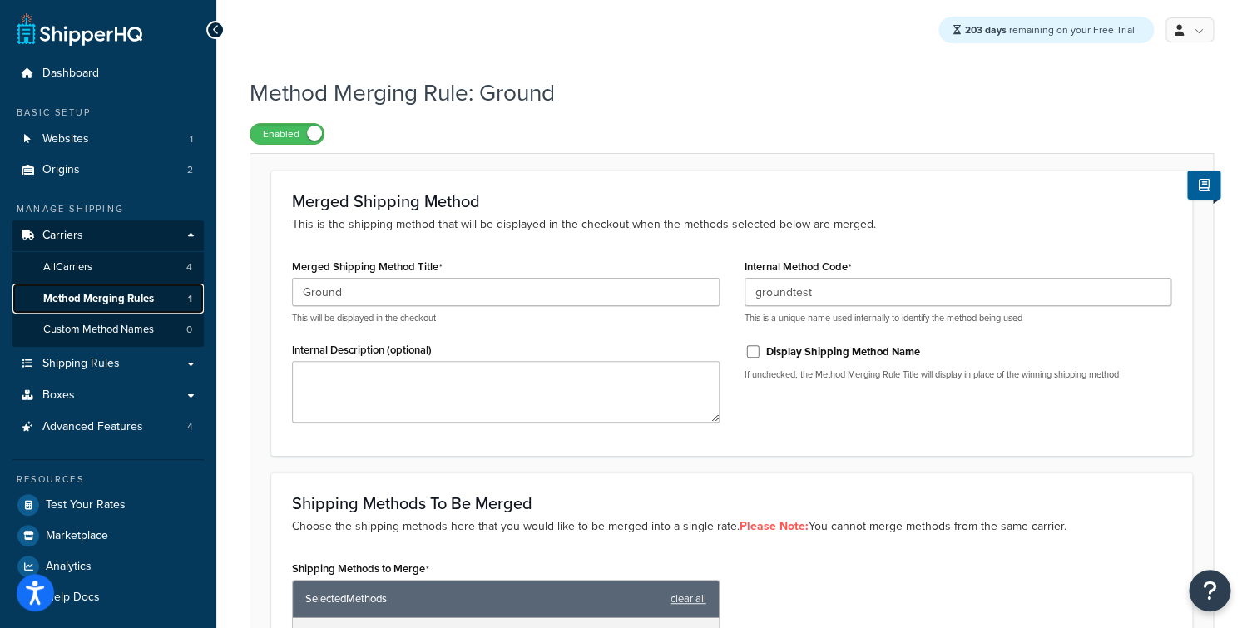
click at [99, 306] on span "Method Merging Rules" at bounding box center [98, 299] width 111 height 14
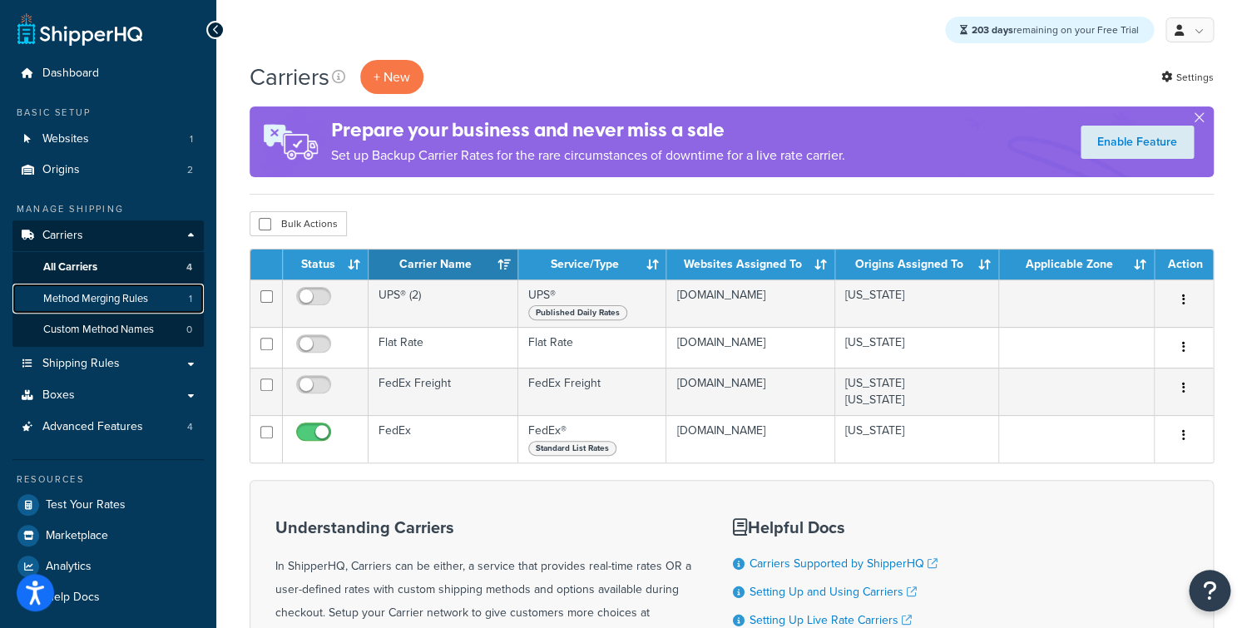
click at [97, 300] on span "Method Merging Rules" at bounding box center [95, 299] width 105 height 14
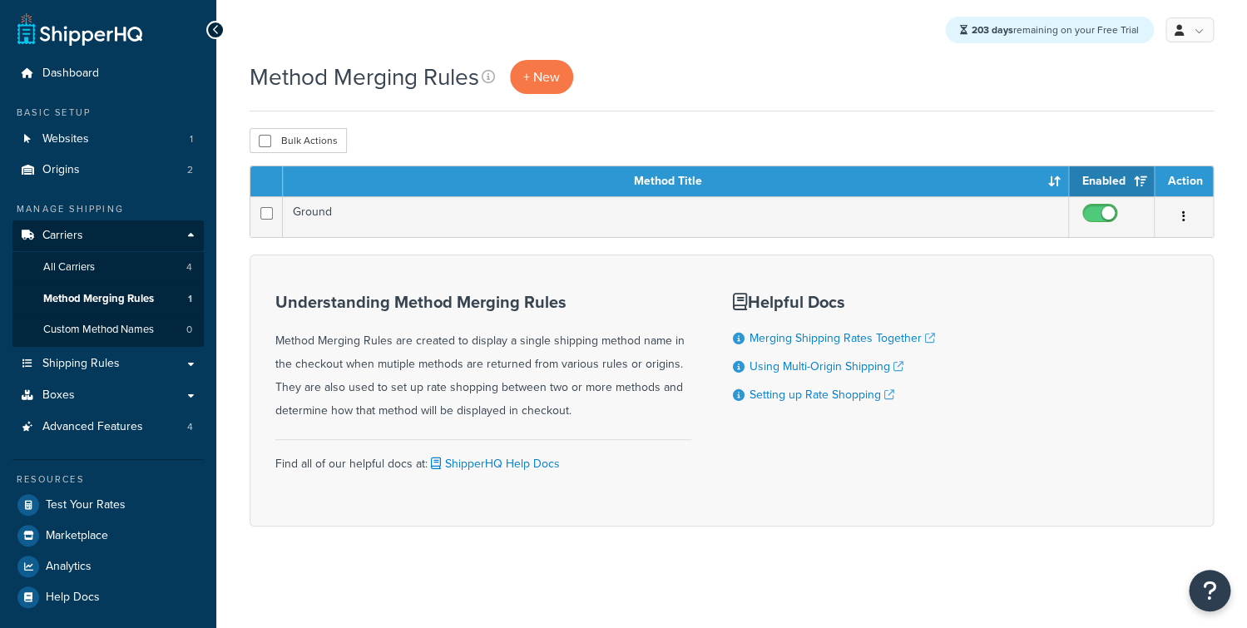
click at [617, 245] on form "Method Title Enabled Action Ground Edit Duplicate [GEOGRAPHIC_DATA] Show 10 15 …" at bounding box center [732, 346] width 964 height 361
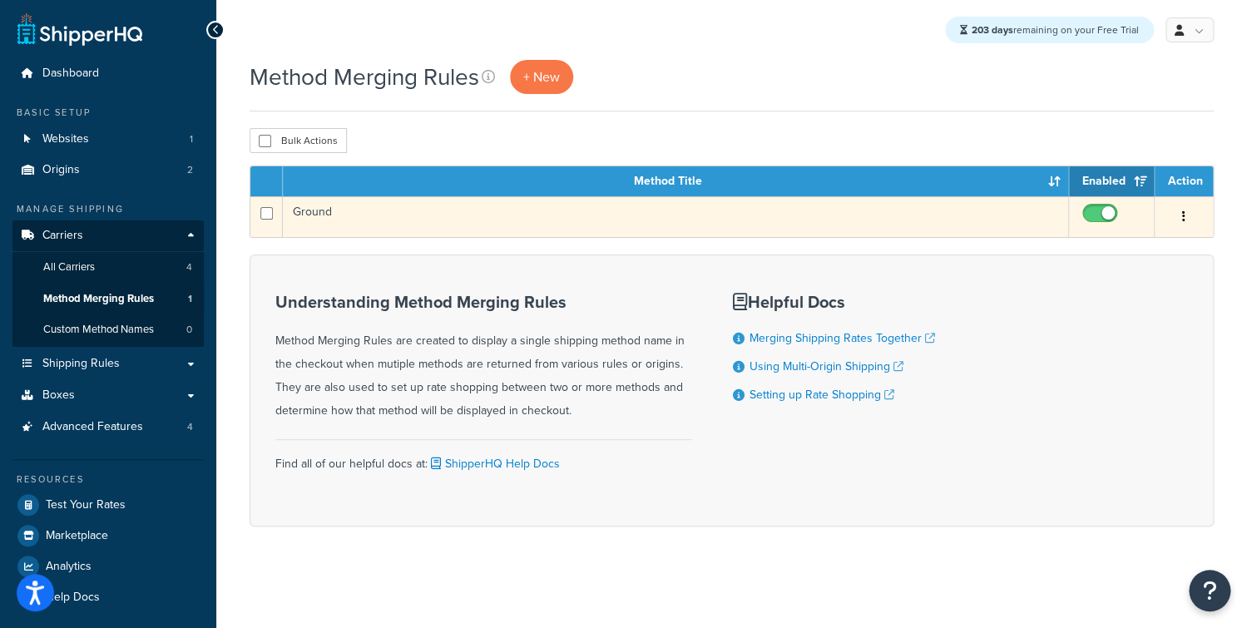
click at [597, 214] on td "Ground" at bounding box center [676, 216] width 786 height 41
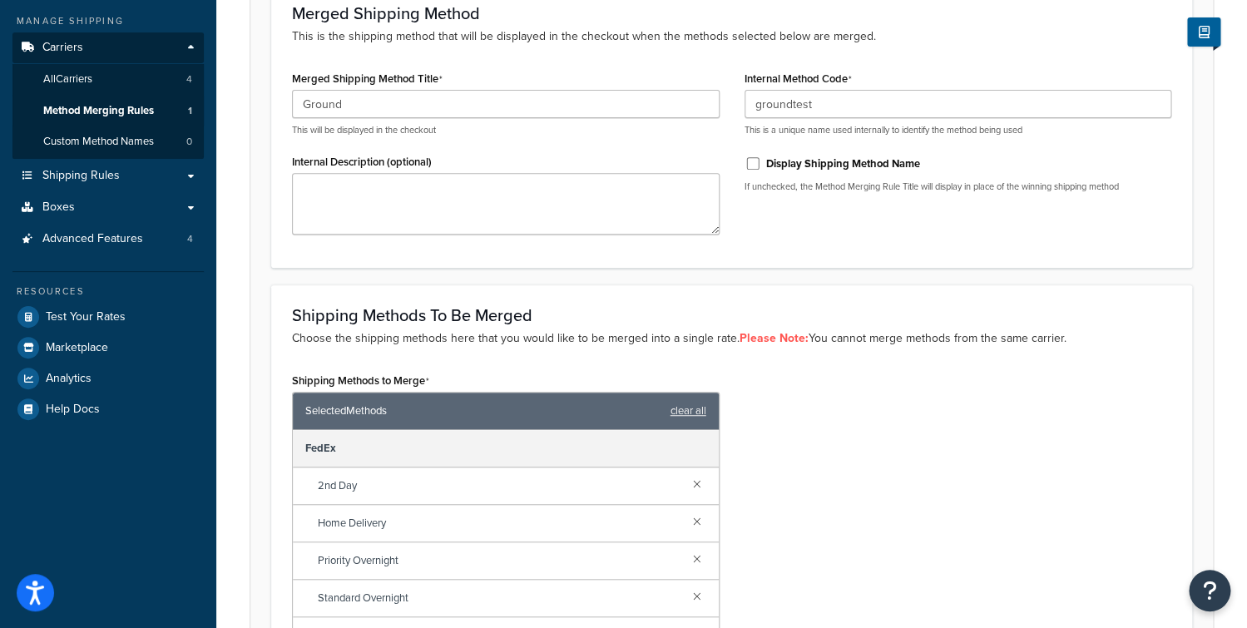
scroll to position [433, 0]
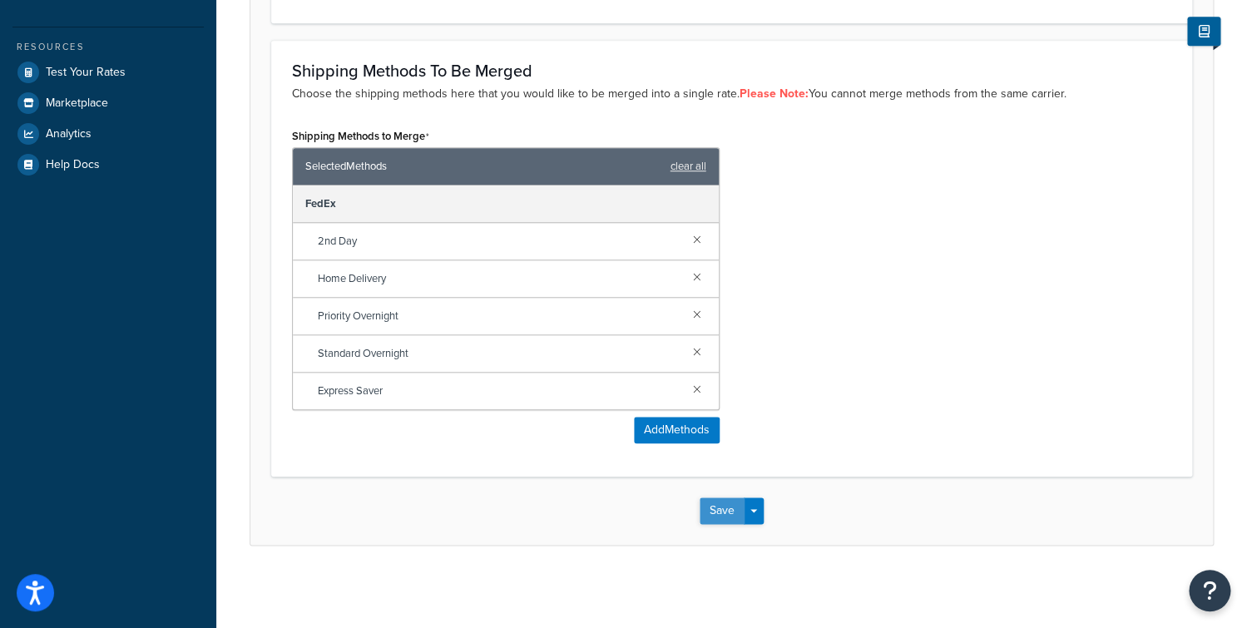
click at [716, 511] on button "Save" at bounding box center [722, 511] width 45 height 27
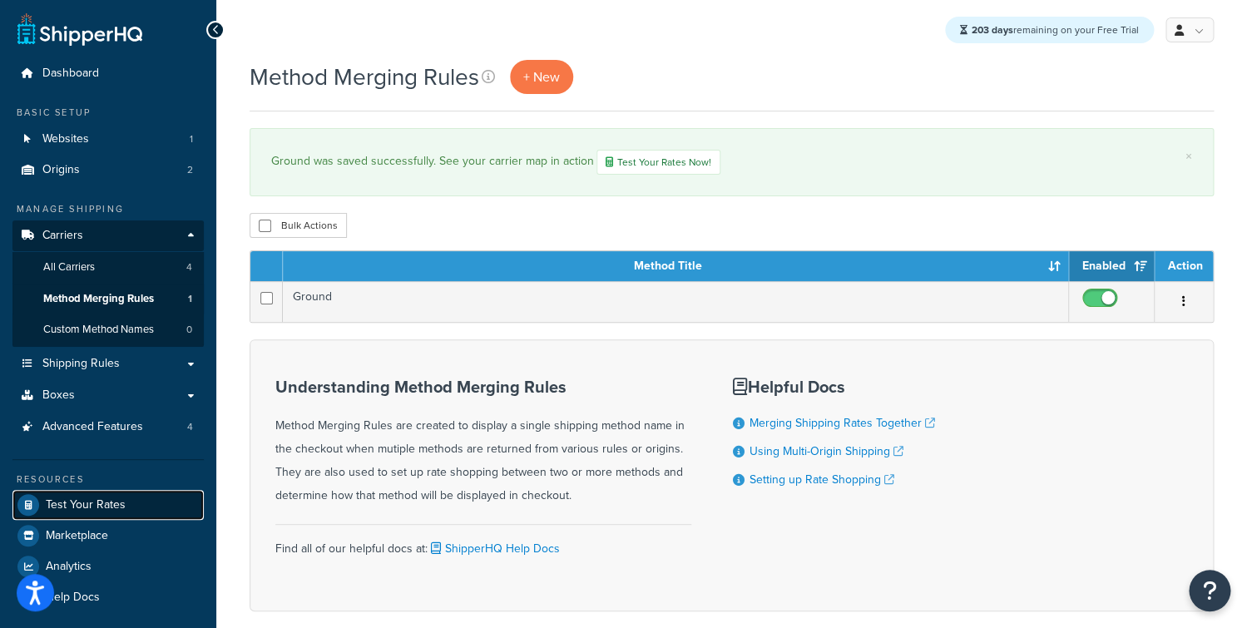
click at [84, 507] on span "Test Your Rates" at bounding box center [86, 505] width 80 height 14
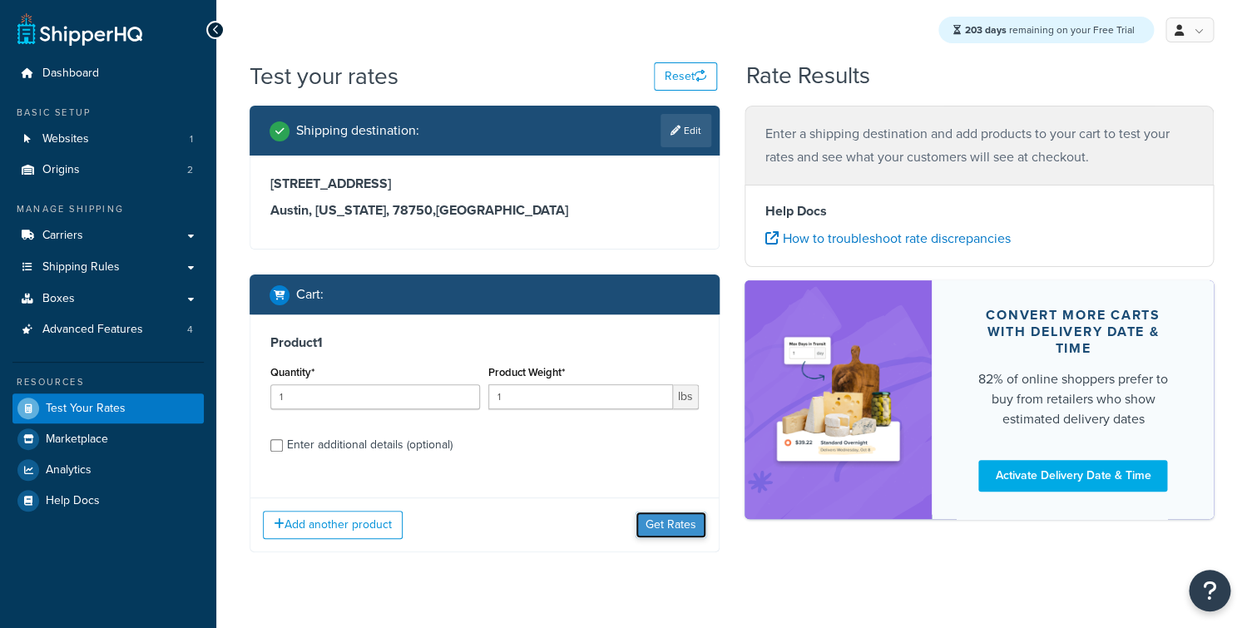
click at [665, 533] on button "Get Rates" at bounding box center [671, 525] width 71 height 27
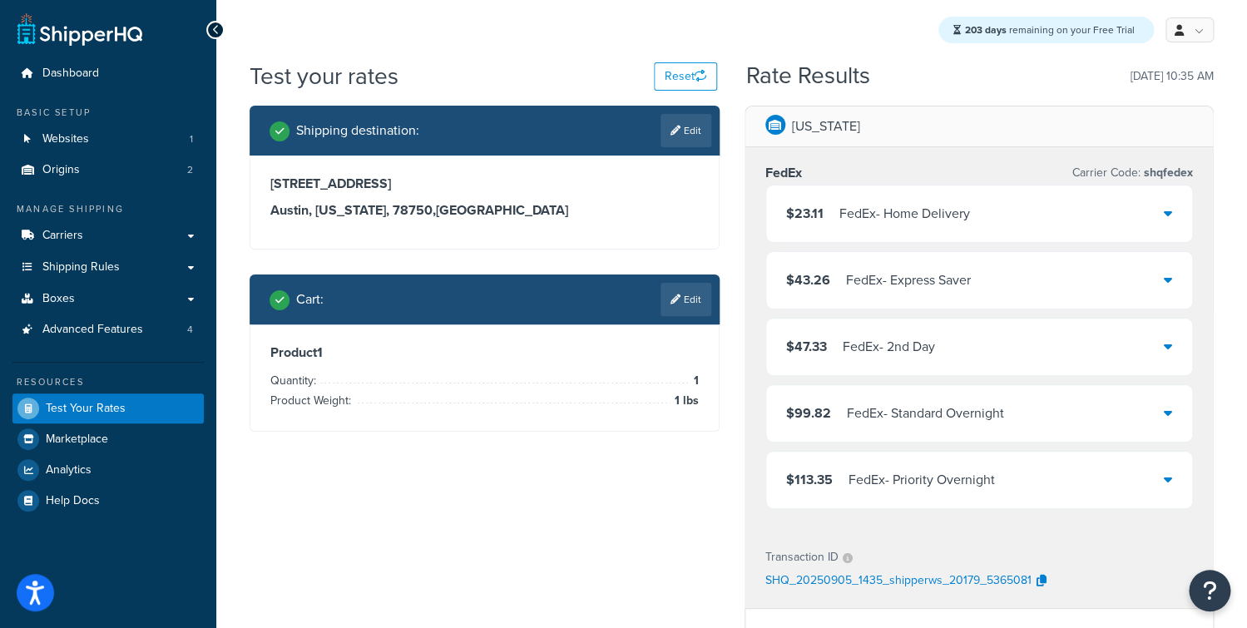
click at [649, 521] on div "Shipping destination : Edit [STREET_ADDRESS][US_STATE] Cart : Edit Product 1 Qu…" at bounding box center [731, 532] width 989 height 853
drag, startPoint x: 465, startPoint y: 230, endPoint x: 487, endPoint y: 228, distance: 21.8
click at [464, 230] on div "[STREET_ADDRESS][US_STATE]" at bounding box center [484, 202] width 468 height 93
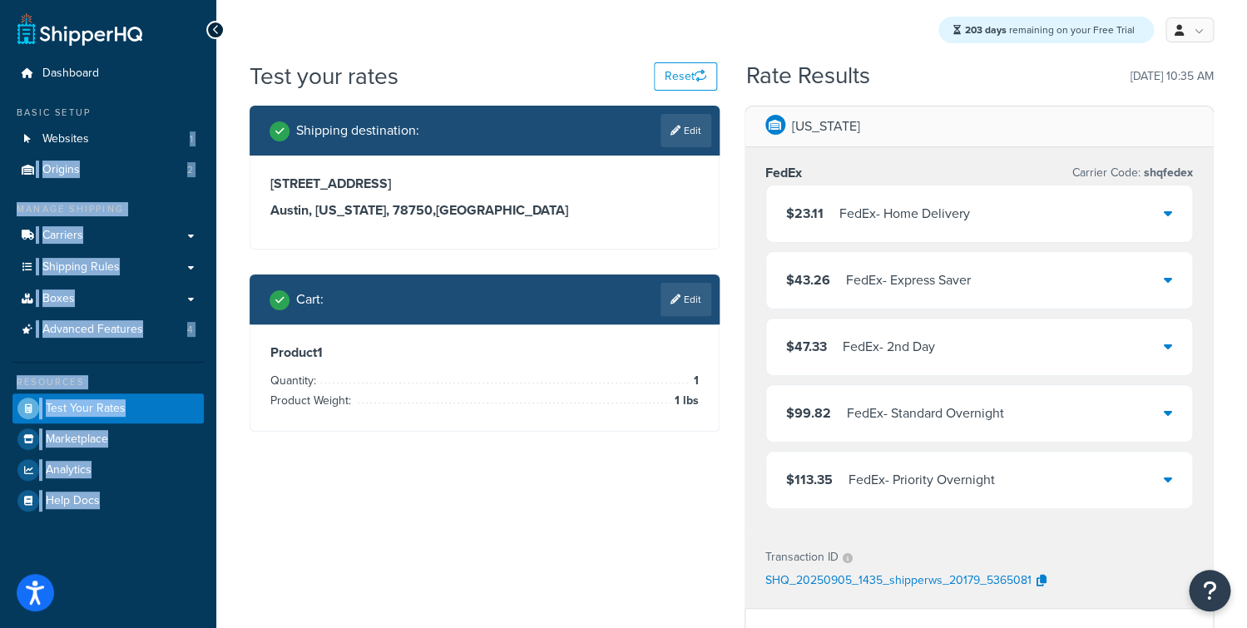
drag, startPoint x: 492, startPoint y: 225, endPoint x: 209, endPoint y: 151, distance: 292.2
click at [209, 151] on div "Dashboard Basic Setup Websites 1 Origins 2 Manage Shipping Carriers Carriers Al…" at bounding box center [623, 521] width 1247 height 1043
click at [290, 176] on h3 "[STREET_ADDRESS]" at bounding box center [484, 184] width 429 height 17
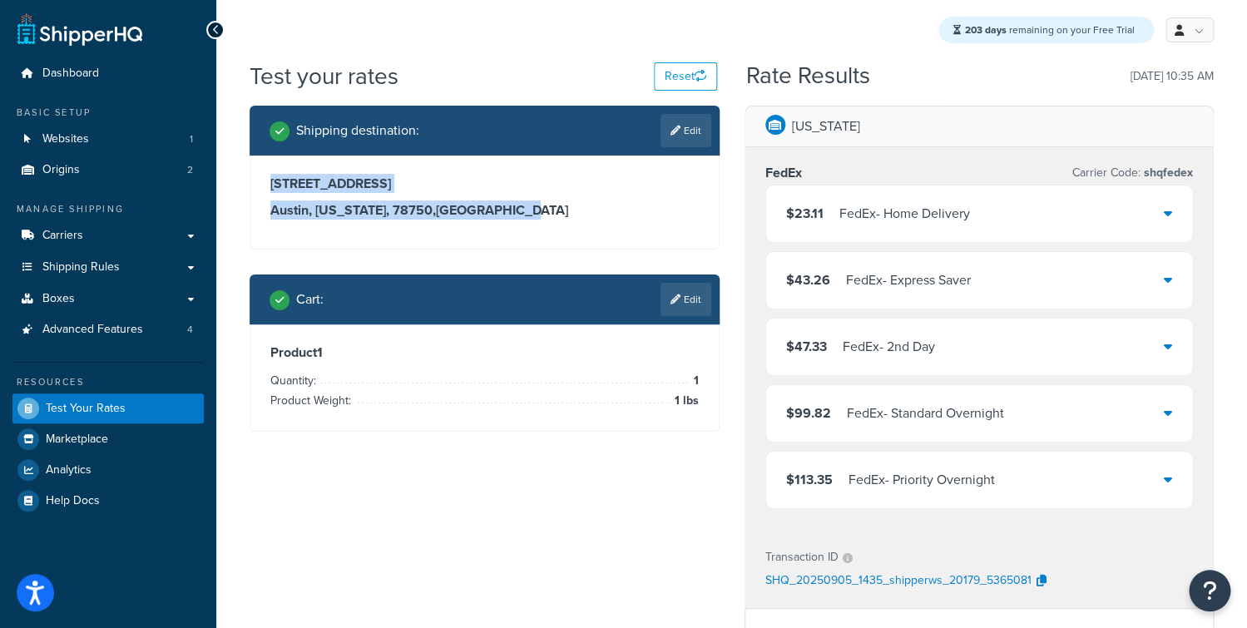
drag, startPoint x: 270, startPoint y: 181, endPoint x: 511, endPoint y: 210, distance: 243.0
click at [506, 210] on div "[STREET_ADDRESS][US_STATE]" at bounding box center [484, 202] width 468 height 93
drag, startPoint x: 524, startPoint y: 212, endPoint x: 498, endPoint y: 213, distance: 25.8
click at [524, 213] on h3 "Austin, Texas, 78750 , United States" at bounding box center [484, 210] width 429 height 17
drag, startPoint x: 498, startPoint y: 213, endPoint x: 263, endPoint y: 171, distance: 239.1
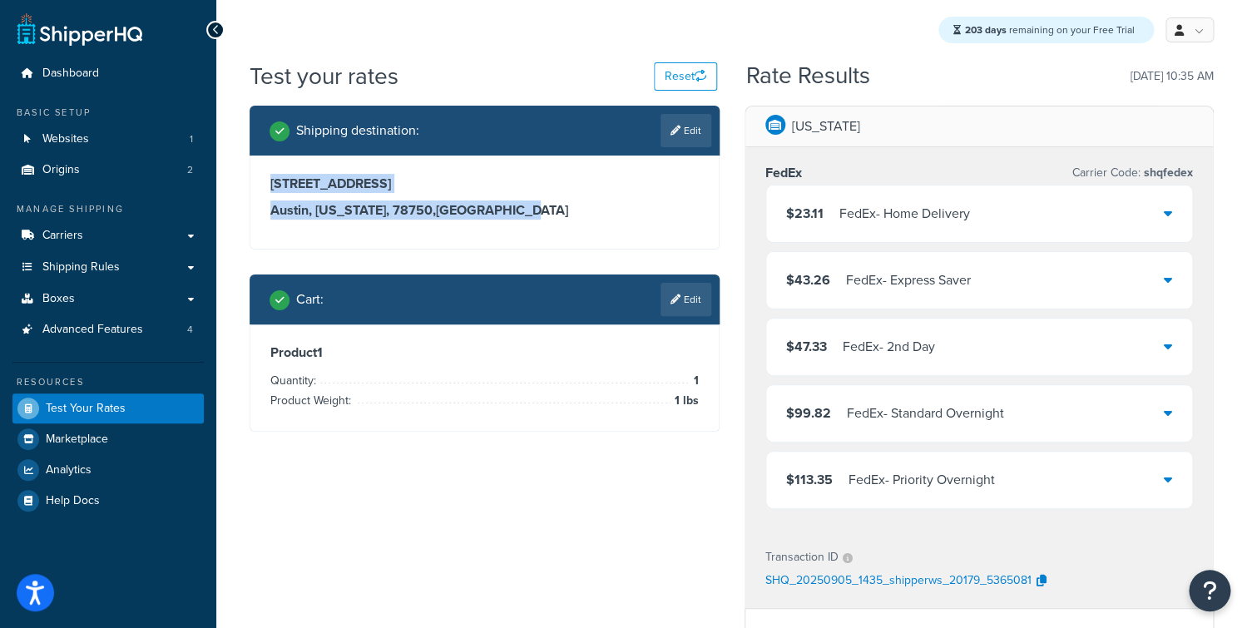
click at [263, 171] on div "12302 Old Stage Cove Austin, Texas, 78750 , United States" at bounding box center [484, 202] width 468 height 93
click at [266, 174] on div "12302 Old Stage Cove Austin, Texas, 78750 , United States" at bounding box center [484, 202] width 468 height 93
drag, startPoint x: 364, startPoint y: 195, endPoint x: 534, endPoint y: 211, distance: 171.4
click at [534, 211] on div "12302 Old Stage Cove Austin, Texas, 78750 , United States" at bounding box center [484, 202] width 468 height 93
drag, startPoint x: 536, startPoint y: 213, endPoint x: 478, endPoint y: 205, distance: 58.8
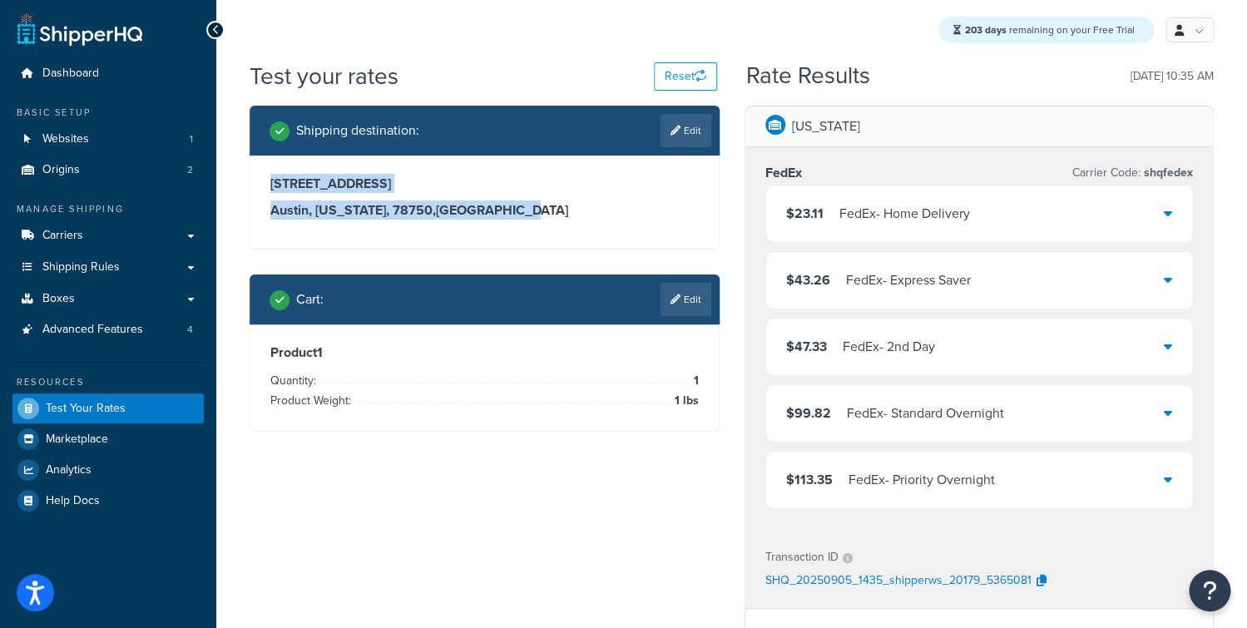
click at [536, 213] on h3 "Austin, Texas, 78750 , United States" at bounding box center [484, 210] width 429 height 17
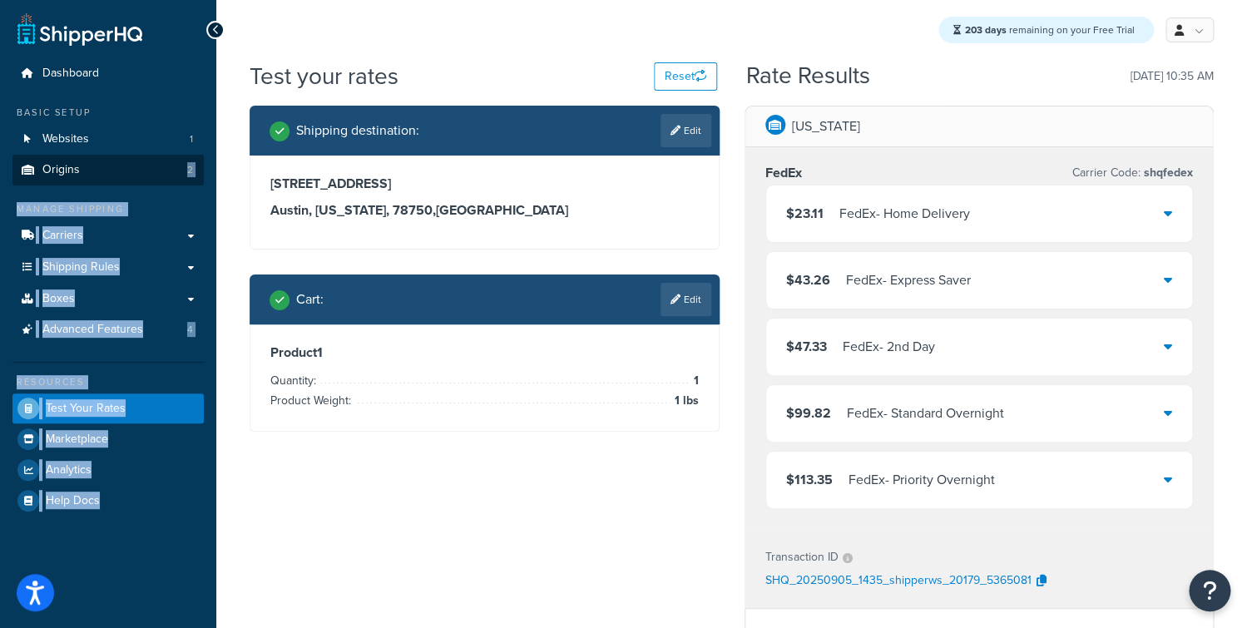
drag, startPoint x: 478, startPoint y: 205, endPoint x: 196, endPoint y: 175, distance: 283.7
click at [196, 175] on div "Dashboard Basic Setup Websites 1 Origins 2 Manage Shipping Carriers Carriers Al…" at bounding box center [623, 521] width 1247 height 1043
click at [295, 183] on h3 "12302 Old Stage Cove" at bounding box center [484, 184] width 429 height 17
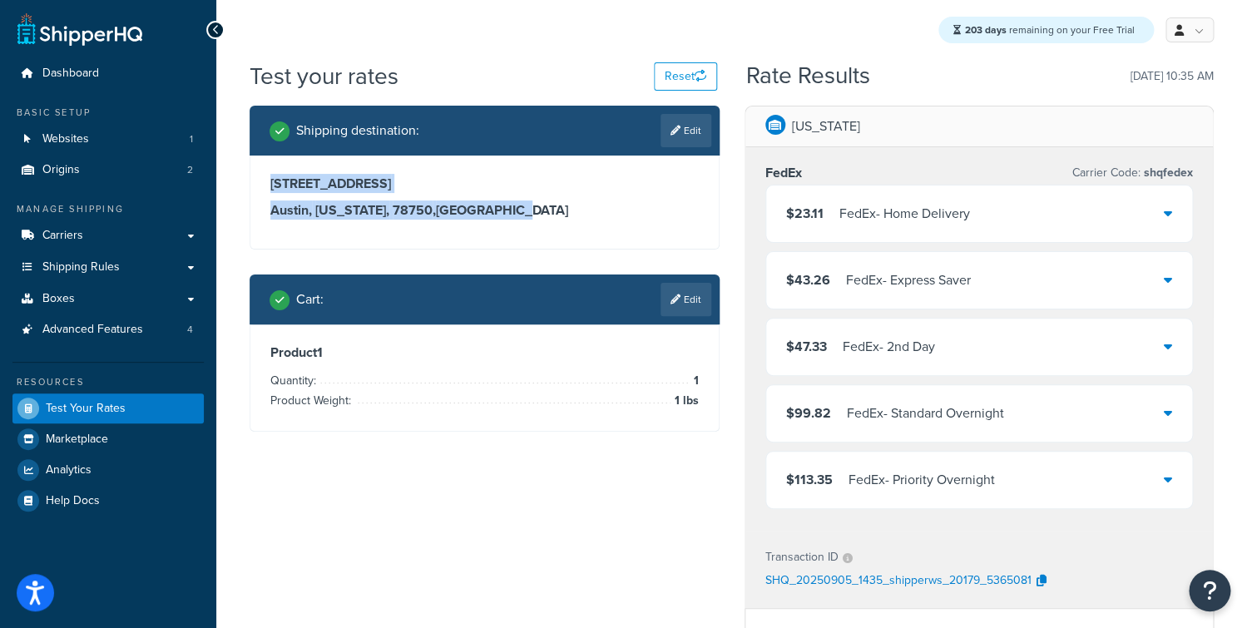
drag, startPoint x: 270, startPoint y: 184, endPoint x: 486, endPoint y: 210, distance: 217.1
click at [478, 208] on div "12302 Old Stage Cove Austin, Texas, 78750 , United States" at bounding box center [484, 197] width 429 height 43
click at [486, 211] on h3 "Austin, Texas, 78750 , United States" at bounding box center [484, 210] width 429 height 17
drag, startPoint x: 489, startPoint y: 212, endPoint x: 309, endPoint y: 185, distance: 182.6
click at [309, 185] on div "12302 Old Stage Cove Austin, Texas, 78750 , United States" at bounding box center [484, 197] width 429 height 43
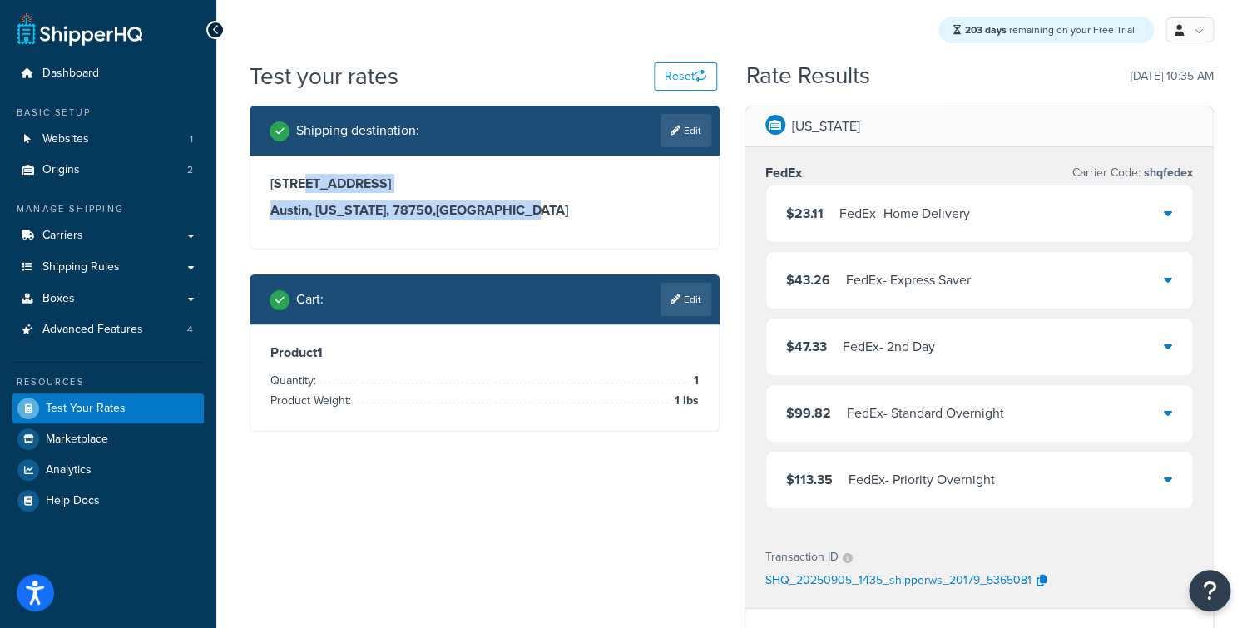
click at [310, 186] on h3 "12302 Old Stage Cove" at bounding box center [484, 184] width 429 height 17
drag, startPoint x: 543, startPoint y: 211, endPoint x: 476, endPoint y: 204, distance: 67.7
click at [467, 197] on div "12302 Old Stage Cove Austin, Texas, 78750 , United States" at bounding box center [484, 197] width 429 height 43
click at [478, 422] on div "Product 1 Quantity: 1 Product Weight: 1 lbs" at bounding box center [484, 378] width 468 height 107
drag, startPoint x: 419, startPoint y: 204, endPoint x: 497, endPoint y: 225, distance: 80.9
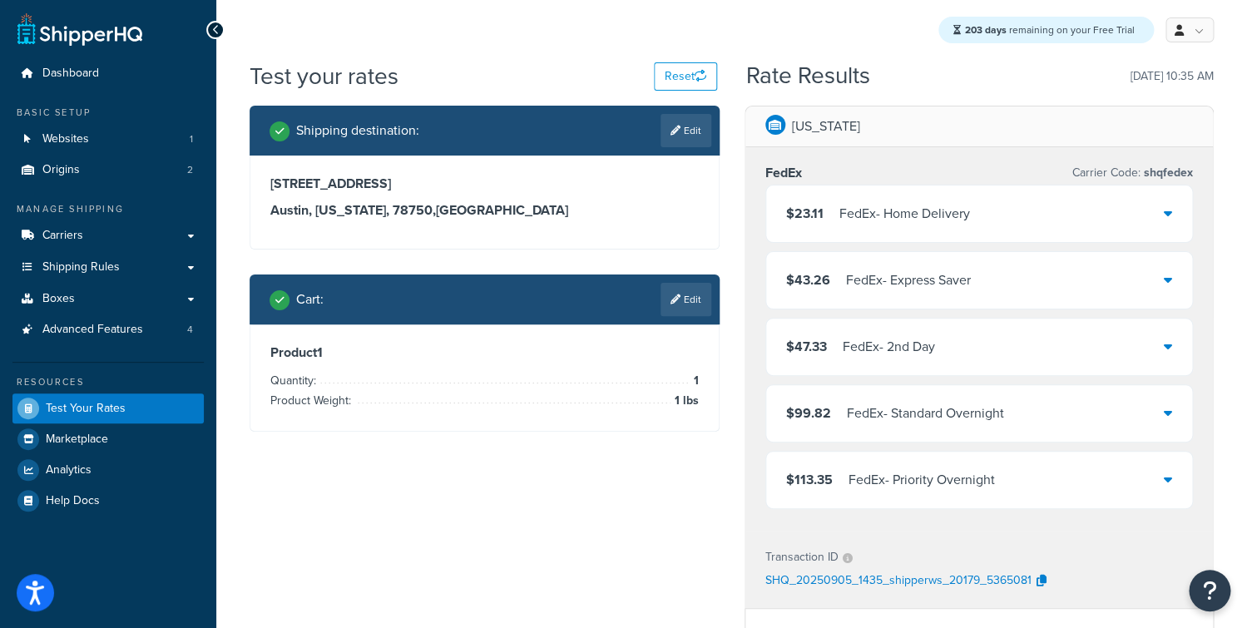
click at [423, 206] on h3 "Austin, Texas, 78750 , United States" at bounding box center [484, 210] width 429 height 17
drag, startPoint x: 496, startPoint y: 224, endPoint x: 320, endPoint y: 195, distance: 178.8
click at [320, 195] on div "12302 Old Stage Cove Austin, Texas, 78750 , United States" at bounding box center [484, 202] width 468 height 93
click at [320, 195] on div "12302 Old Stage Cove Austin, Texas, 78750 , United States" at bounding box center [484, 197] width 429 height 43
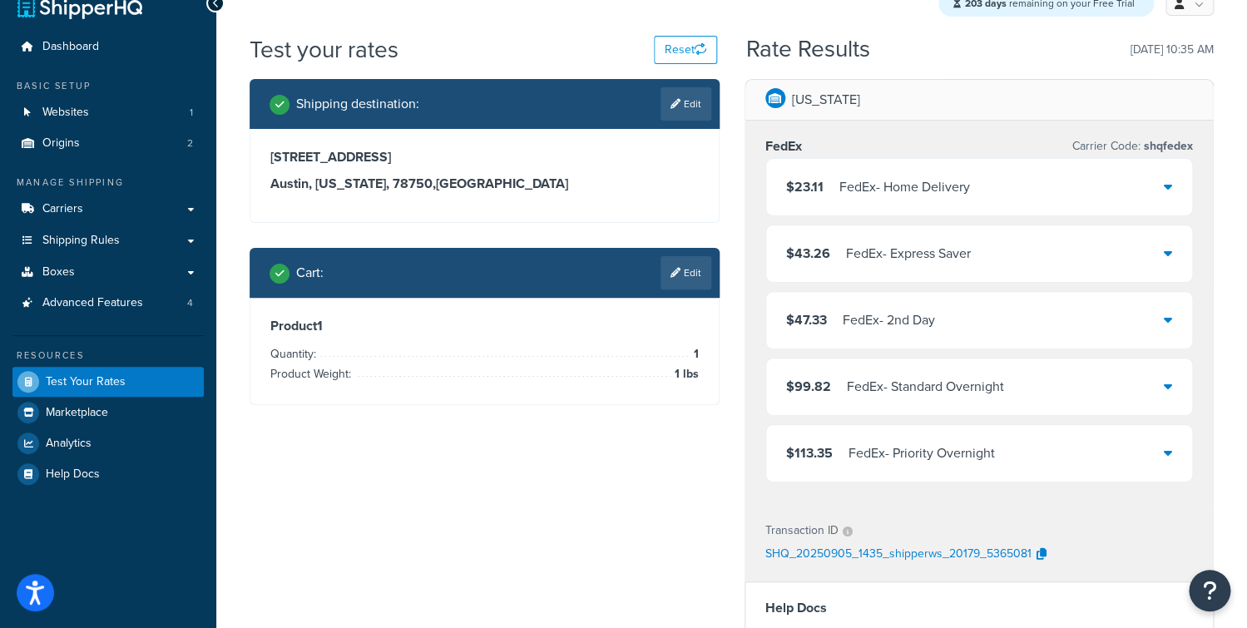
scroll to position [121, 0]
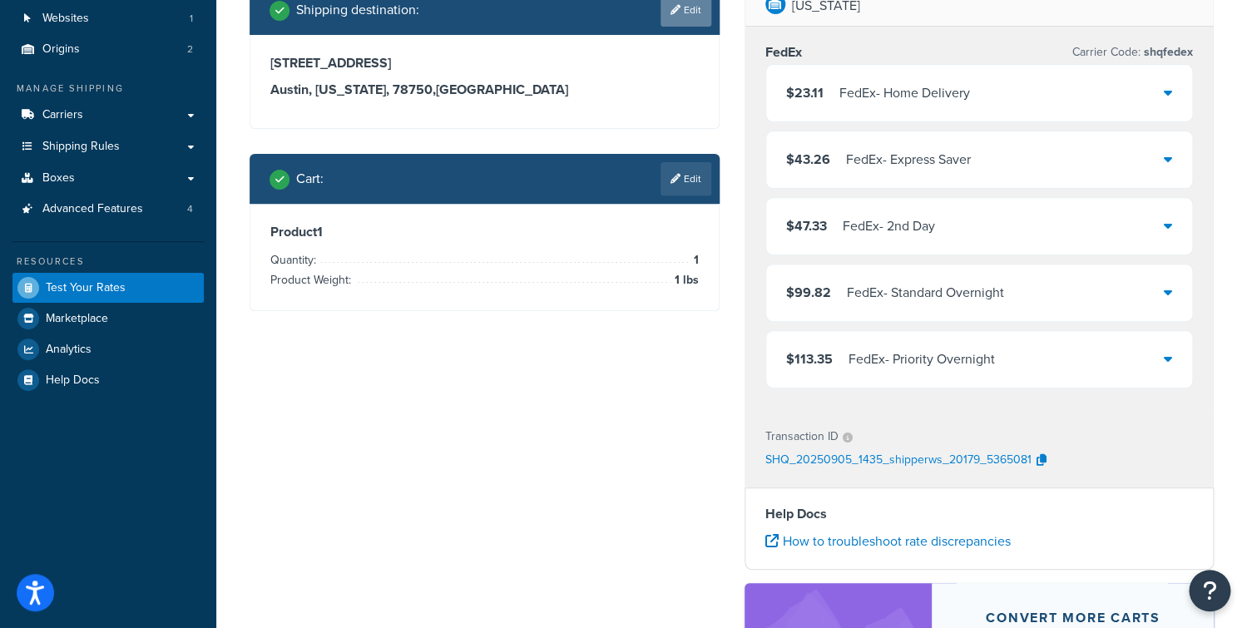
click at [678, 24] on link "Edit" at bounding box center [686, 9] width 51 height 33
select select "TX"
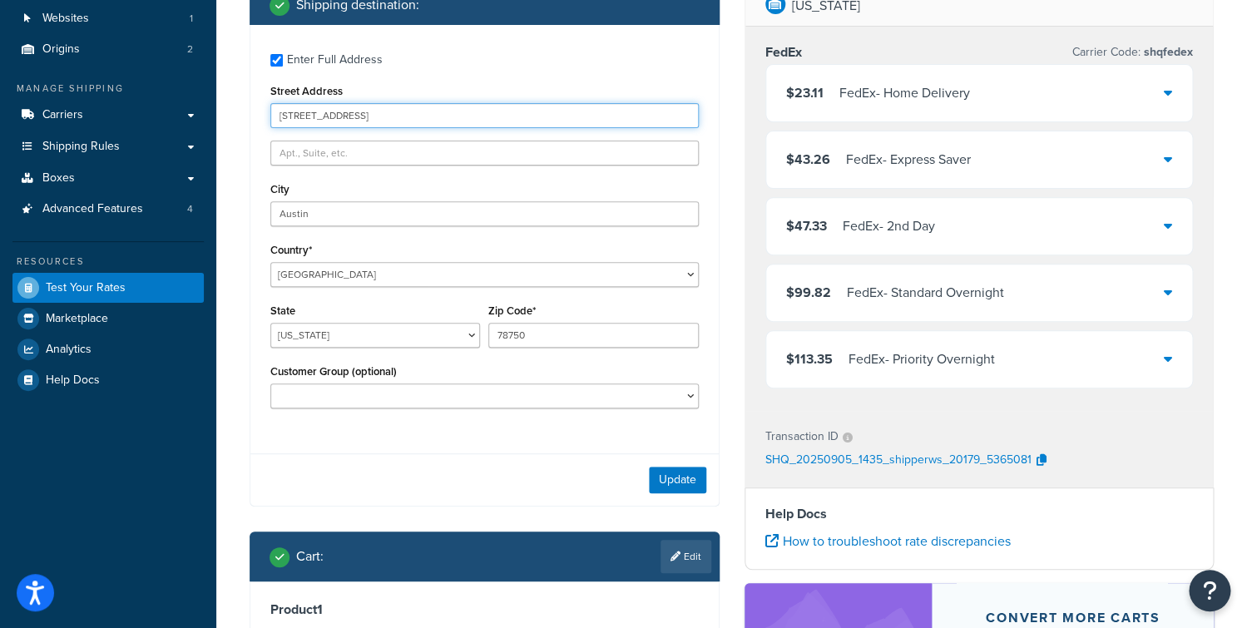
drag, startPoint x: 434, startPoint y: 113, endPoint x: 259, endPoint y: 125, distance: 176.0
click at [196, 118] on div "Dashboard Basic Setup Websites 1 Origins 2 Manage Shipping Carriers Carriers Al…" at bounding box center [623, 400] width 1247 height 1043
drag, startPoint x: 385, startPoint y: 116, endPoint x: 259, endPoint y: 103, distance: 127.1
click at [270, 103] on input "12302 Old Stage Cove" at bounding box center [484, 115] width 429 height 25
type input "9600 Great Hills Trail"
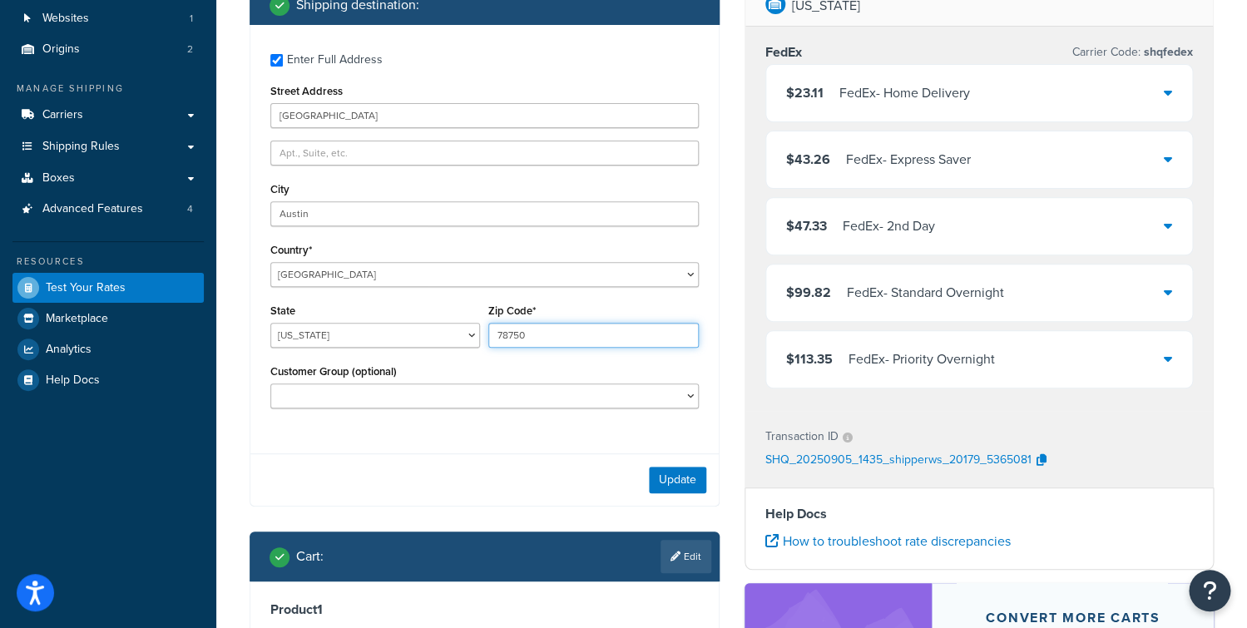
click at [539, 331] on input "78750" at bounding box center [593, 335] width 210 height 25
type input "78759"
click at [659, 498] on div "Update" at bounding box center [484, 480] width 468 height 52
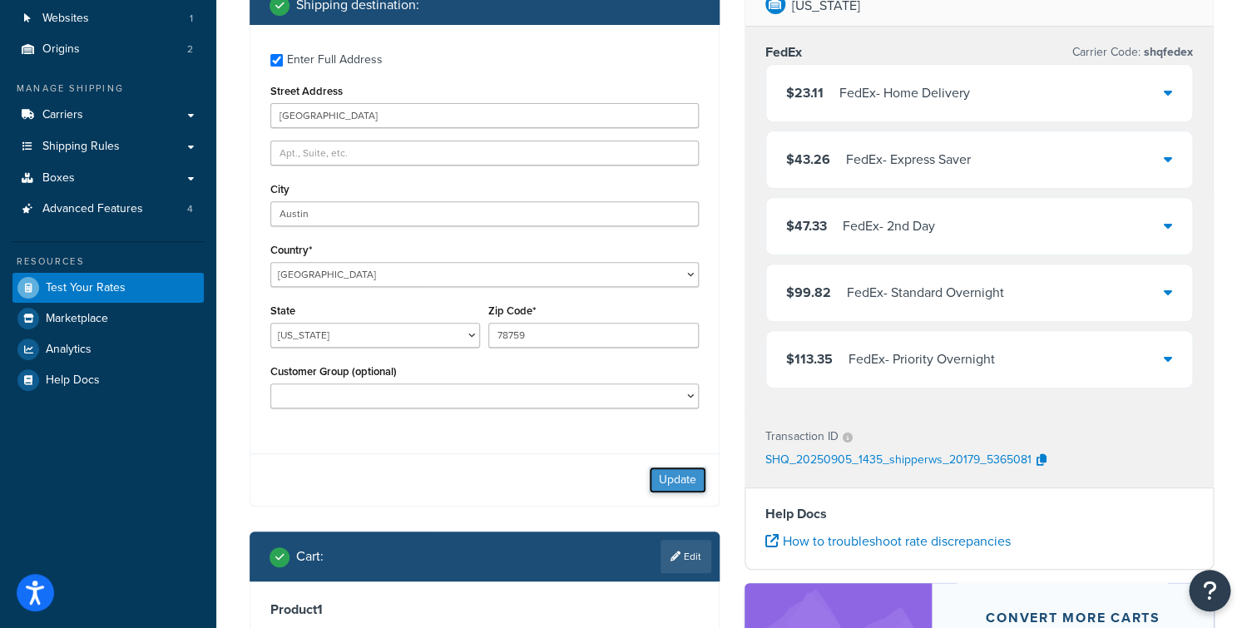
click at [673, 476] on button "Update" at bounding box center [677, 480] width 57 height 27
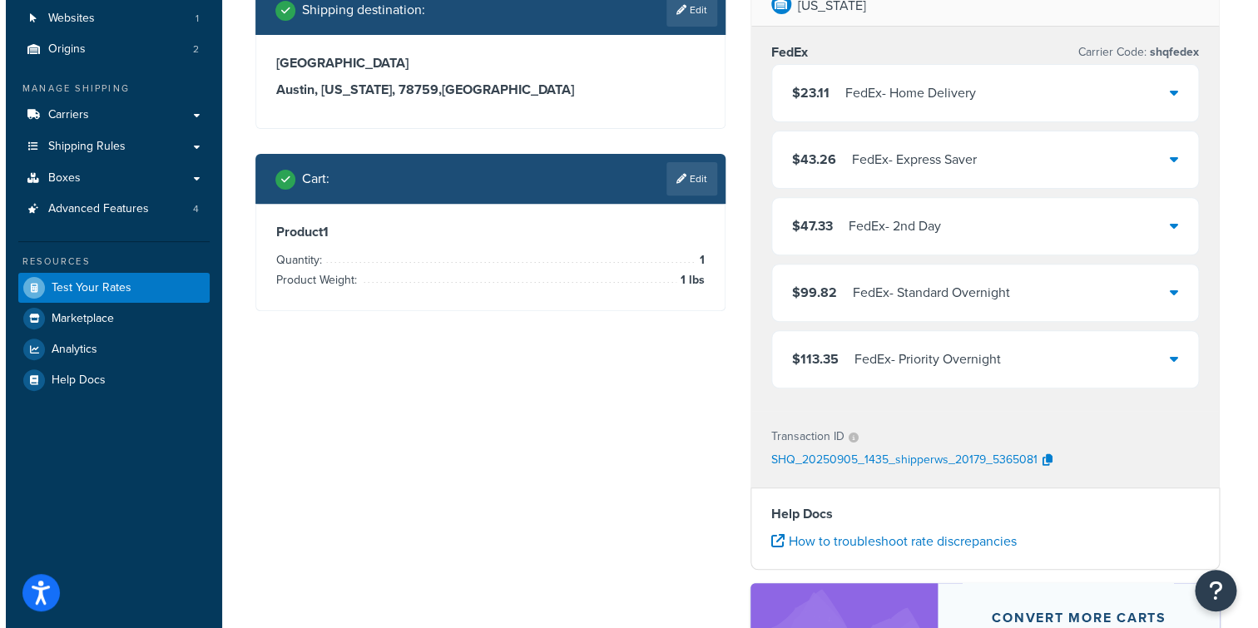
scroll to position [0, 0]
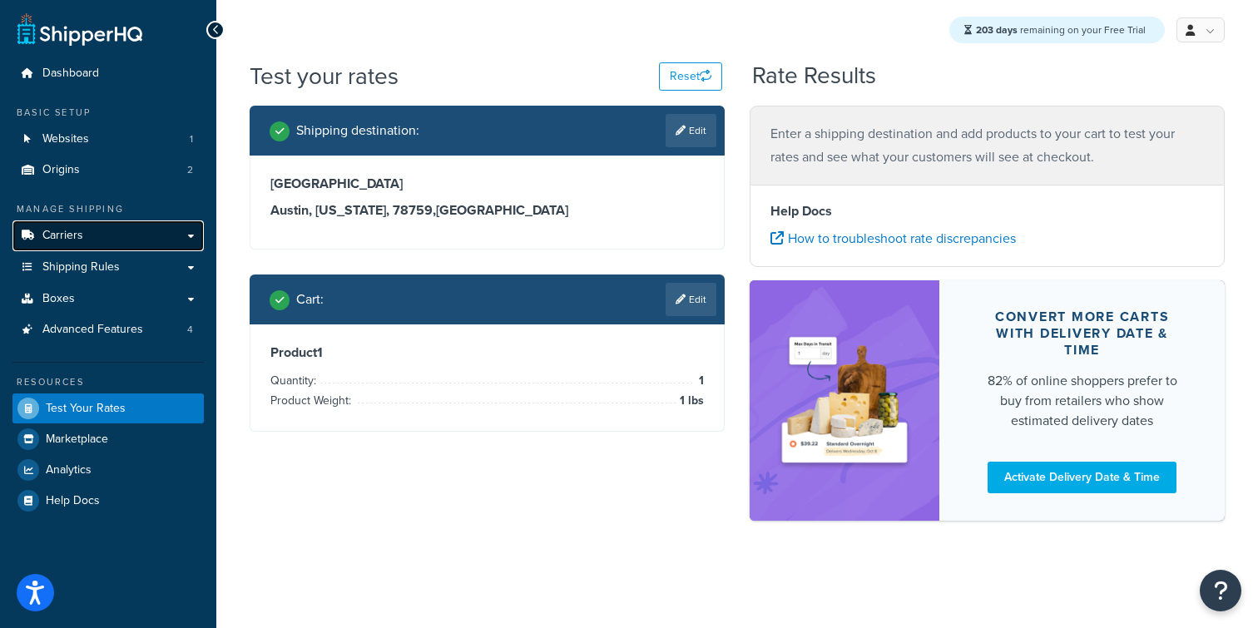
click at [124, 233] on link "Carriers" at bounding box center [107, 236] width 191 height 31
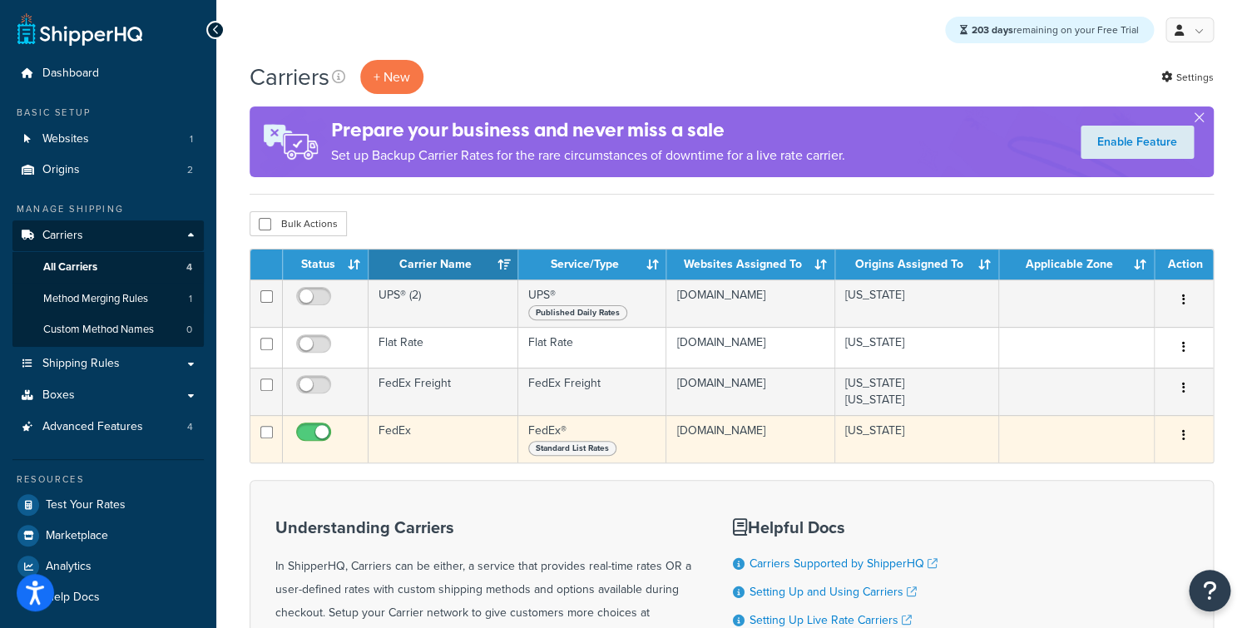
click at [477, 429] on td "FedEx" at bounding box center [444, 438] width 150 height 47
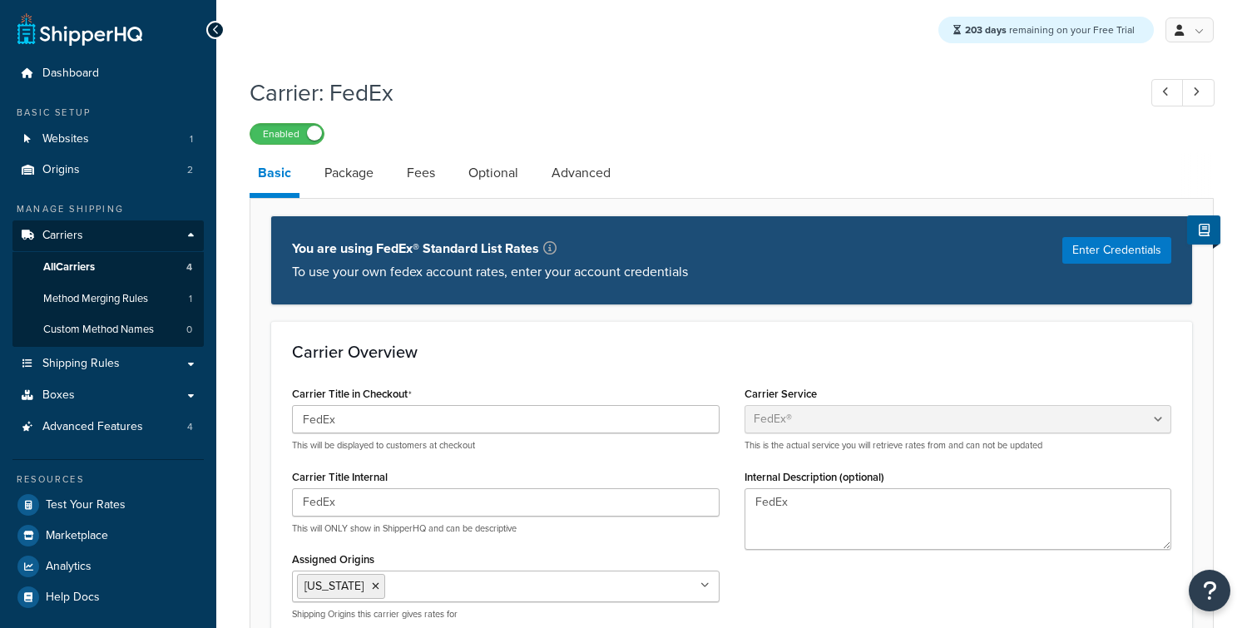
select select "fedEx"
select select "REGULAR_PICKUP"
select select "YOUR_PACKAGING"
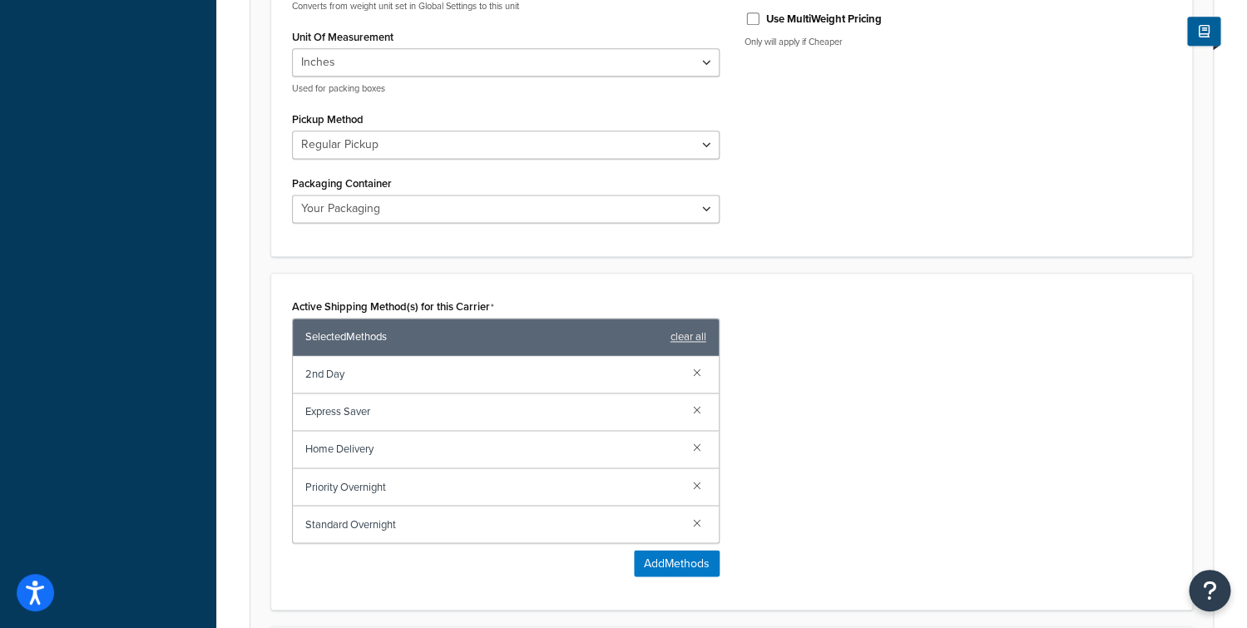
scroll to position [1011, 0]
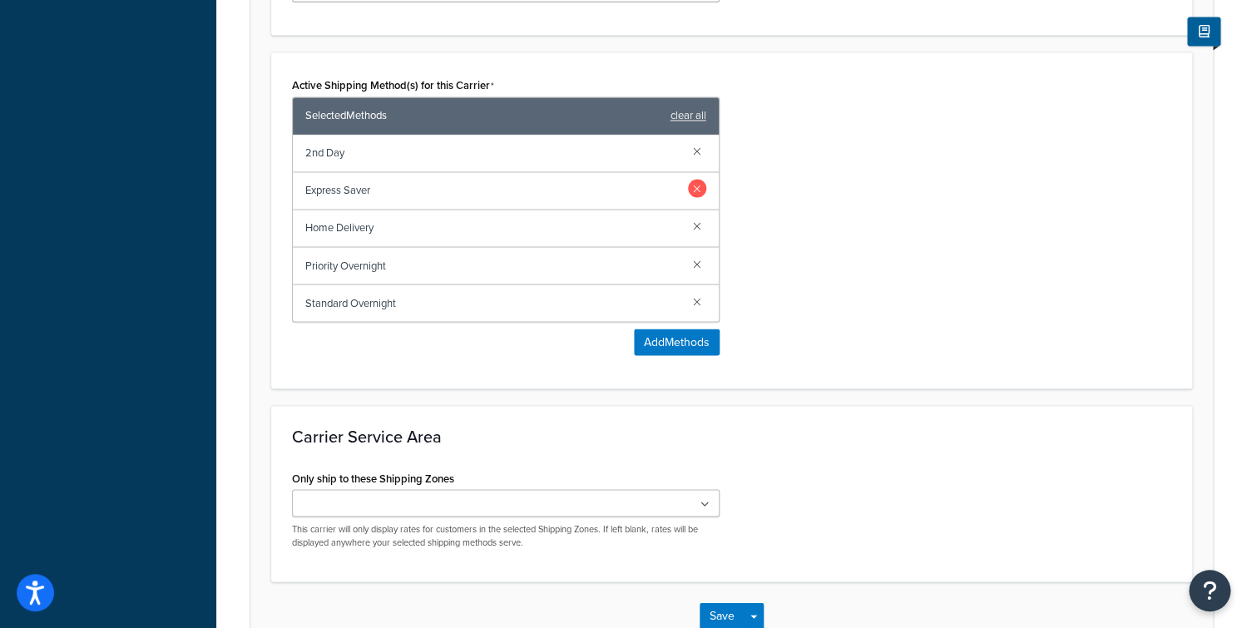
click at [696, 184] on link at bounding box center [697, 188] width 18 height 18
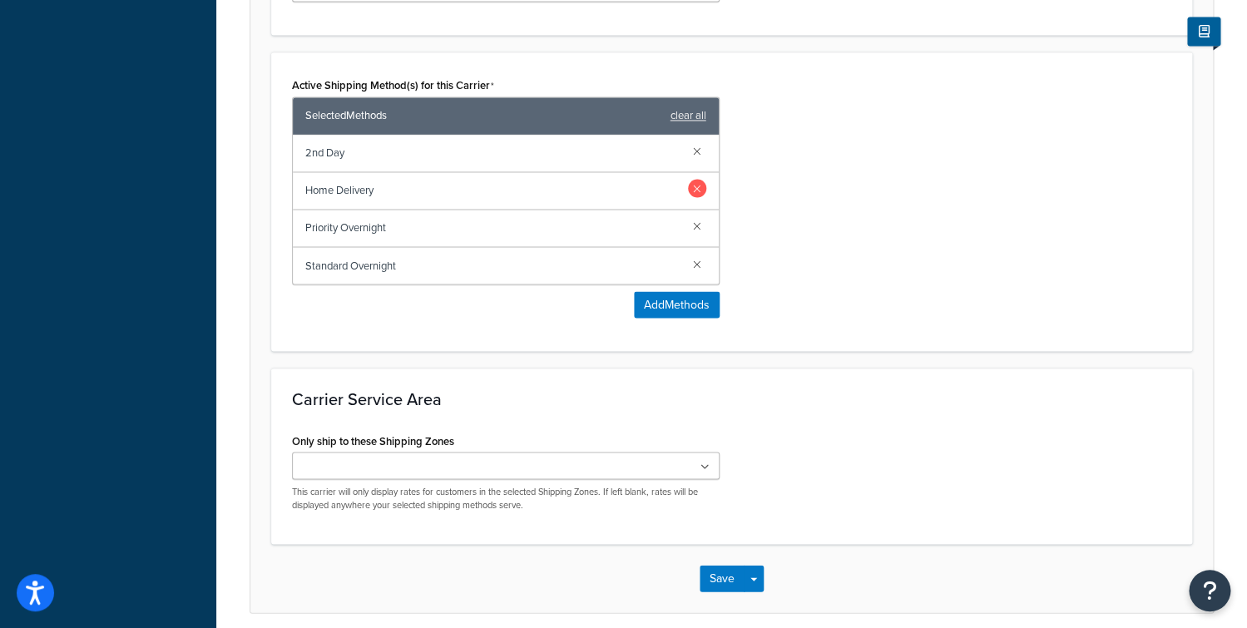
click at [698, 179] on link at bounding box center [697, 188] width 18 height 18
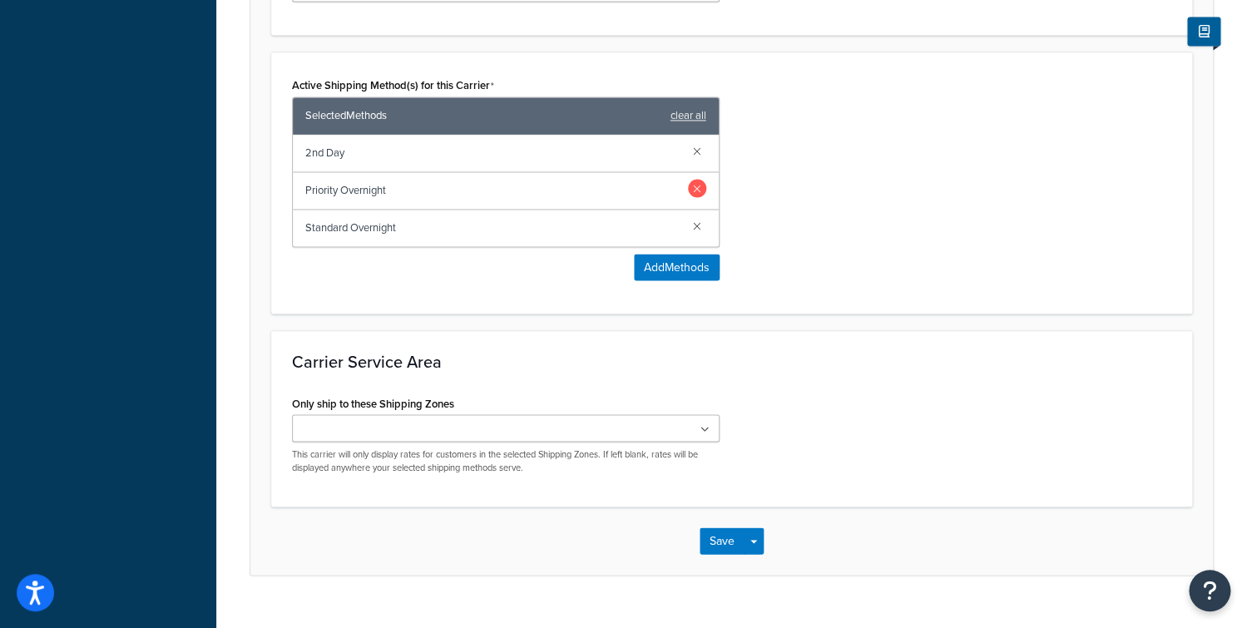
click at [699, 178] on div "Priority Overnight" at bounding box center [506, 190] width 426 height 37
click at [697, 185] on link at bounding box center [697, 188] width 18 height 18
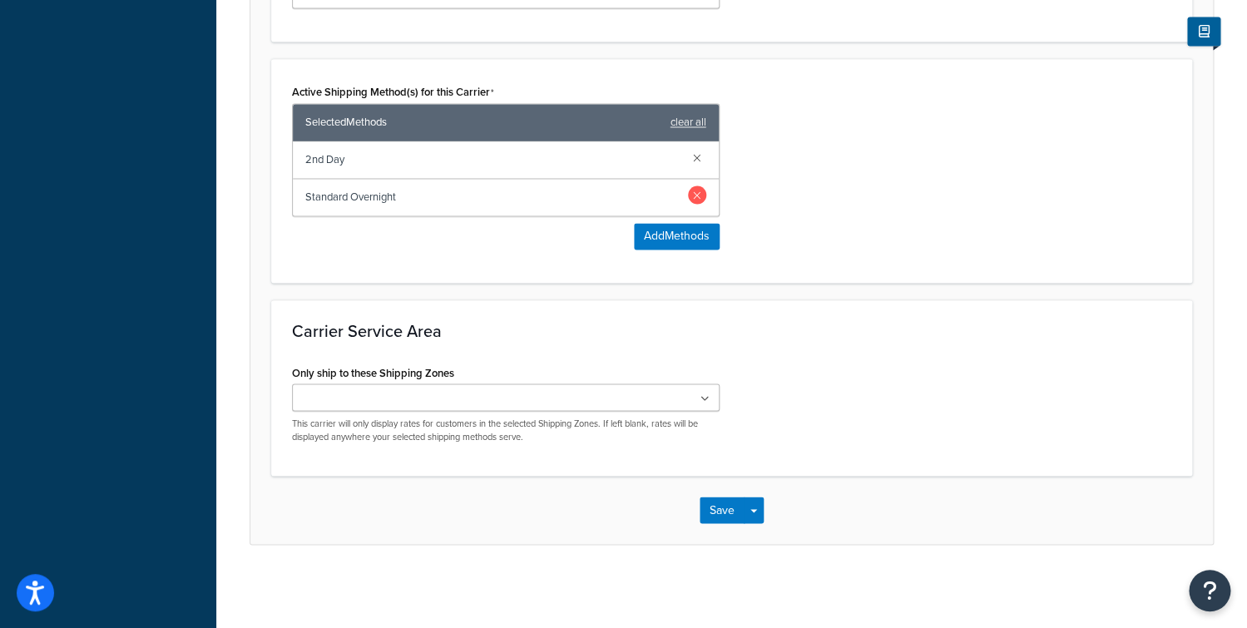
click at [699, 191] on link at bounding box center [697, 195] width 18 height 18
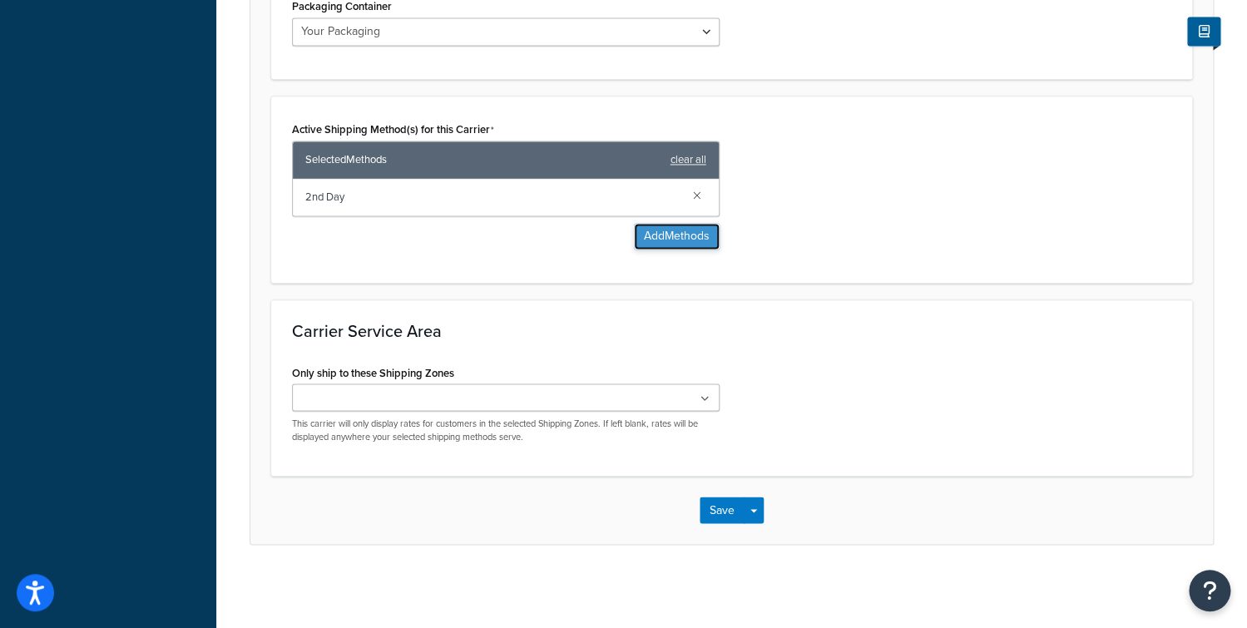
click at [662, 247] on button "Add Methods" at bounding box center [677, 236] width 86 height 27
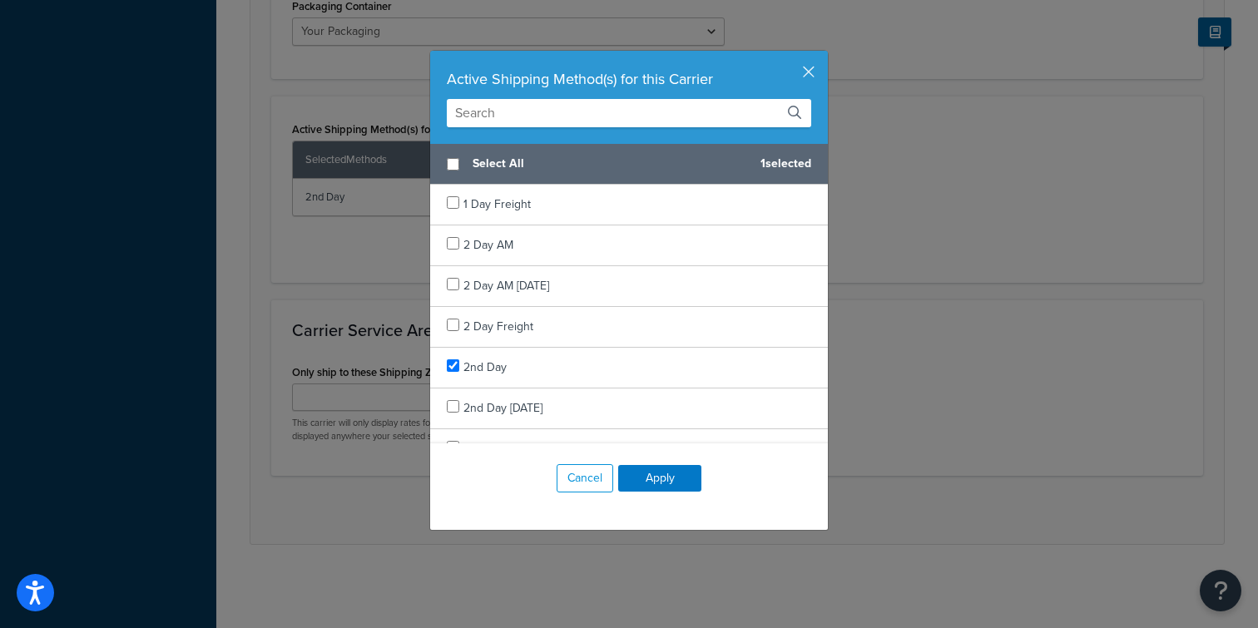
click at [517, 120] on input "text" at bounding box center [629, 113] width 364 height 28
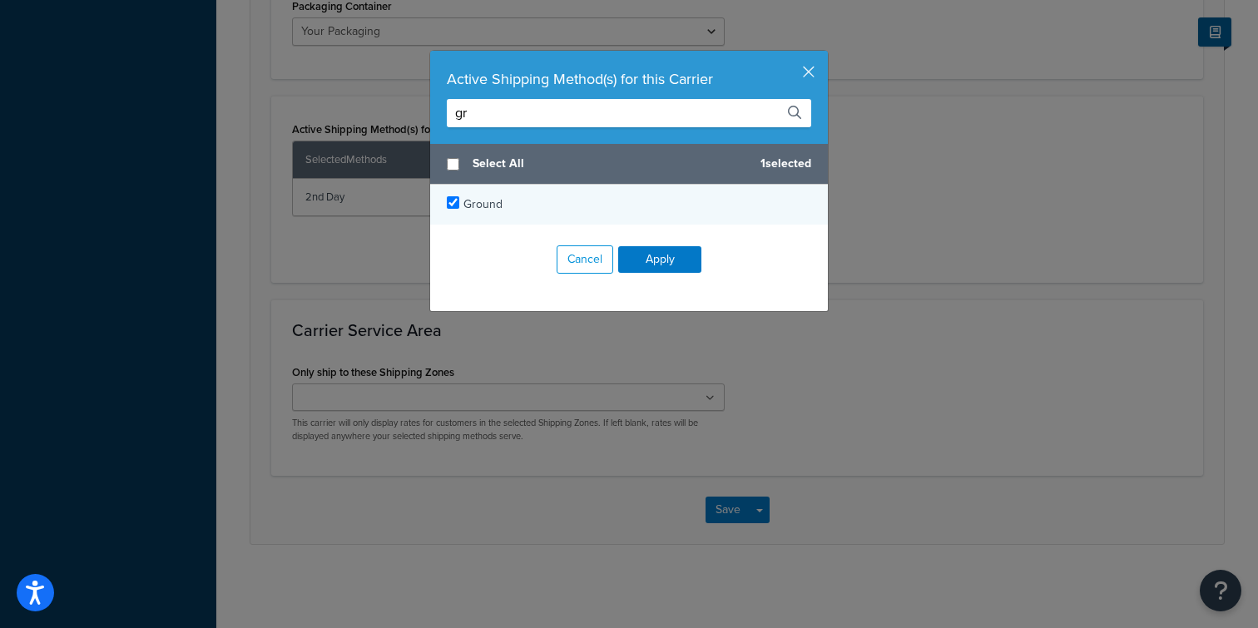
type input "gr"
checkbox input "true"
click at [486, 201] on span "Ground" at bounding box center [482, 204] width 39 height 17
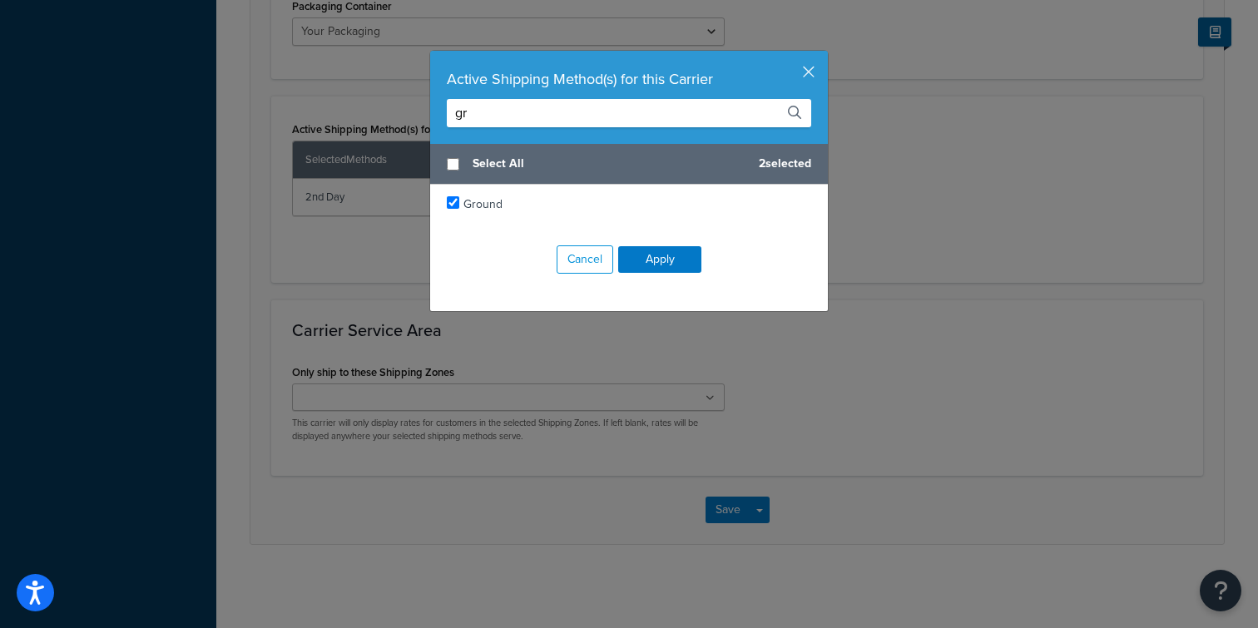
click at [657, 277] on div "Cancel Apply" at bounding box center [629, 260] width 398 height 70
click at [656, 261] on button "Apply" at bounding box center [659, 259] width 83 height 27
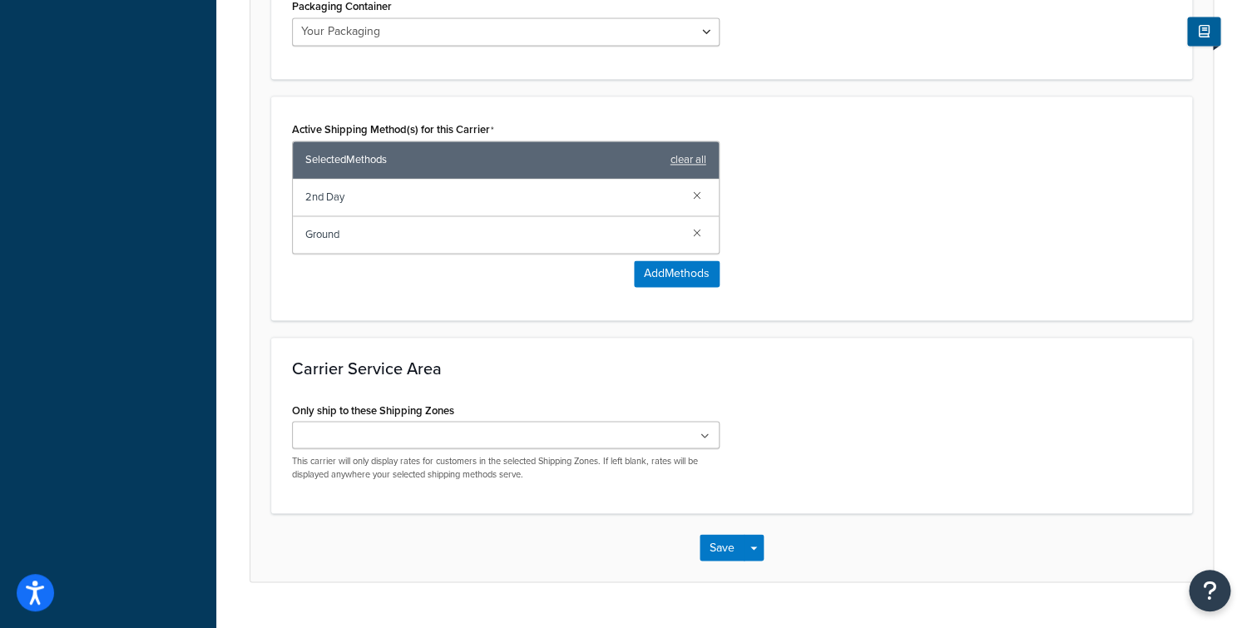
click at [706, 196] on div "2nd Day" at bounding box center [506, 197] width 426 height 37
click at [700, 201] on link at bounding box center [697, 195] width 18 height 18
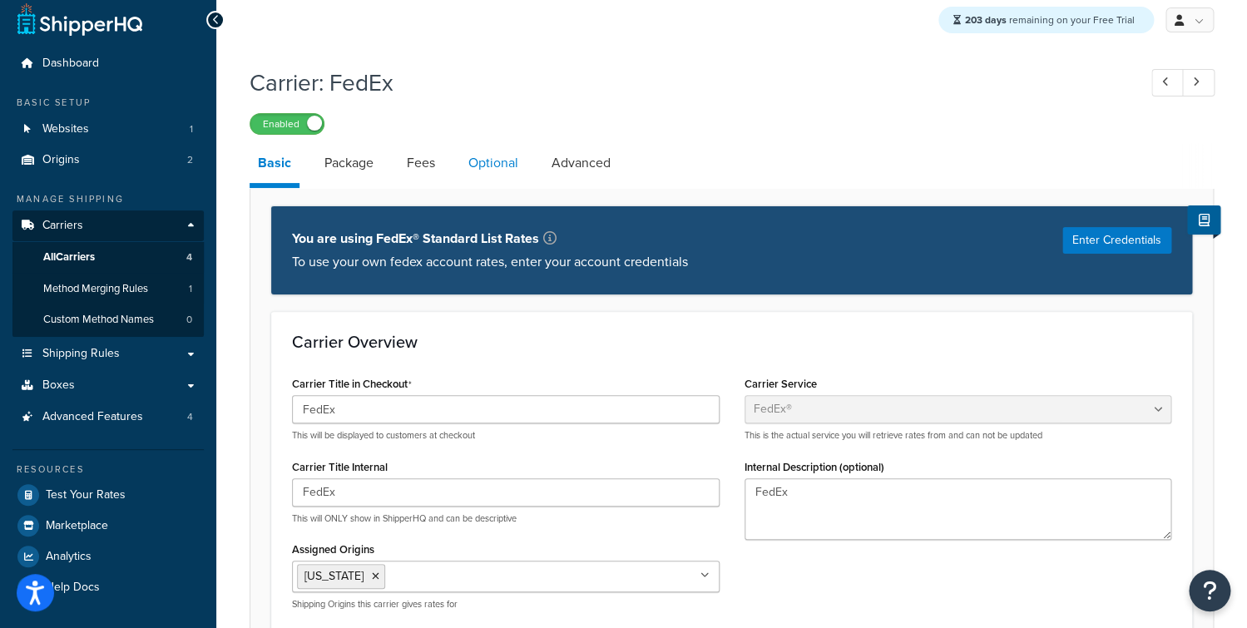
click at [472, 171] on link "Optional" at bounding box center [493, 163] width 67 height 40
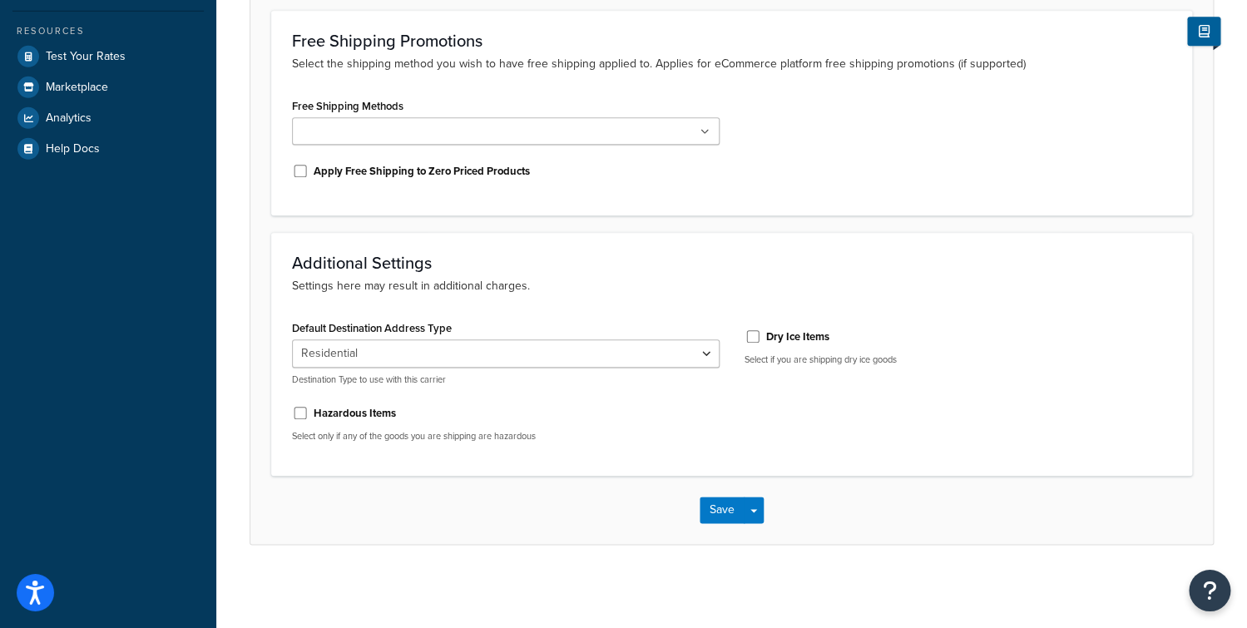
scroll to position [449, 0]
click at [475, 336] on div "Default Destination Address Type Residential Business Destination Type to use w…" at bounding box center [506, 351] width 428 height 70
select select "business"
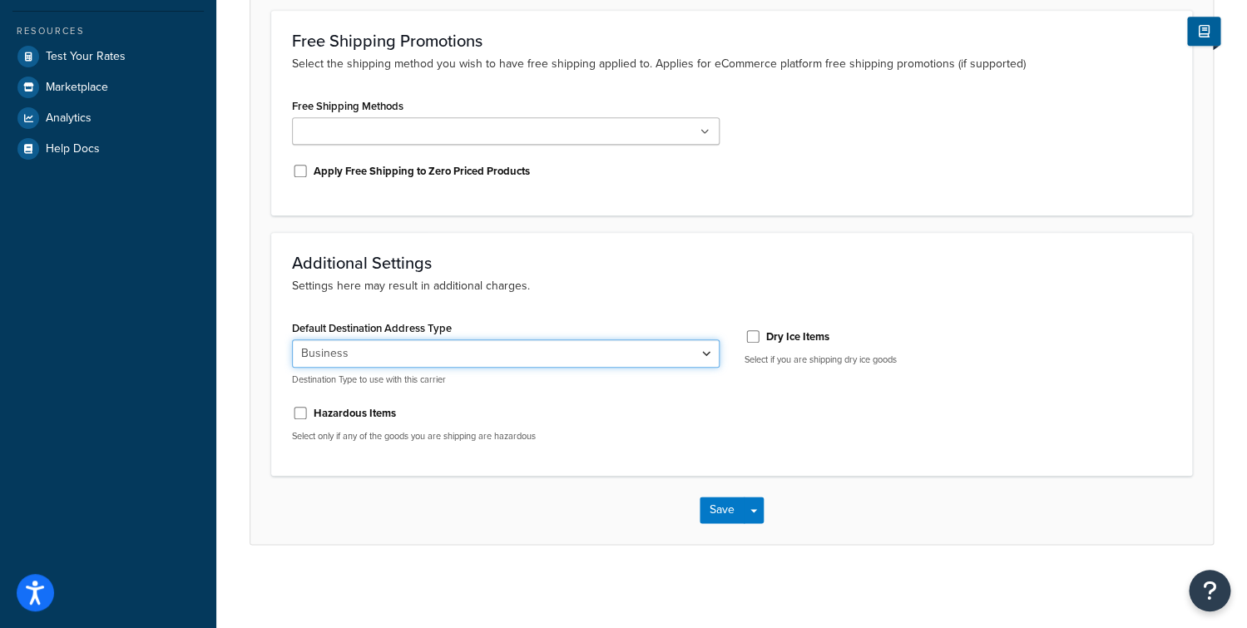
click option "Business" at bounding box center [0, 0] width 0 height 0
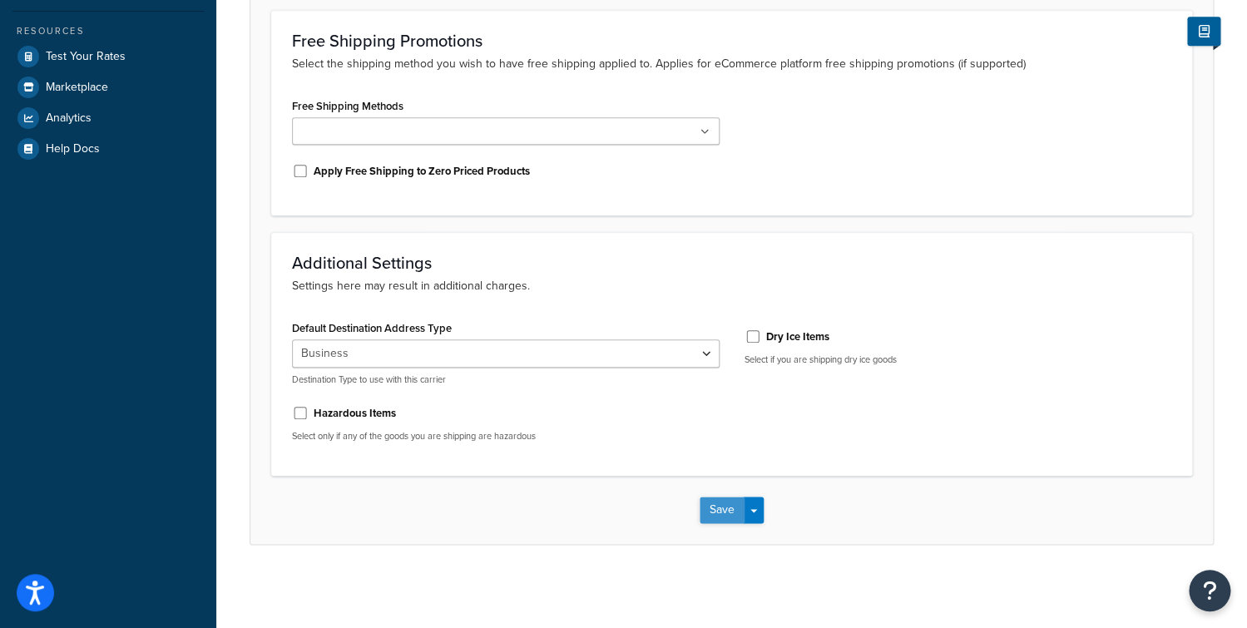
click at [700, 513] on button "Save" at bounding box center [722, 510] width 45 height 27
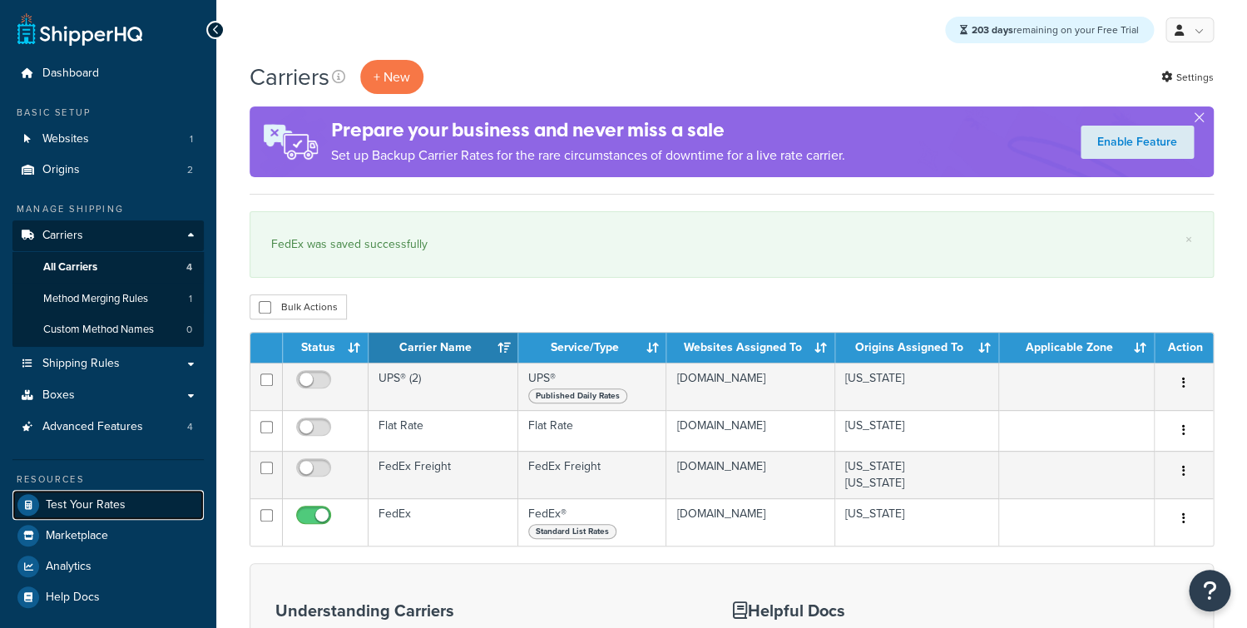
click at [94, 499] on span "Test Your Rates" at bounding box center [86, 505] width 80 height 14
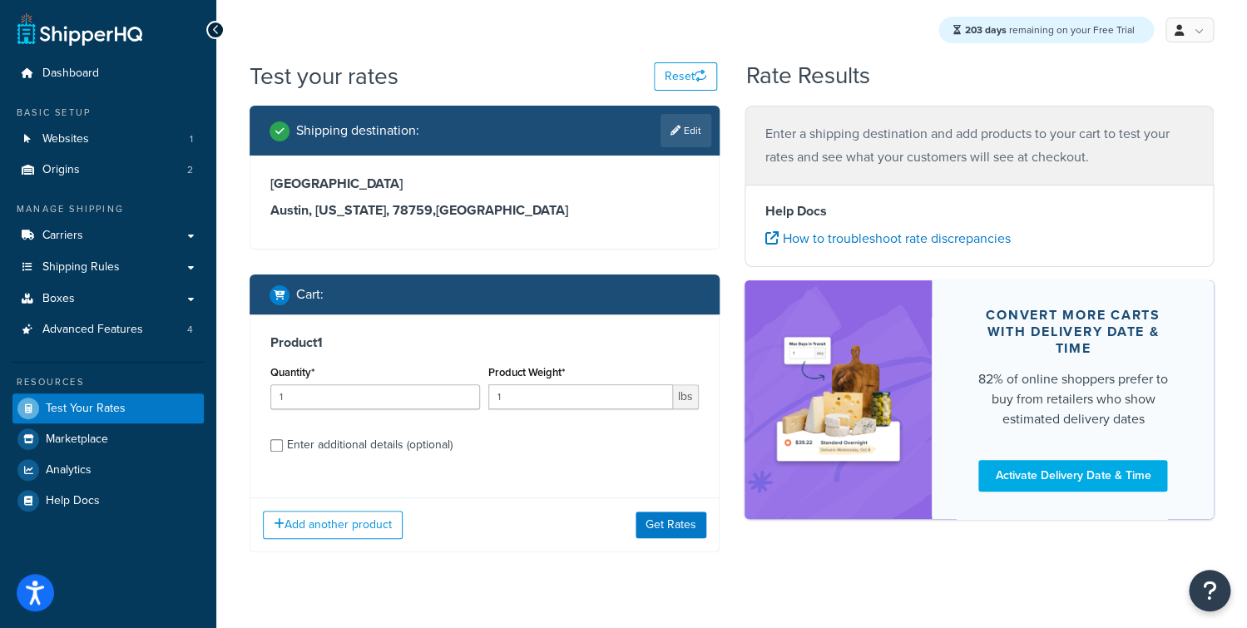
click at [717, 546] on div "Add another product Get Rates" at bounding box center [484, 525] width 468 height 54
click at [674, 541] on div "Add another product Get Rates" at bounding box center [484, 525] width 468 height 54
click at [670, 523] on button "Get Rates" at bounding box center [671, 525] width 71 height 27
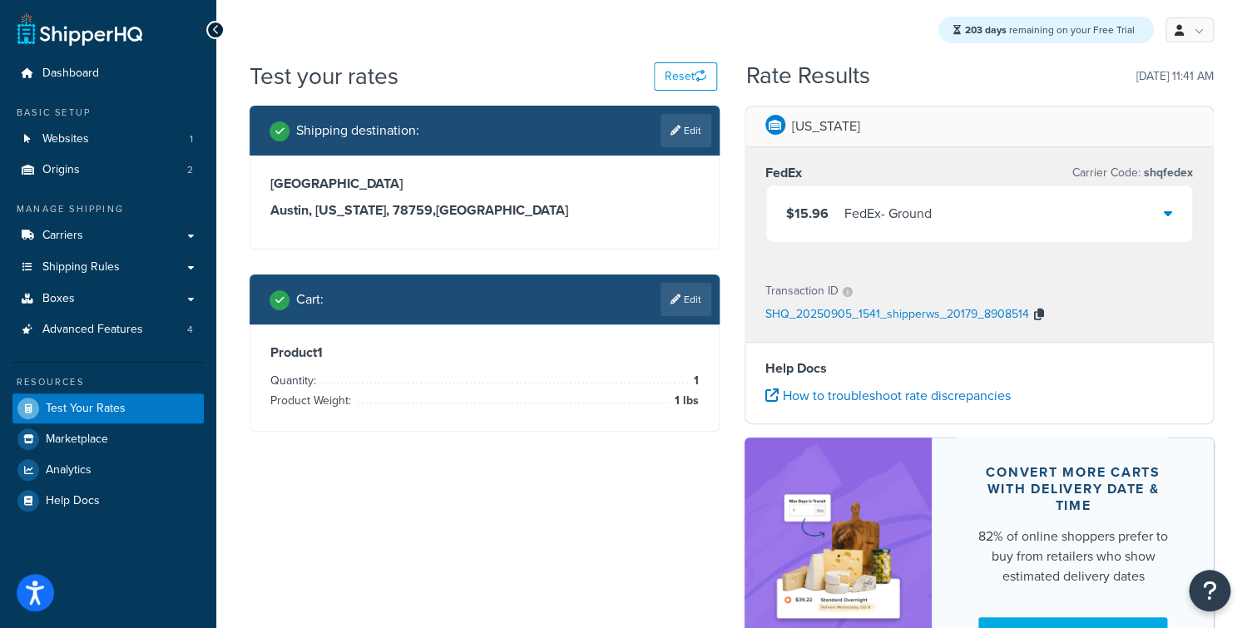
click at [1038, 308] on button "button" at bounding box center [1039, 315] width 20 height 25
